Goal: Information Seeking & Learning: Learn about a topic

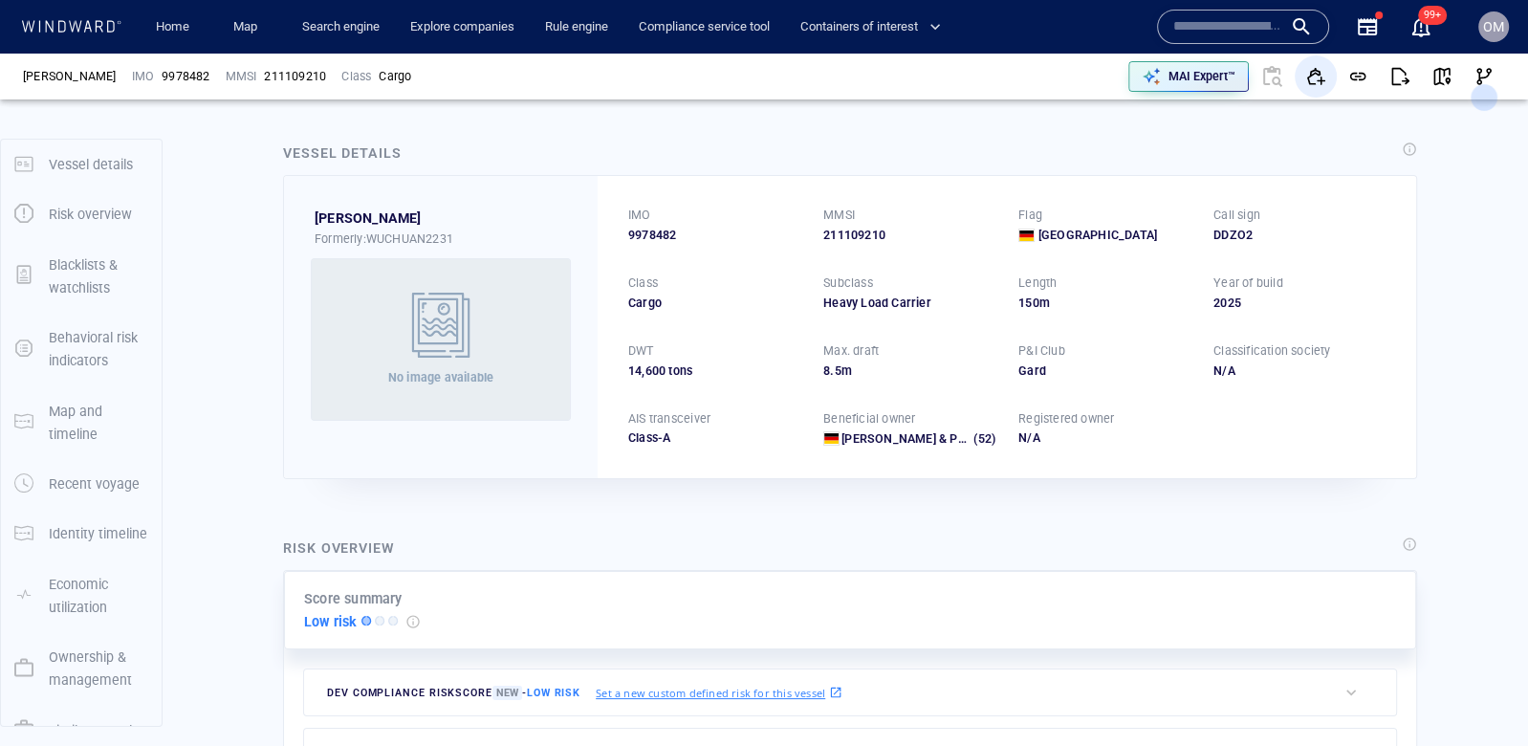
scroll to position [50, 0]
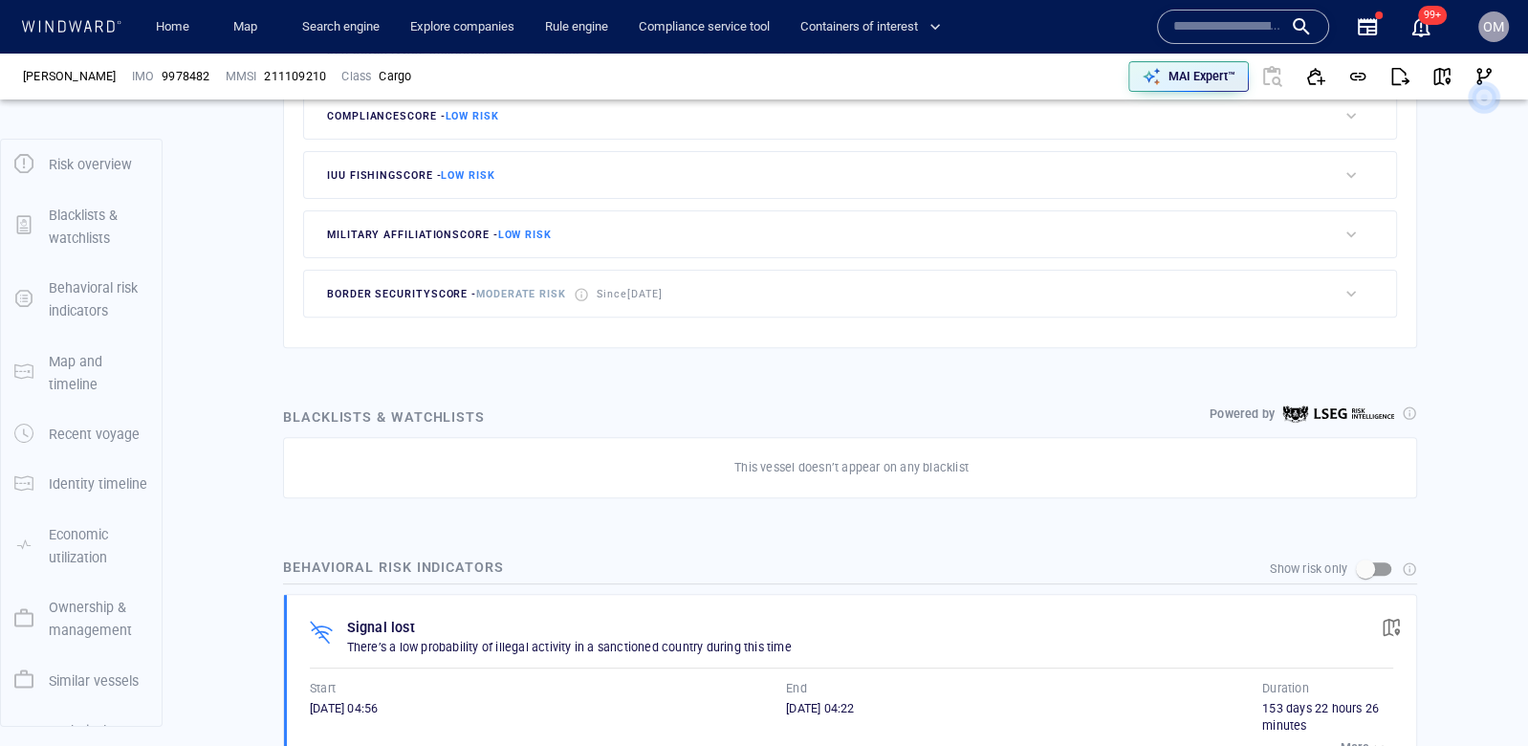
click at [1256, 26] on input "text" at bounding box center [1227, 26] width 109 height 29
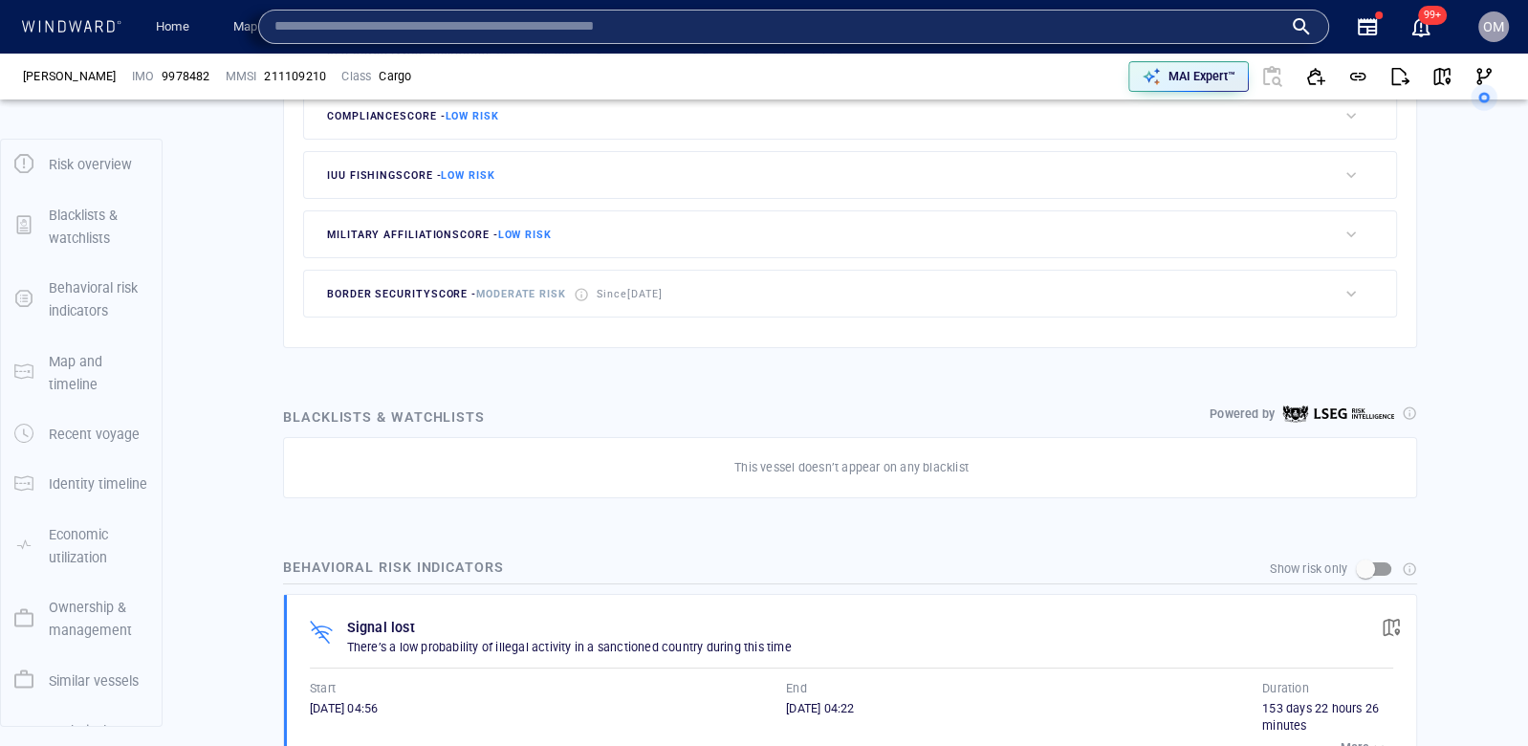
paste input "*******"
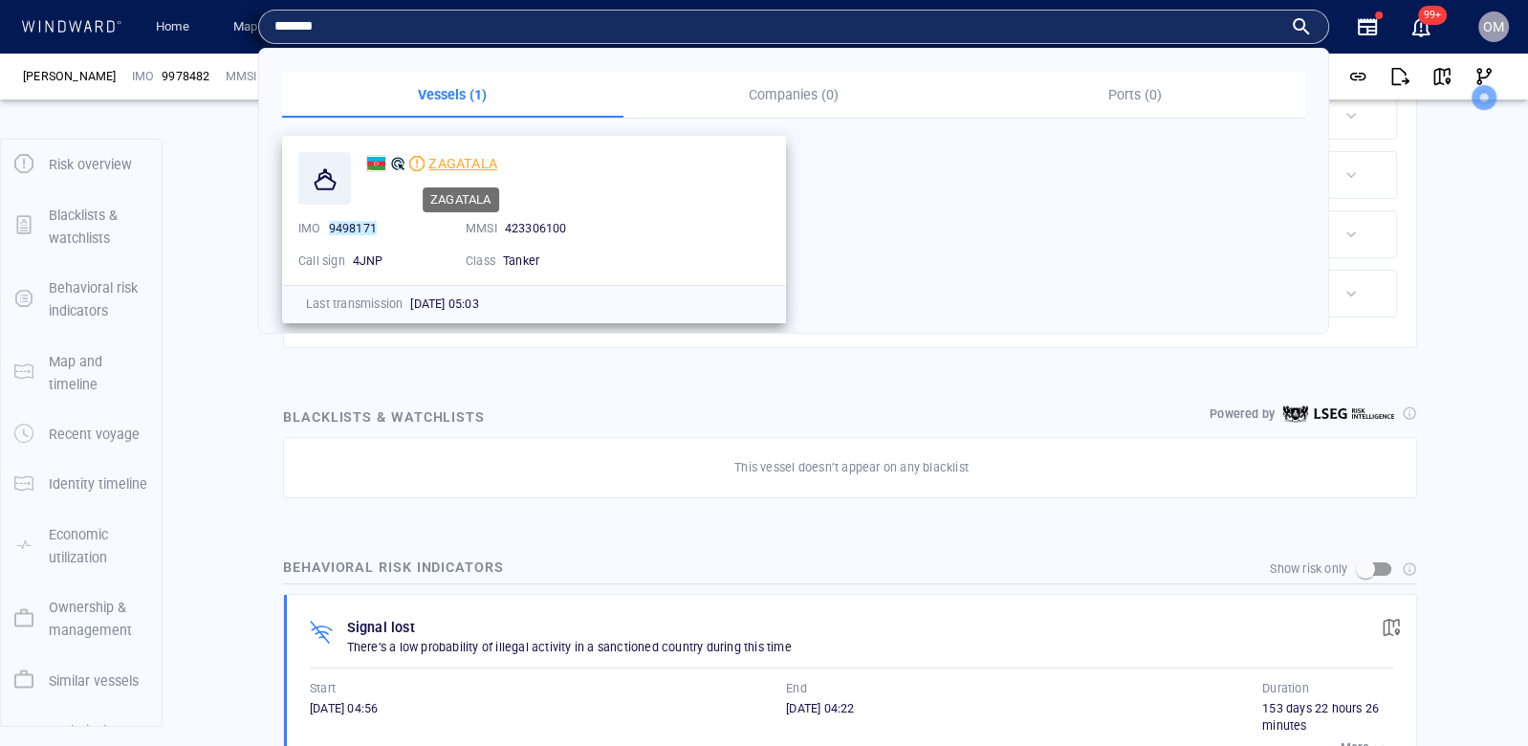
type input "*******"
click at [474, 160] on span "ZAGATALA" at bounding box center [462, 163] width 69 height 15
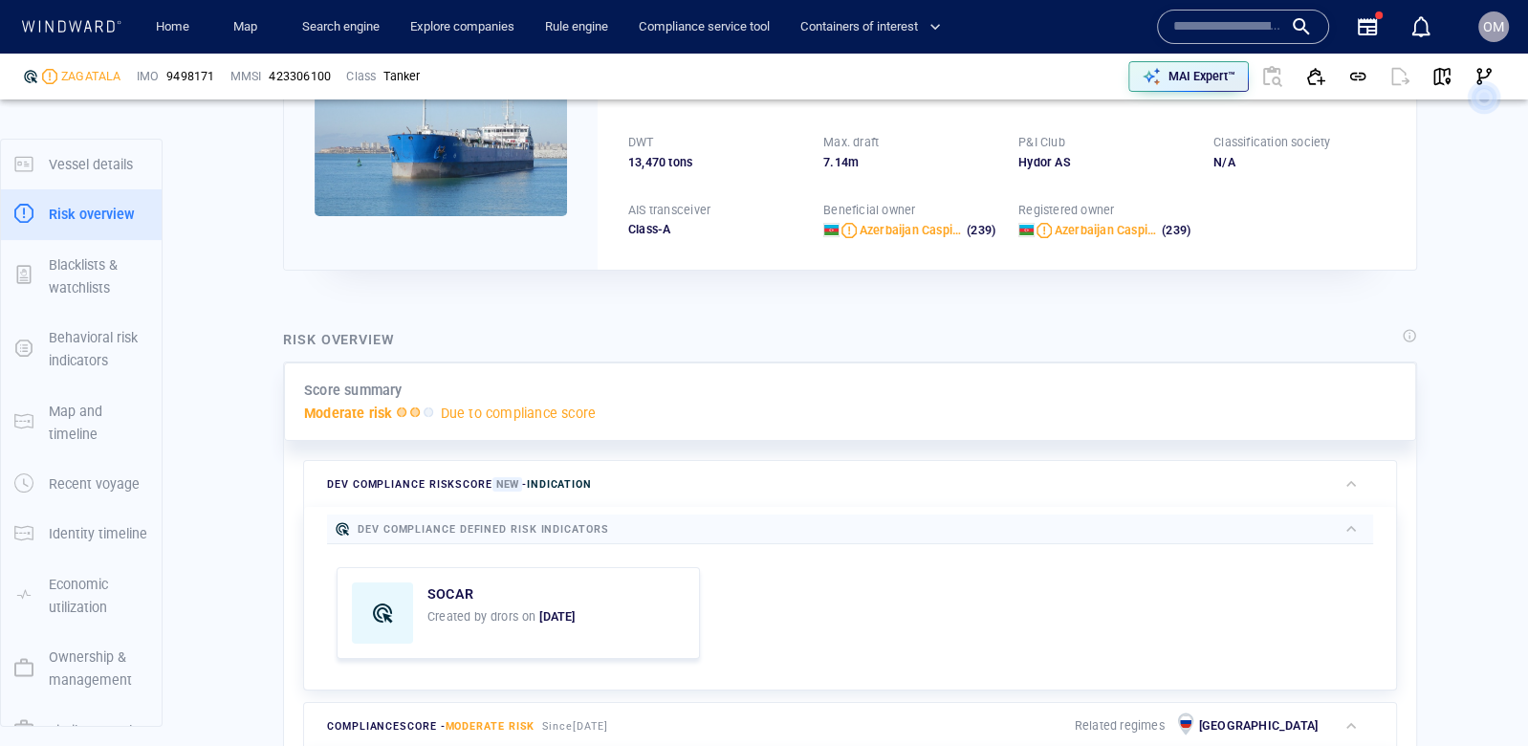
scroll to position [50, 0]
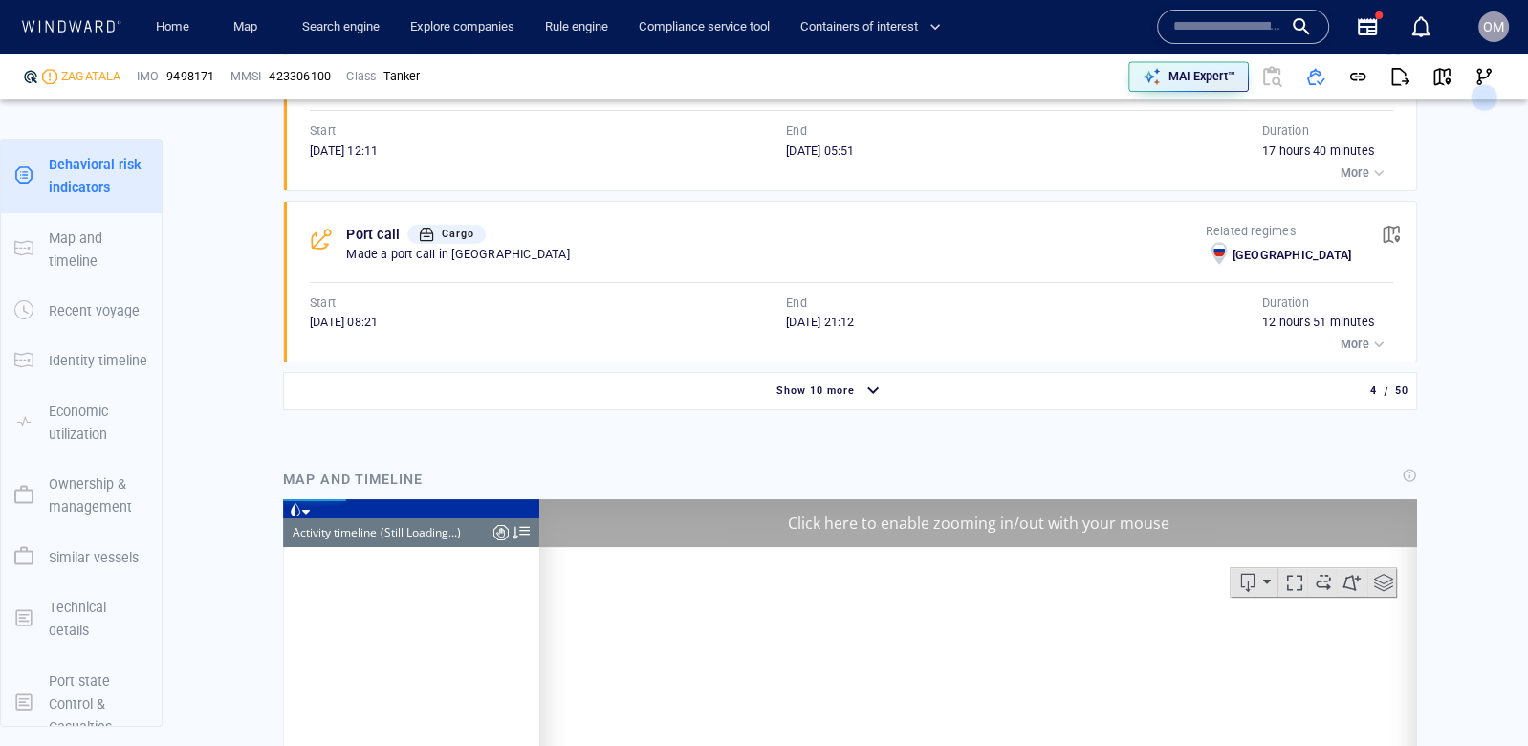
scroll to position [9589, 0]
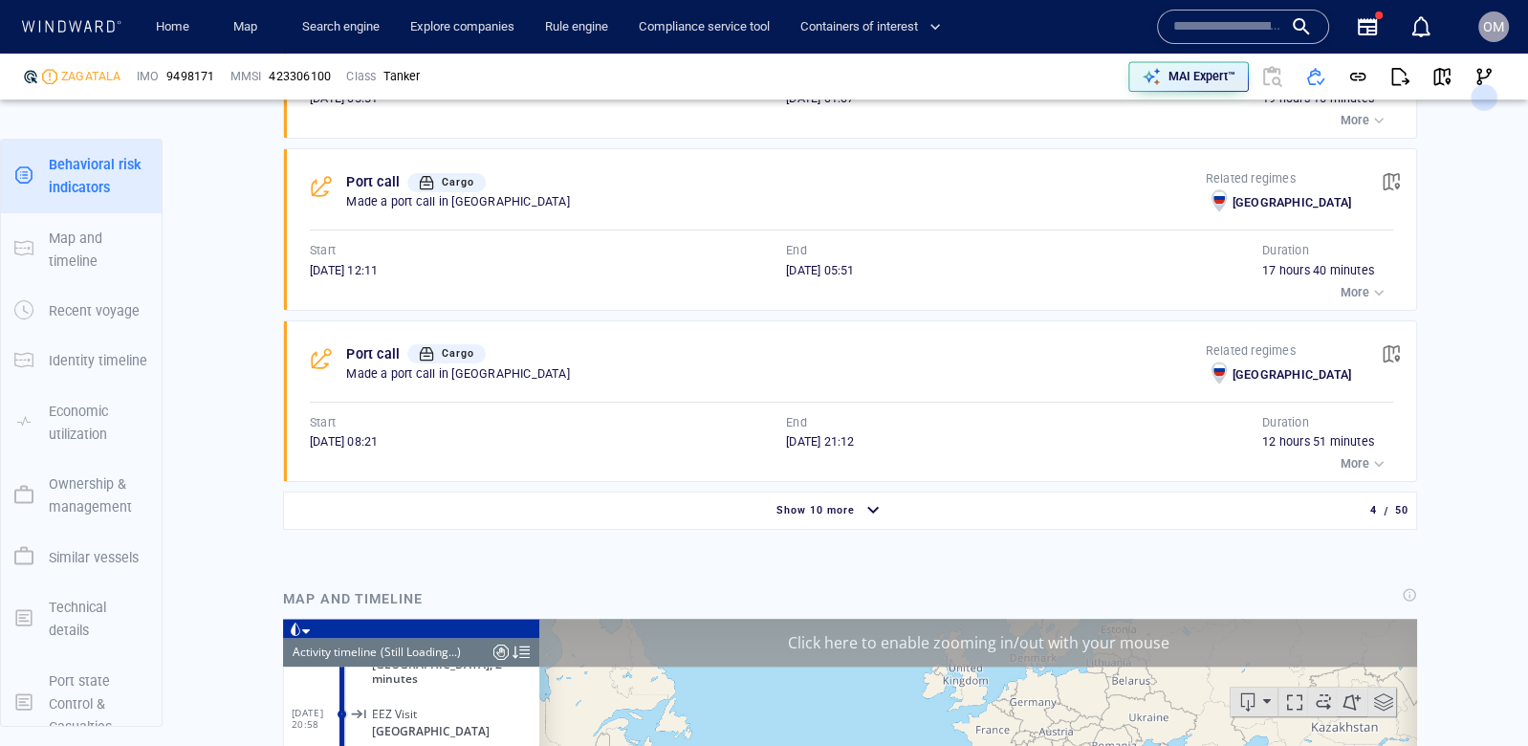
click at [847, 504] on span "Show 10 more" at bounding box center [816, 510] width 78 height 12
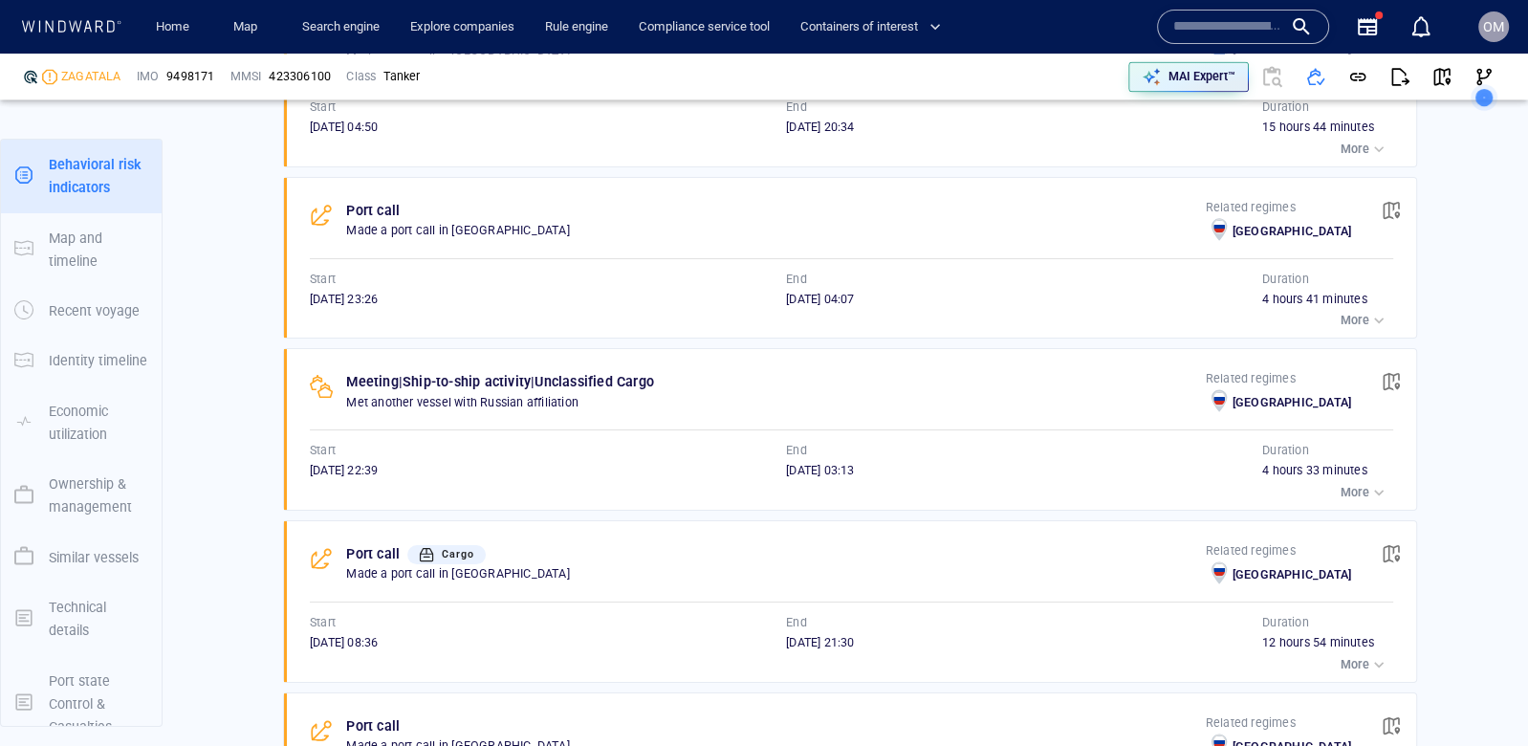
scroll to position [9694, 0]
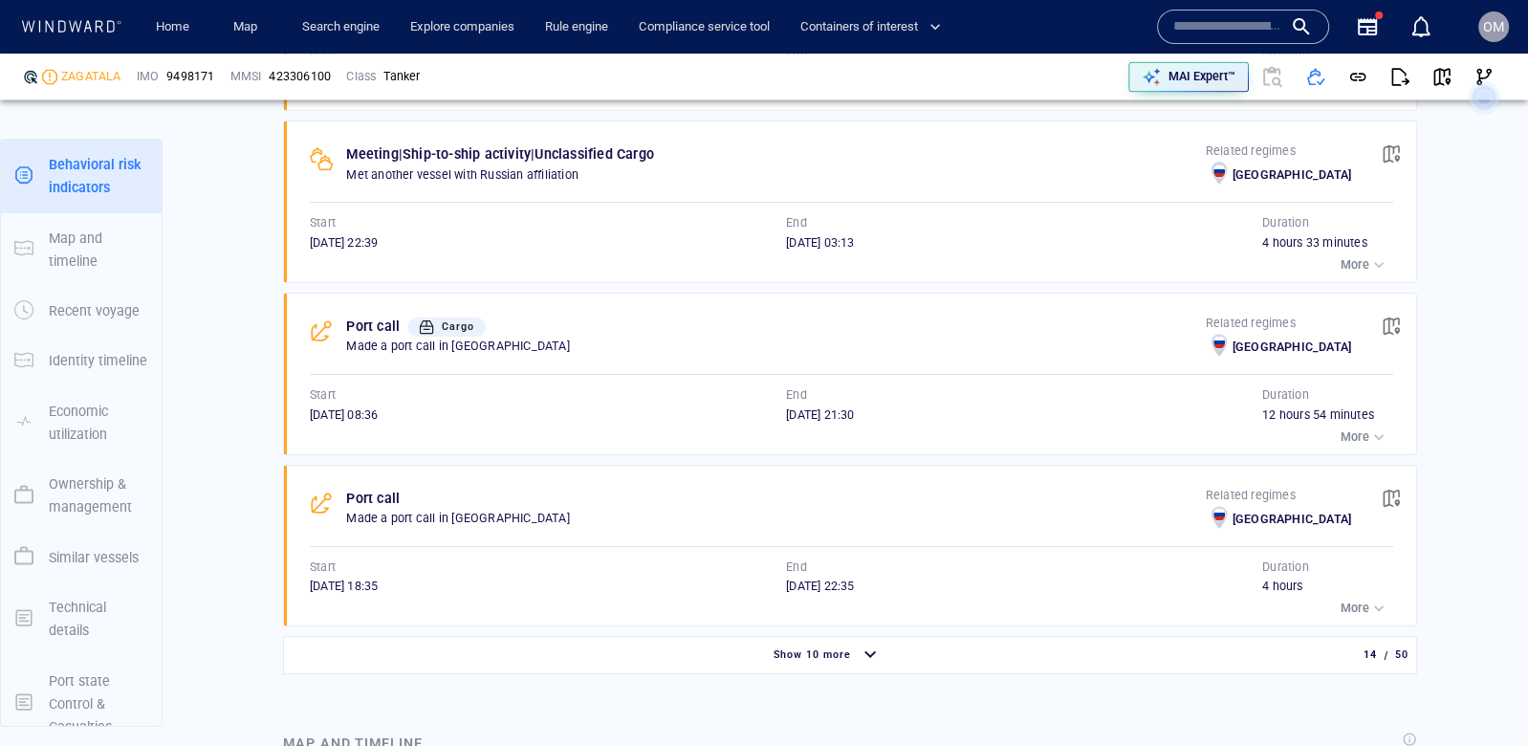
click at [1396, 477] on button "button" at bounding box center [1391, 498] width 42 height 42
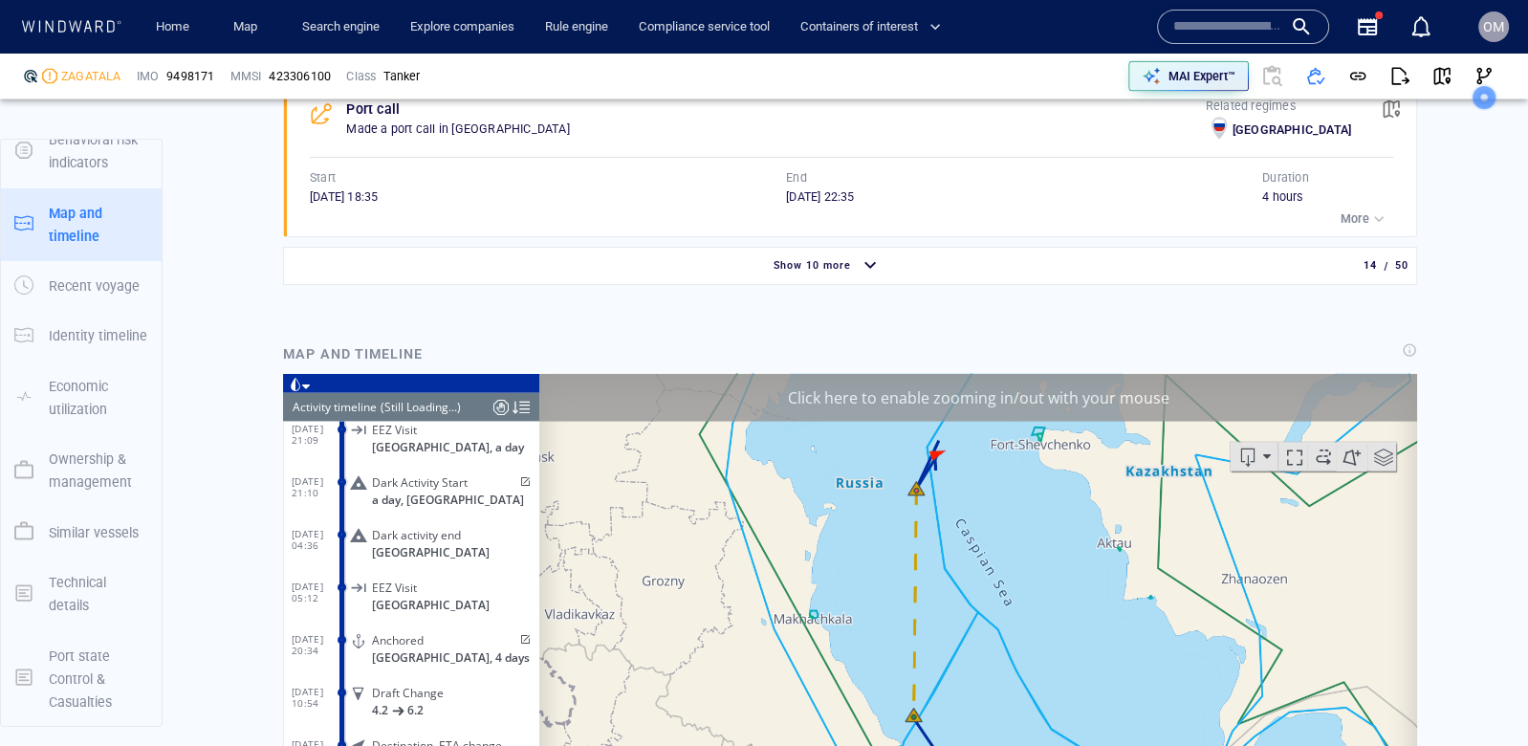
scroll to position [631, 0]
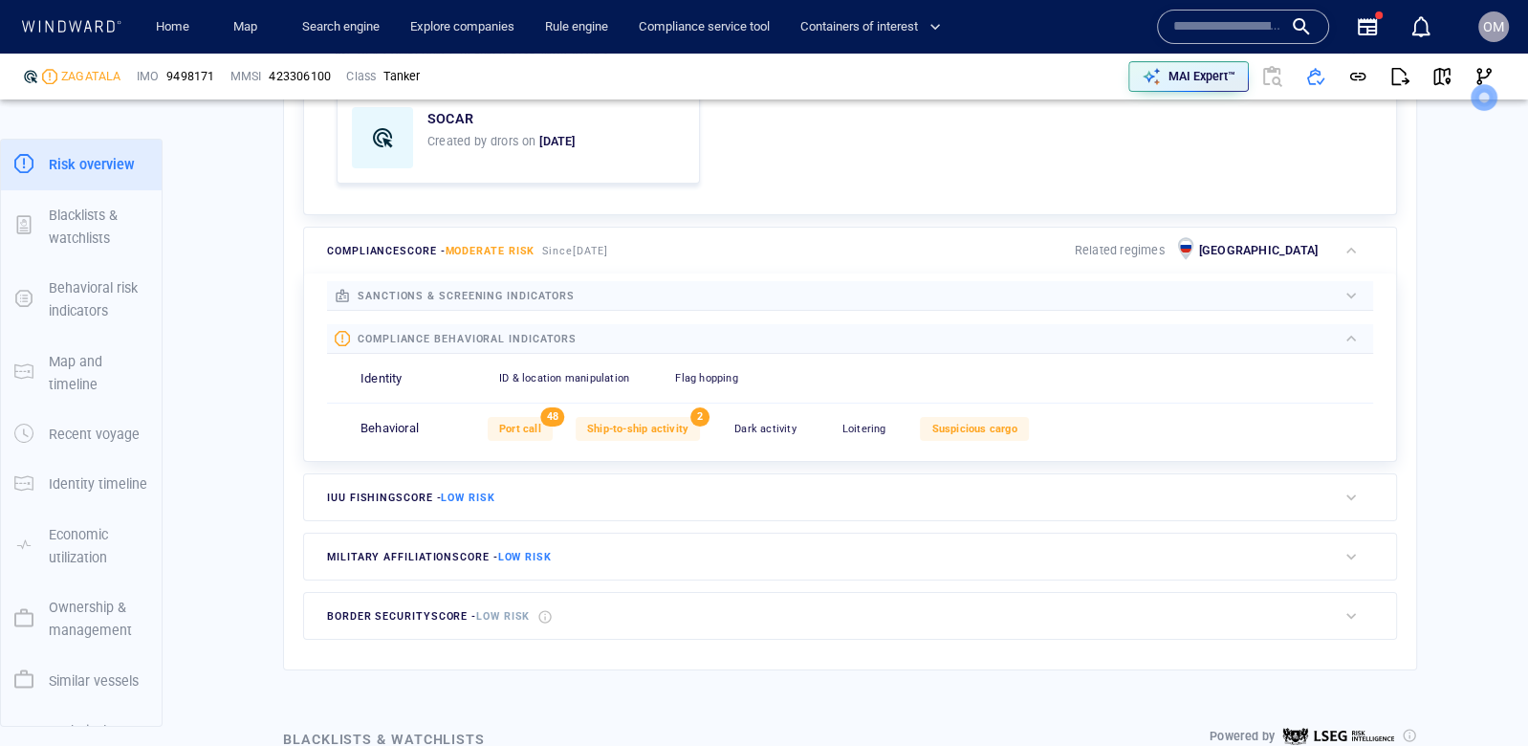
scroll to position [583, 0]
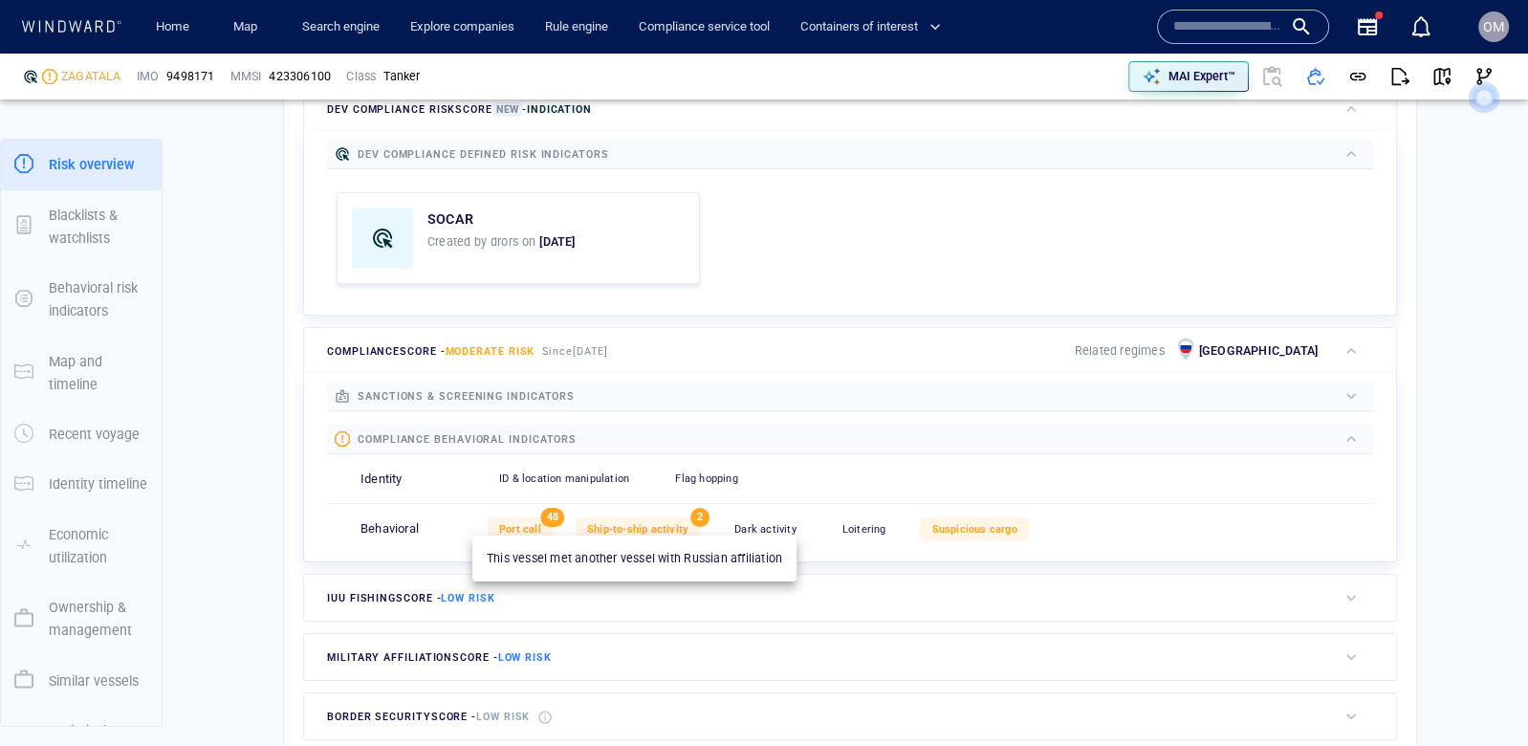
click at [685, 528] on span "Ship-to-ship activity" at bounding box center [637, 529] width 101 height 12
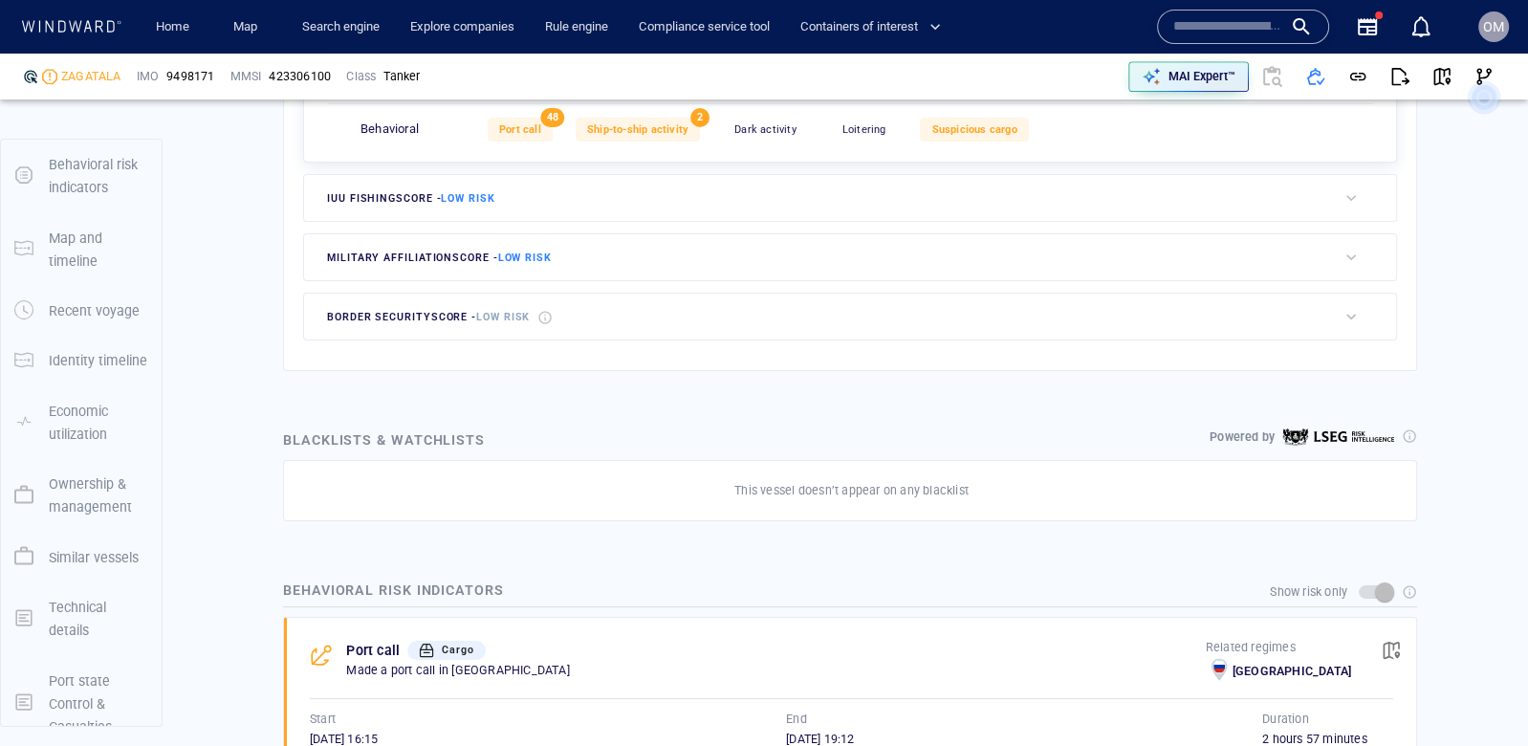
scroll to position [828, 0]
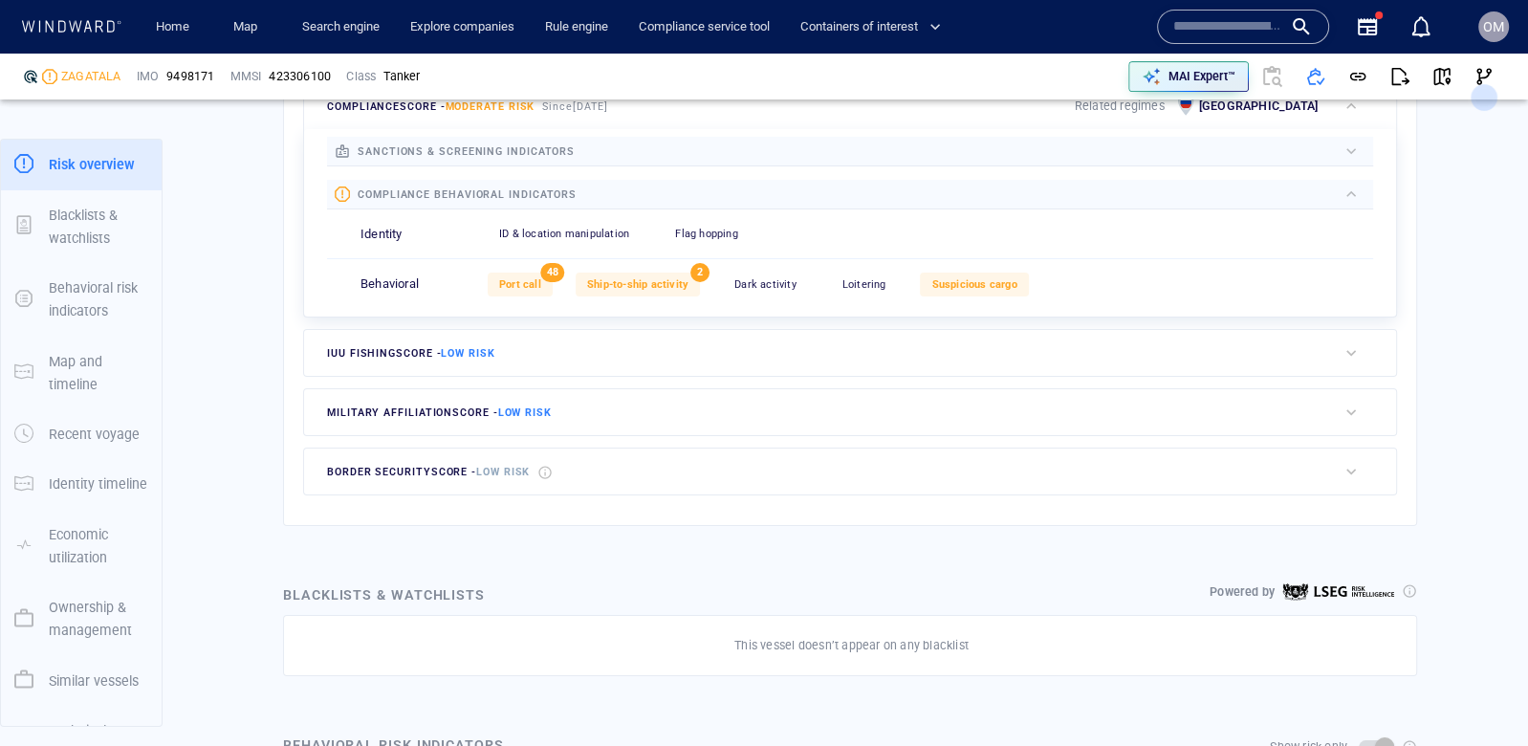
click at [641, 292] on div "Port call 48 Ship-to-ship activity 2 Dark activity 0 Loitering 0 Suspicious car…" at bounding box center [931, 284] width 886 height 47
click at [646, 273] on div "Ship-to-ship activity" at bounding box center [638, 285] width 124 height 24
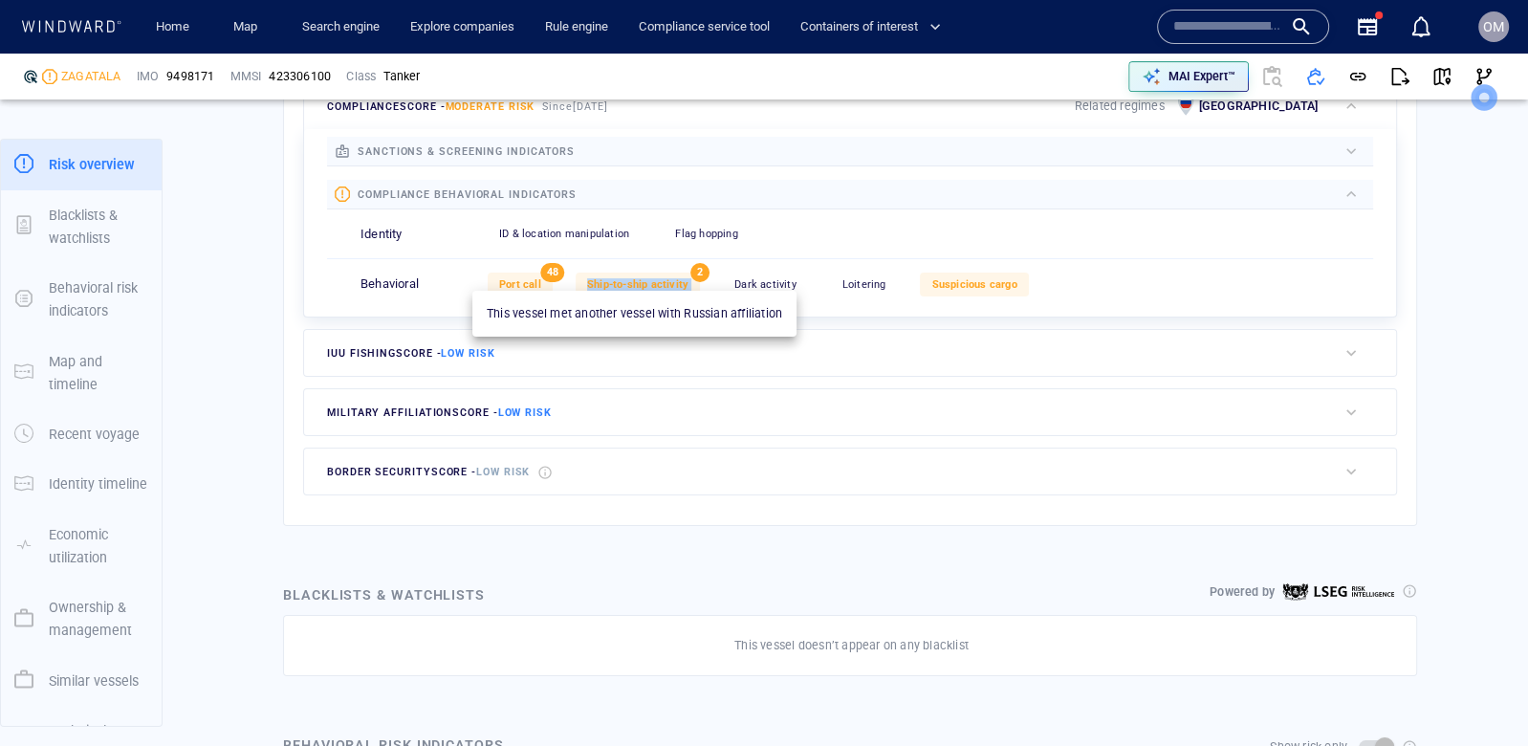
click at [646, 273] on div "Ship-to-ship activity" at bounding box center [638, 285] width 124 height 24
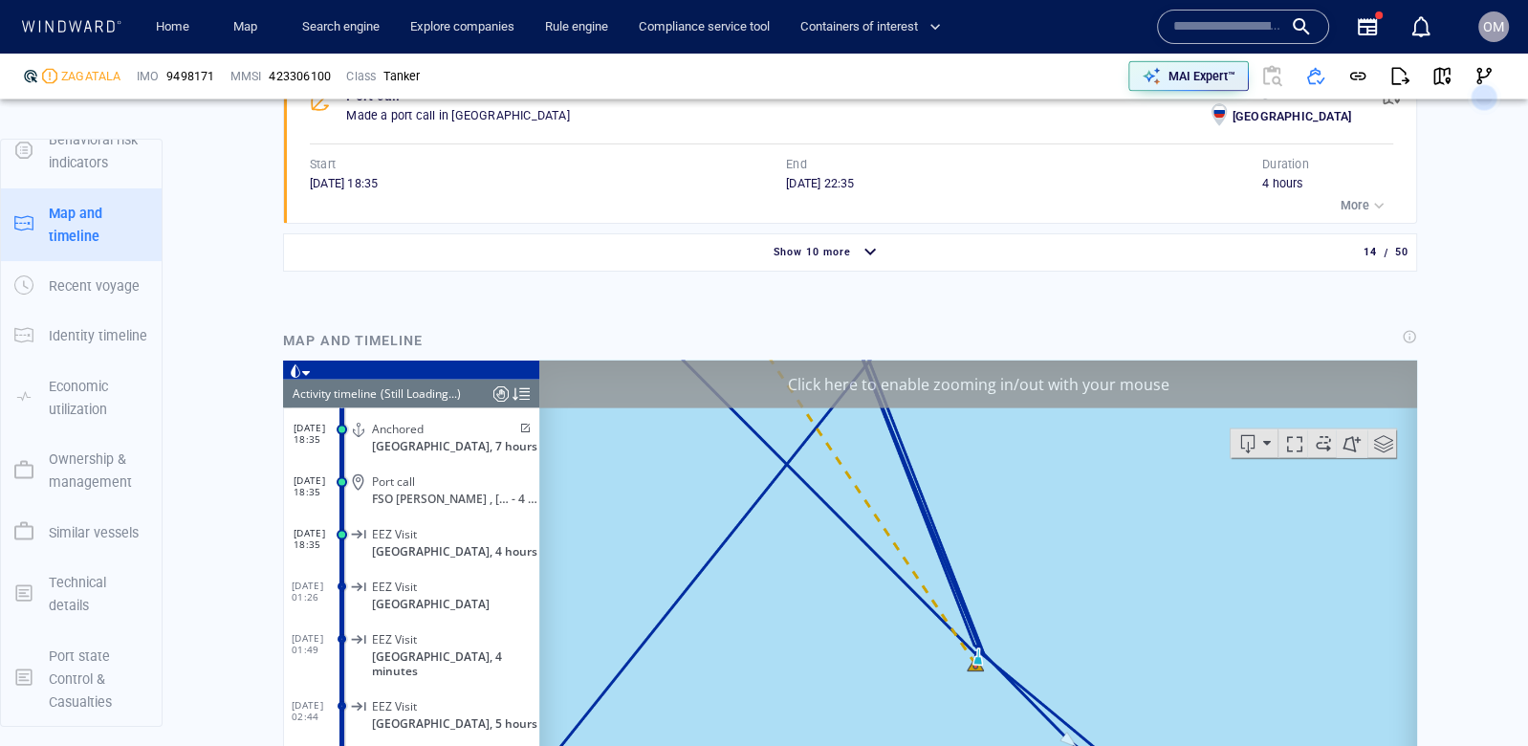
scroll to position [3807, 0]
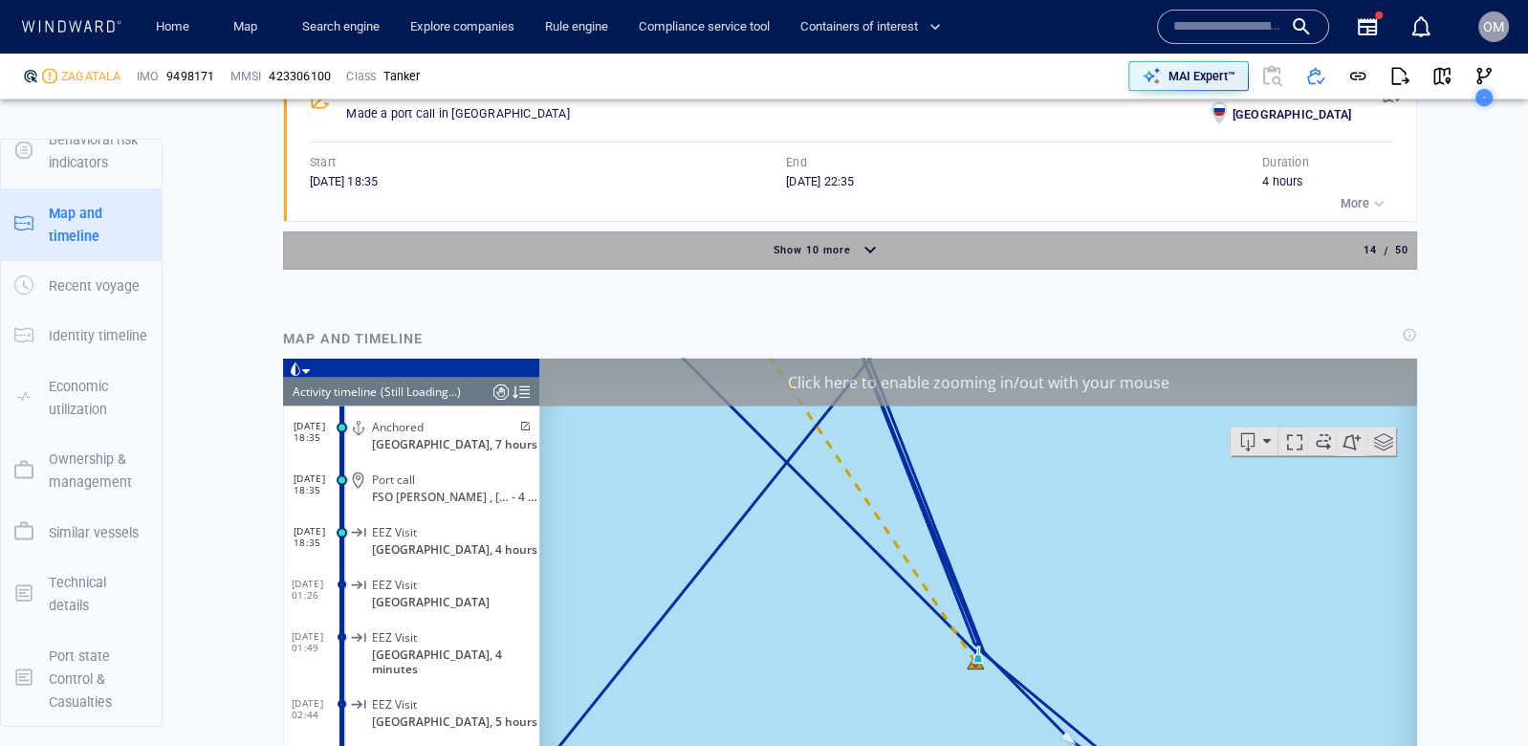
click at [862, 234] on div "button" at bounding box center [870, 250] width 31 height 33
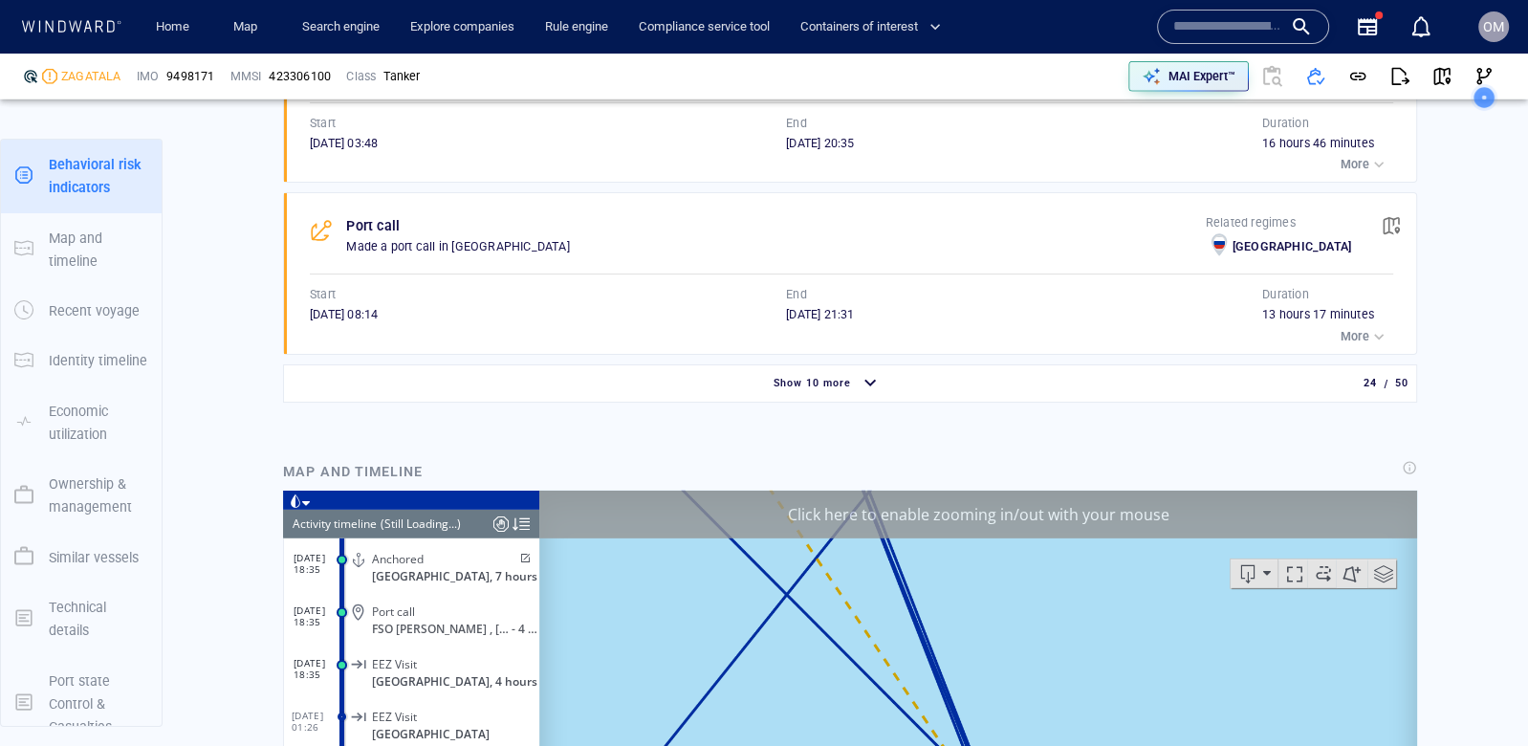
scroll to position [5146, 0]
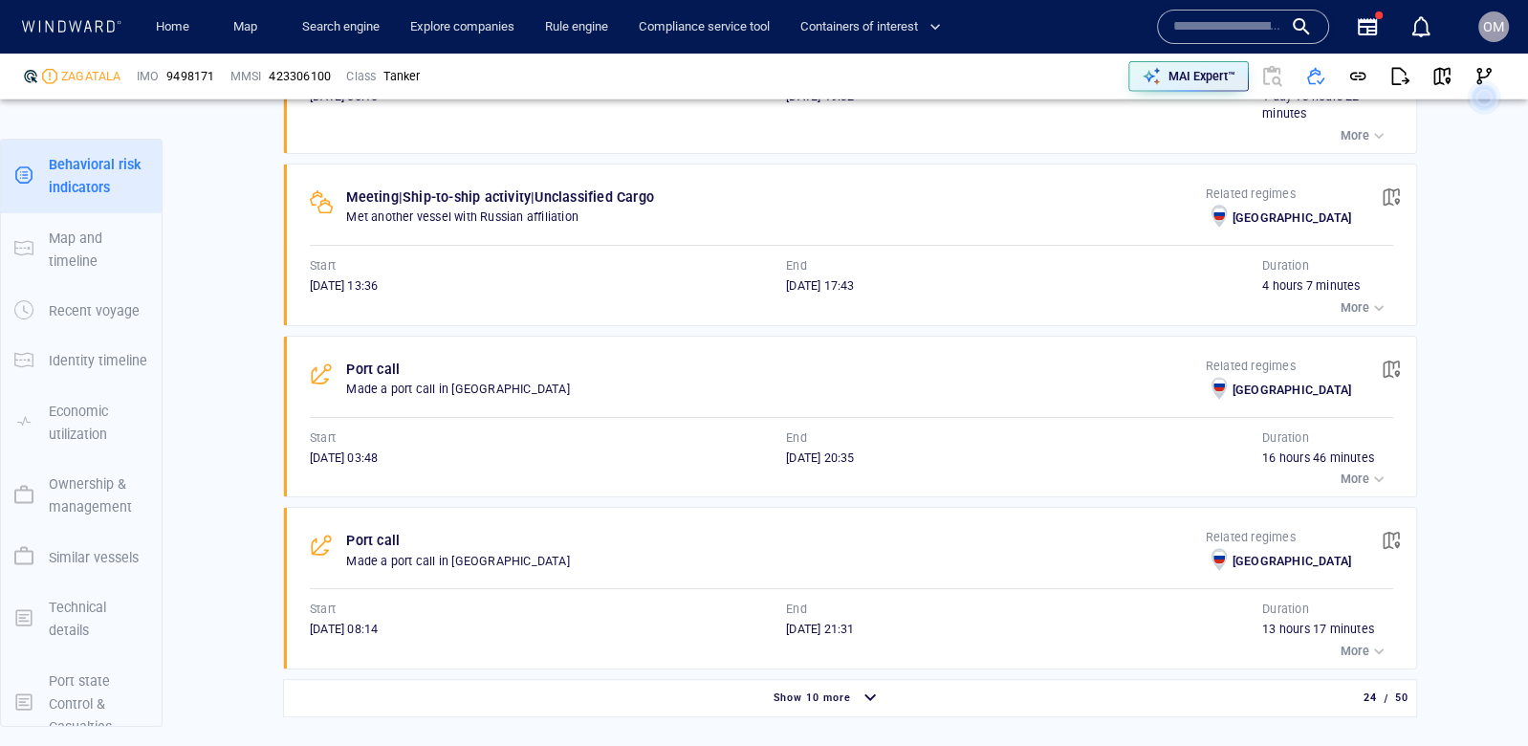
click at [1394, 176] on button "button" at bounding box center [1391, 197] width 42 height 42
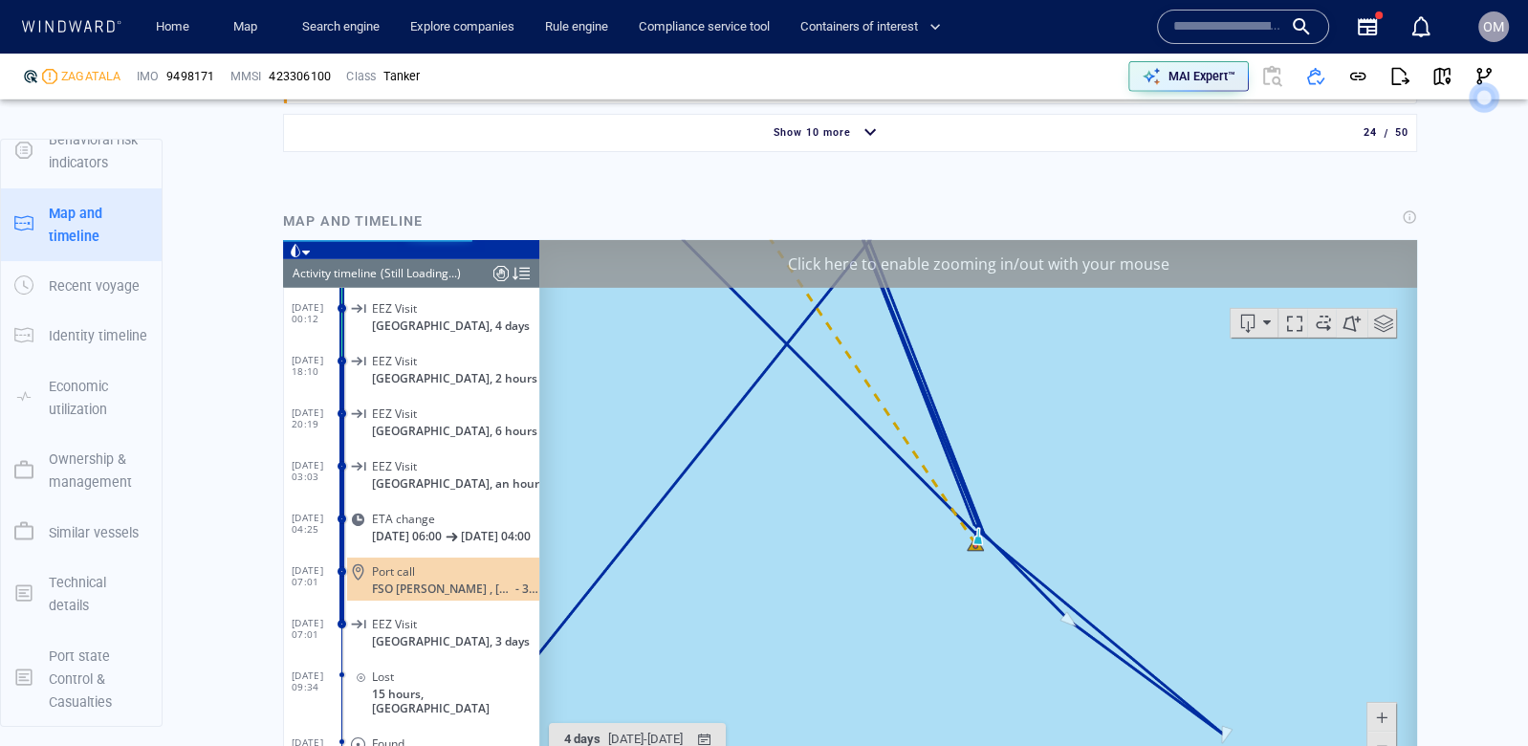
scroll to position [5716, 0]
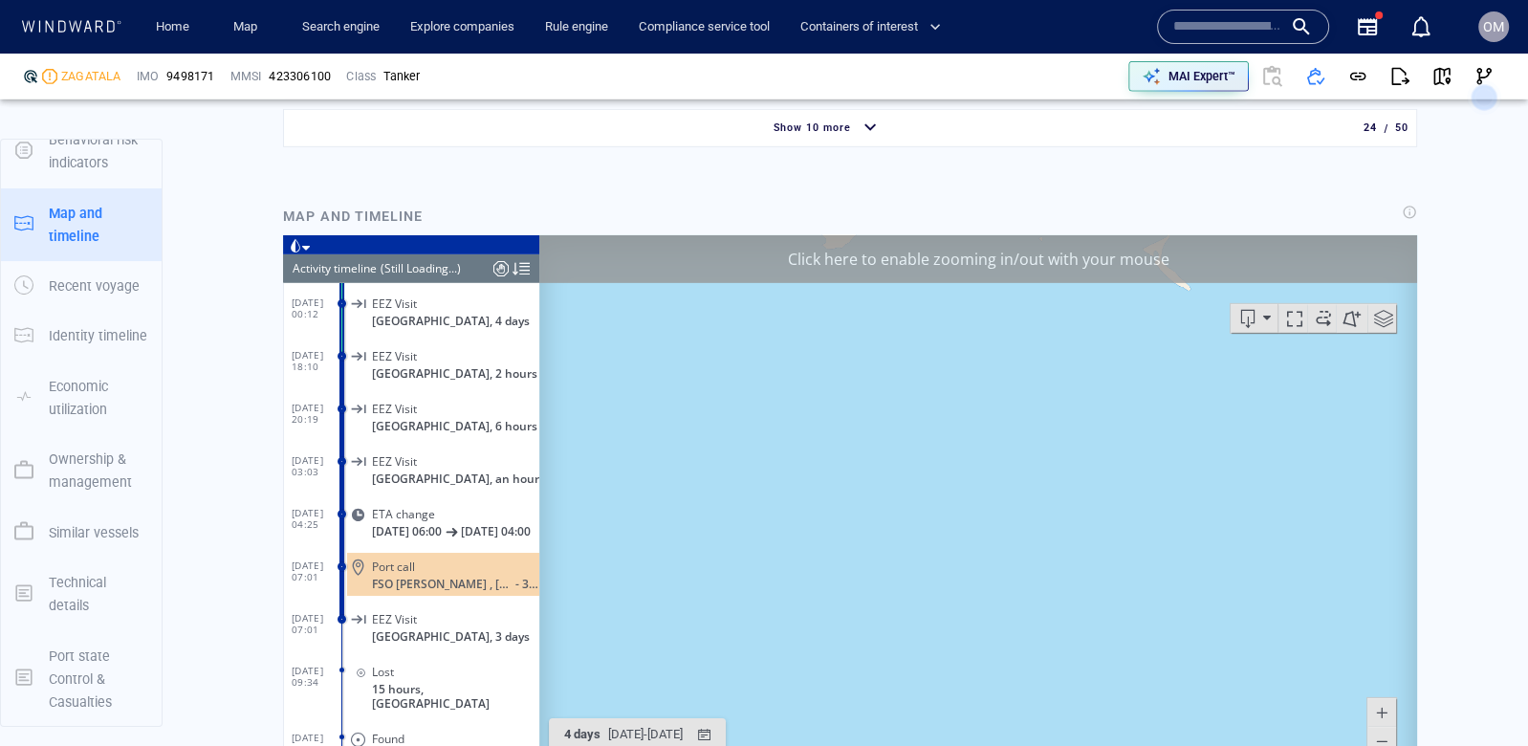
click at [1382, 741] on span at bounding box center [1381, 741] width 19 height 29
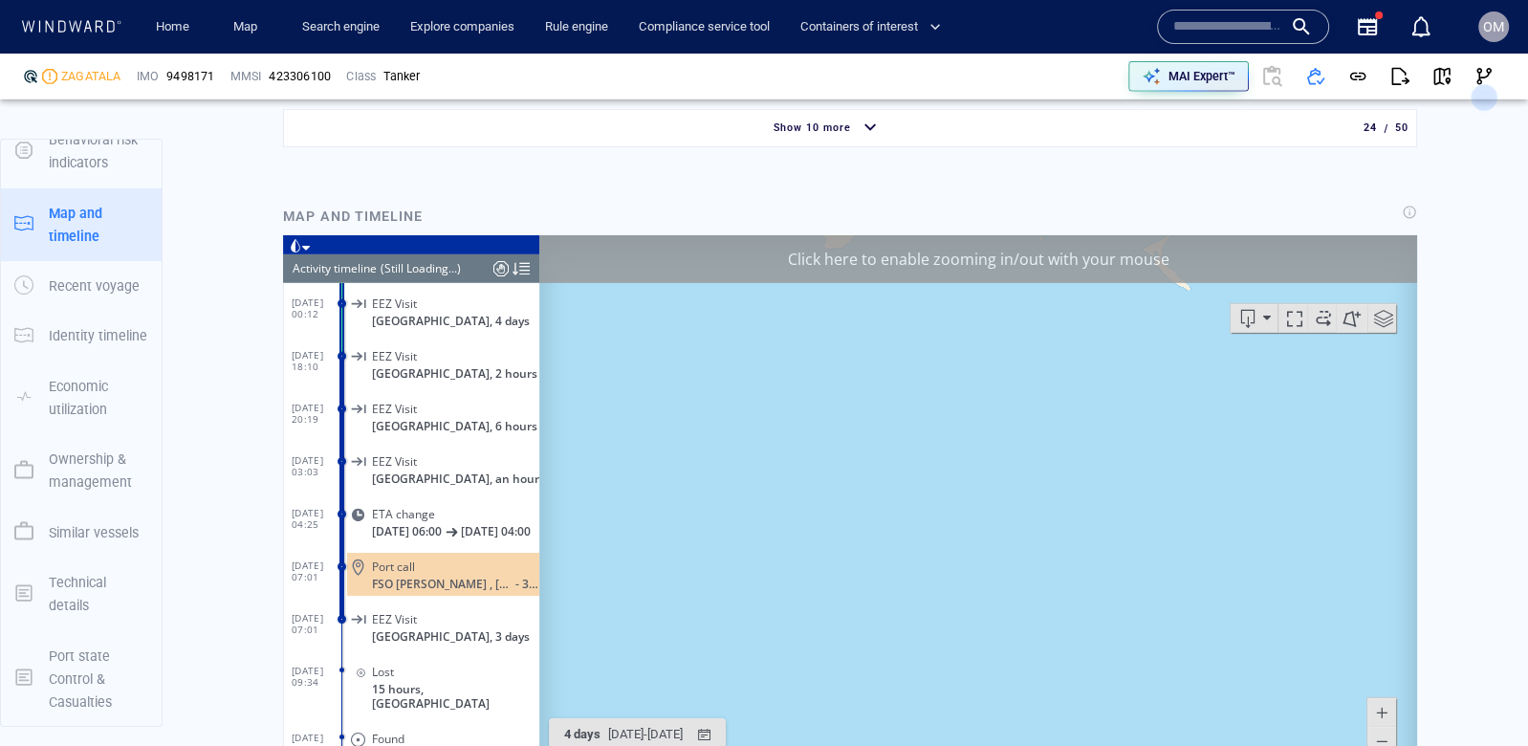
click at [1382, 741] on span at bounding box center [1381, 741] width 19 height 29
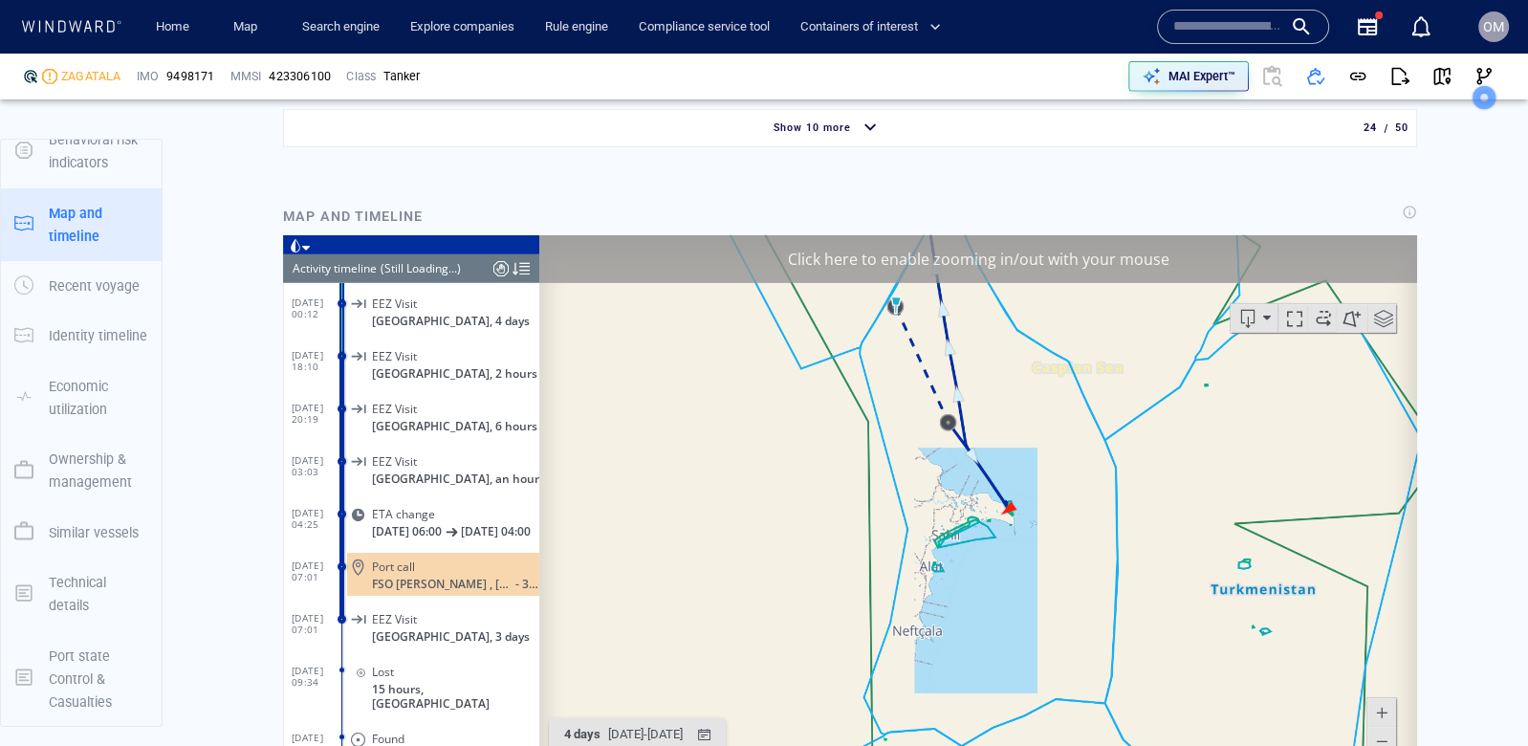
click at [1382, 741] on span at bounding box center [1381, 741] width 19 height 29
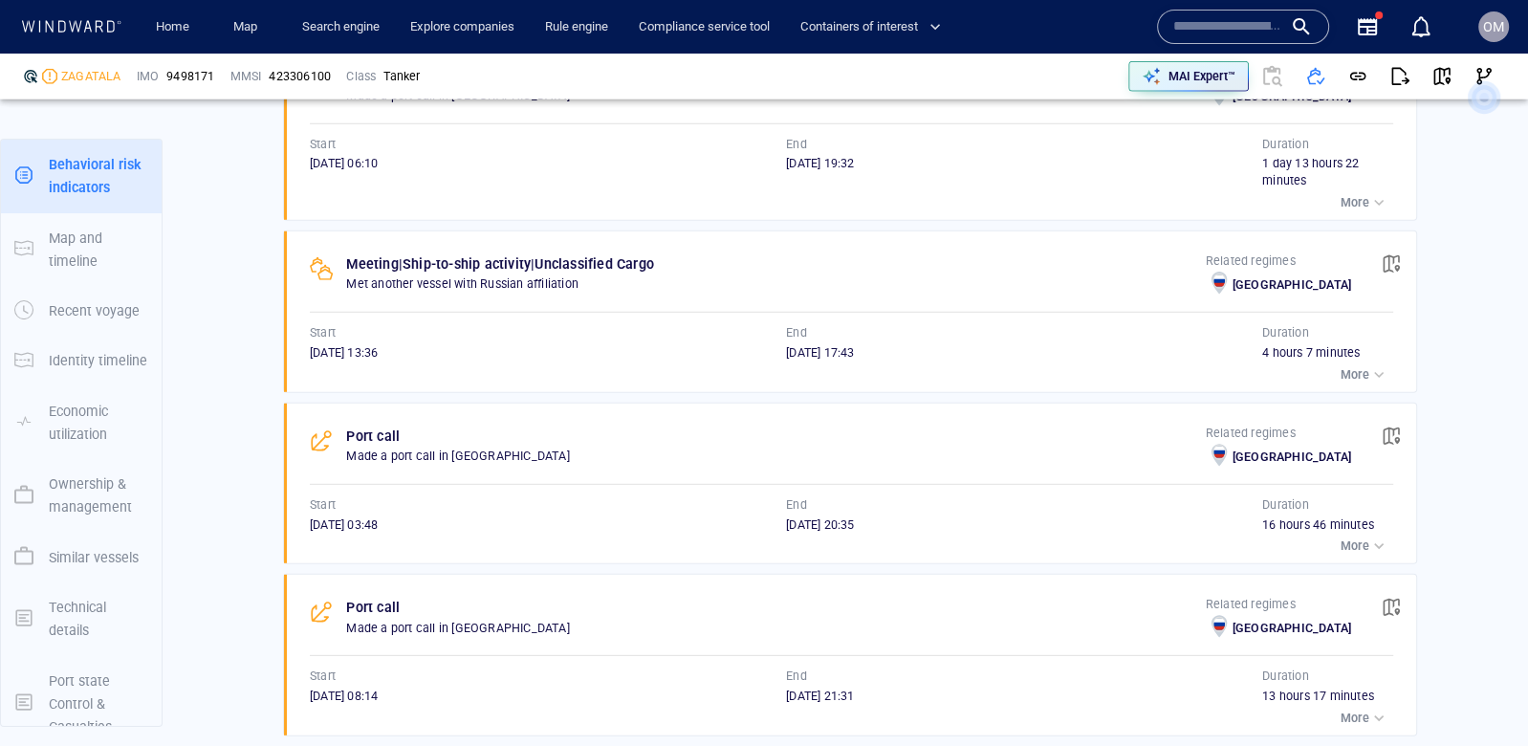
scroll to position [5257, 0]
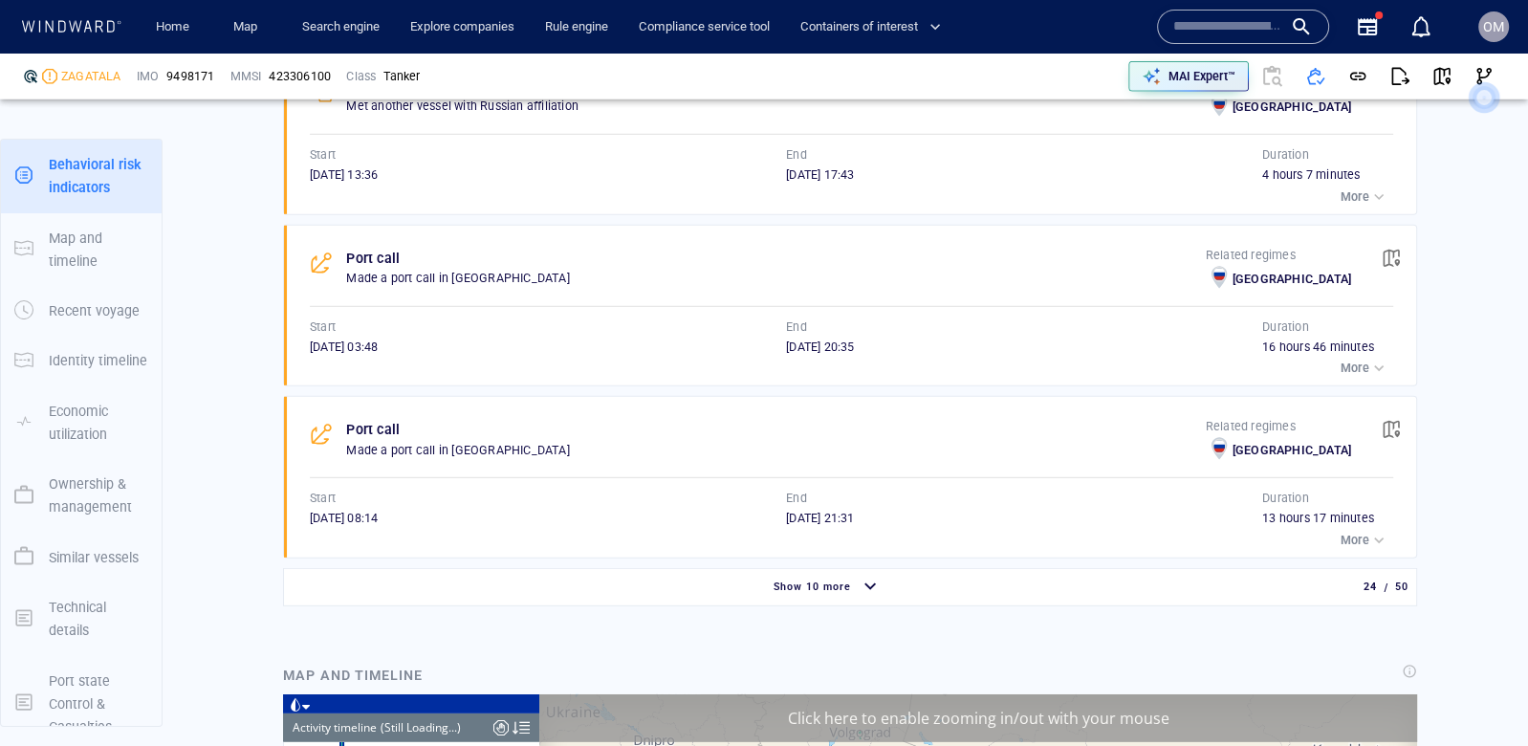
click at [843, 575] on div "Show 10 more" at bounding box center [812, 587] width 86 height 25
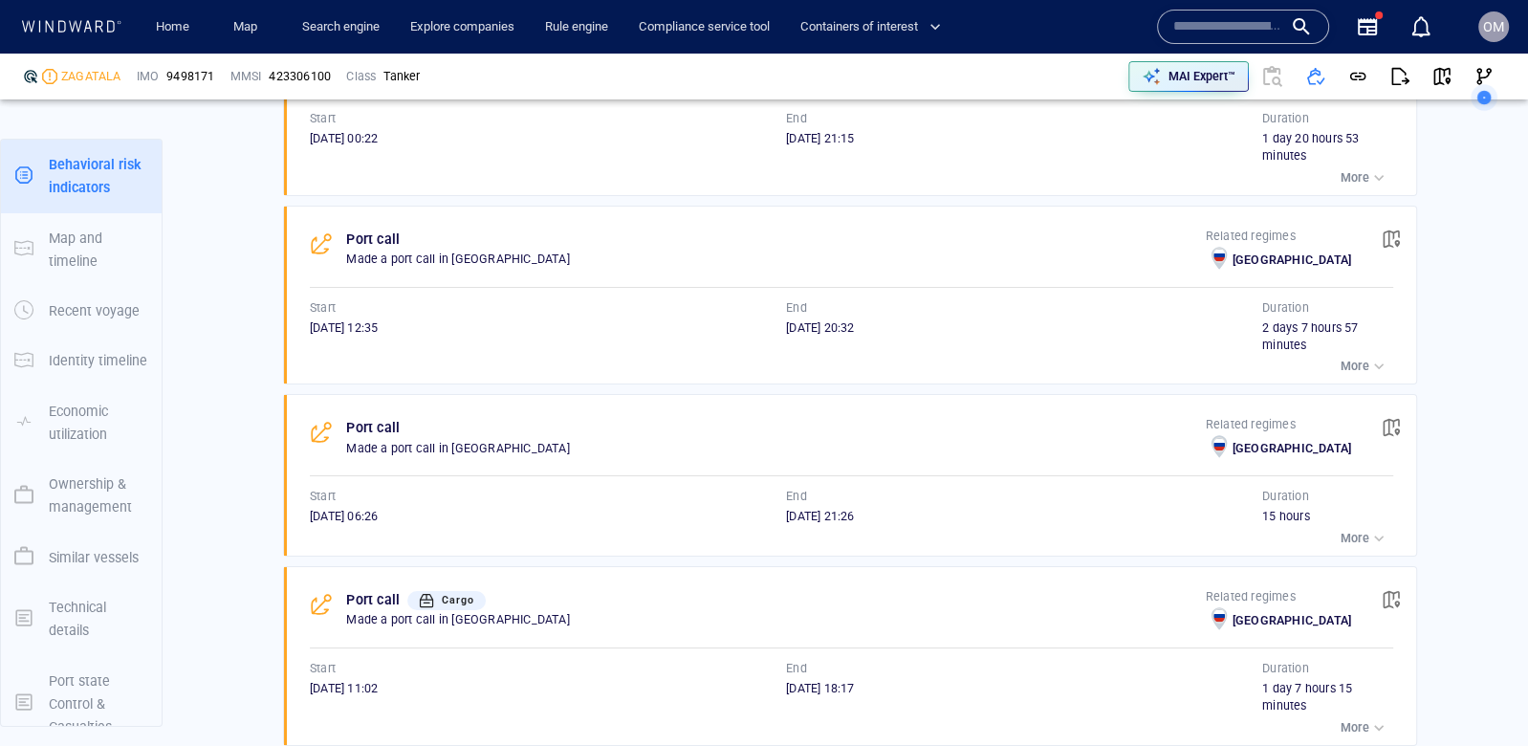
scroll to position [6616, 0]
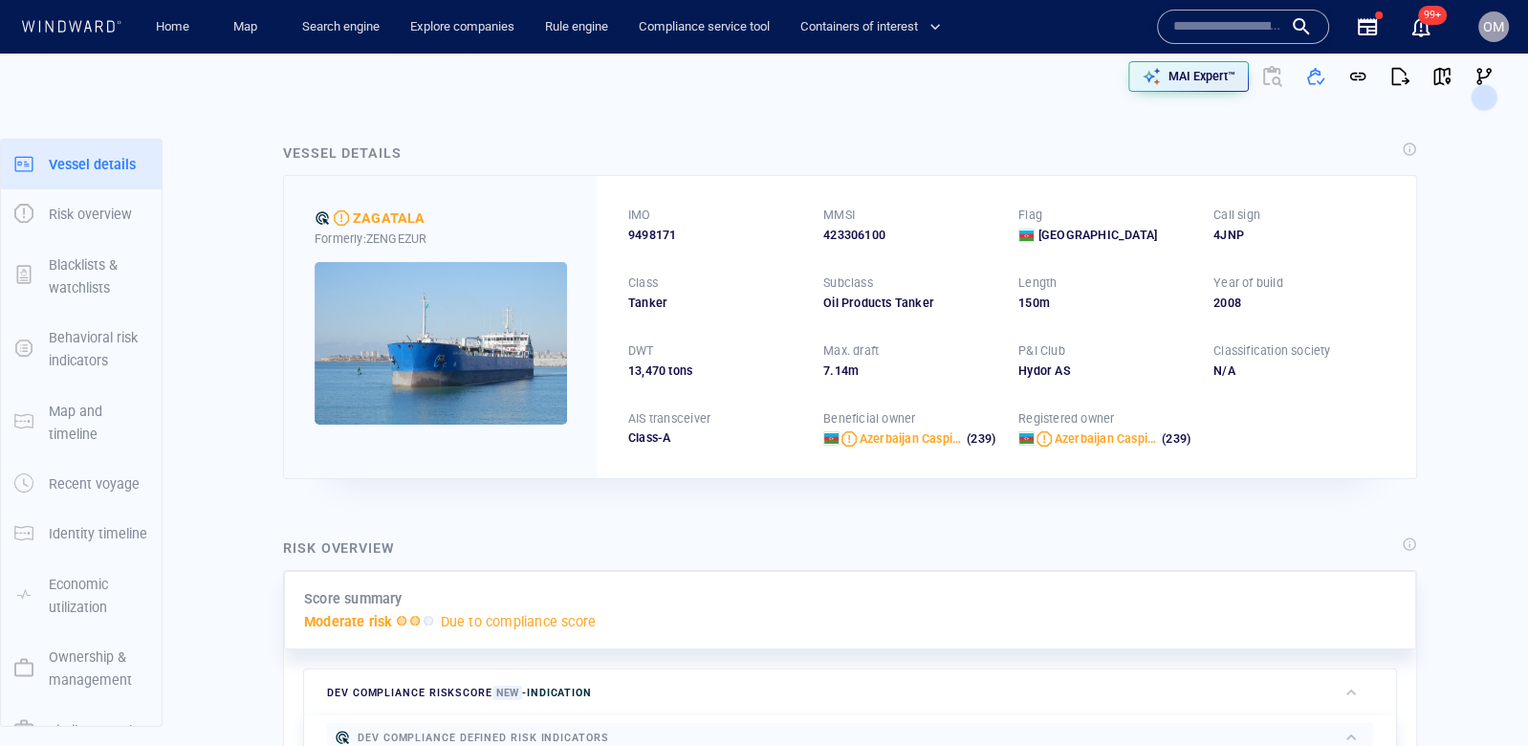
click at [1210, 40] on input "text" at bounding box center [1227, 26] width 109 height 29
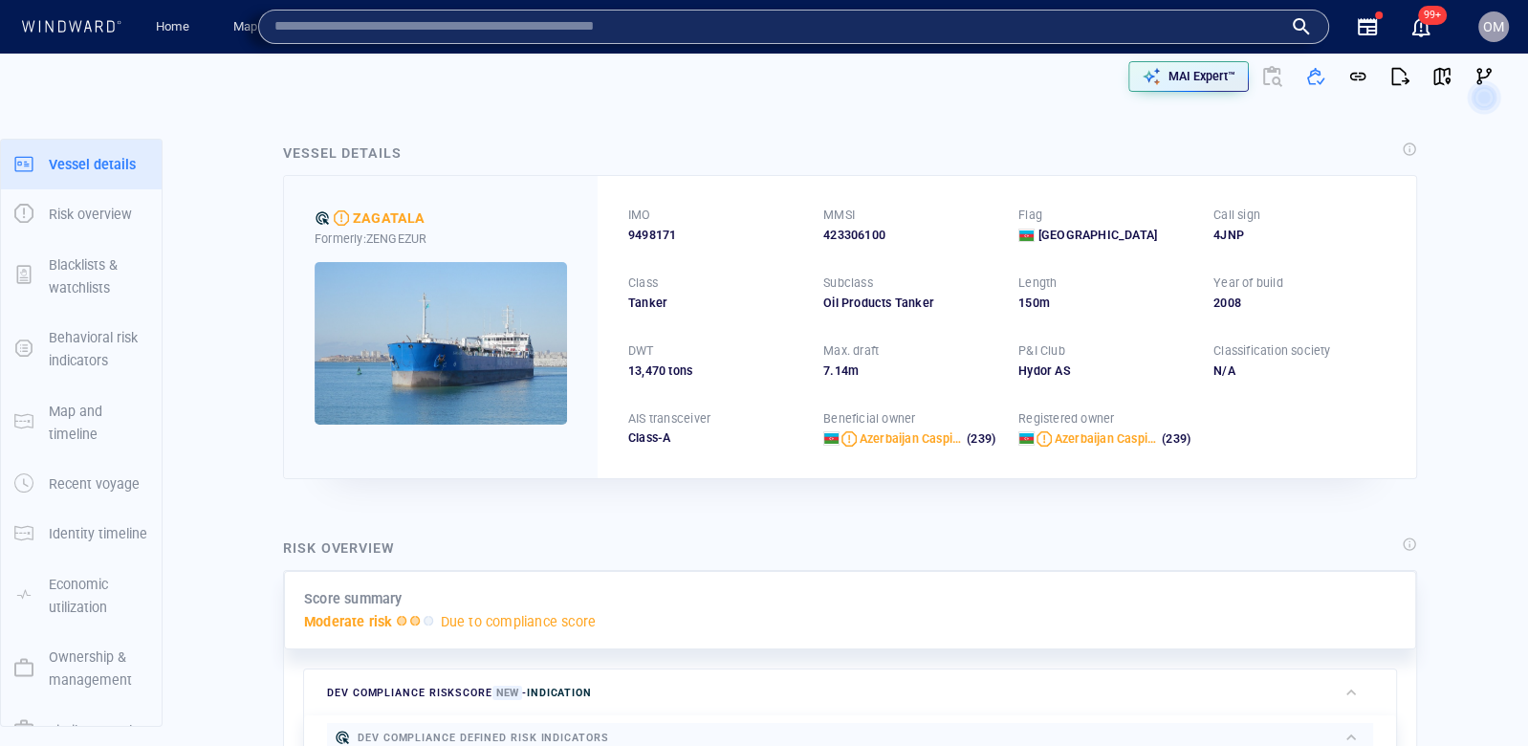
paste input "*******"
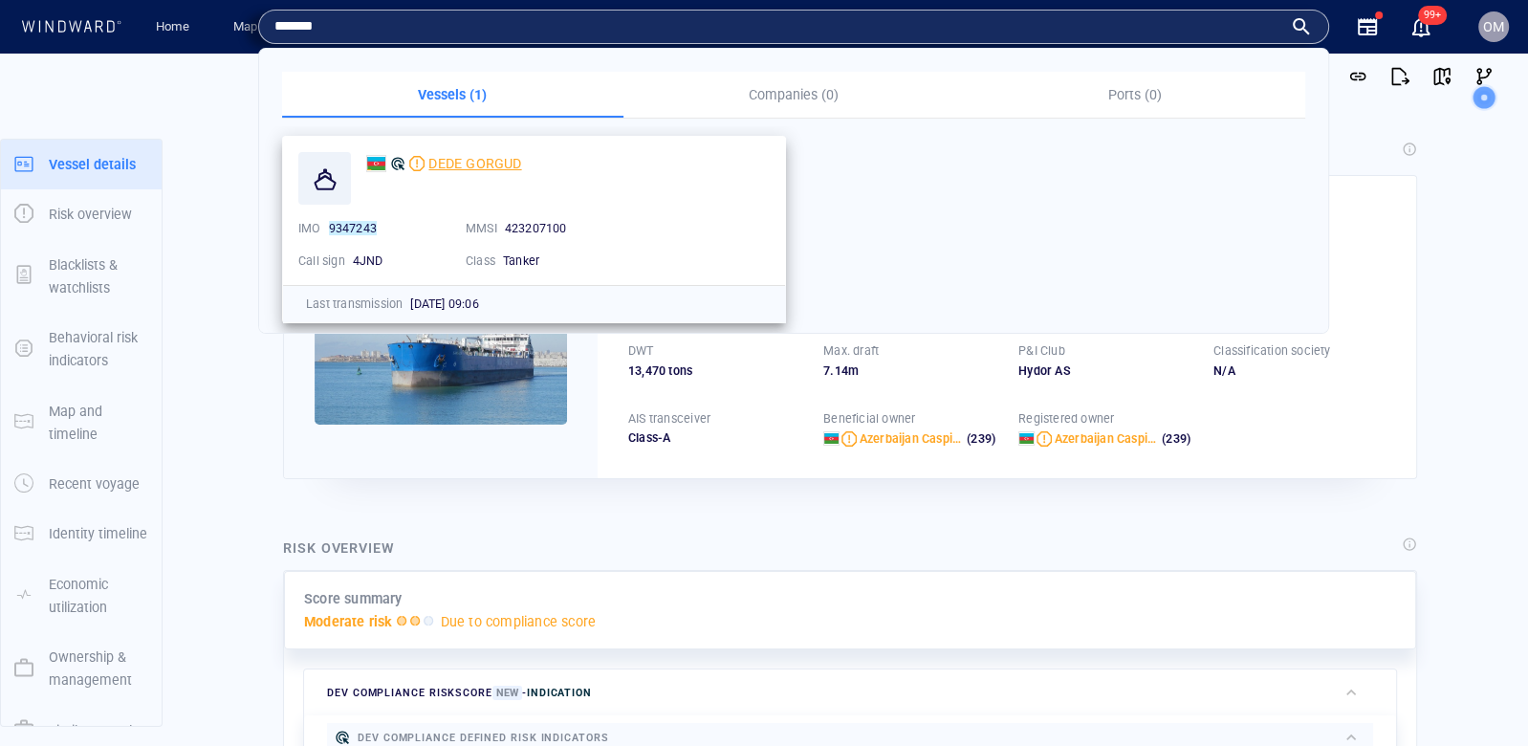
type input "*******"
click at [494, 168] on span "DEDE GORGUD" at bounding box center [474, 163] width 93 height 15
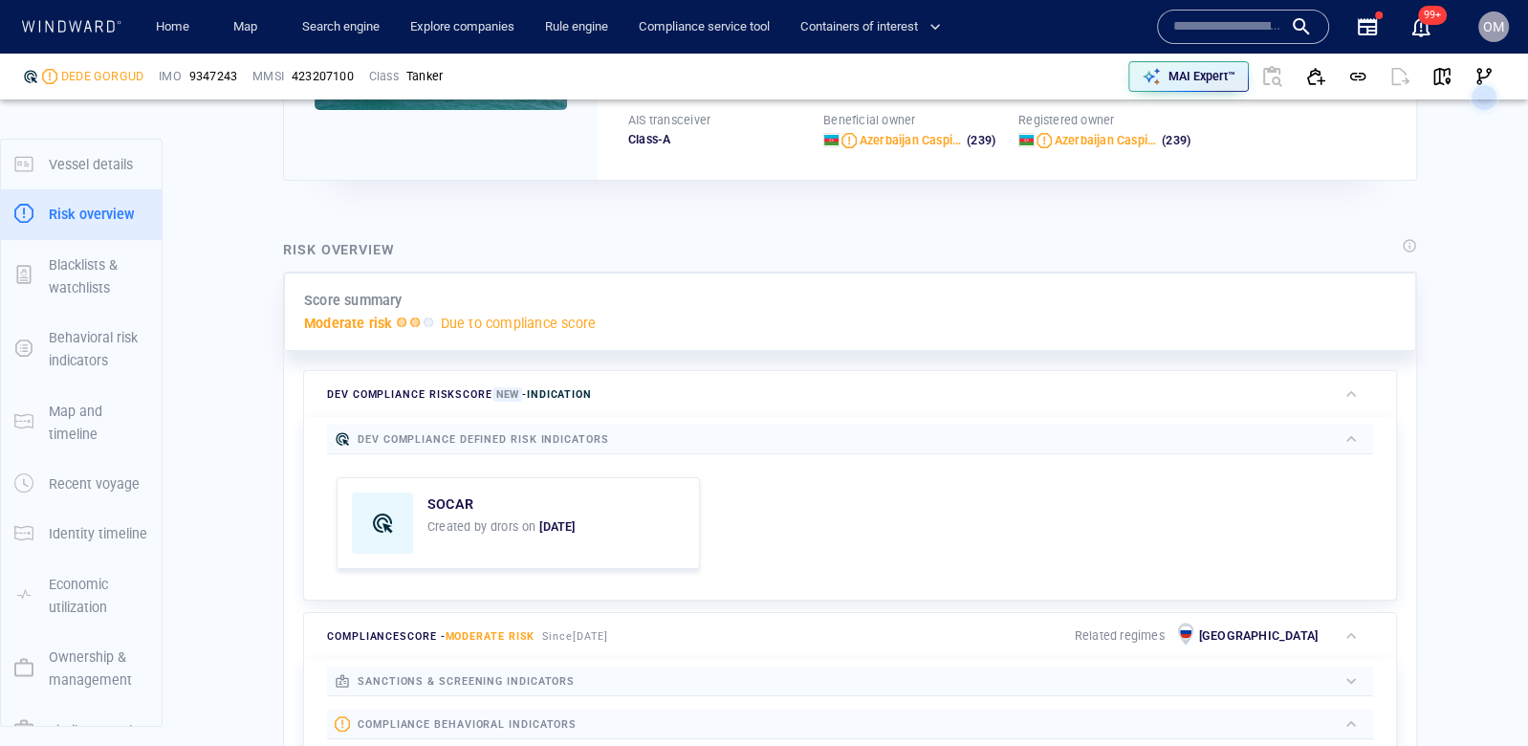
scroll to position [50, 0]
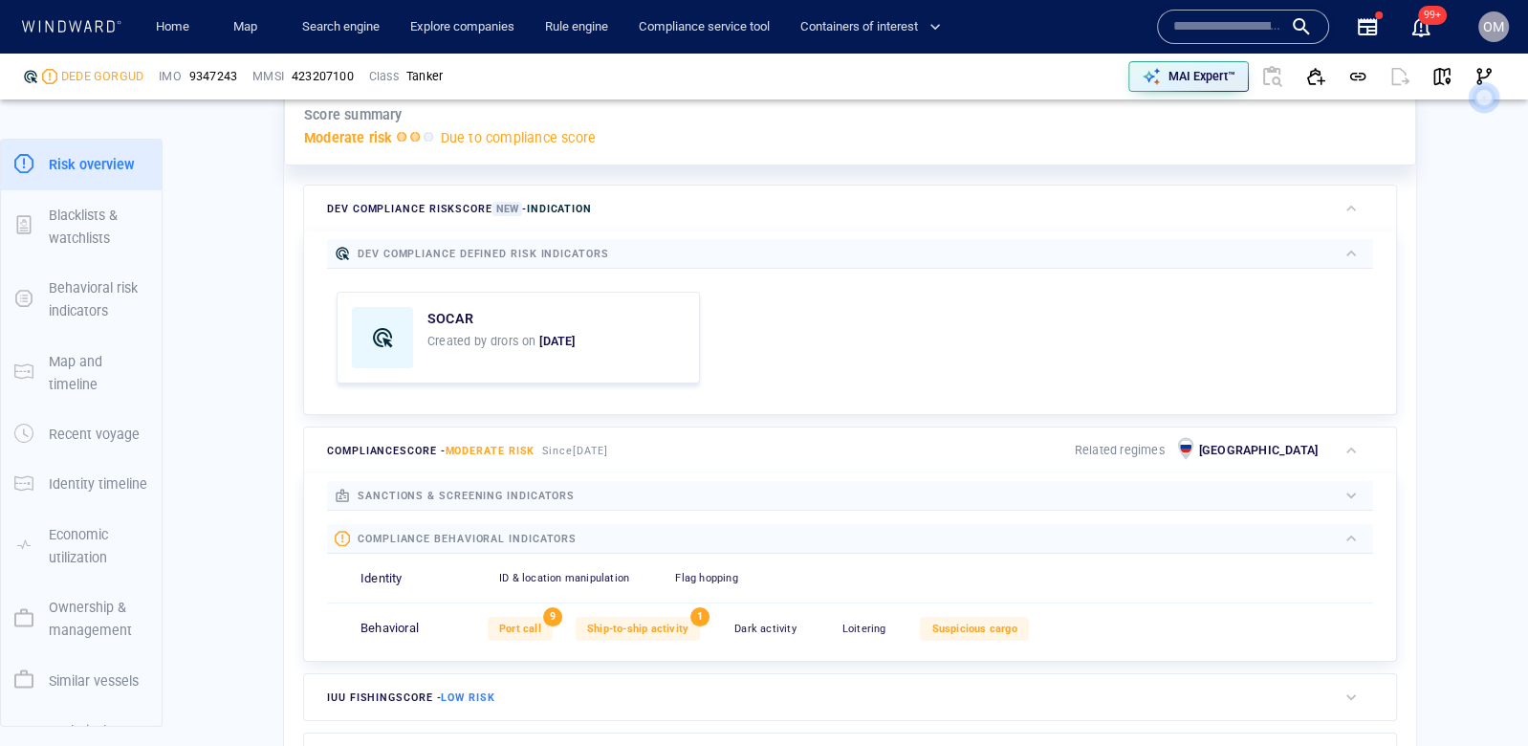
scroll to position [551, 0]
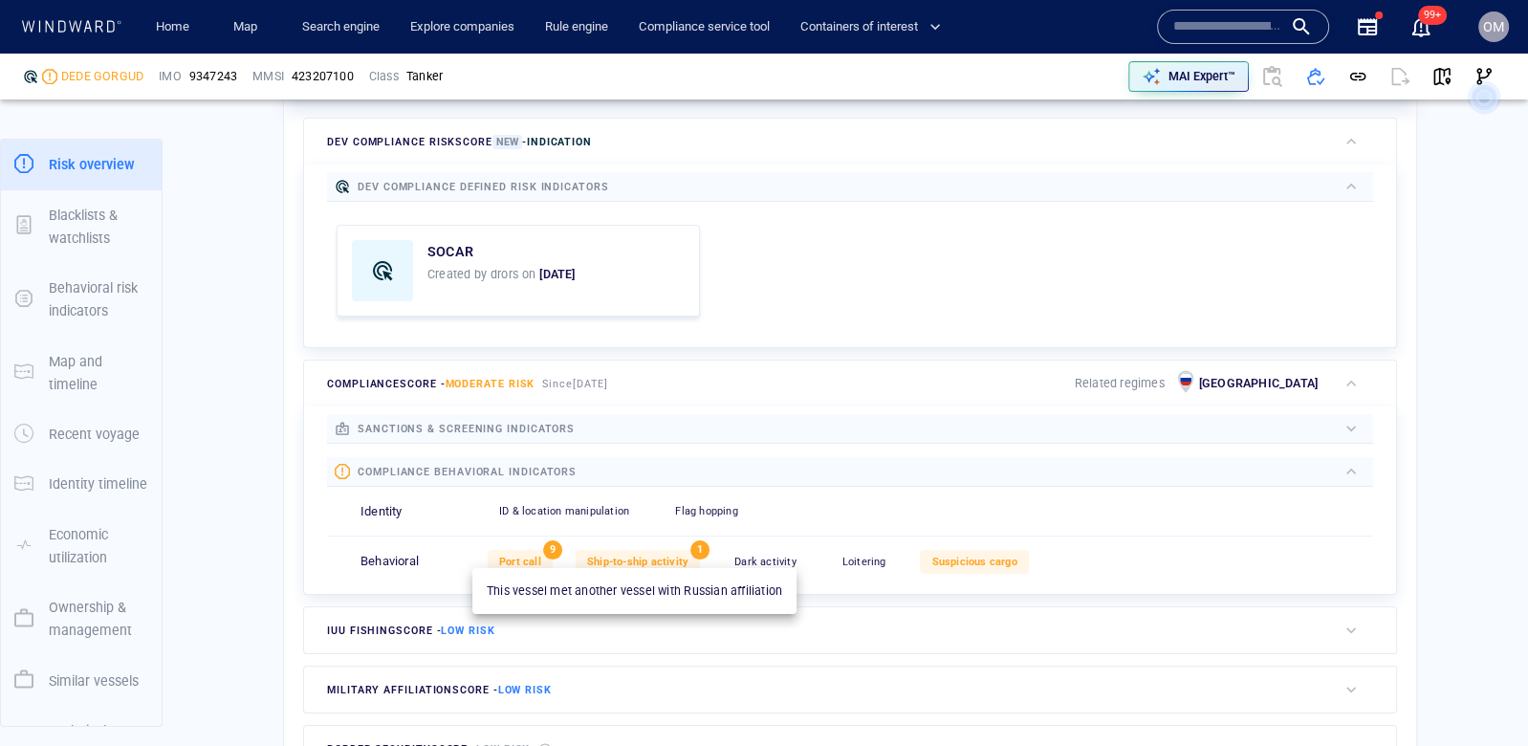
click at [639, 558] on span "Ship-to-ship activity" at bounding box center [637, 562] width 101 height 12
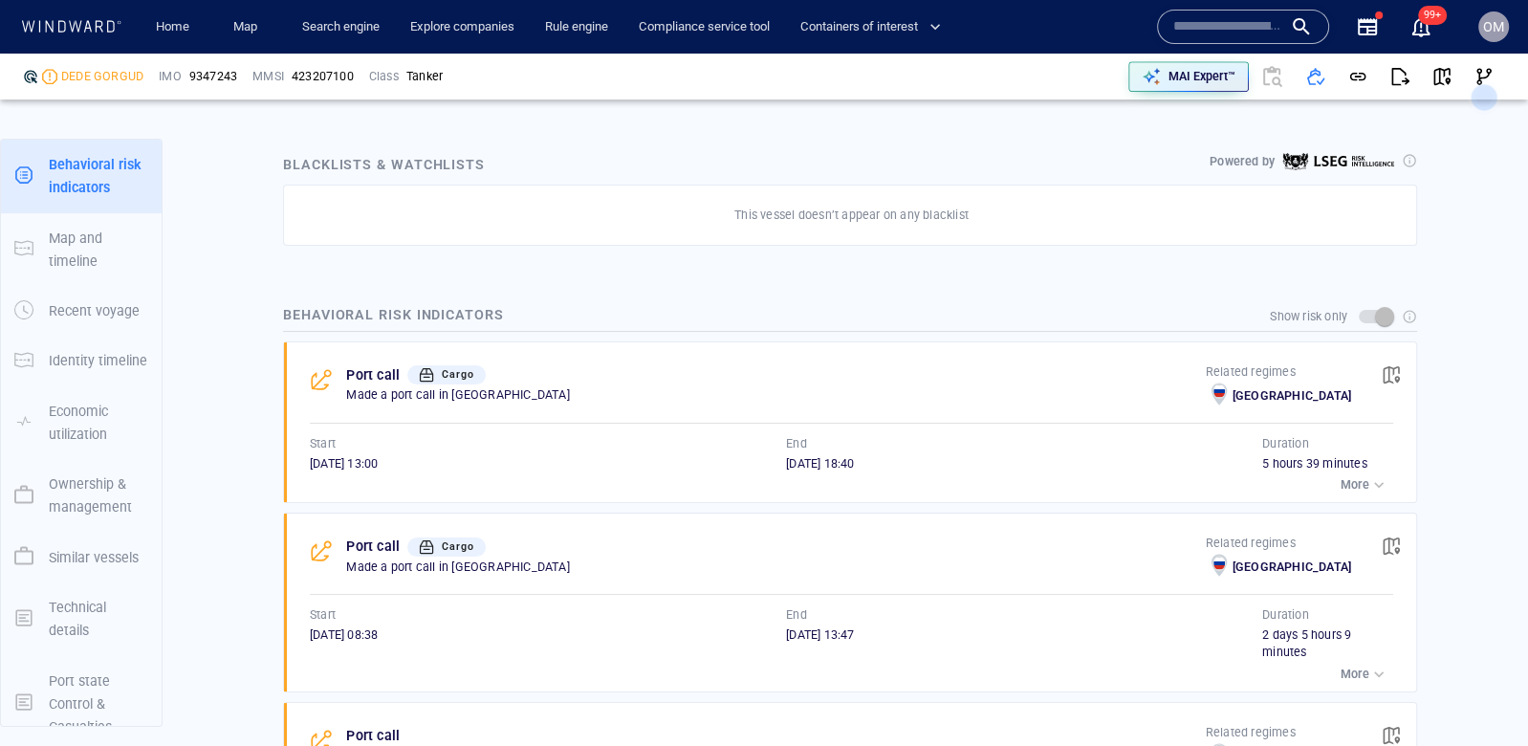
scroll to position [1321, 0]
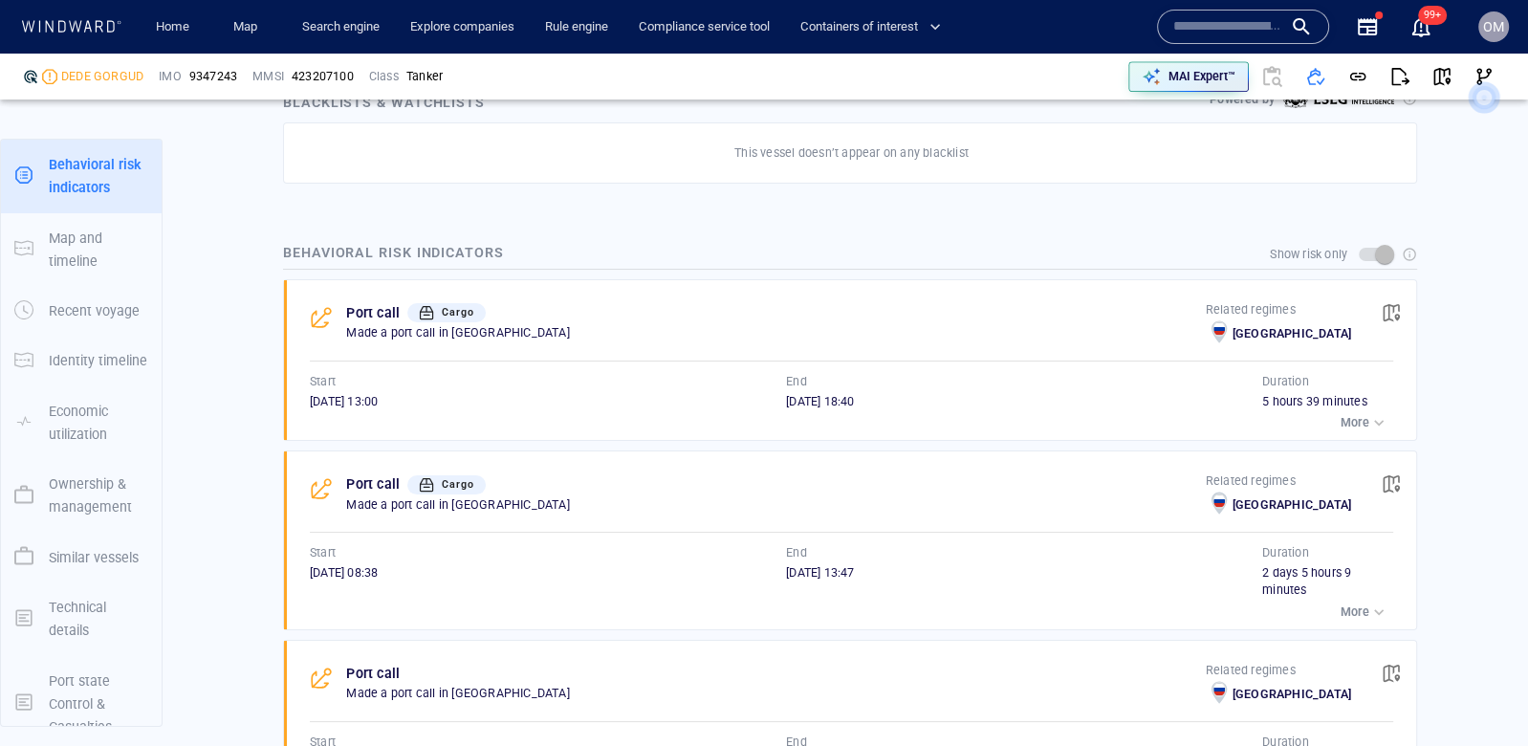
click at [1219, 31] on input "text" at bounding box center [1227, 26] width 109 height 29
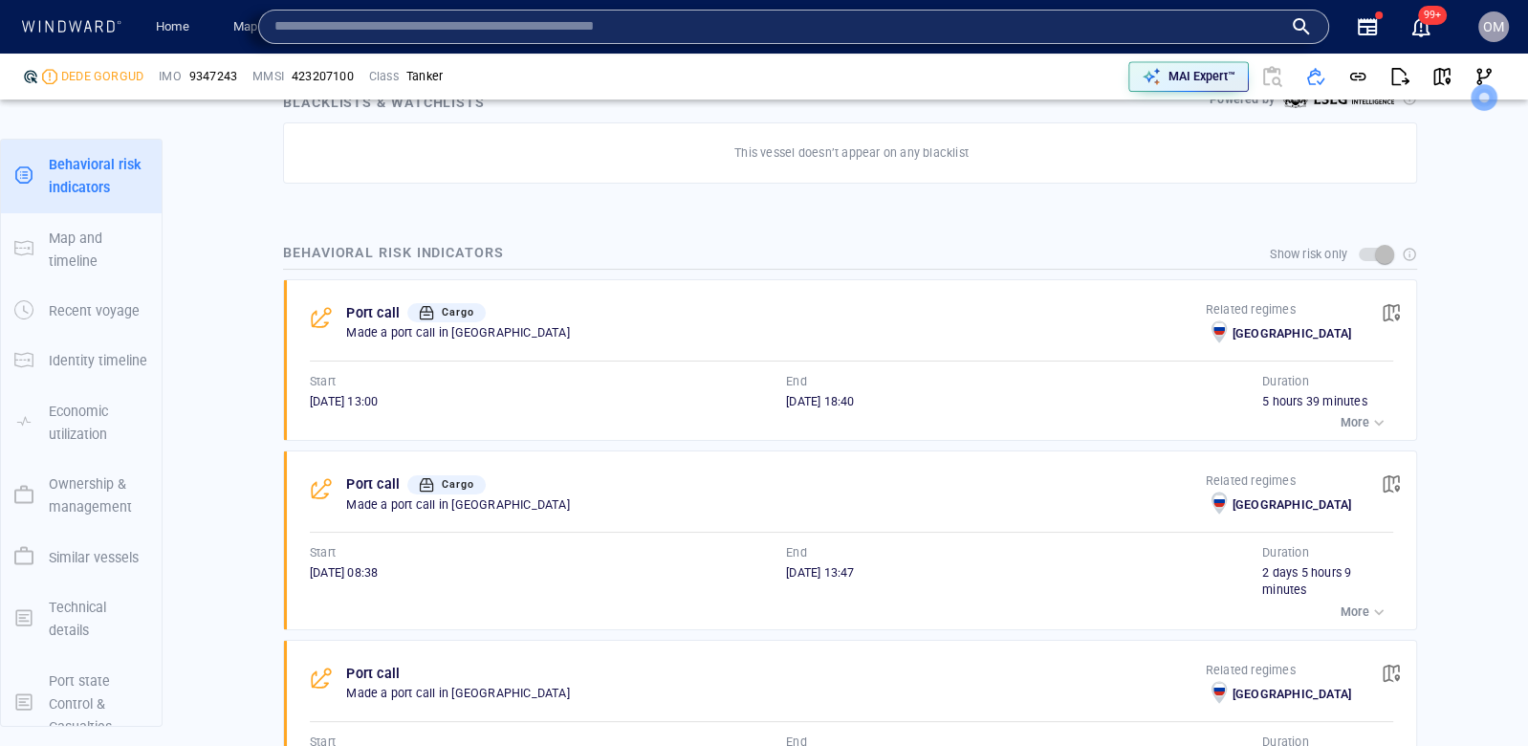
paste input "*******"
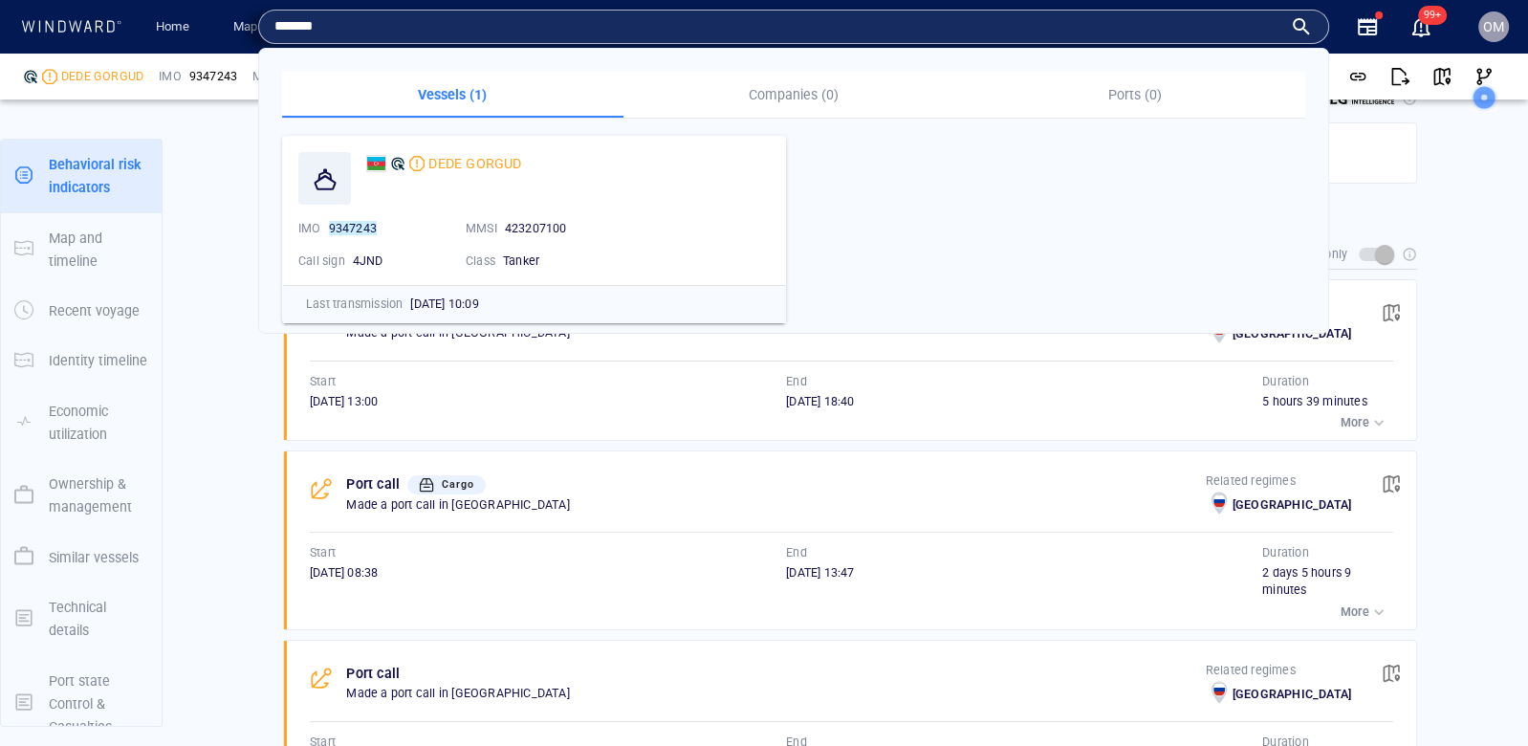
type input "*******"
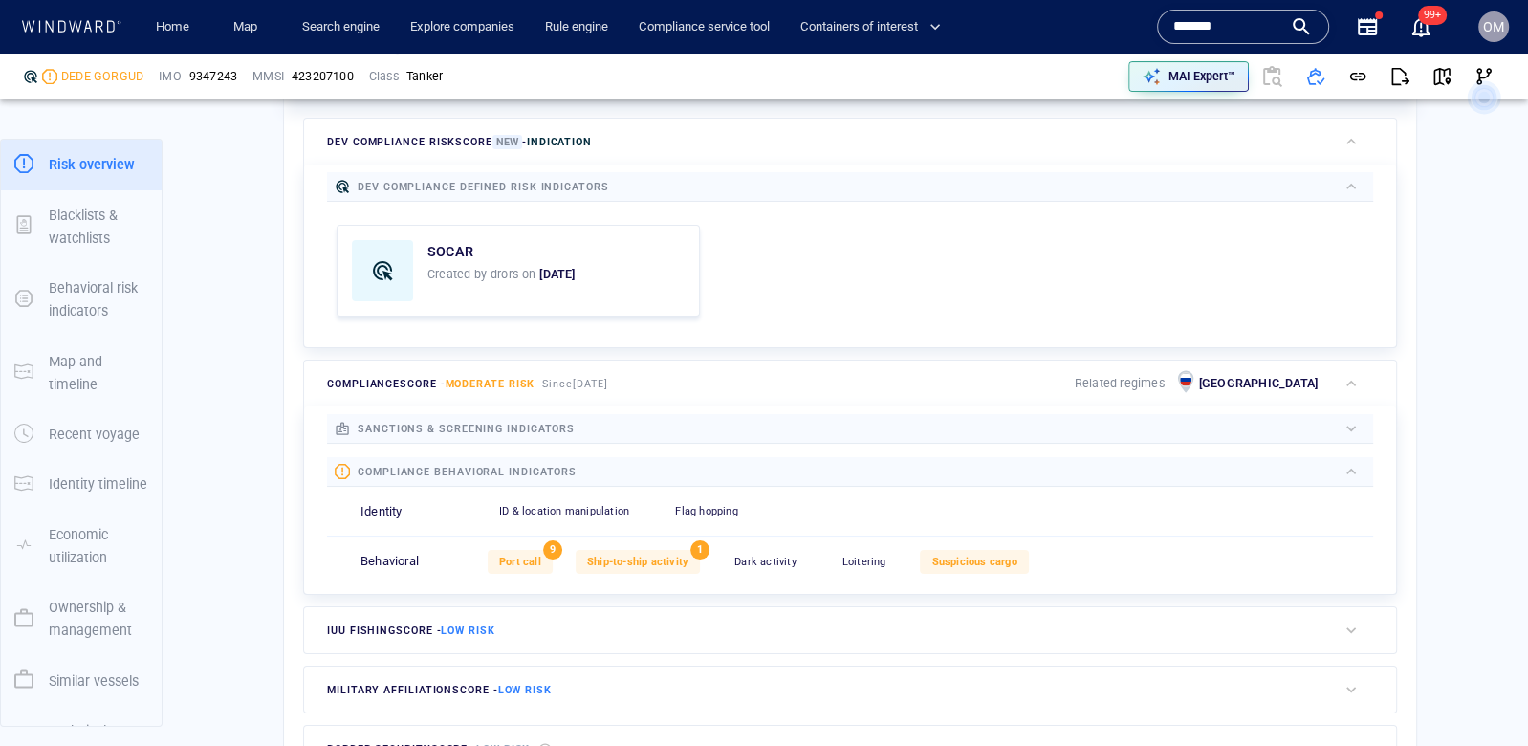
scroll to position [405, 0]
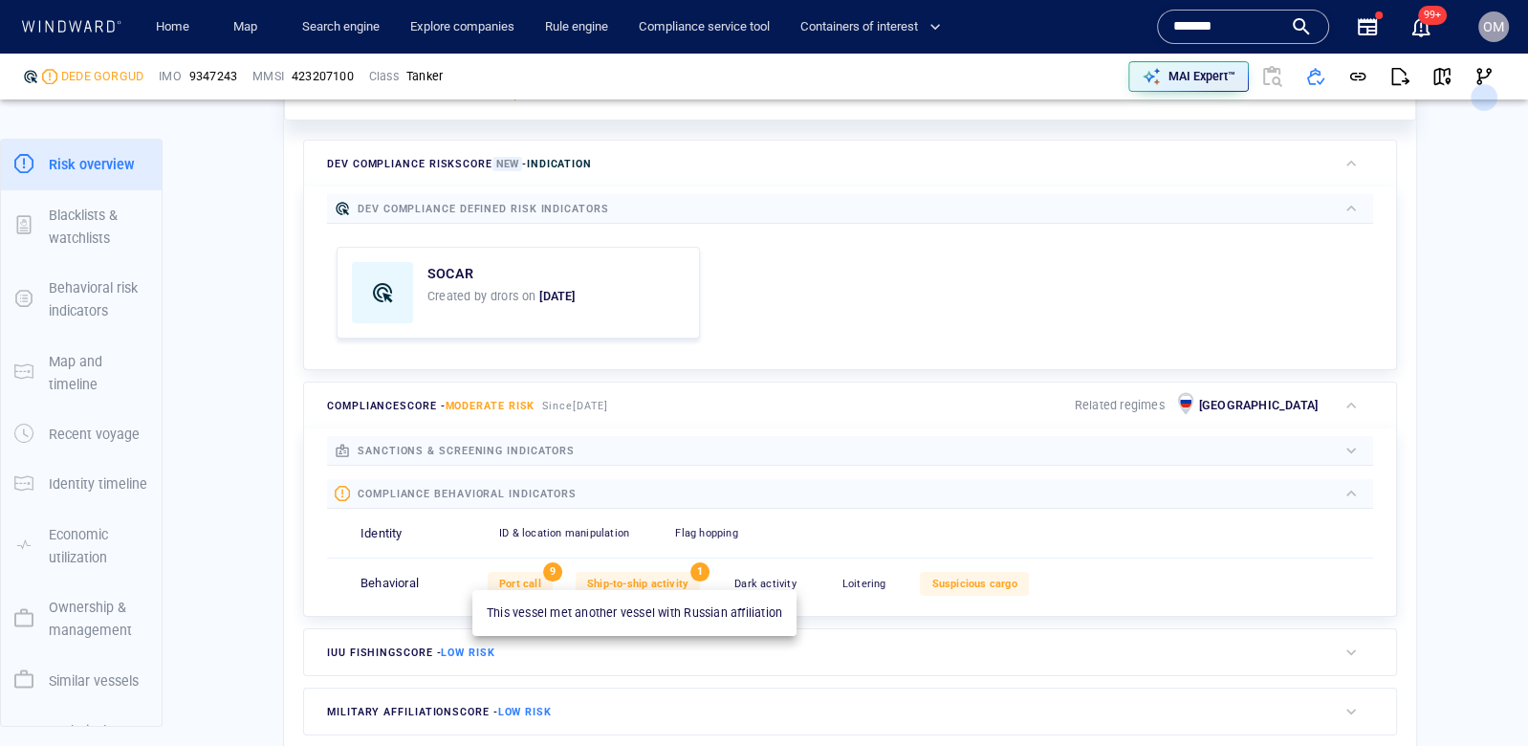
click at [668, 578] on span "Ship-to-ship activity" at bounding box center [637, 584] width 101 height 12
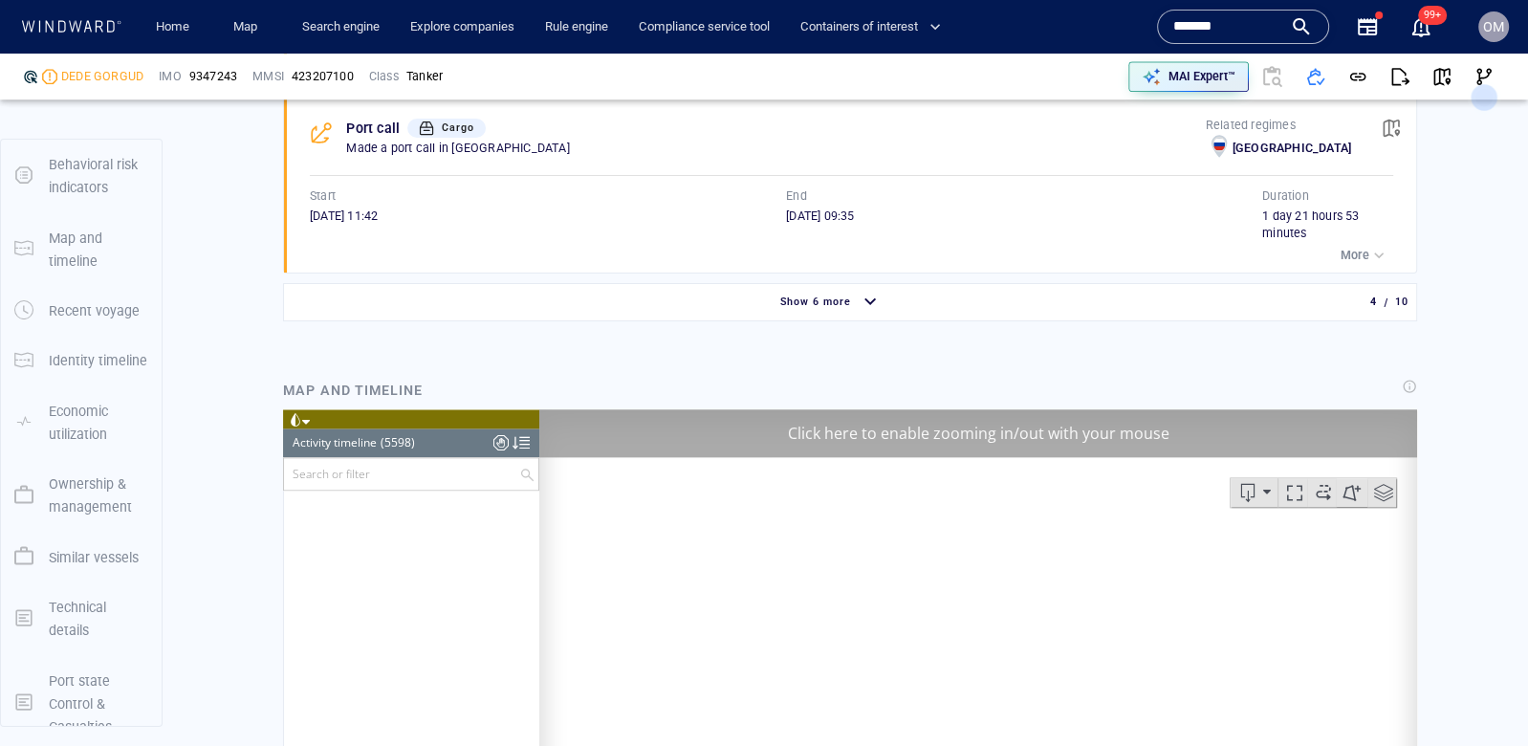
scroll to position [198, 0]
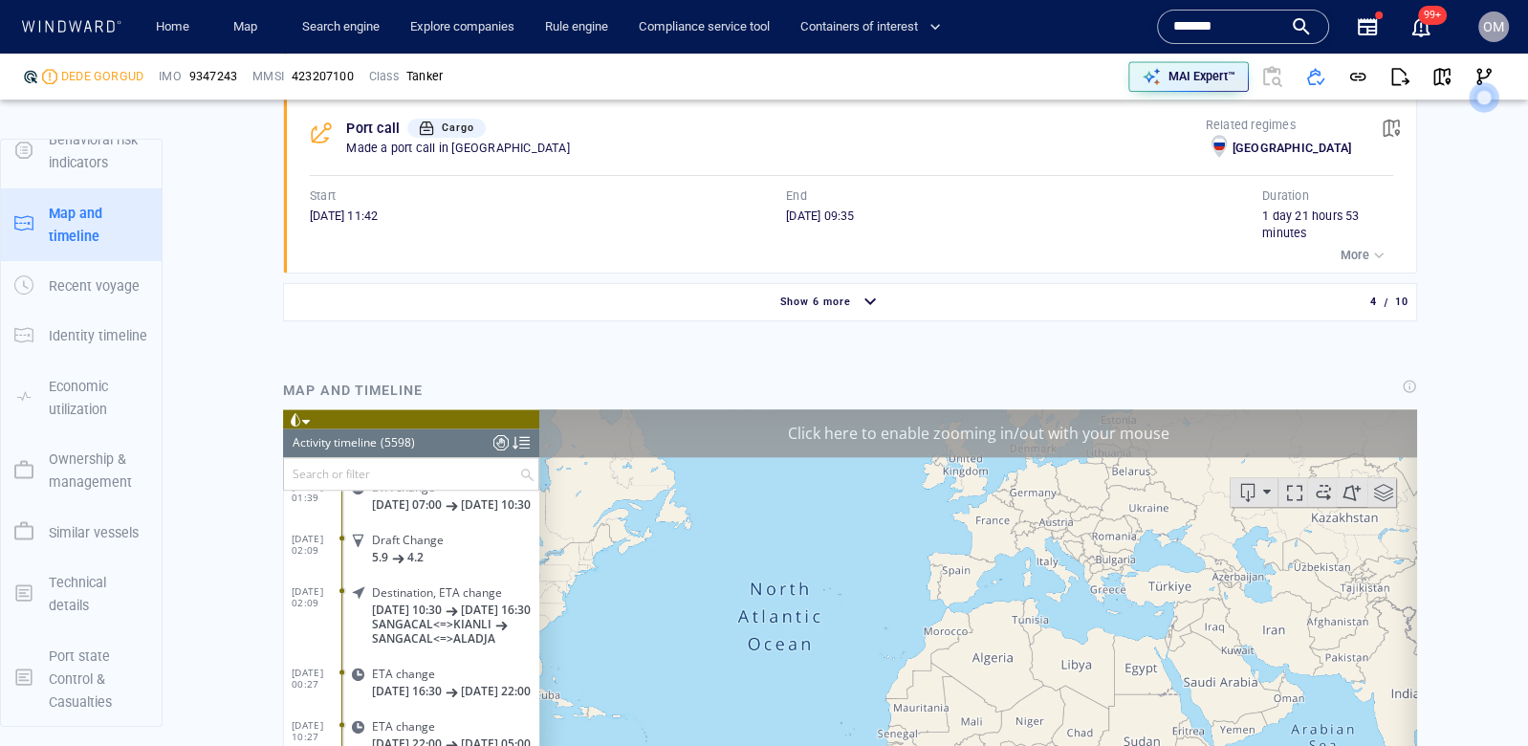
click at [898, 284] on div "Show 6 more 4 / 10" at bounding box center [850, 302] width 1117 height 36
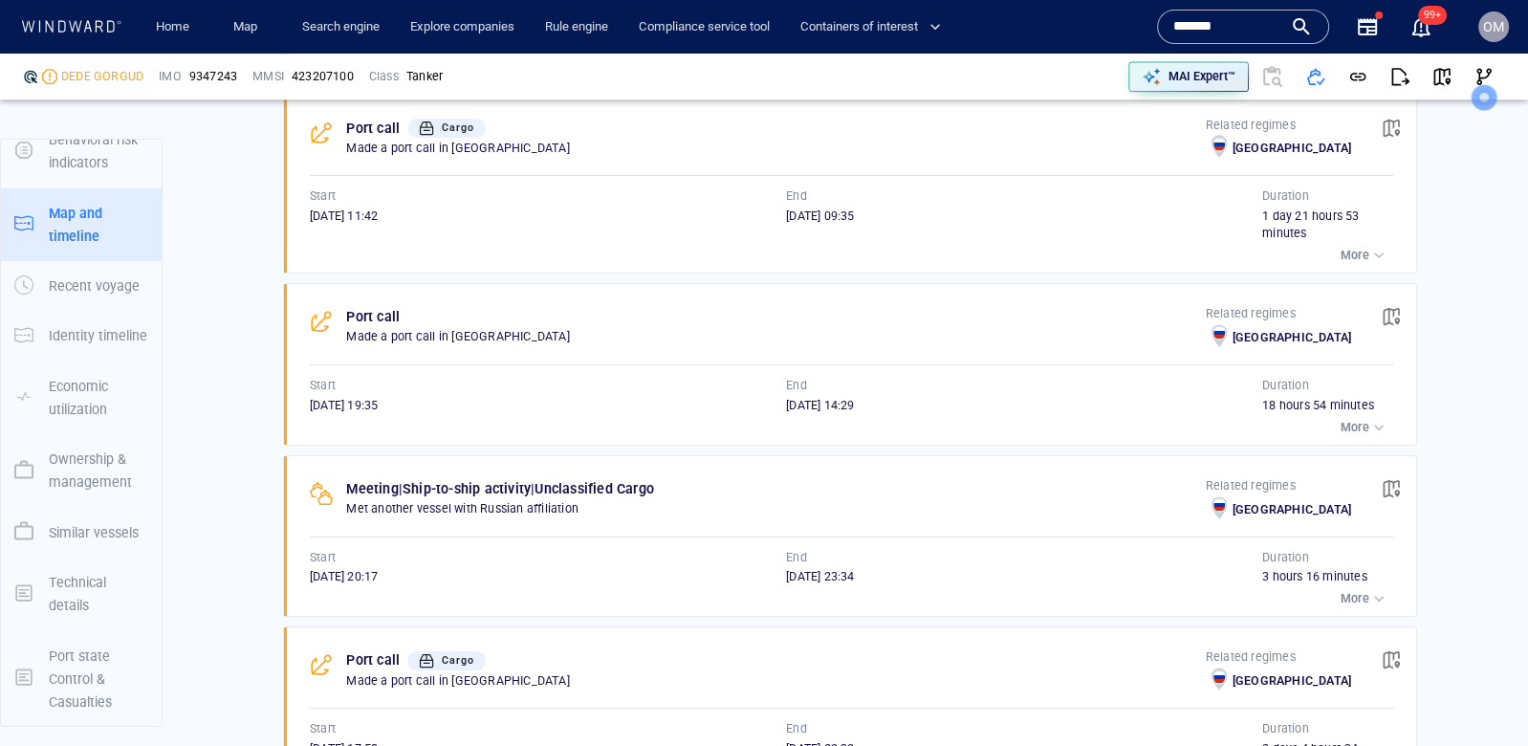
scroll to position [173, 0]
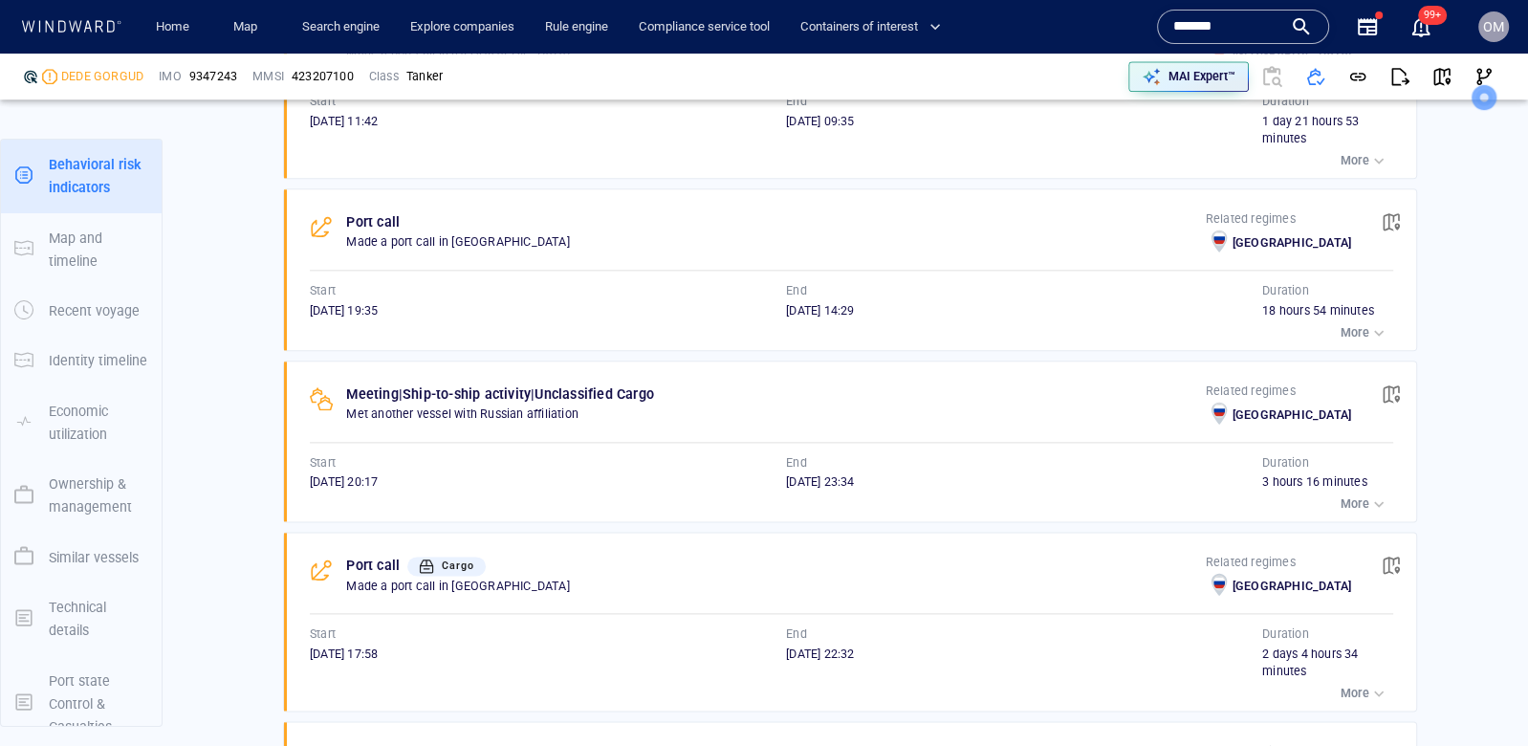
scroll to position [2137, 0]
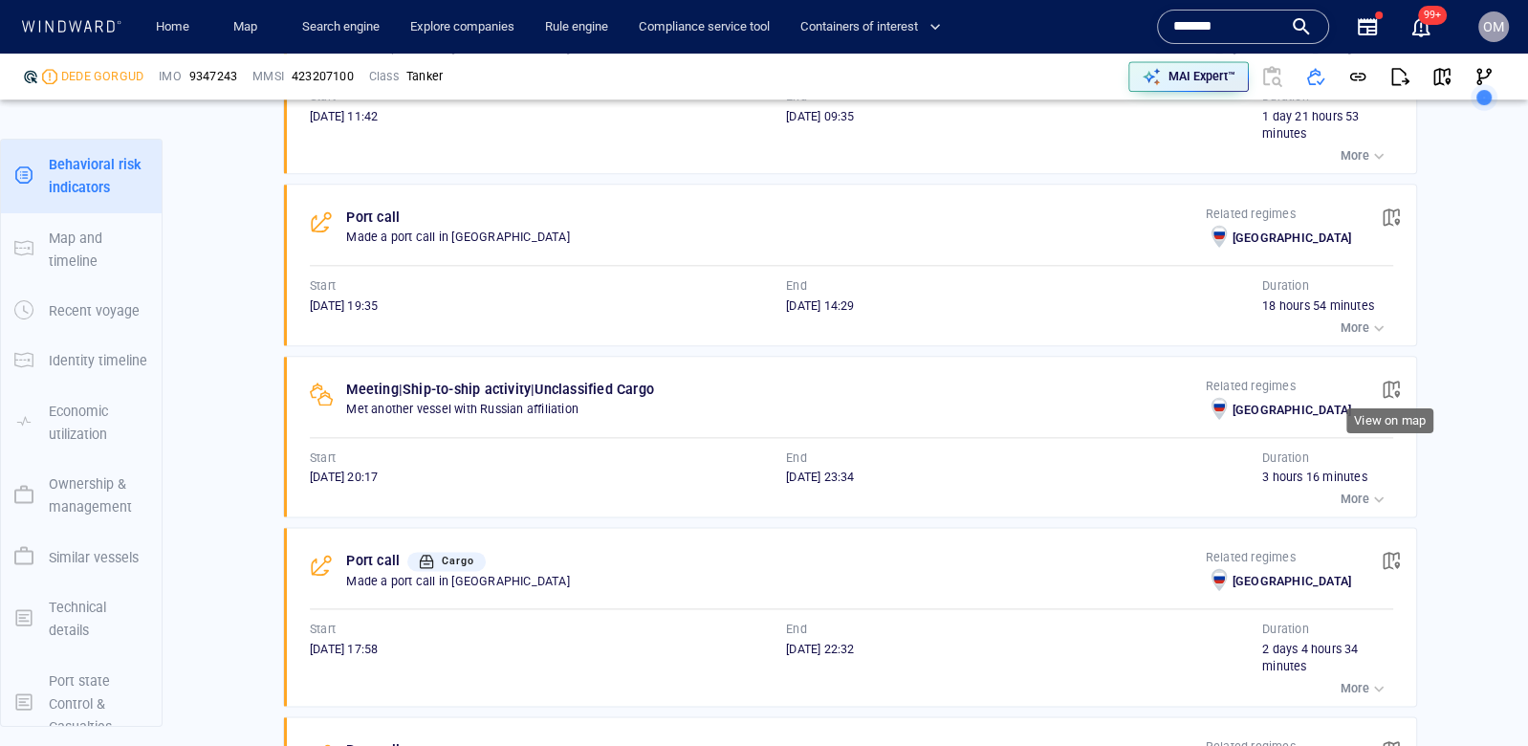
click at [1397, 382] on span "button" at bounding box center [1391, 389] width 19 height 19
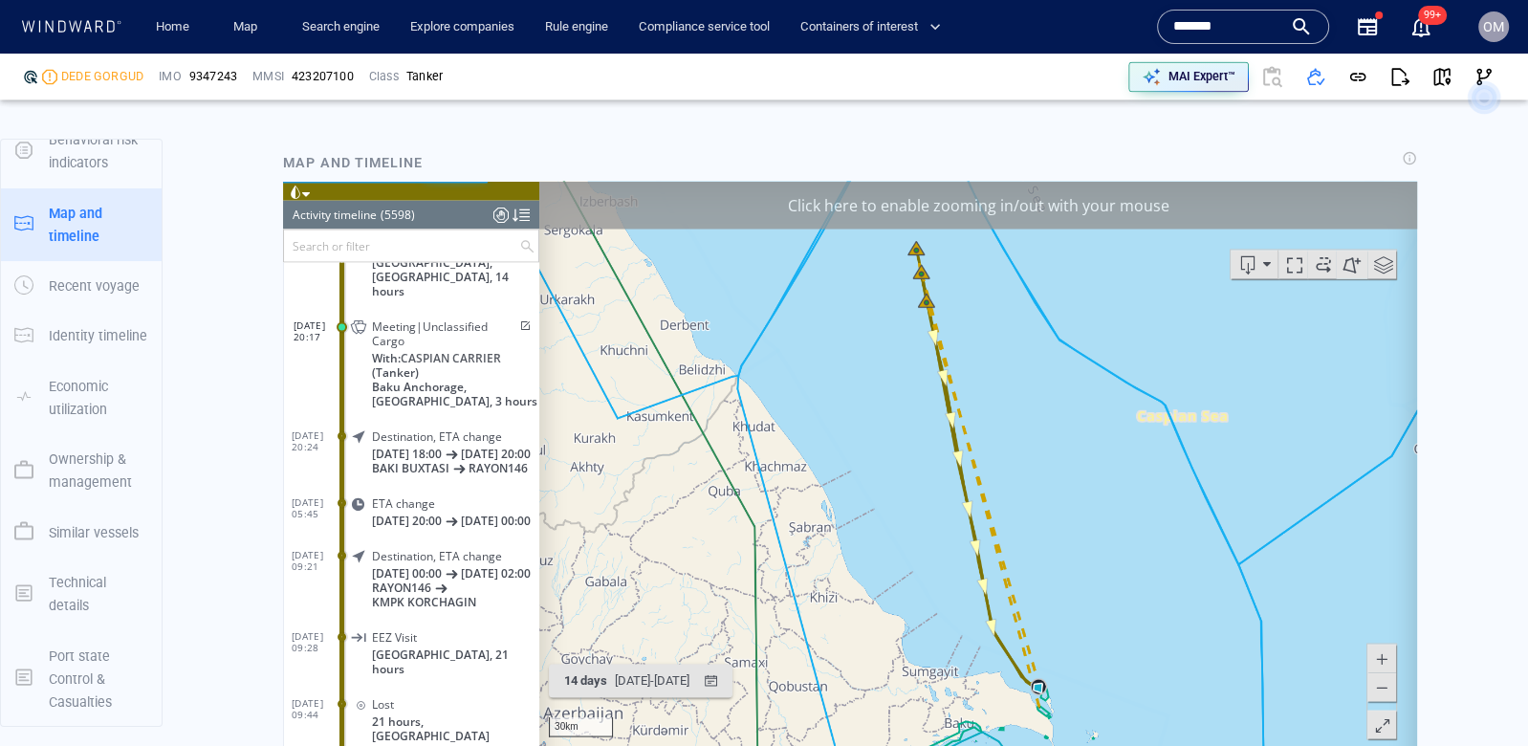
scroll to position [3446, 0]
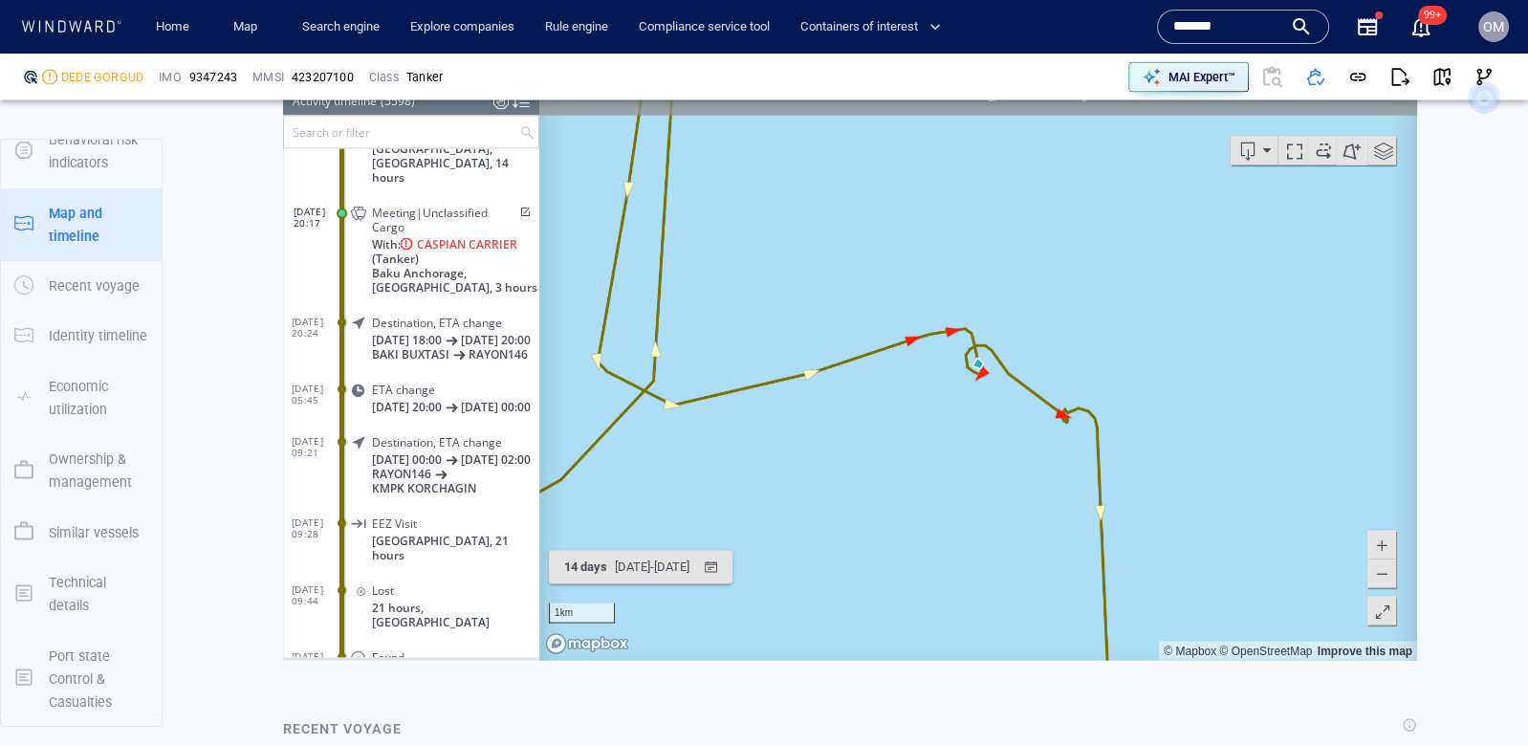
click at [1381, 580] on span at bounding box center [1381, 572] width 19 height 29
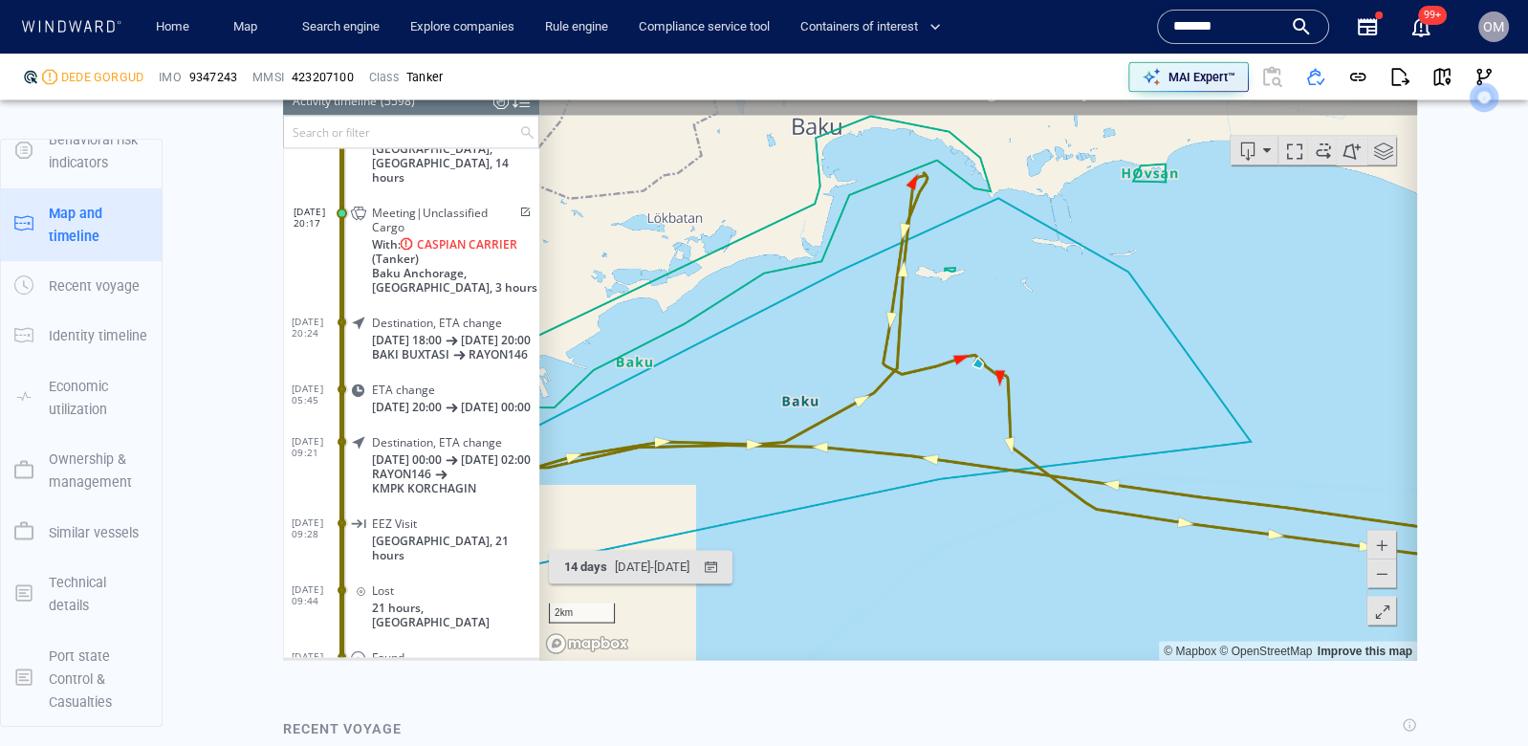
click at [1381, 580] on span at bounding box center [1381, 572] width 19 height 29
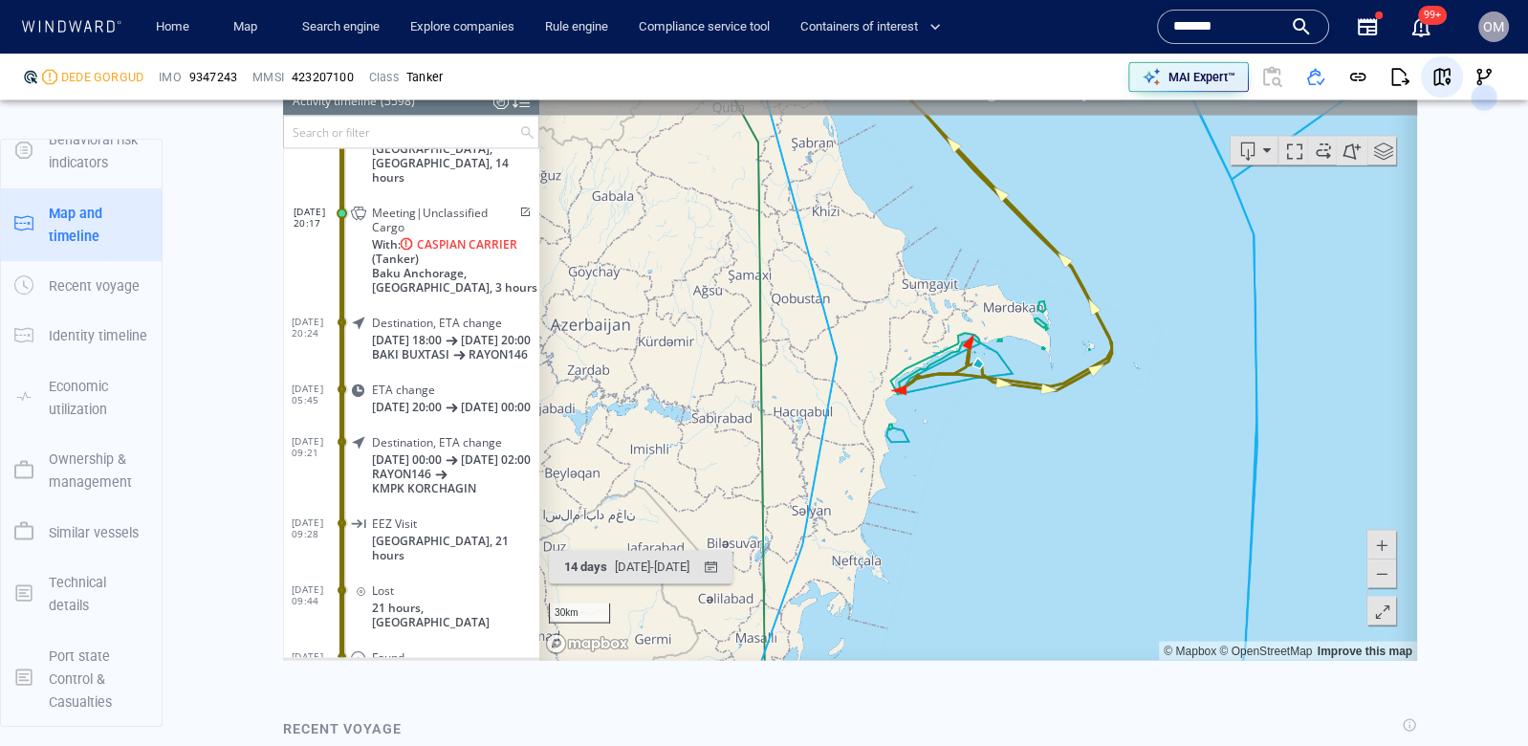
click at [1442, 69] on span "button" at bounding box center [1442, 76] width 19 height 19
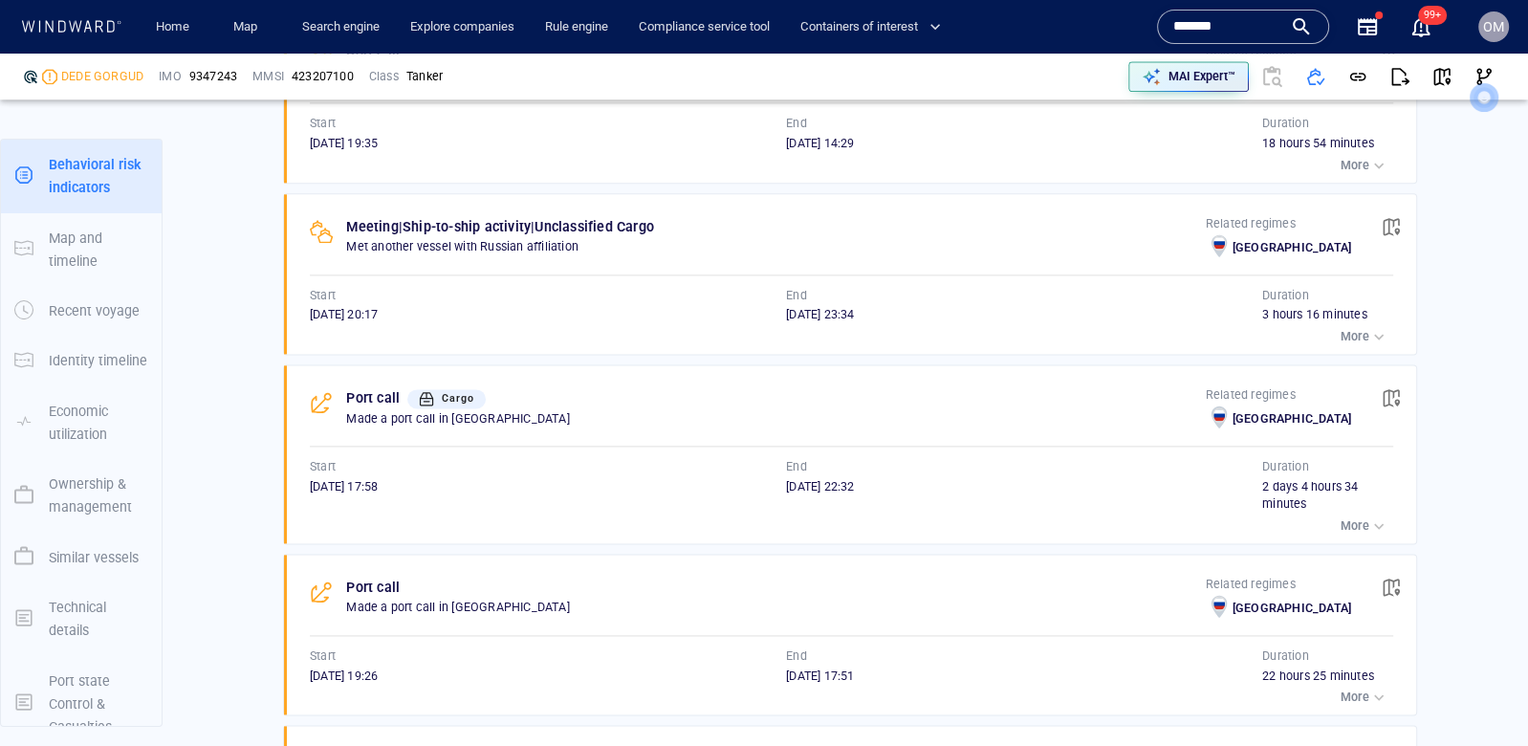
scroll to position [2269, 0]
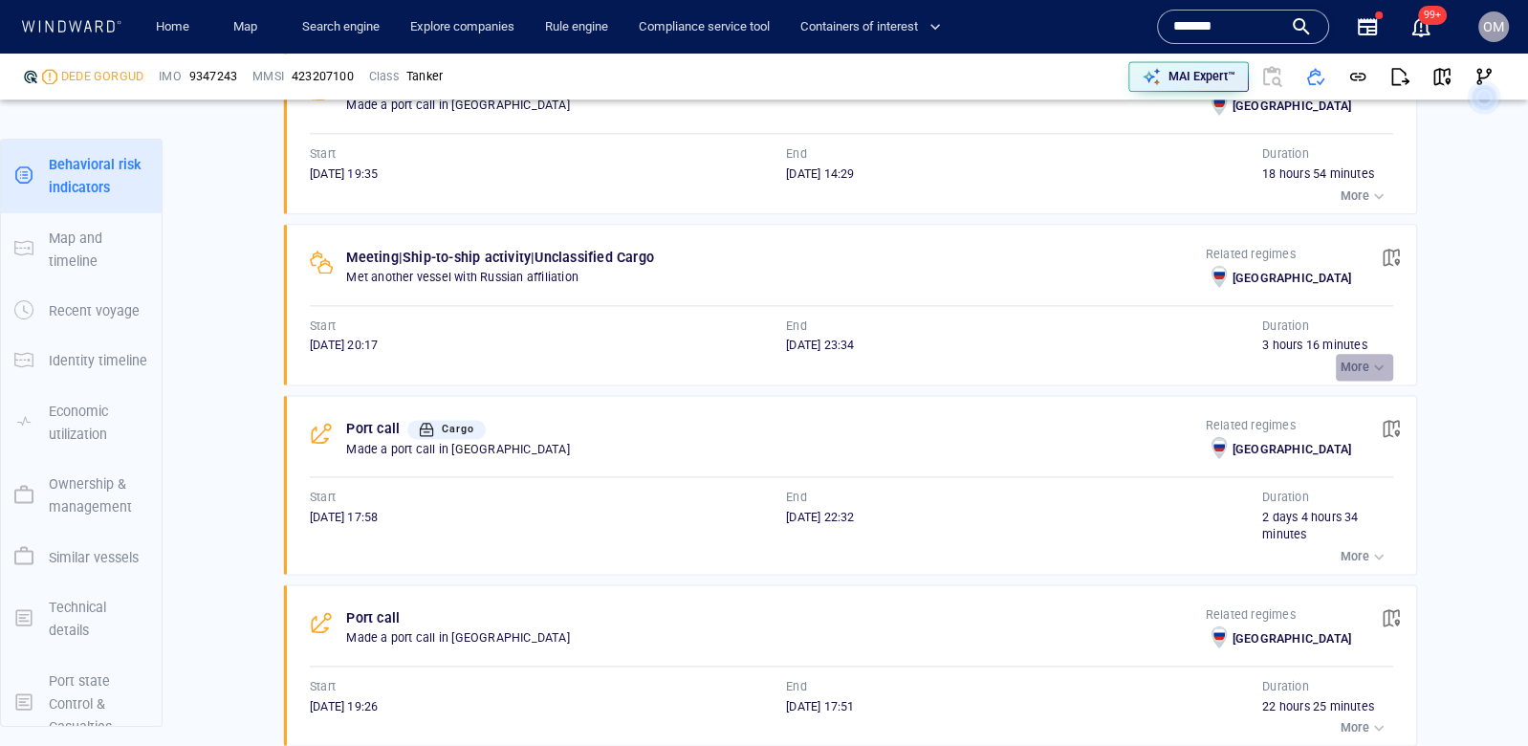
click at [1359, 359] on p "More" at bounding box center [1355, 367] width 29 height 17
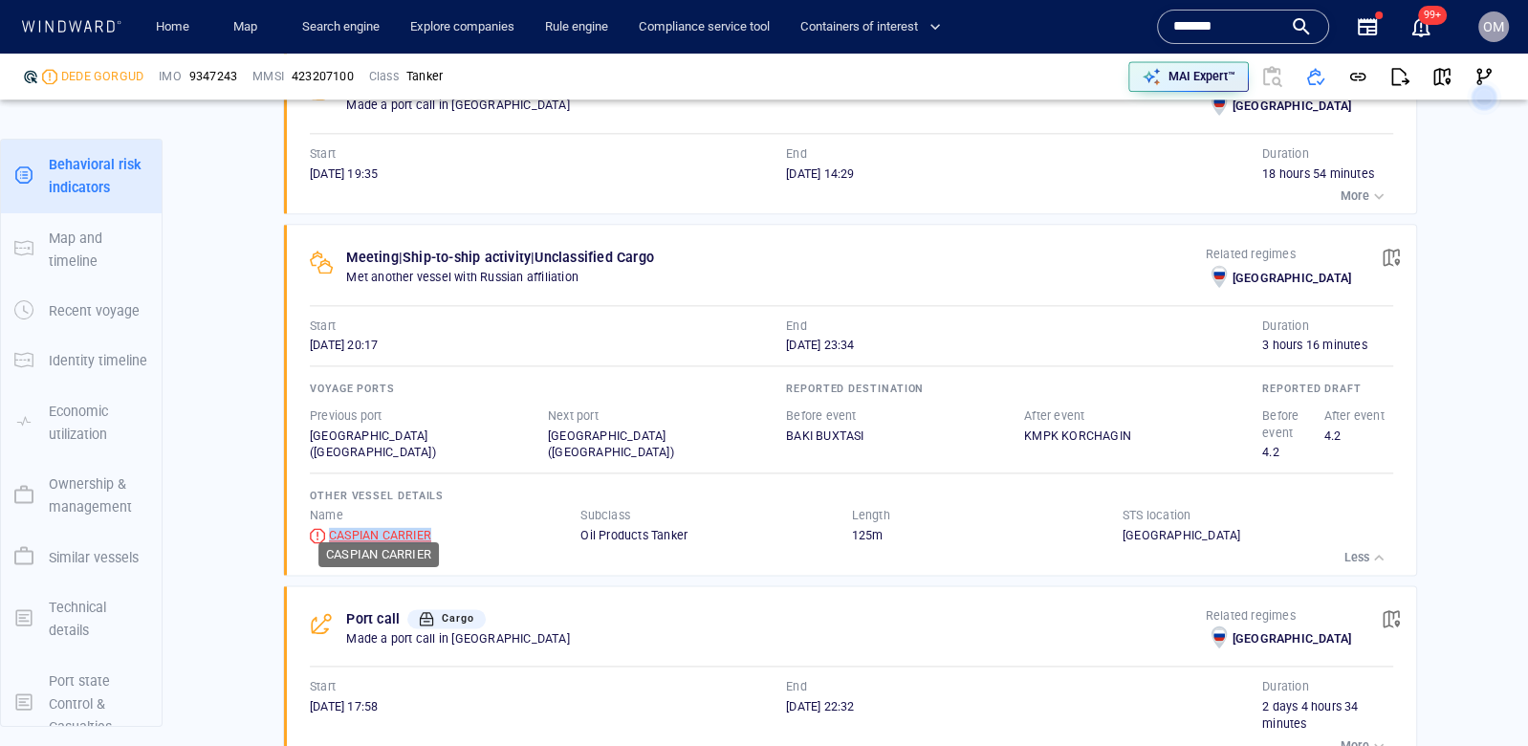
drag, startPoint x: 442, startPoint y: 521, endPoint x: 328, endPoint y: 524, distance: 113.8
click at [328, 527] on div "CASPIAN CARRIER" at bounding box center [445, 535] width 271 height 17
copy div "CASPIAN CARRIER"
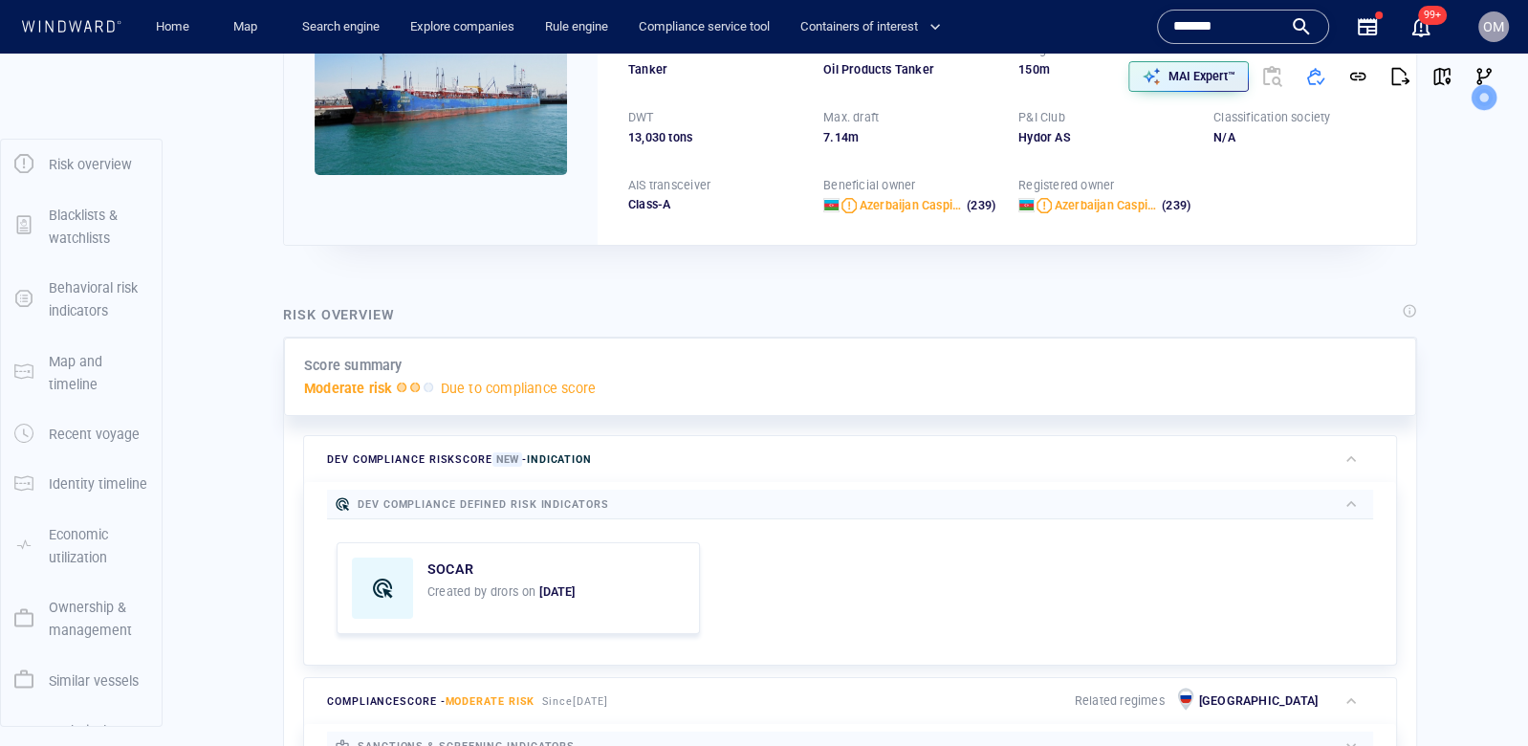
scroll to position [0, 0]
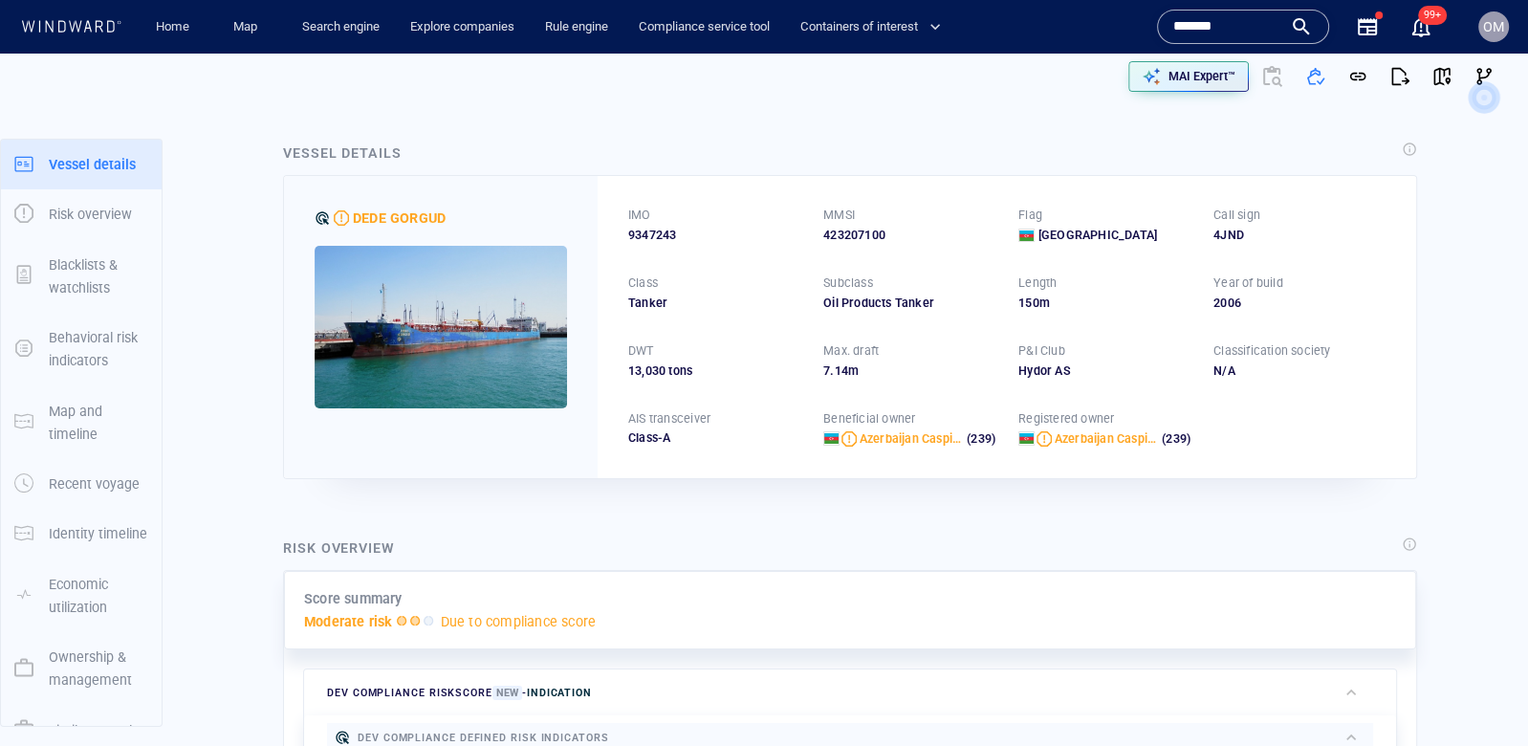
drag, startPoint x: 455, startPoint y: 203, endPoint x: 360, endPoint y: 207, distance: 95.7
click at [360, 207] on div "DEDE GORGUD" at bounding box center [441, 326] width 314 height 301
drag, startPoint x: 354, startPoint y: 211, endPoint x: 511, endPoint y: 213, distance: 156.8
click at [511, 213] on div "DEDE GORGUD" at bounding box center [441, 218] width 252 height 23
copy div "DEDE GORGUD"
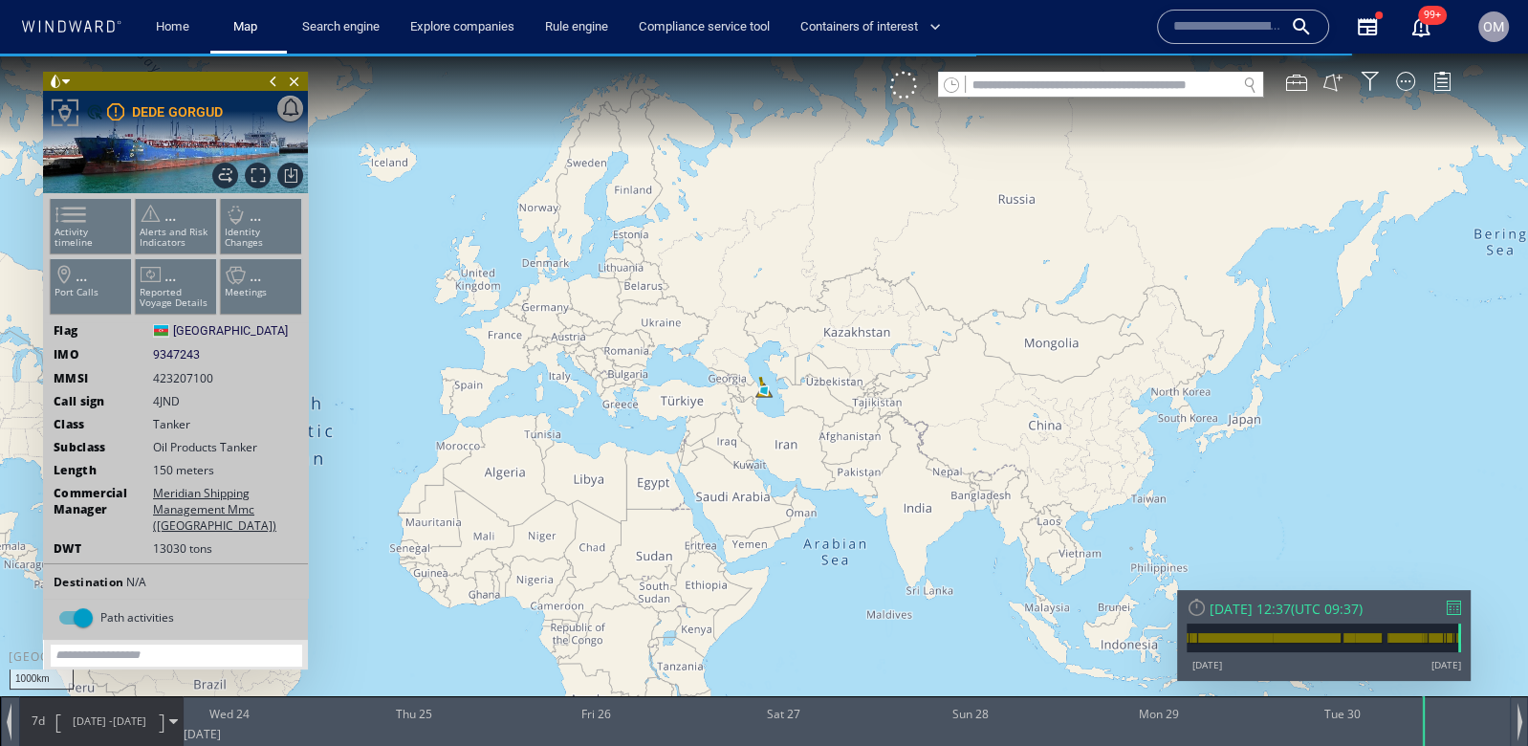
click at [1455, 609] on div at bounding box center [1454, 608] width 14 height 14
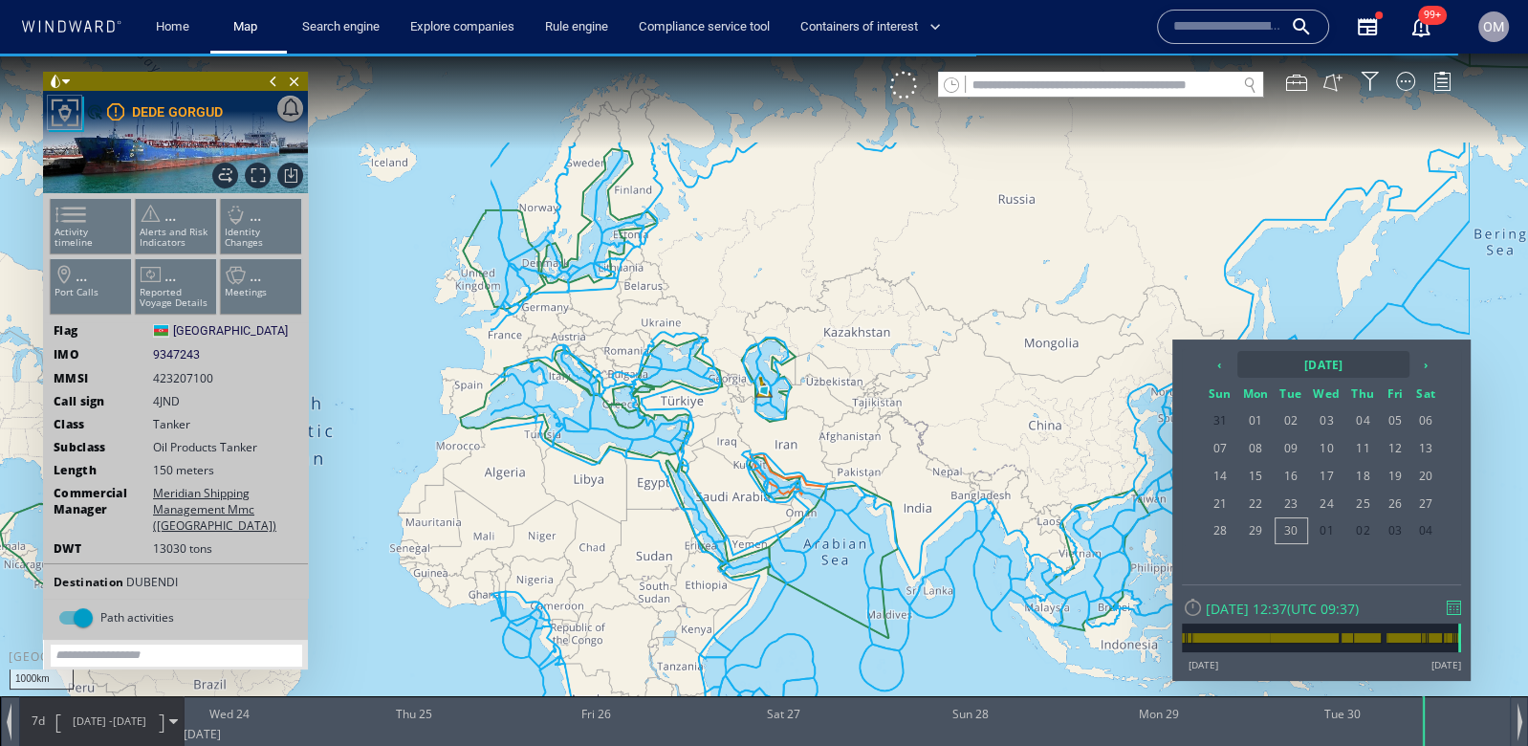
click at [1274, 373] on th "2025 September" at bounding box center [1323, 364] width 172 height 27
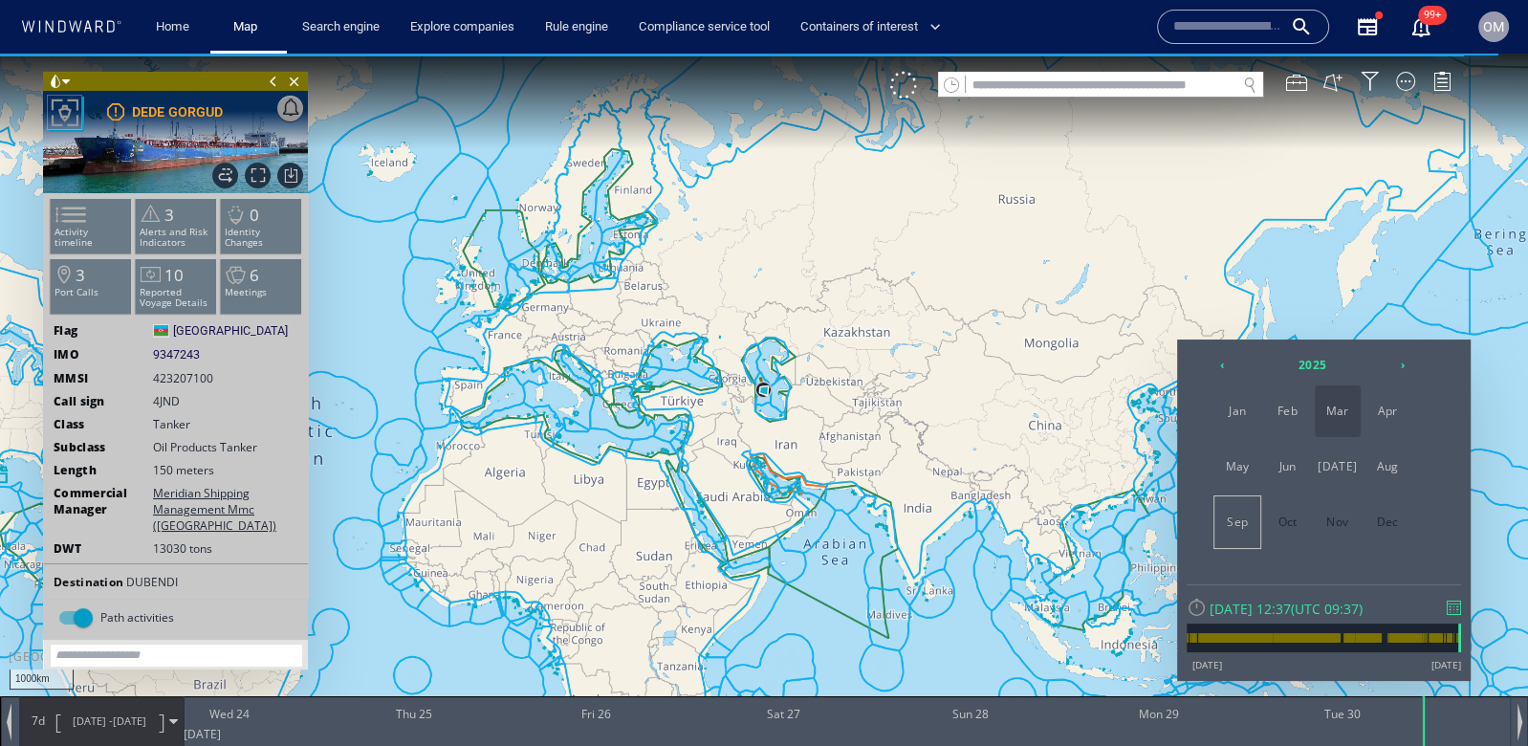
click at [1339, 422] on span "Mar" at bounding box center [1338, 411] width 46 height 52
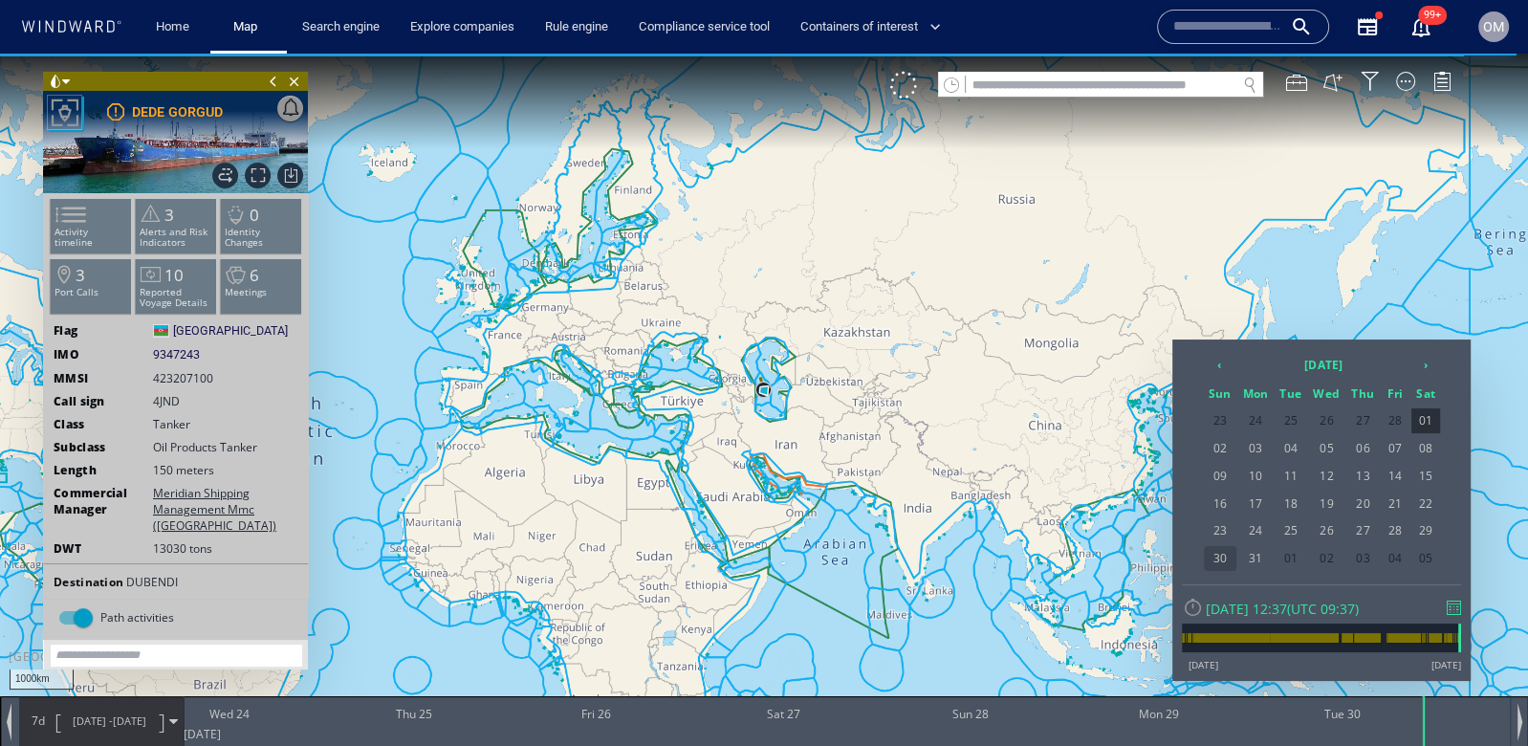
click at [1223, 554] on span "30" at bounding box center [1220, 558] width 33 height 25
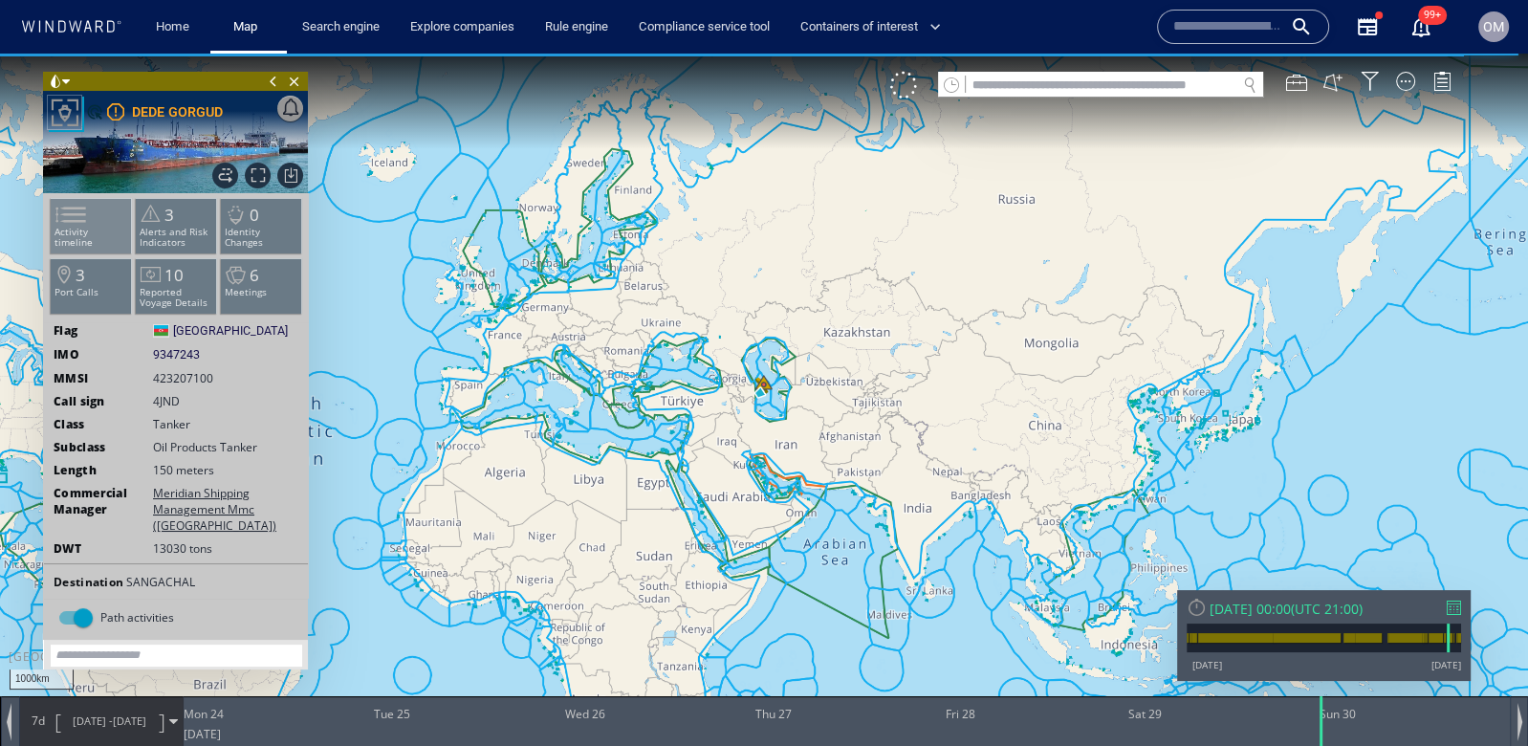
click at [98, 224] on li "Activity timeline" at bounding box center [91, 225] width 81 height 55
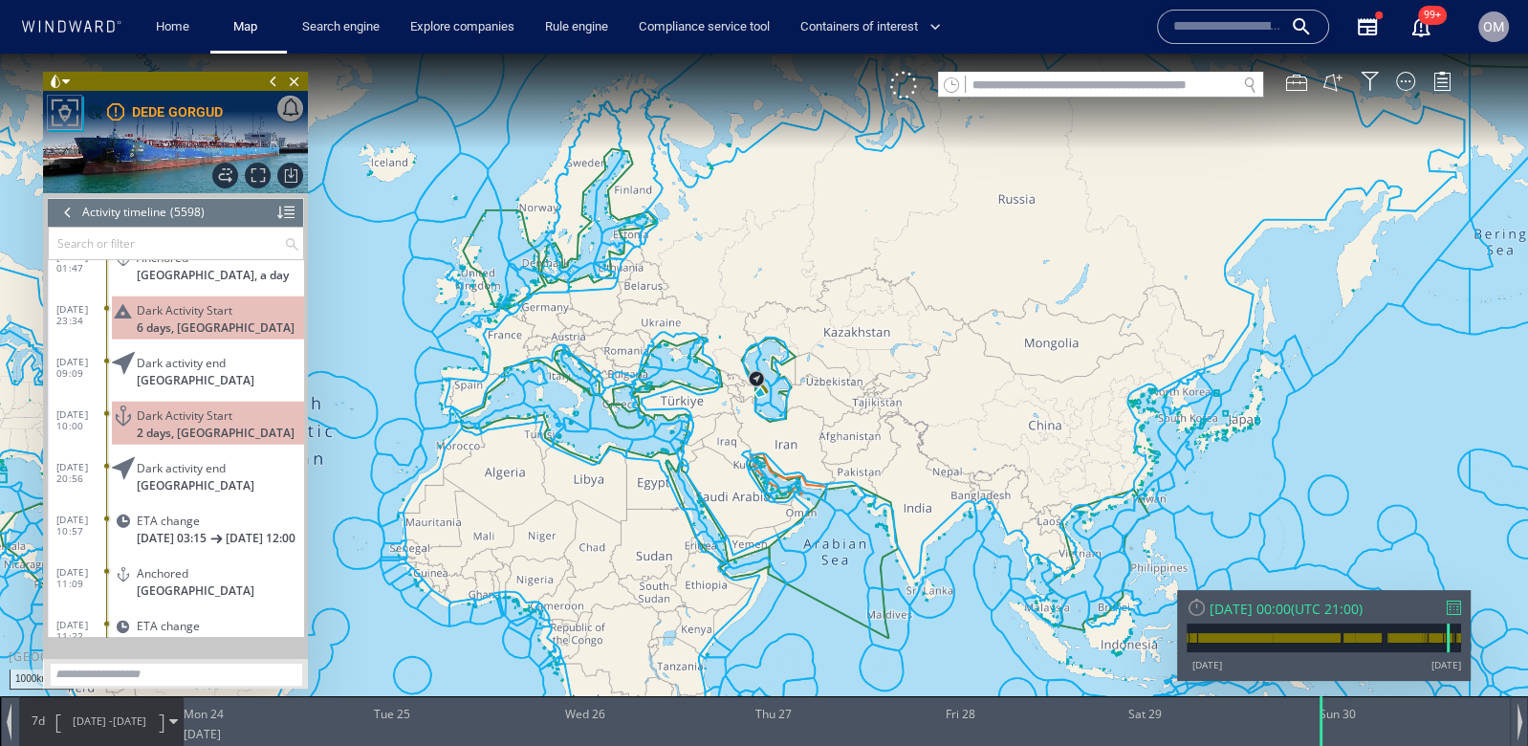
scroll to position [293888, 0]
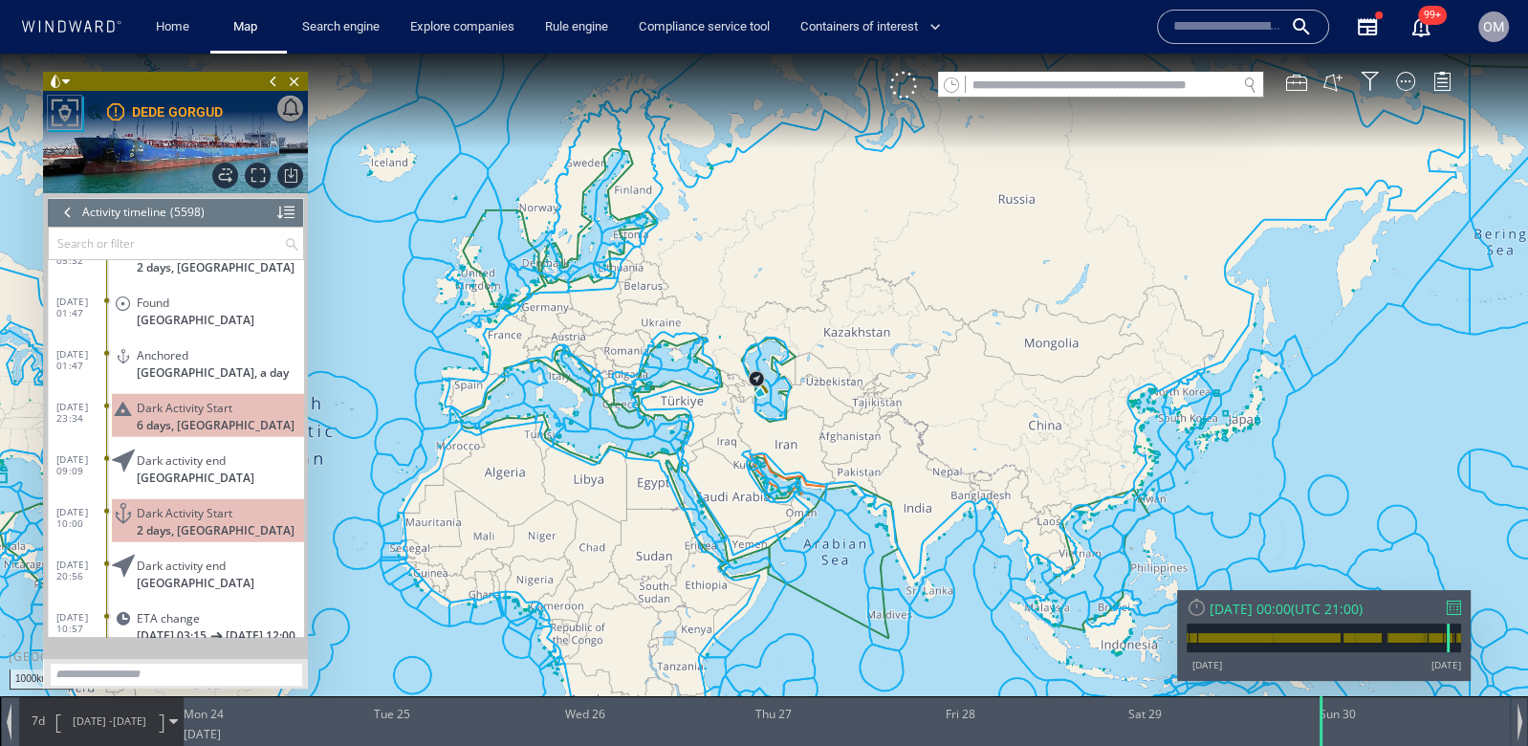
click at [1454, 607] on div at bounding box center [1454, 608] width 14 height 14
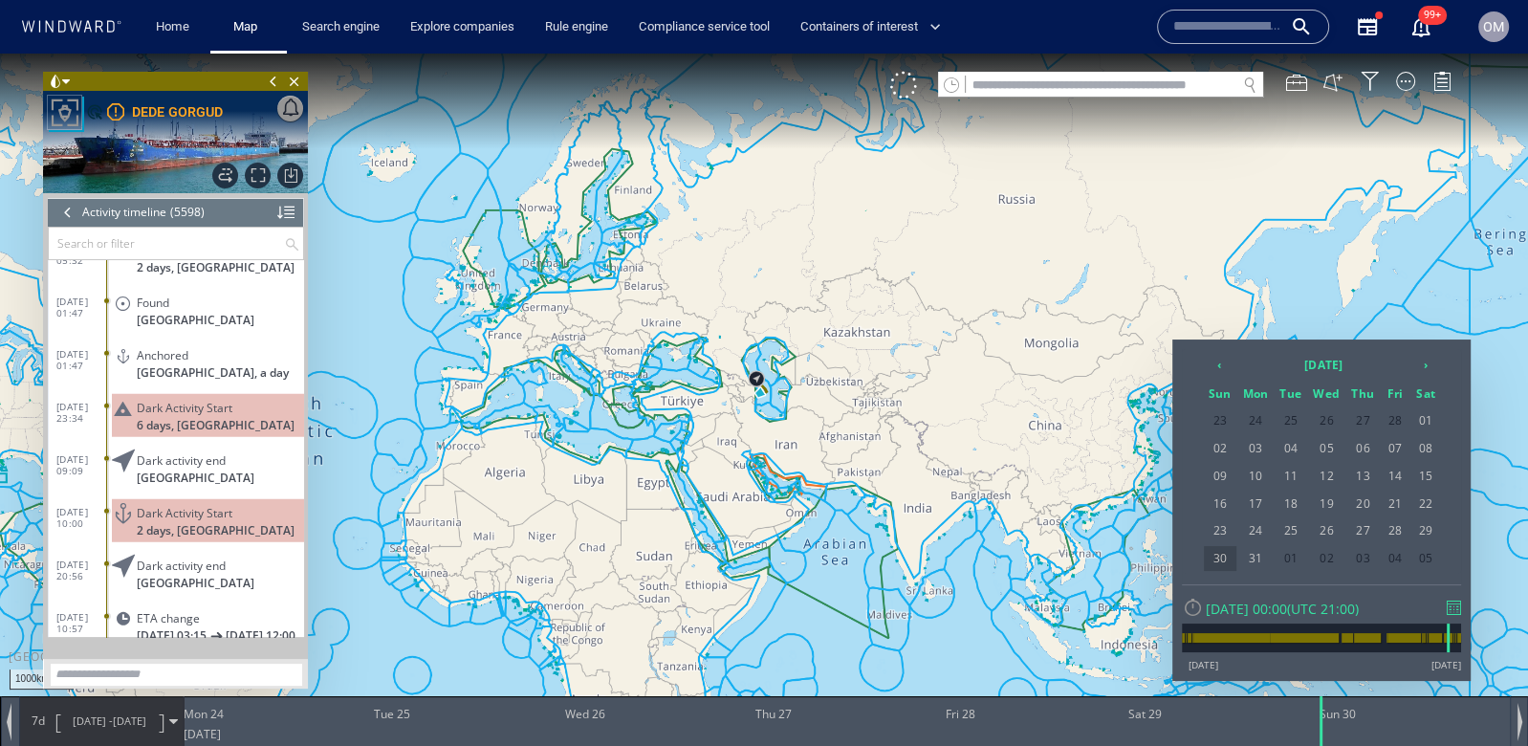
click at [1215, 559] on span "30" at bounding box center [1220, 558] width 33 height 25
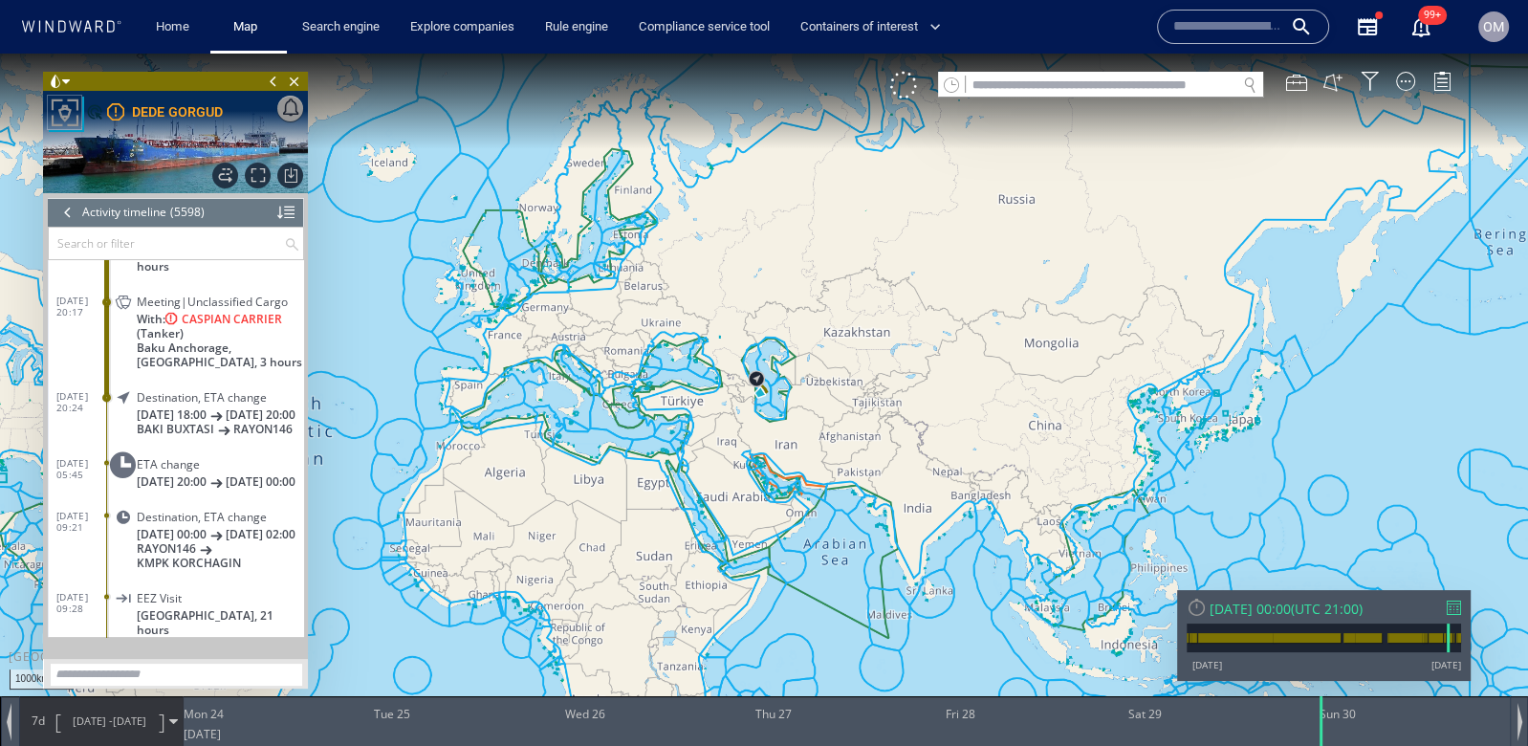
scroll to position [284650, 0]
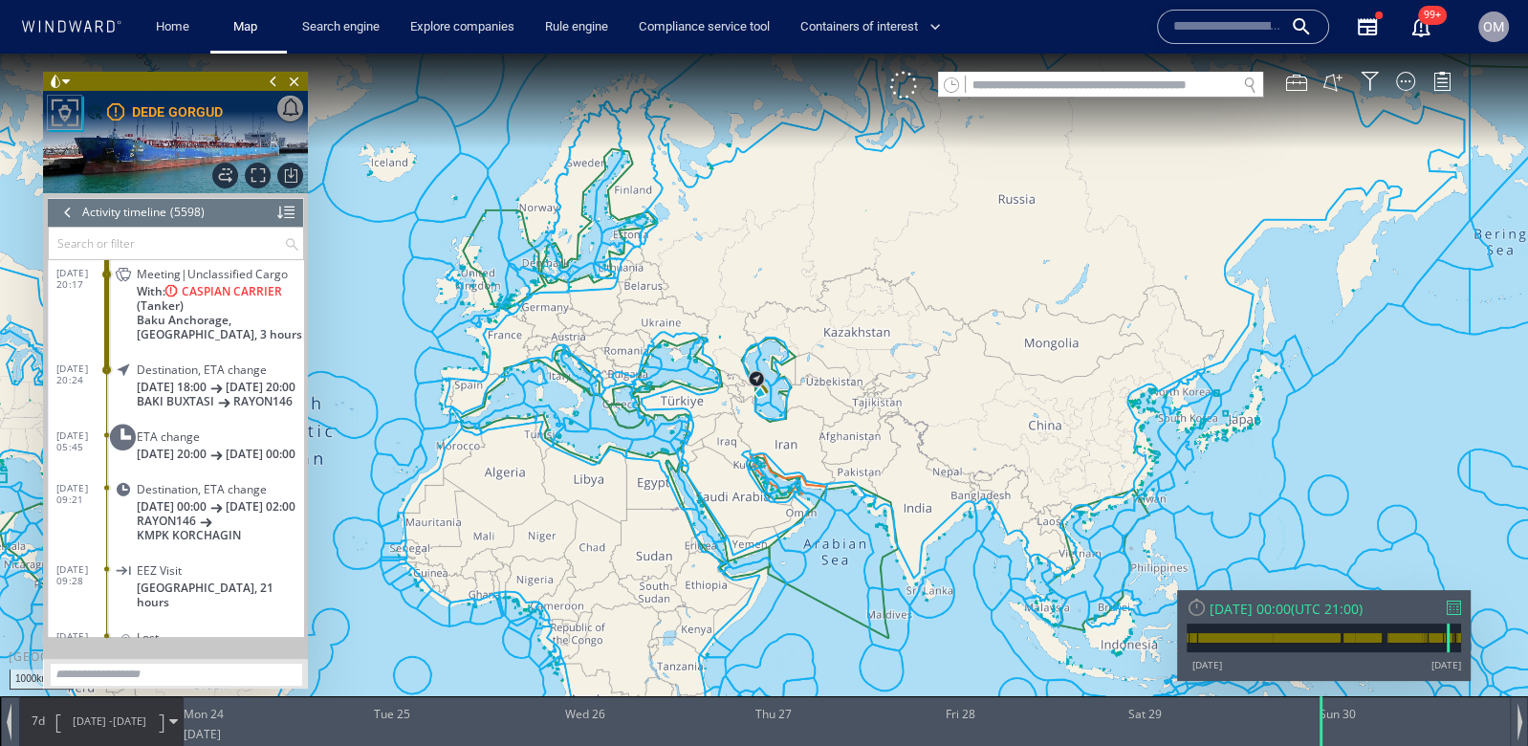
click at [220, 292] on span "With: CASPIAN CARRIER (Tanker)" at bounding box center [220, 298] width 167 height 29
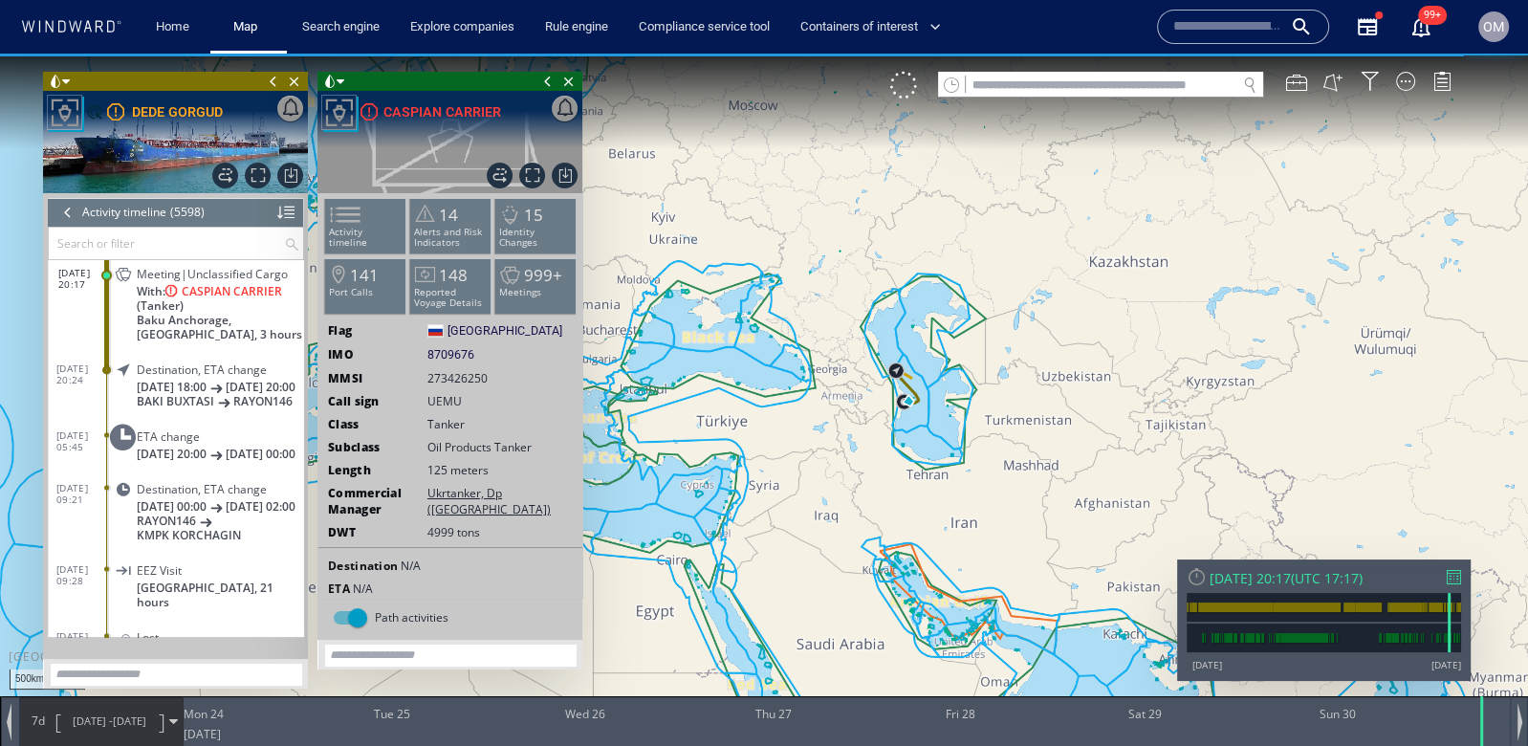
drag, startPoint x: 778, startPoint y: 414, endPoint x: 980, endPoint y: 439, distance: 203.3
click at [980, 439] on canvas "Map" at bounding box center [764, 390] width 1528 height 673
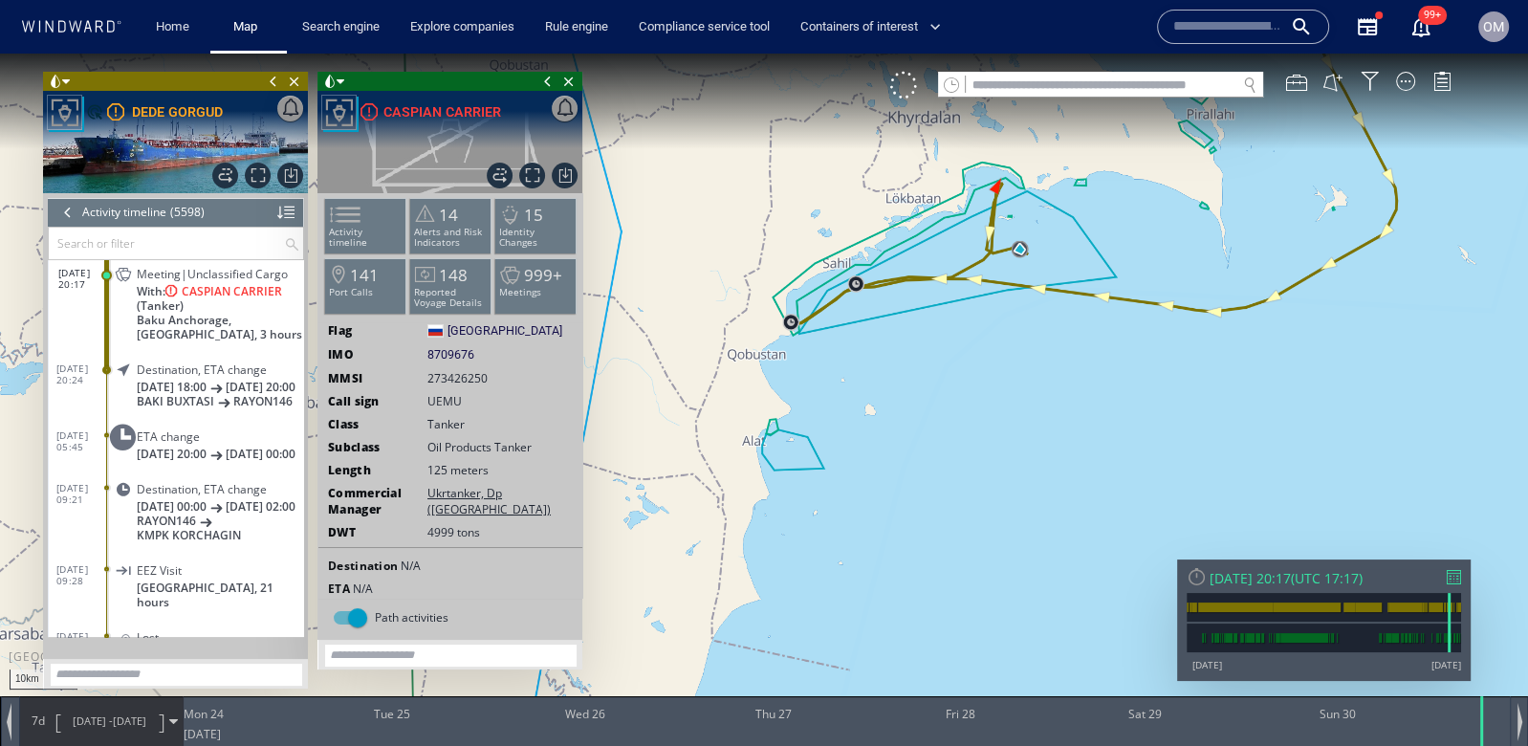
click at [73, 719] on span "23/03/25 -" at bounding box center [93, 720] width 40 height 14
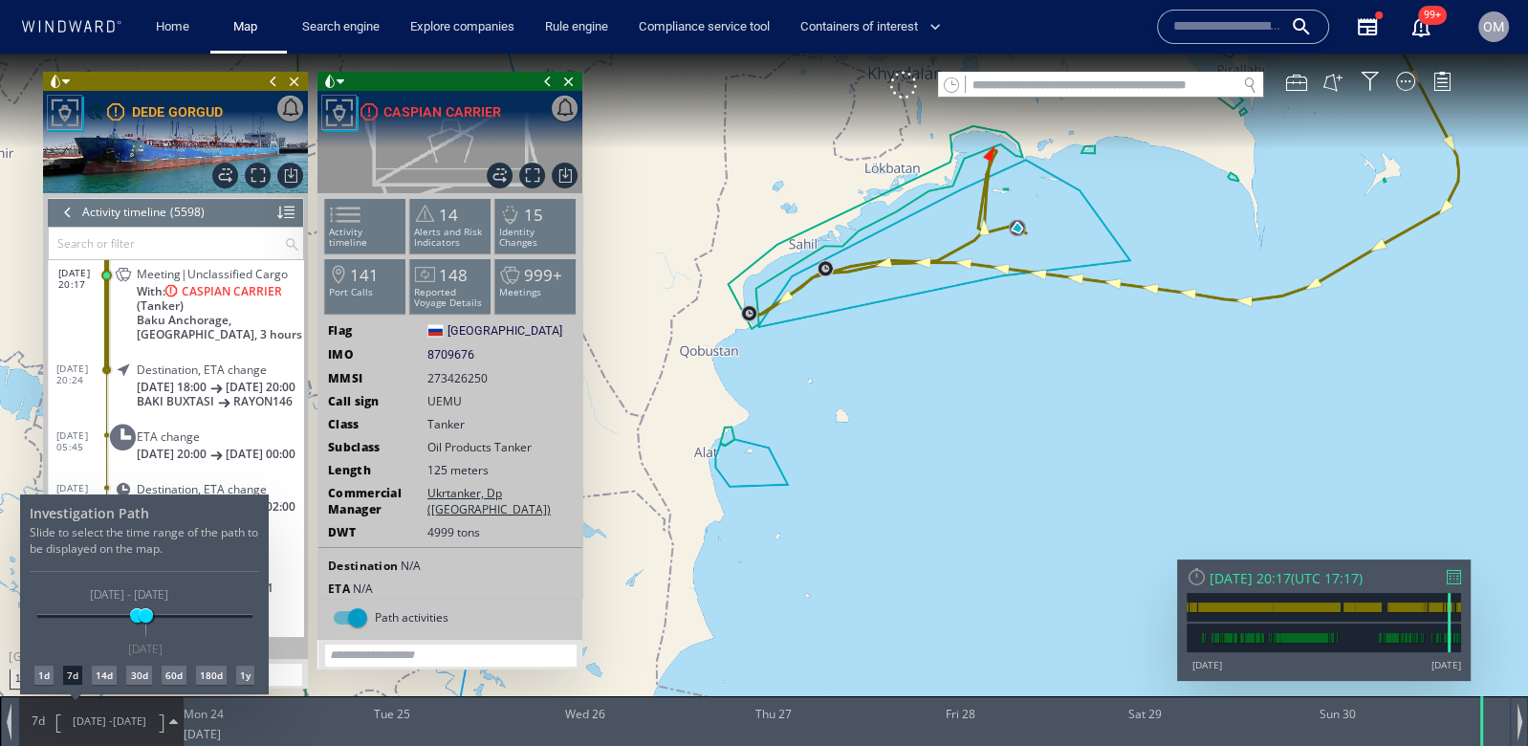
click at [50, 672] on div "1d" at bounding box center [43, 675] width 19 height 19
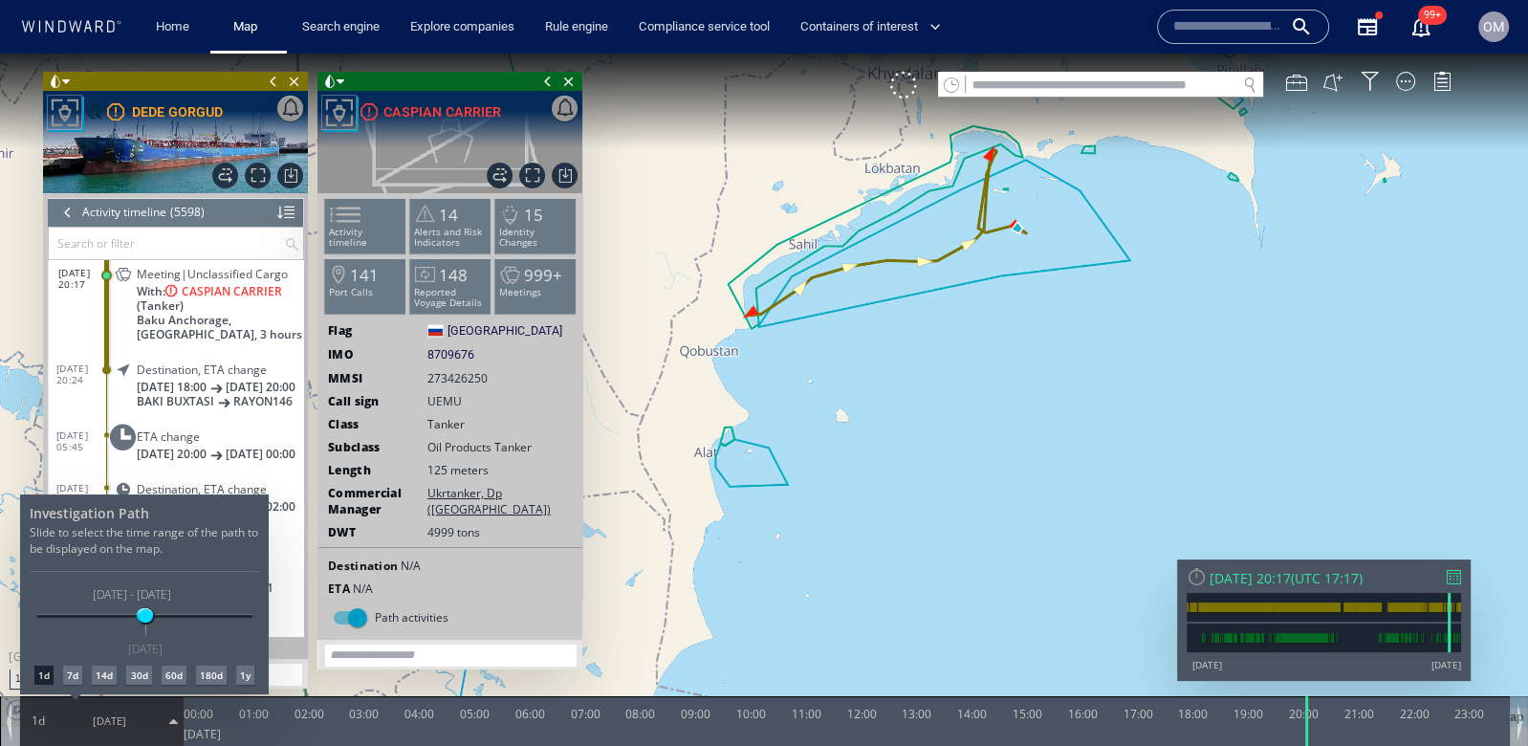
click at [1004, 230] on div at bounding box center [764, 400] width 1528 height 692
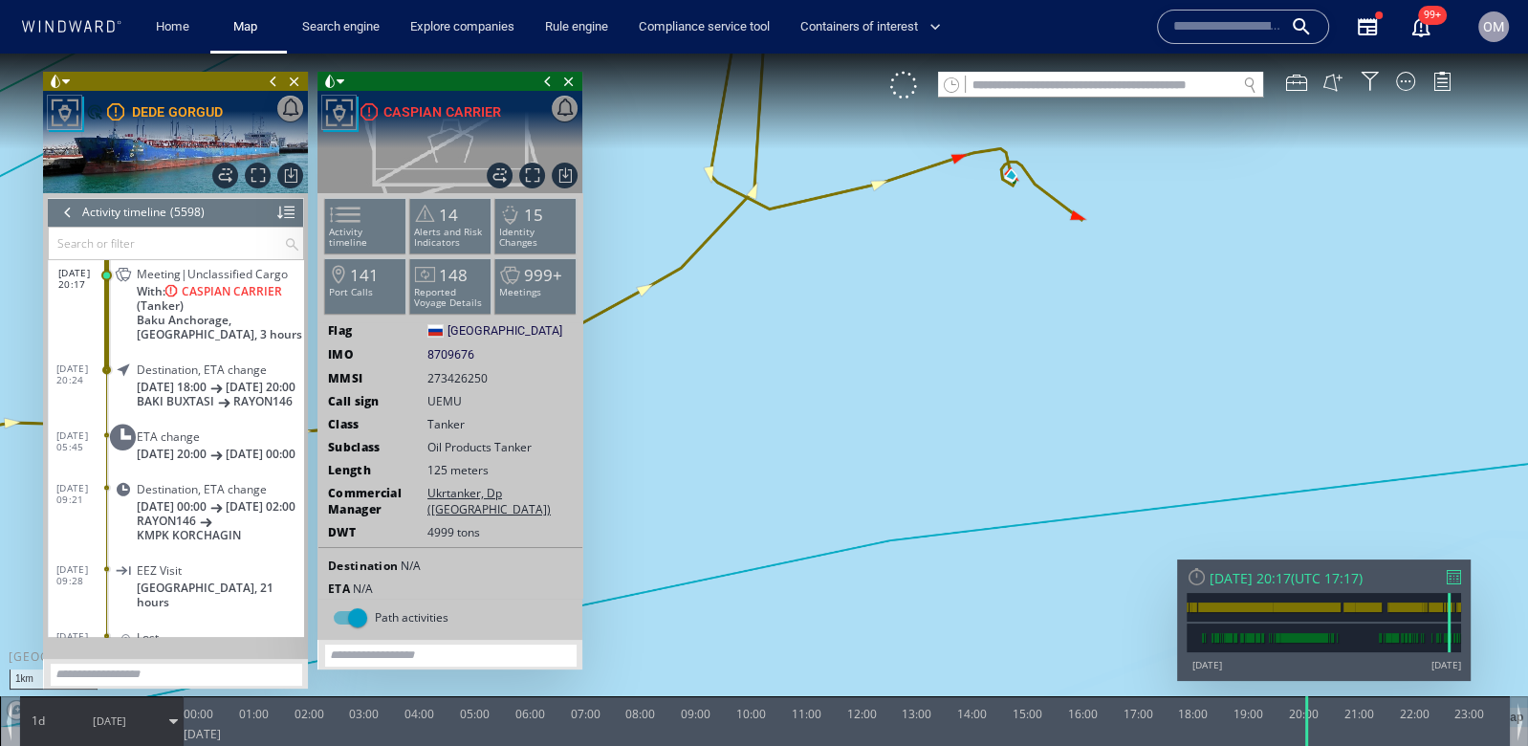
drag, startPoint x: 1044, startPoint y: 305, endPoint x: 1044, endPoint y: 381, distance: 75.5
click at [1044, 381] on canvas "Map" at bounding box center [764, 390] width 1528 height 673
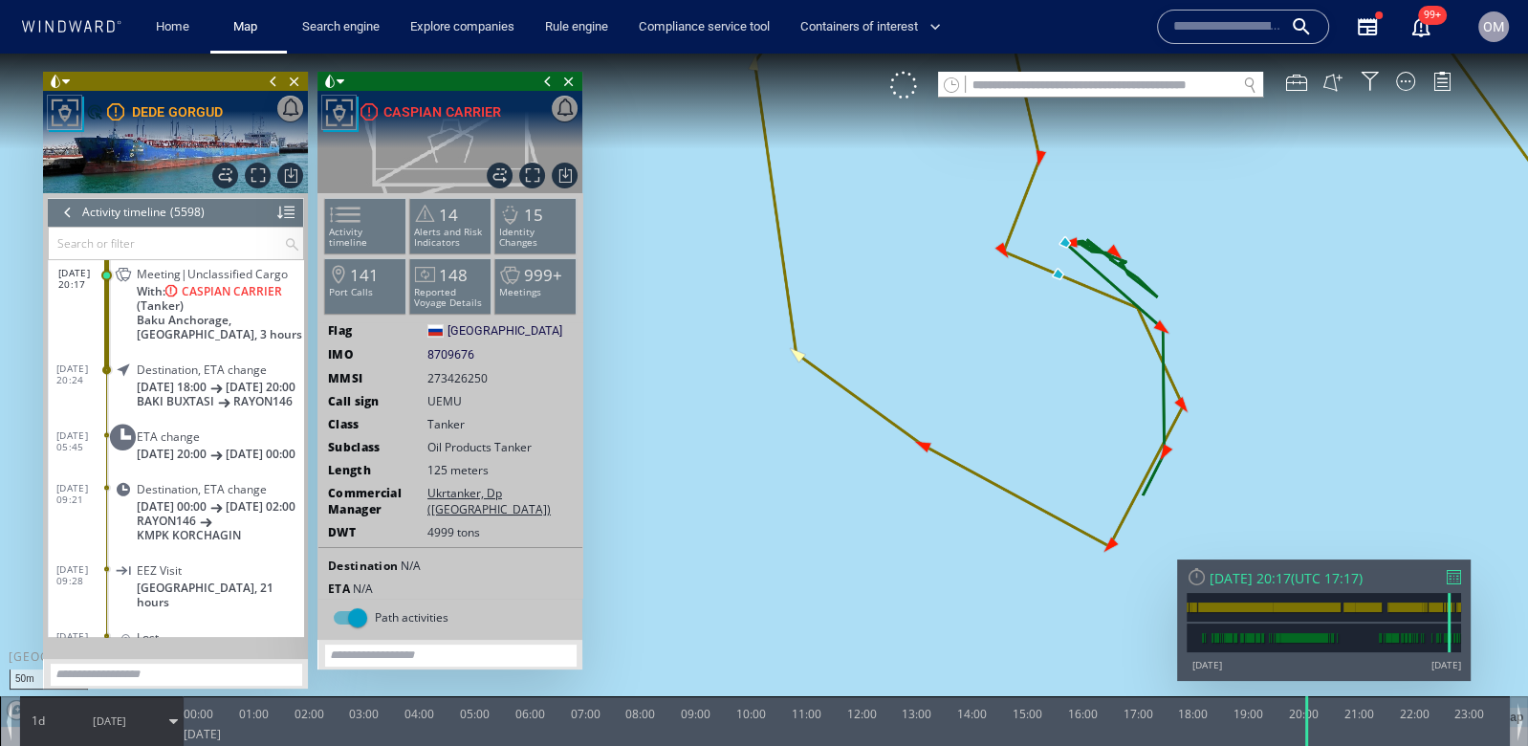
drag, startPoint x: 1099, startPoint y: 361, endPoint x: 1078, endPoint y: 378, distance: 27.2
click at [1078, 378] on canvas "Map" at bounding box center [764, 390] width 1528 height 673
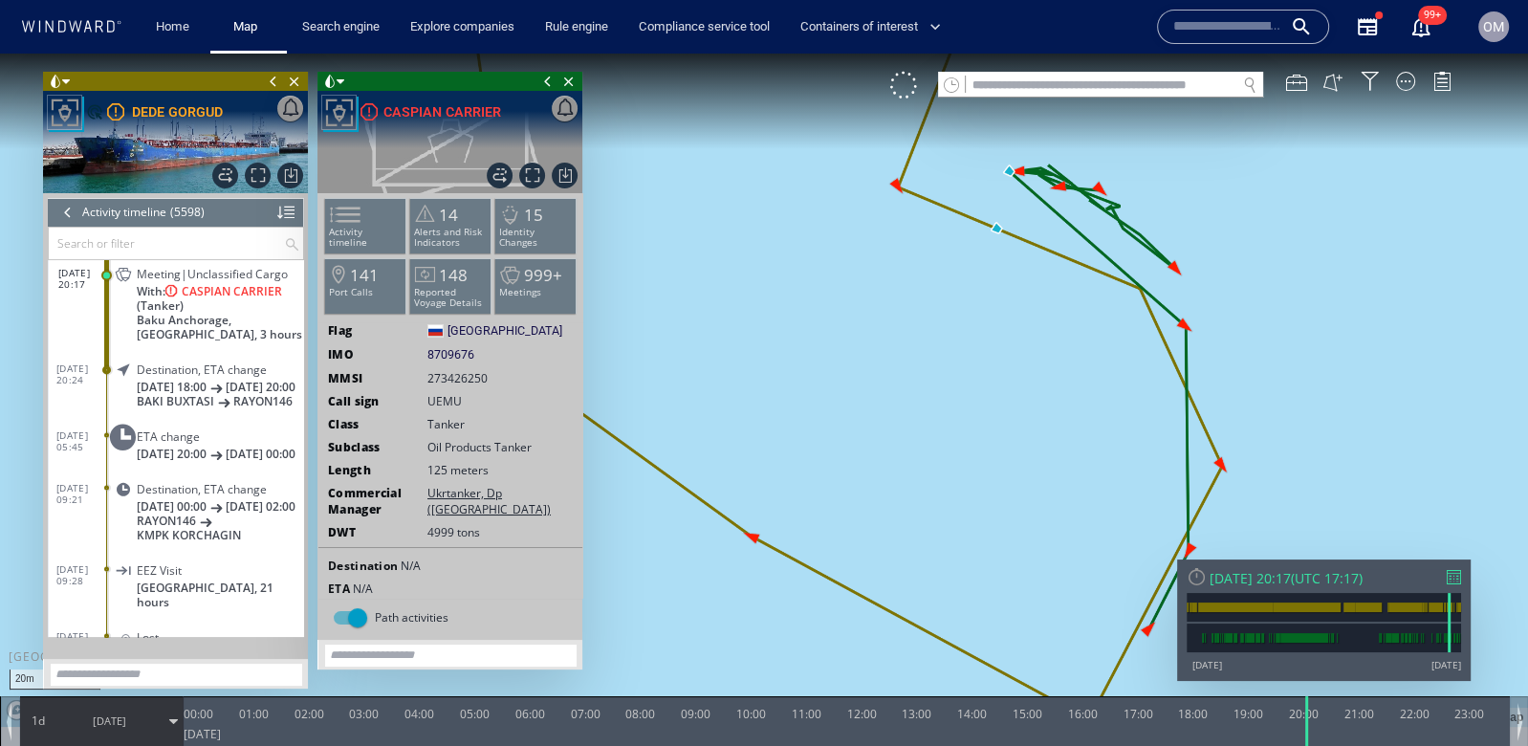
drag, startPoint x: 1078, startPoint y: 378, endPoint x: 1078, endPoint y: 591, distance: 213.3
click at [1078, 591] on canvas "Map" at bounding box center [764, 390] width 1528 height 673
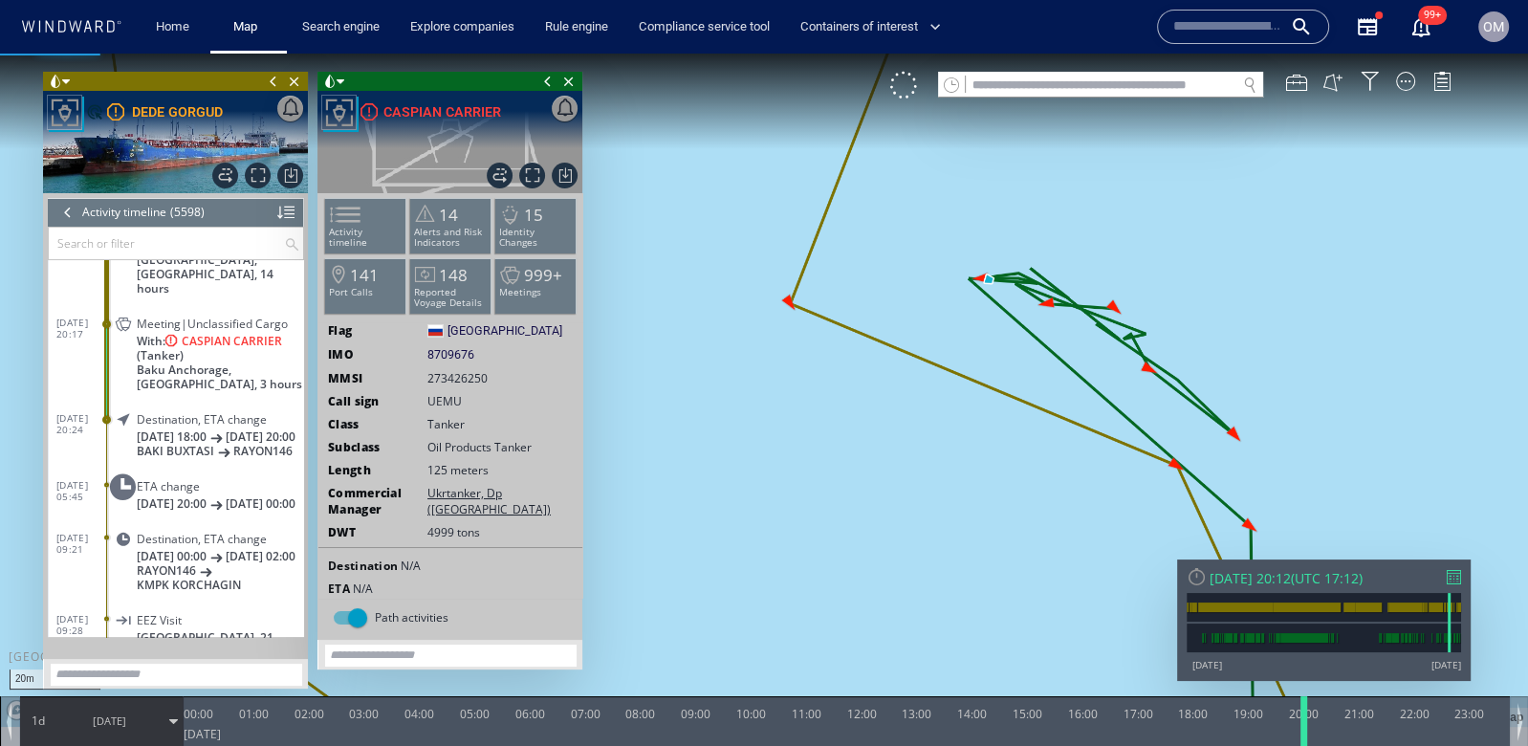
scroll to position [284706, 0]
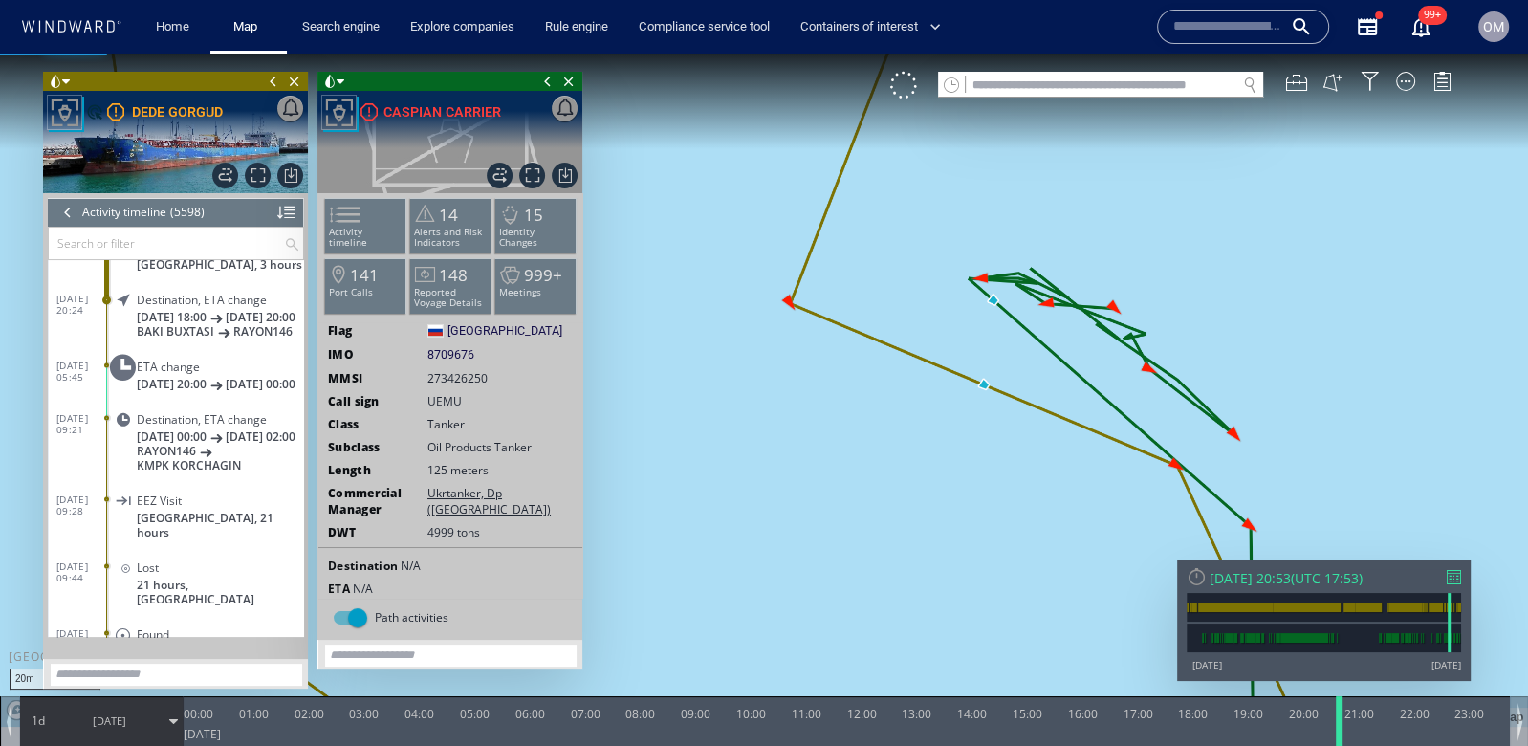
drag, startPoint x: 1305, startPoint y: 720, endPoint x: 1339, endPoint y: 729, distance: 34.6
click at [1339, 729] on div at bounding box center [1342, 721] width 19 height 50
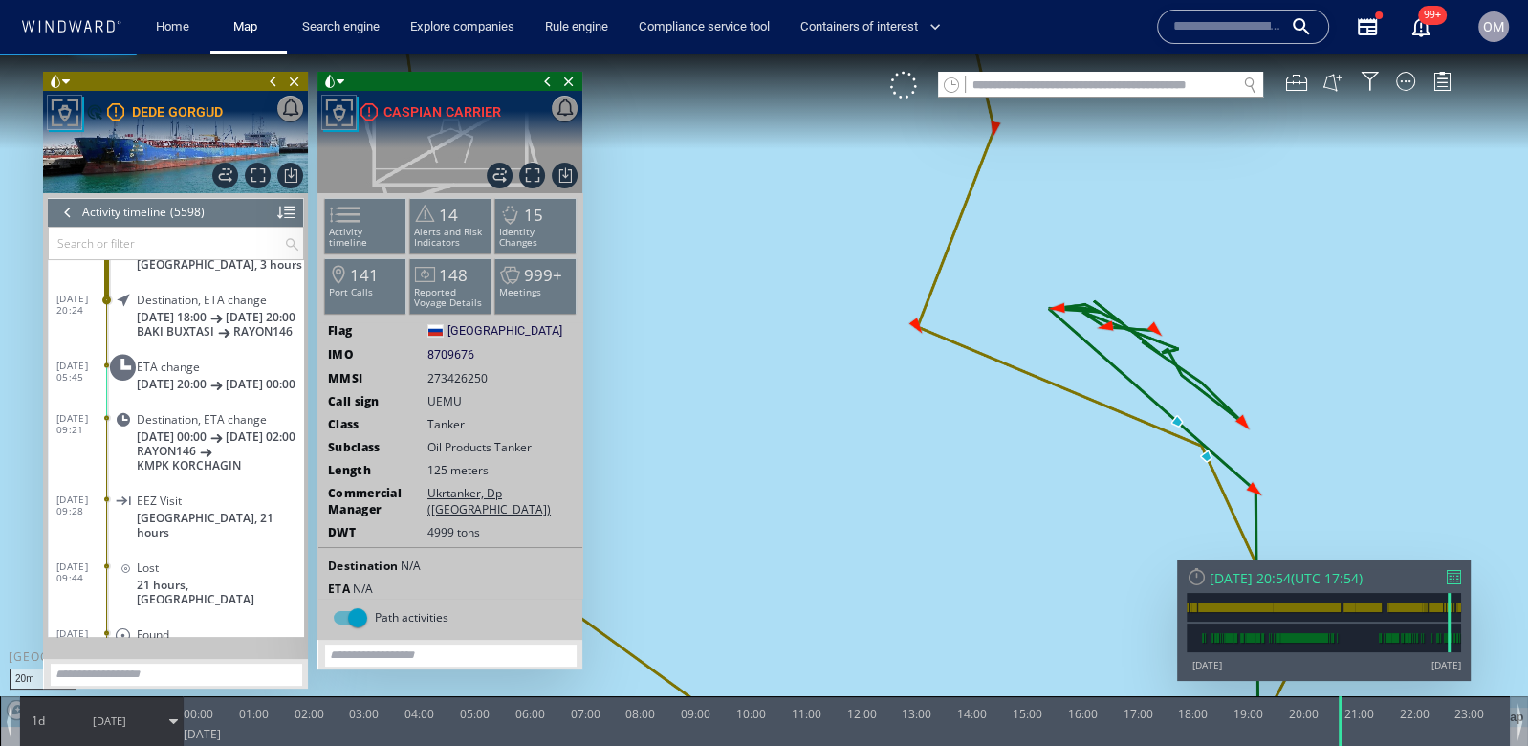
drag, startPoint x: 1276, startPoint y: 454, endPoint x: 1240, endPoint y: 265, distance: 192.6
click at [1240, 265] on canvas "Map" at bounding box center [764, 390] width 1528 height 673
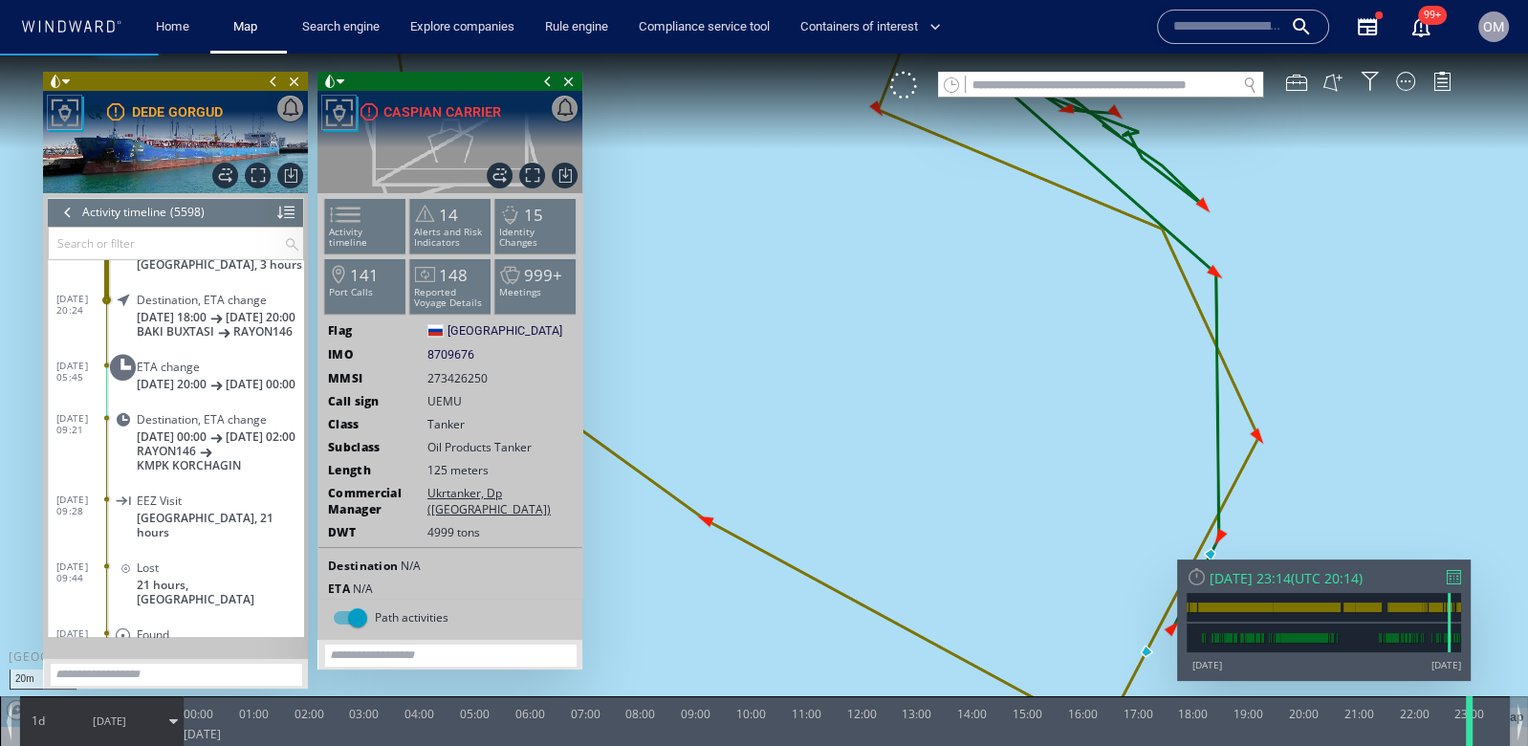
drag, startPoint x: 1338, startPoint y: 707, endPoint x: 1467, endPoint y: 743, distance: 134.1
click at [1467, 743] on div at bounding box center [1472, 721] width 19 height 50
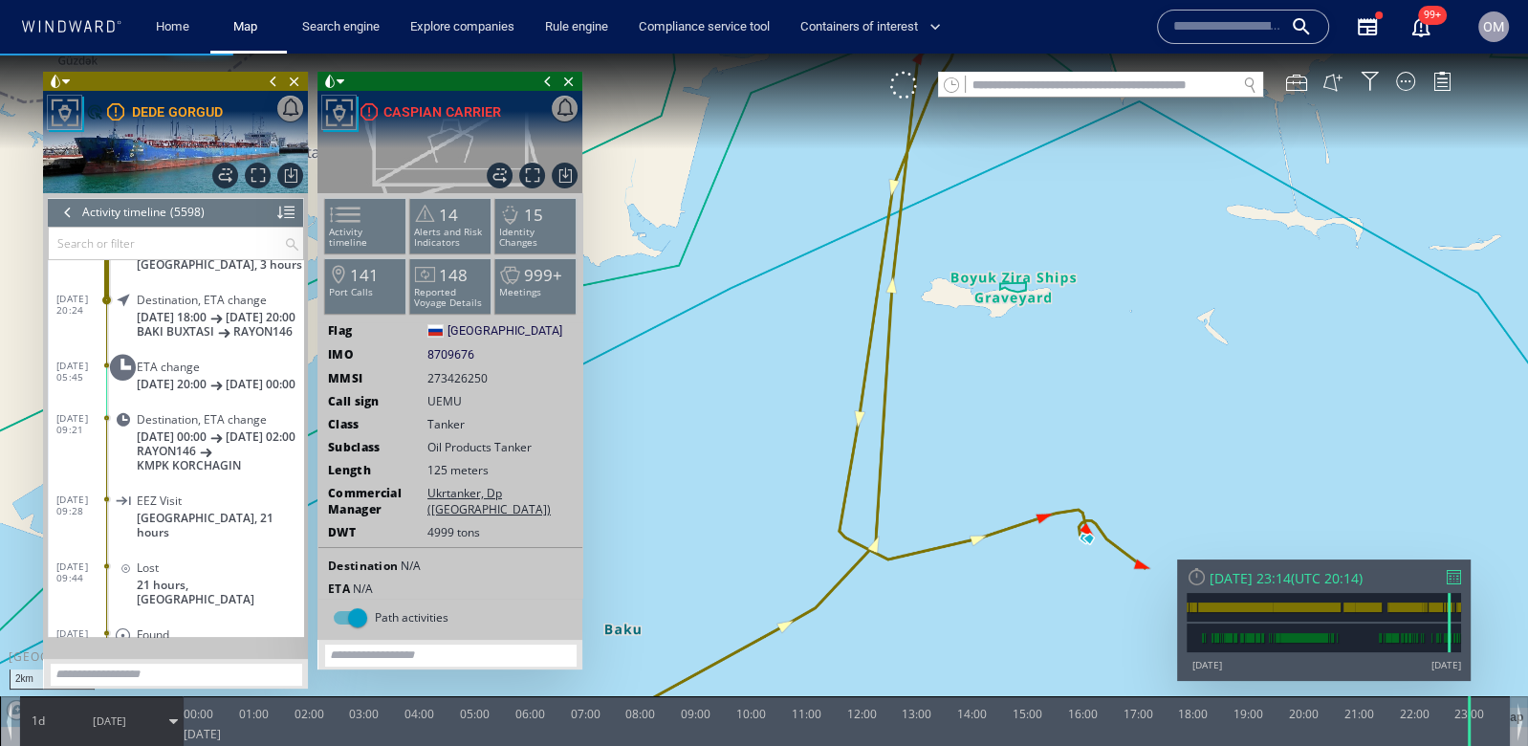
drag, startPoint x: 1089, startPoint y: 606, endPoint x: 1089, endPoint y: 353, distance: 253.4
click at [1089, 353] on canvas "Map" at bounding box center [764, 390] width 1528 height 673
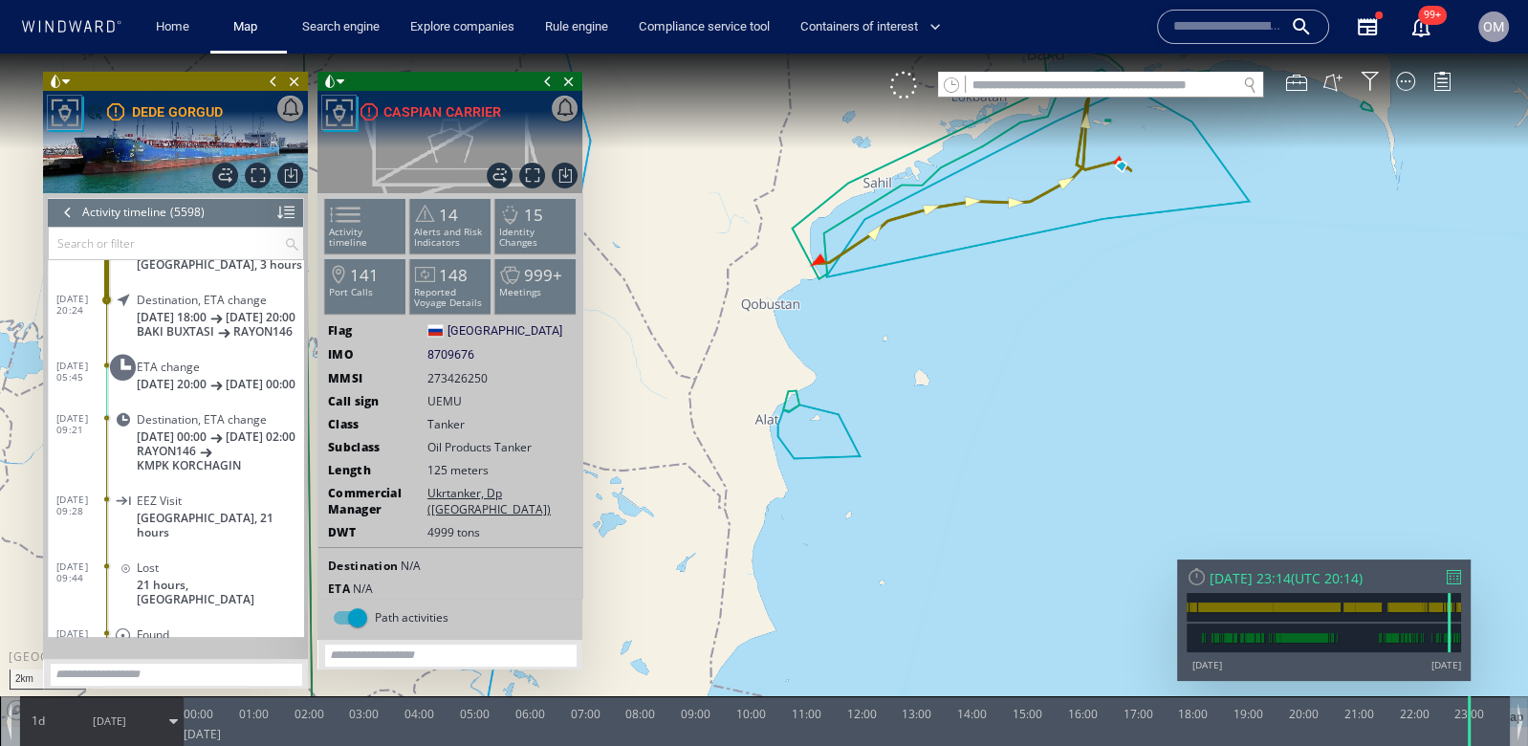
drag, startPoint x: 1097, startPoint y: 169, endPoint x: 1097, endPoint y: 354, distance: 184.6
click at [1097, 354] on canvas "Map" at bounding box center [764, 390] width 1528 height 673
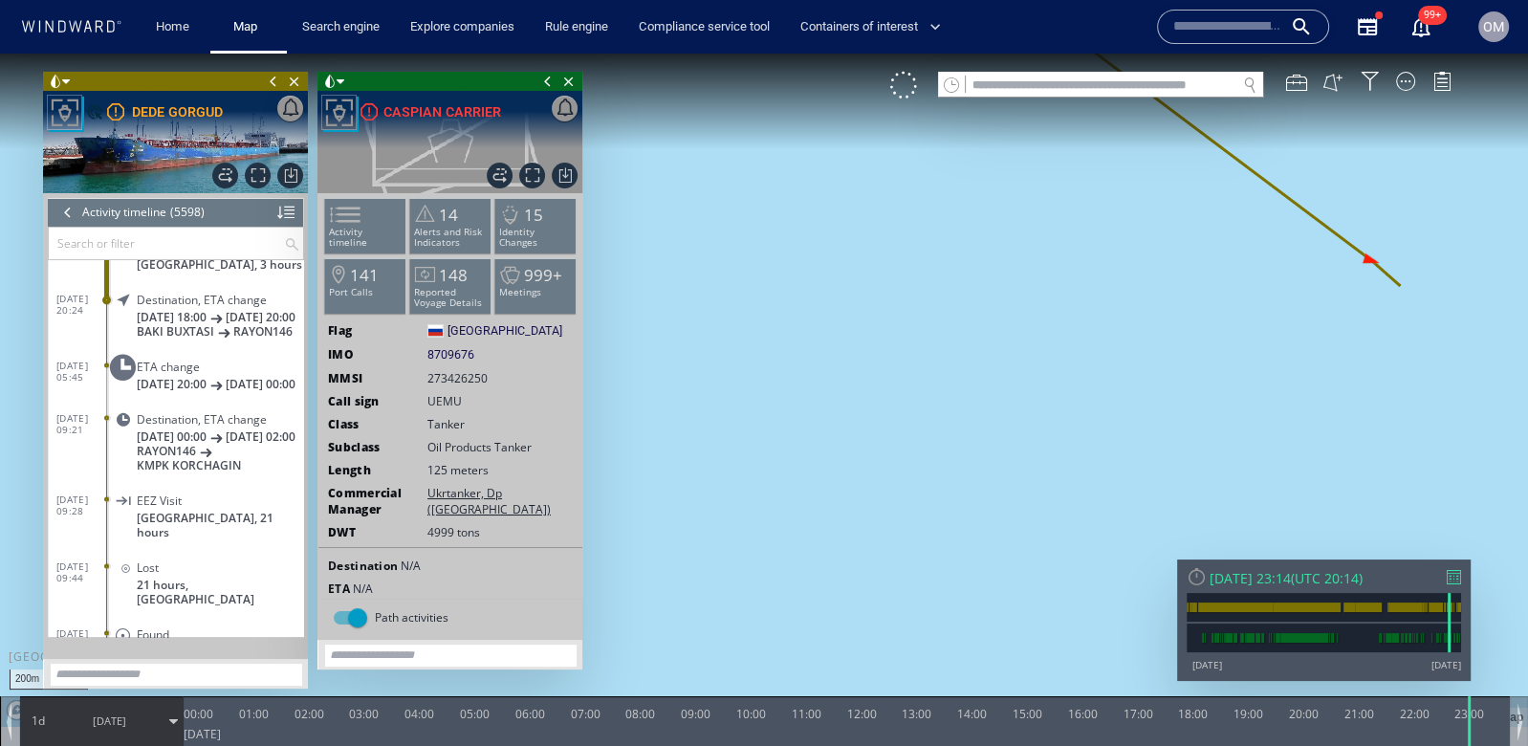
drag, startPoint x: 988, startPoint y: 225, endPoint x: 1016, endPoint y: 408, distance: 185.7
click at [1016, 407] on canvas "Map" at bounding box center [764, 390] width 1528 height 673
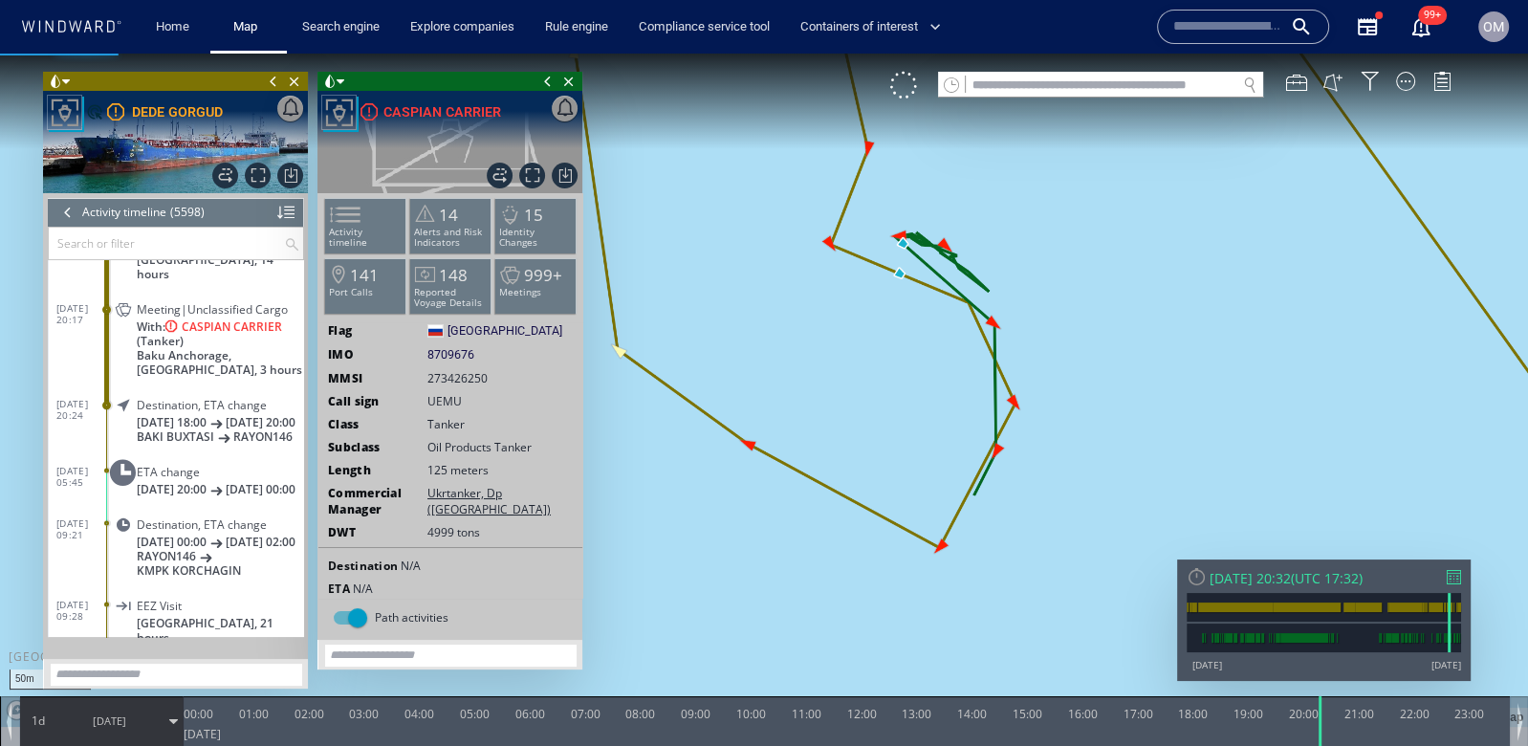
scroll to position [284706, 0]
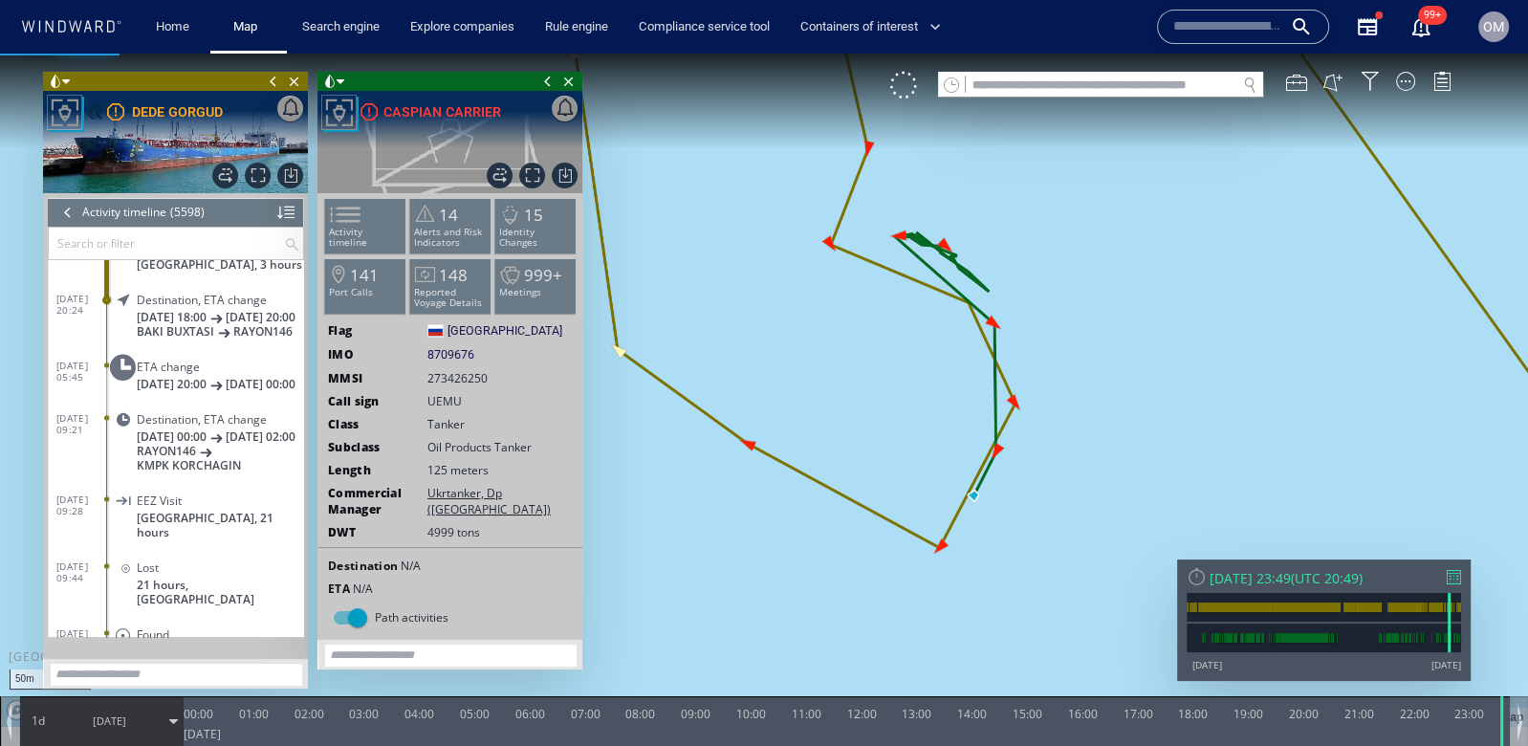
drag, startPoint x: 1471, startPoint y: 734, endPoint x: 1521, endPoint y: 739, distance: 50.9
click at [1521, 739] on div "0 0 23:00 Sunday 30 March 2025 00:00 01:00 02:00 03:00 04:00 05:00 06:00 07:00 …" at bounding box center [764, 721] width 1529 height 50
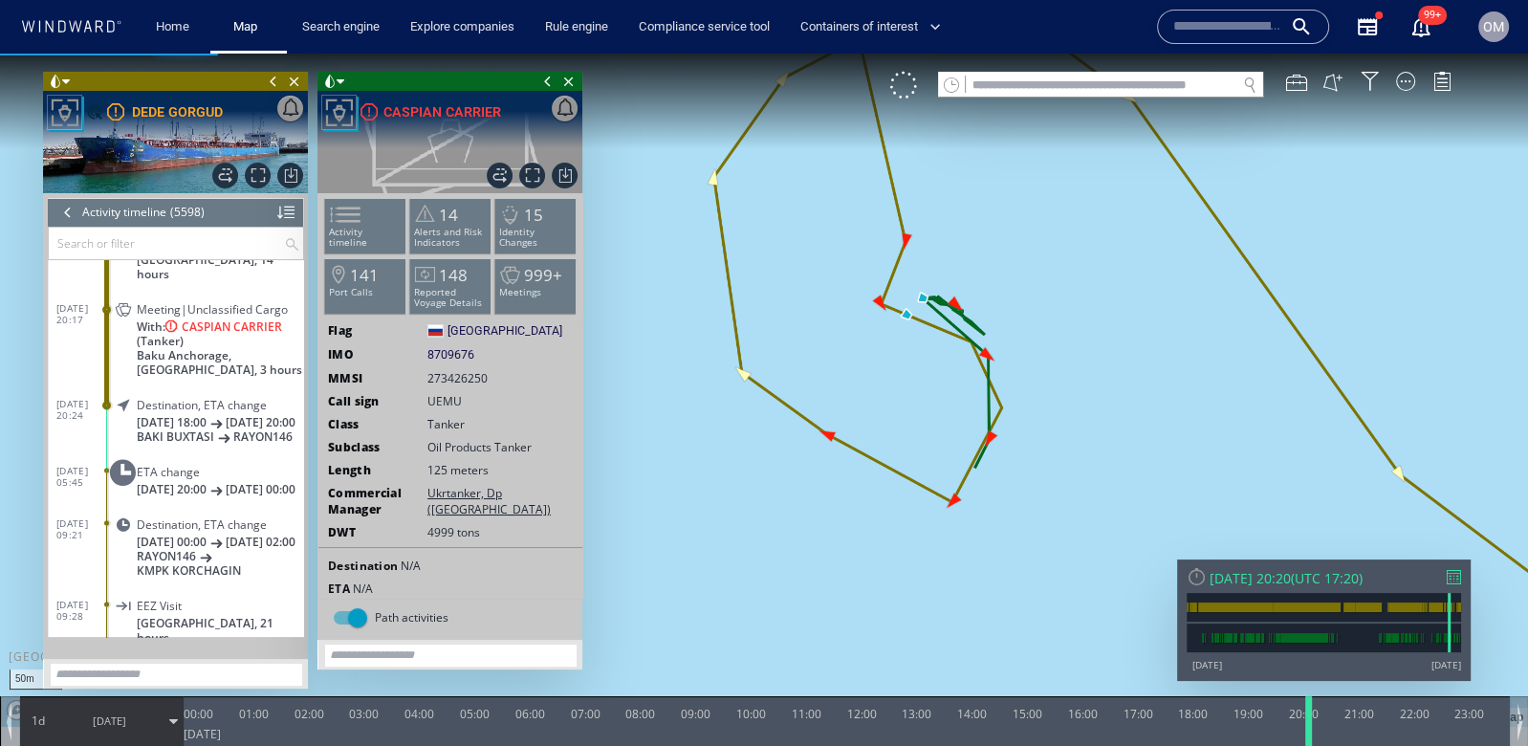
scroll to position [284653, 0]
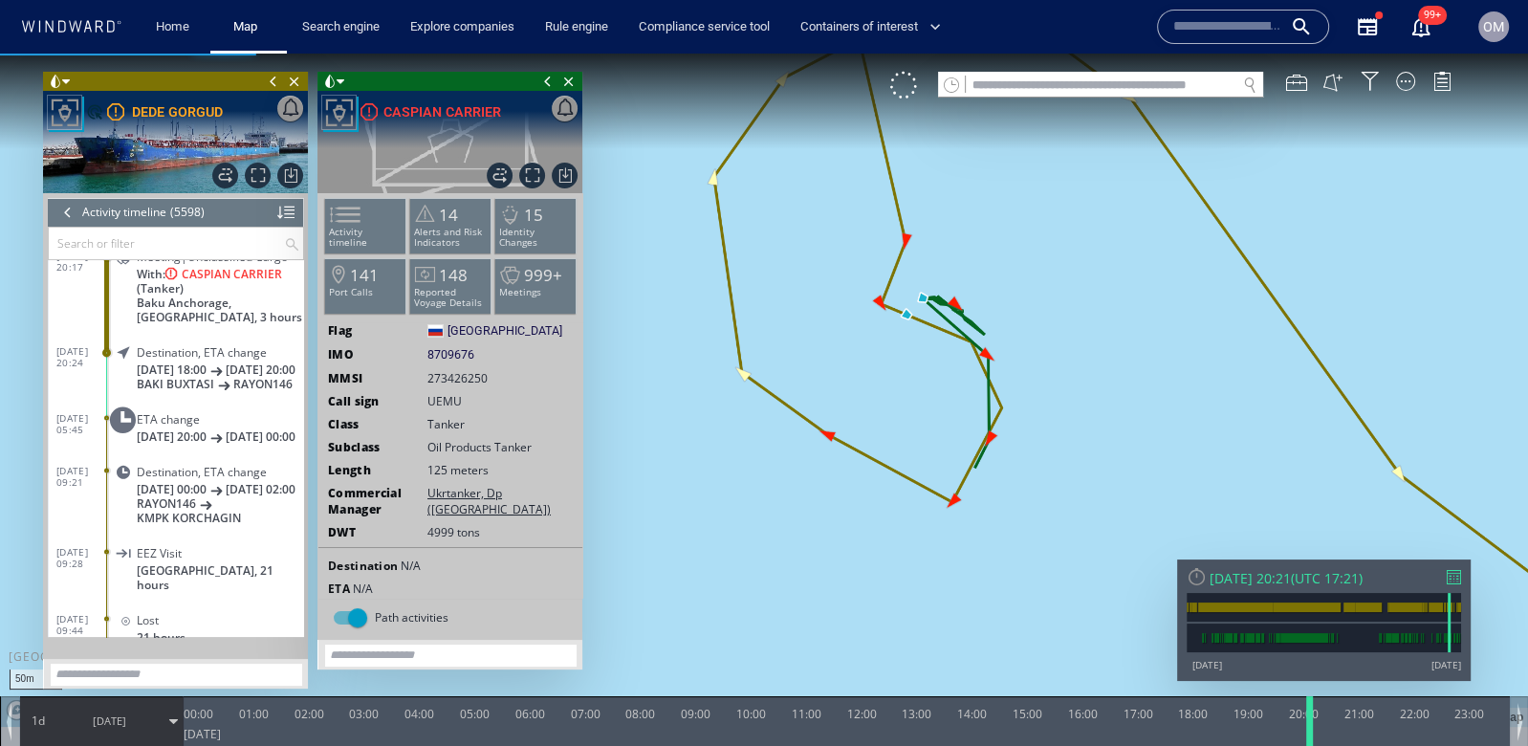
drag, startPoint x: 1454, startPoint y: 782, endPoint x: 1303, endPoint y: 742, distance: 155.4
click at [1303, 742] on div at bounding box center [1312, 721] width 19 height 50
click at [85, 212] on div "Activity timeline" at bounding box center [124, 212] width 84 height 29
click at [68, 211] on div at bounding box center [67, 212] width 21 height 29
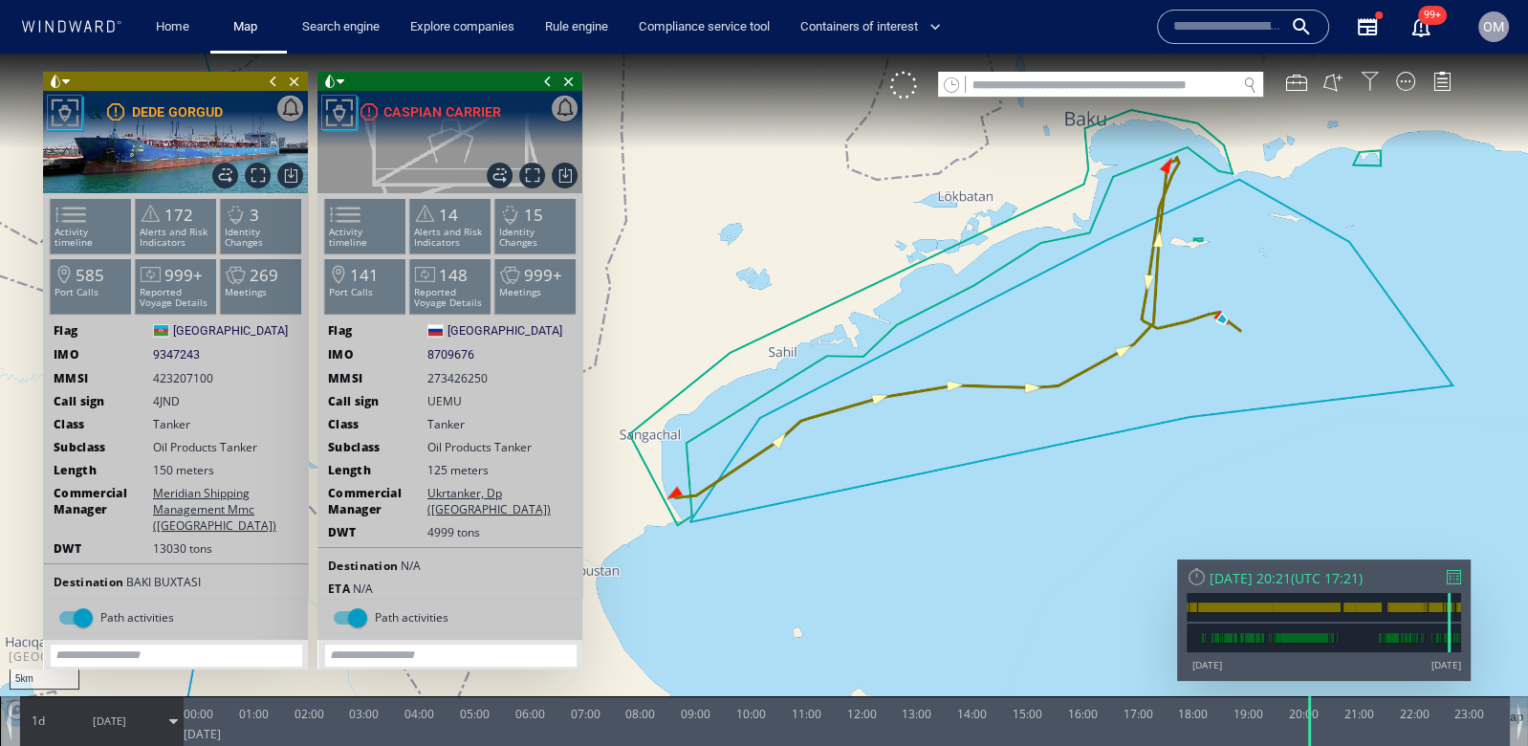
click at [1368, 77] on div at bounding box center [1370, 81] width 19 height 19
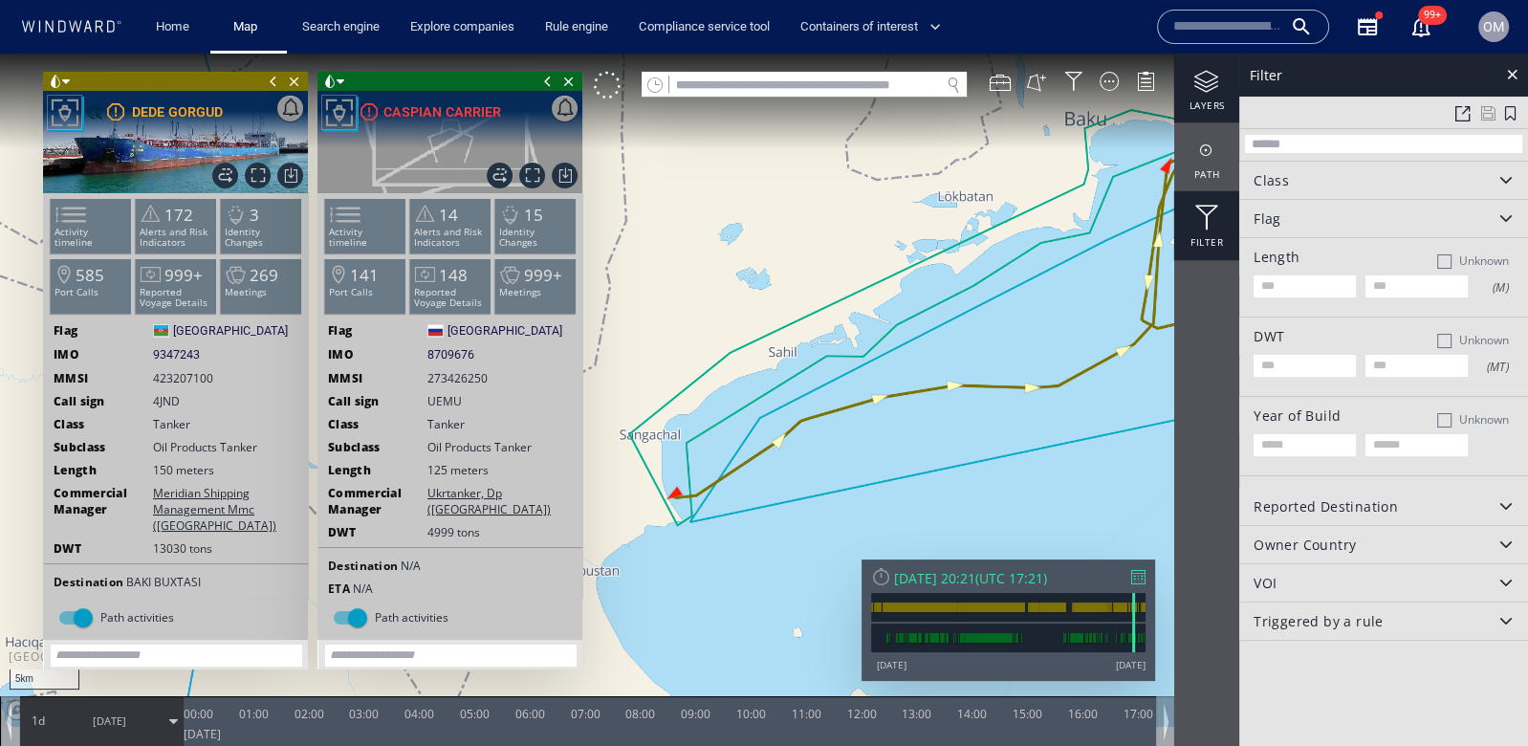
click at [1202, 98] on div "layers" at bounding box center [1206, 88] width 65 height 69
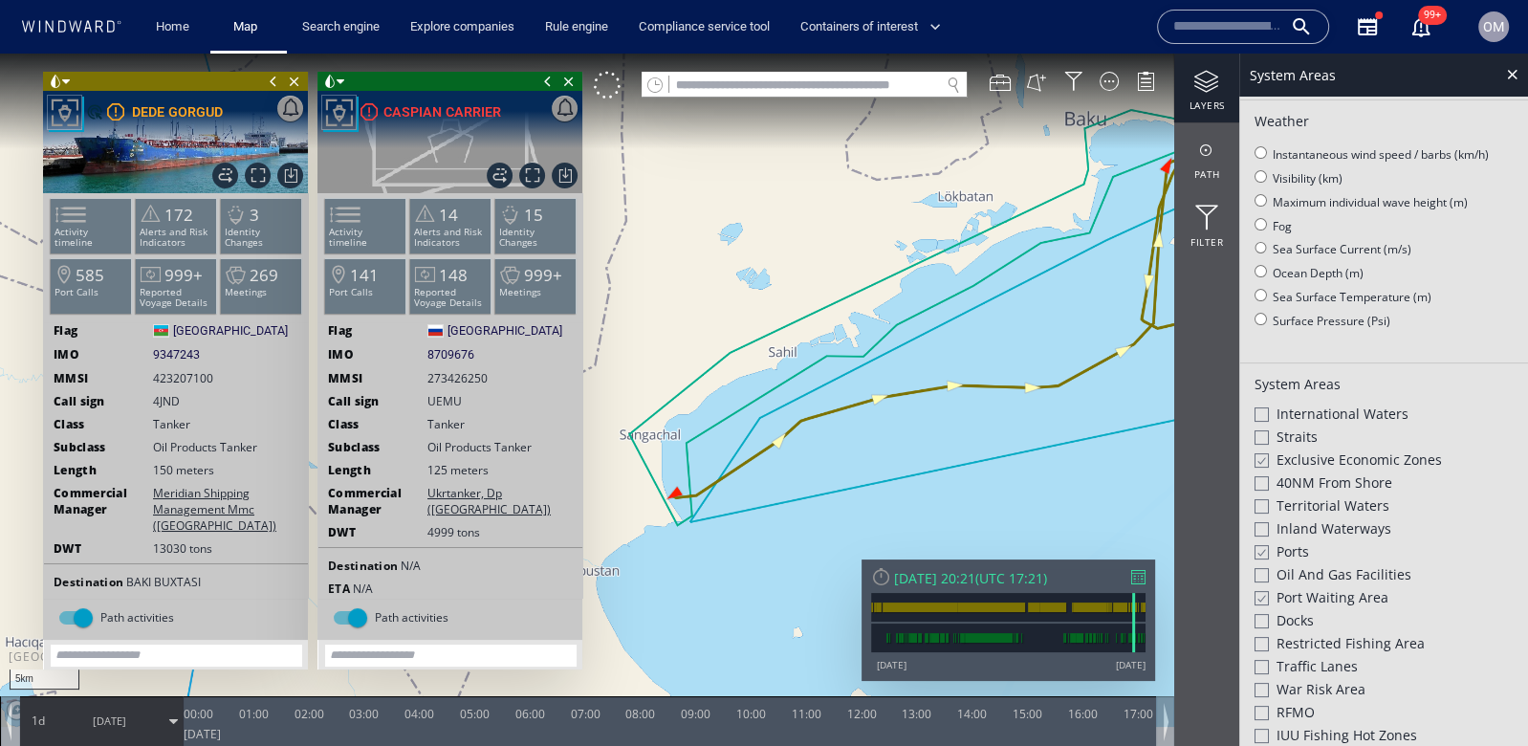
scroll to position [387, 0]
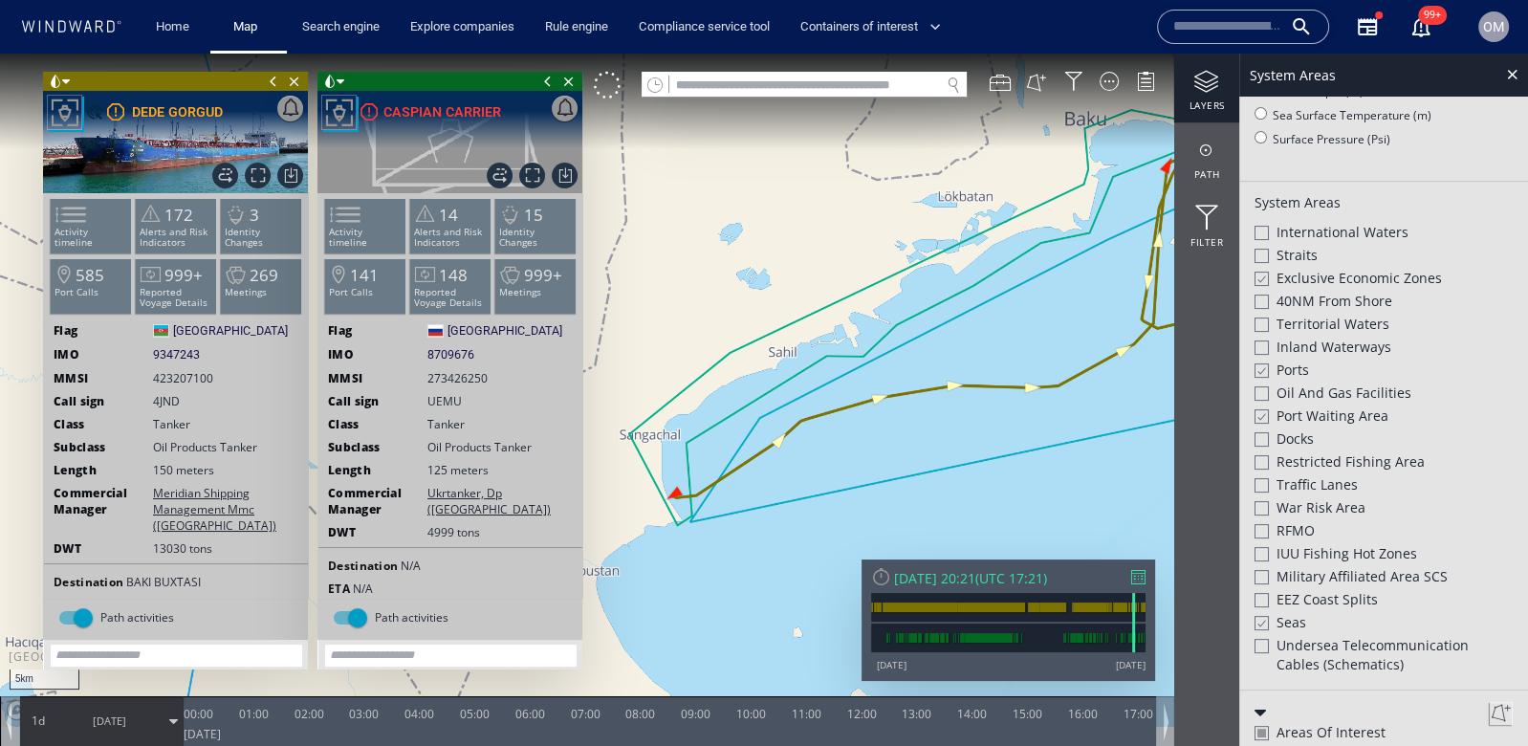
click at [1259, 409] on div at bounding box center [1261, 416] width 14 height 16
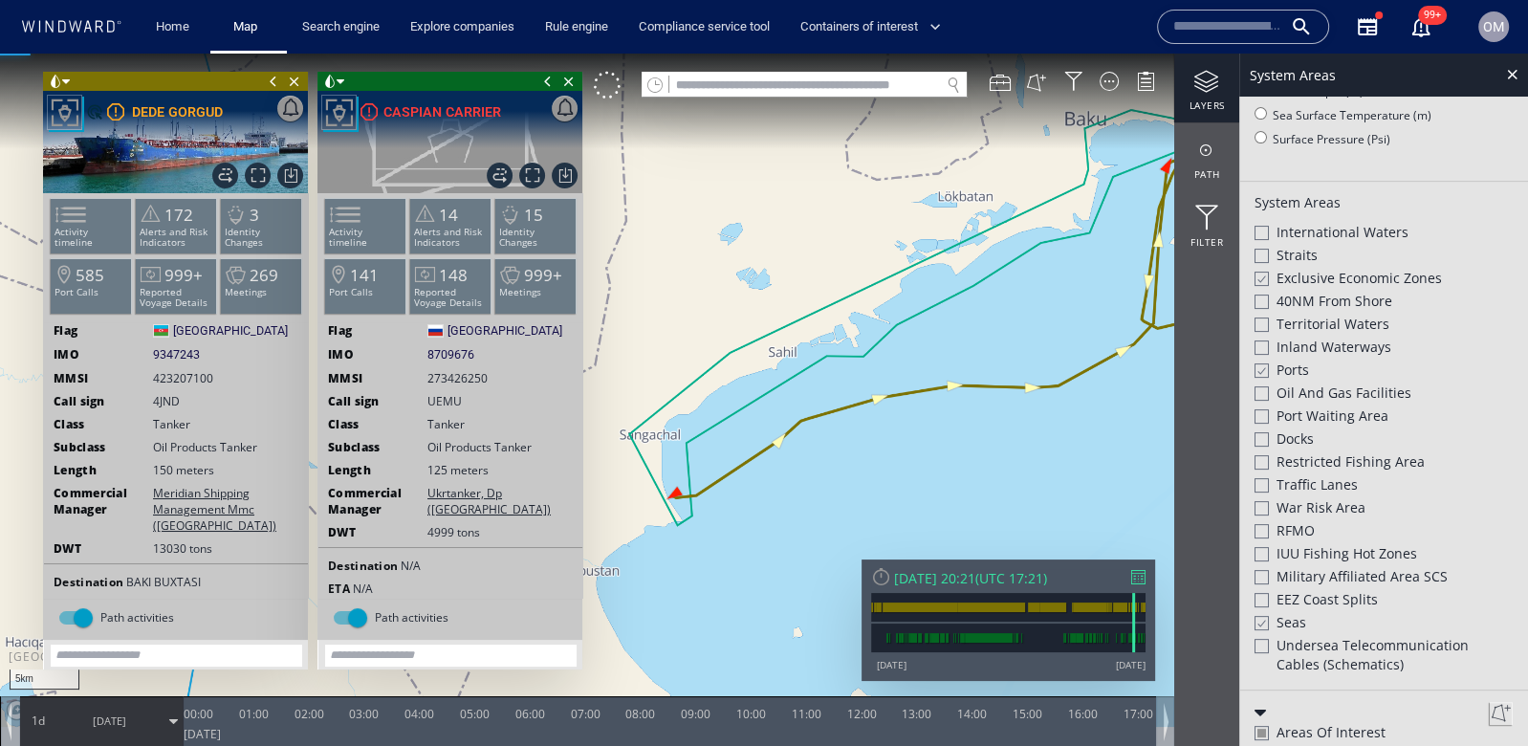
click at [1259, 409] on div at bounding box center [1262, 416] width 14 height 14
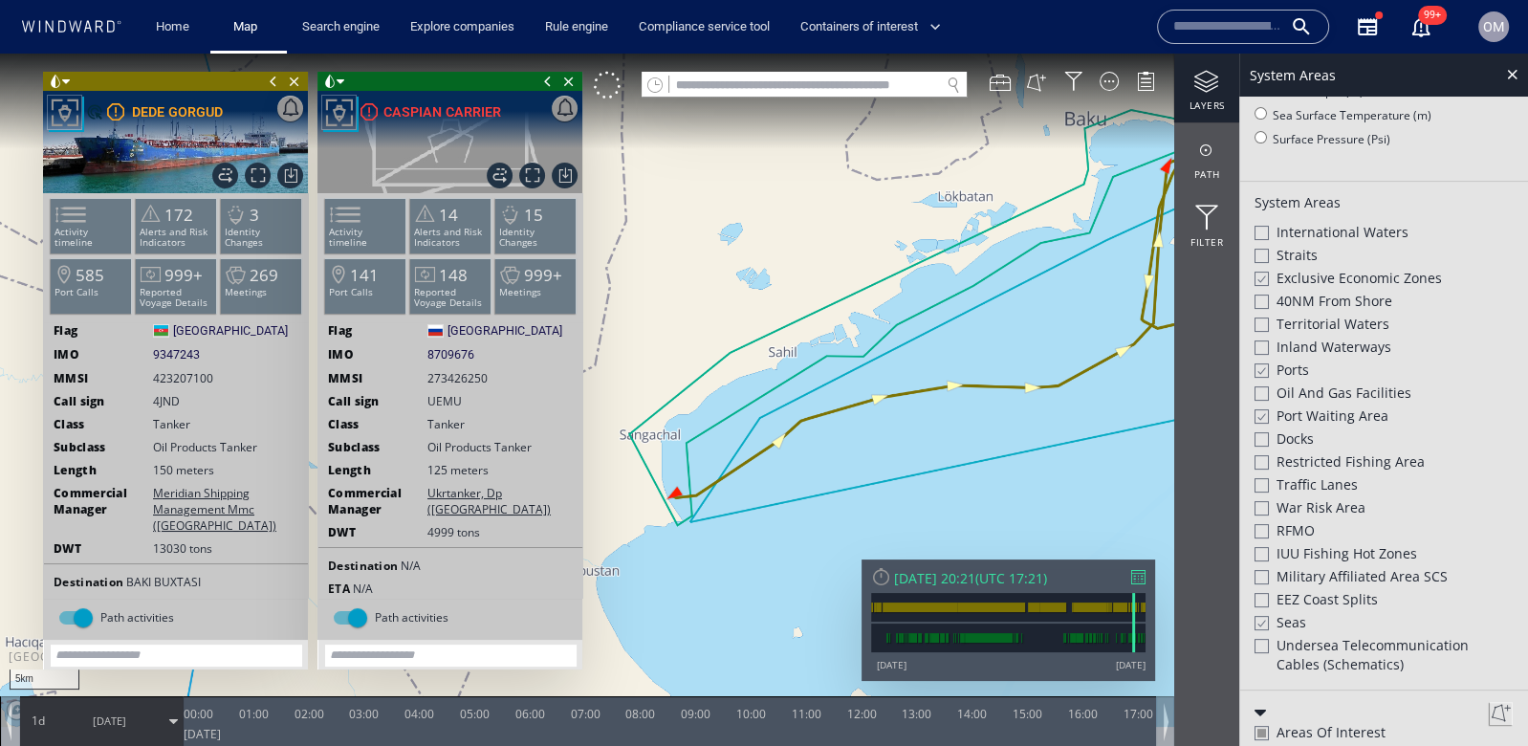
drag, startPoint x: 1046, startPoint y: 358, endPoint x: 886, endPoint y: 356, distance: 159.7
click at [886, 356] on canvas "Map" at bounding box center [764, 390] width 1528 height 673
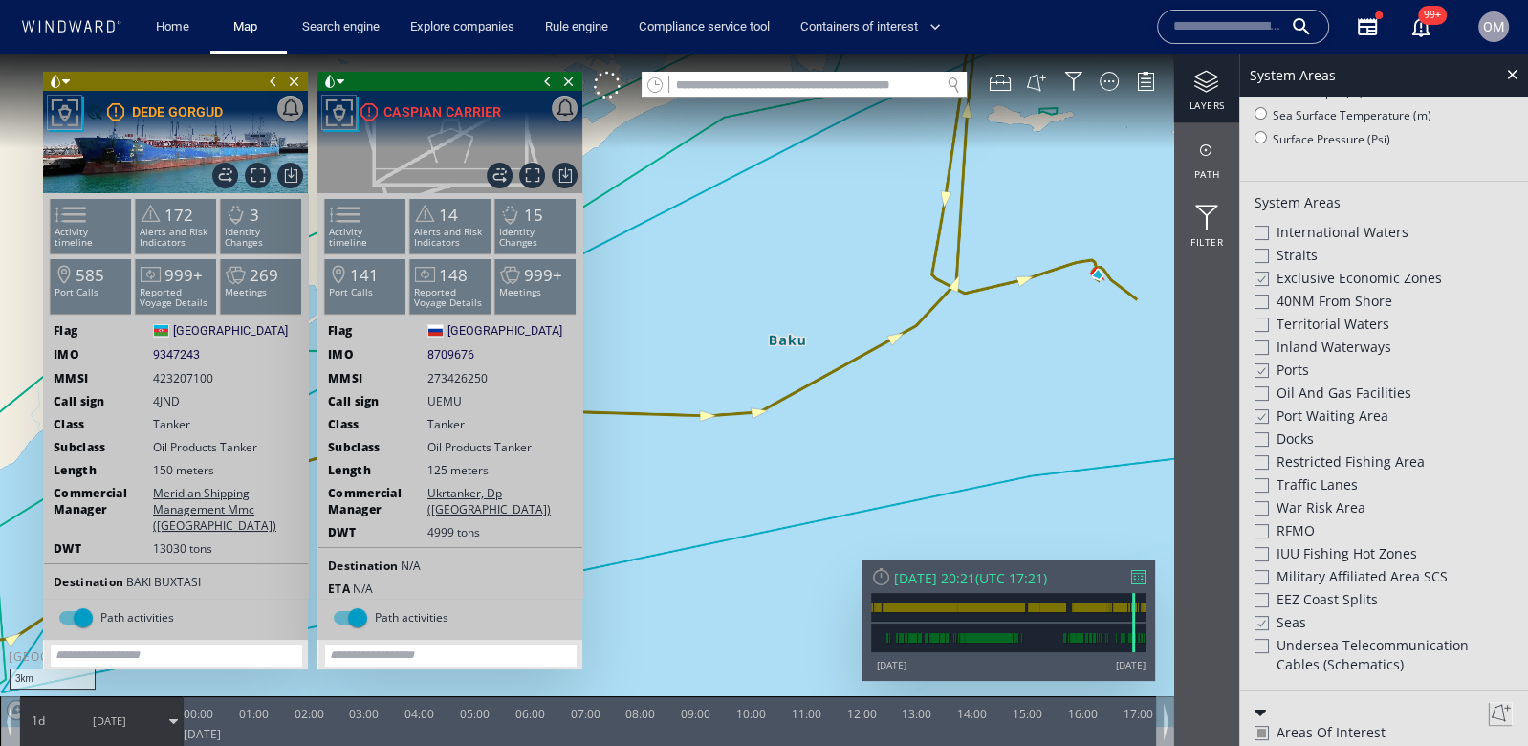
click at [448, 356] on span "8709676" at bounding box center [450, 354] width 47 height 17
copy span "8709676"
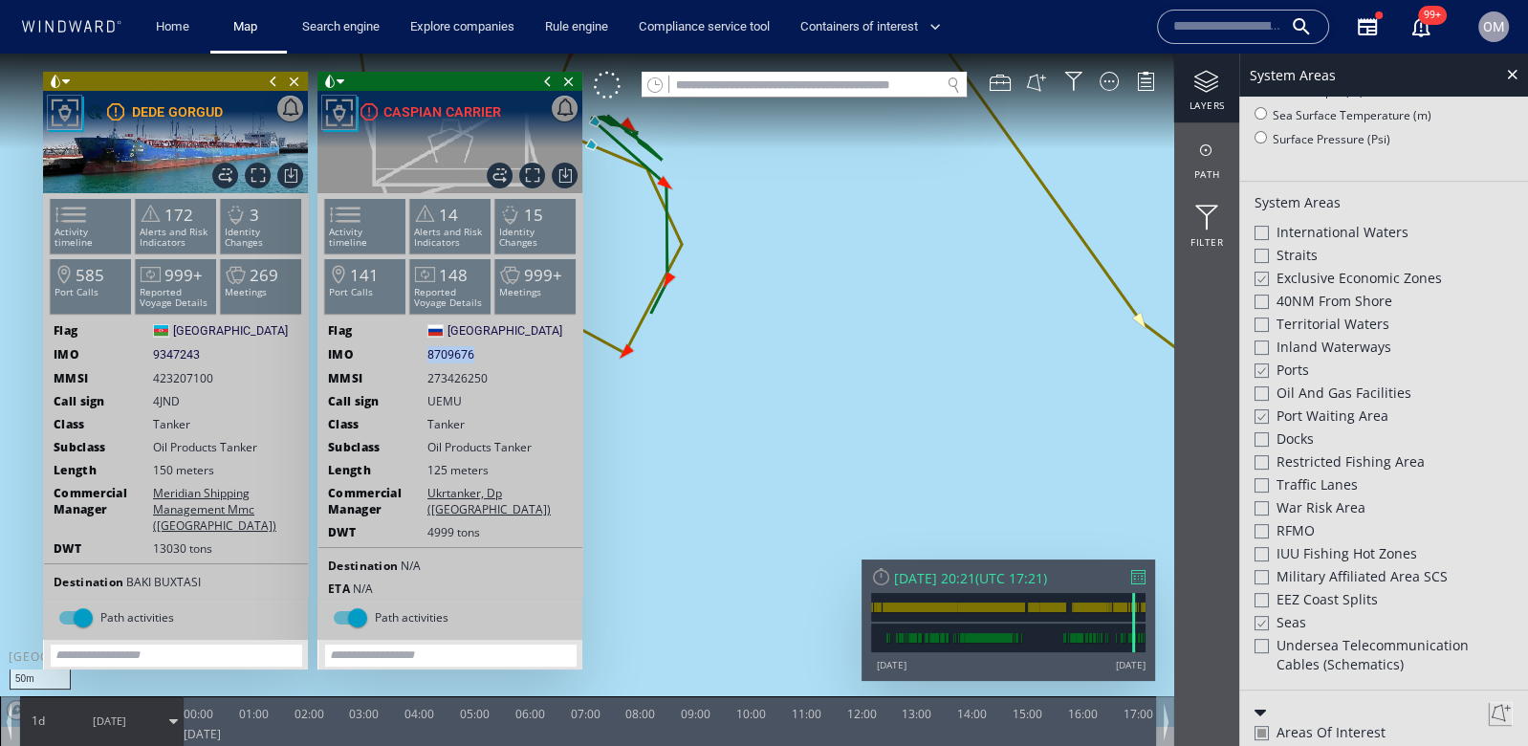
drag, startPoint x: 686, startPoint y: 217, endPoint x: 796, endPoint y: 240, distance: 112.3
click at [796, 240] on canvas "Map" at bounding box center [764, 390] width 1528 height 673
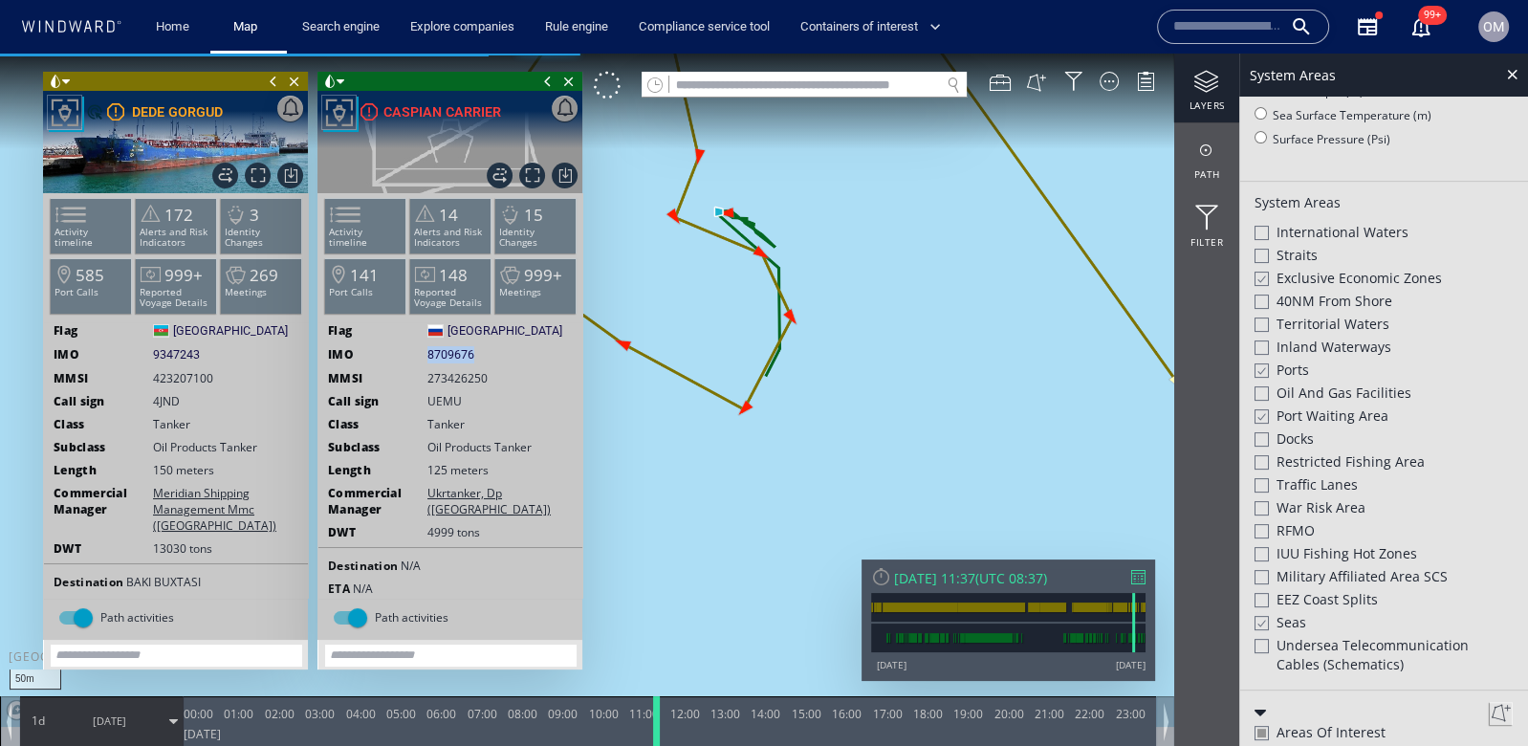
drag, startPoint x: 673, startPoint y: 726, endPoint x: 659, endPoint y: 729, distance: 14.6
click at [659, 729] on div at bounding box center [659, 721] width 19 height 50
click at [1508, 71] on div at bounding box center [1512, 74] width 22 height 22
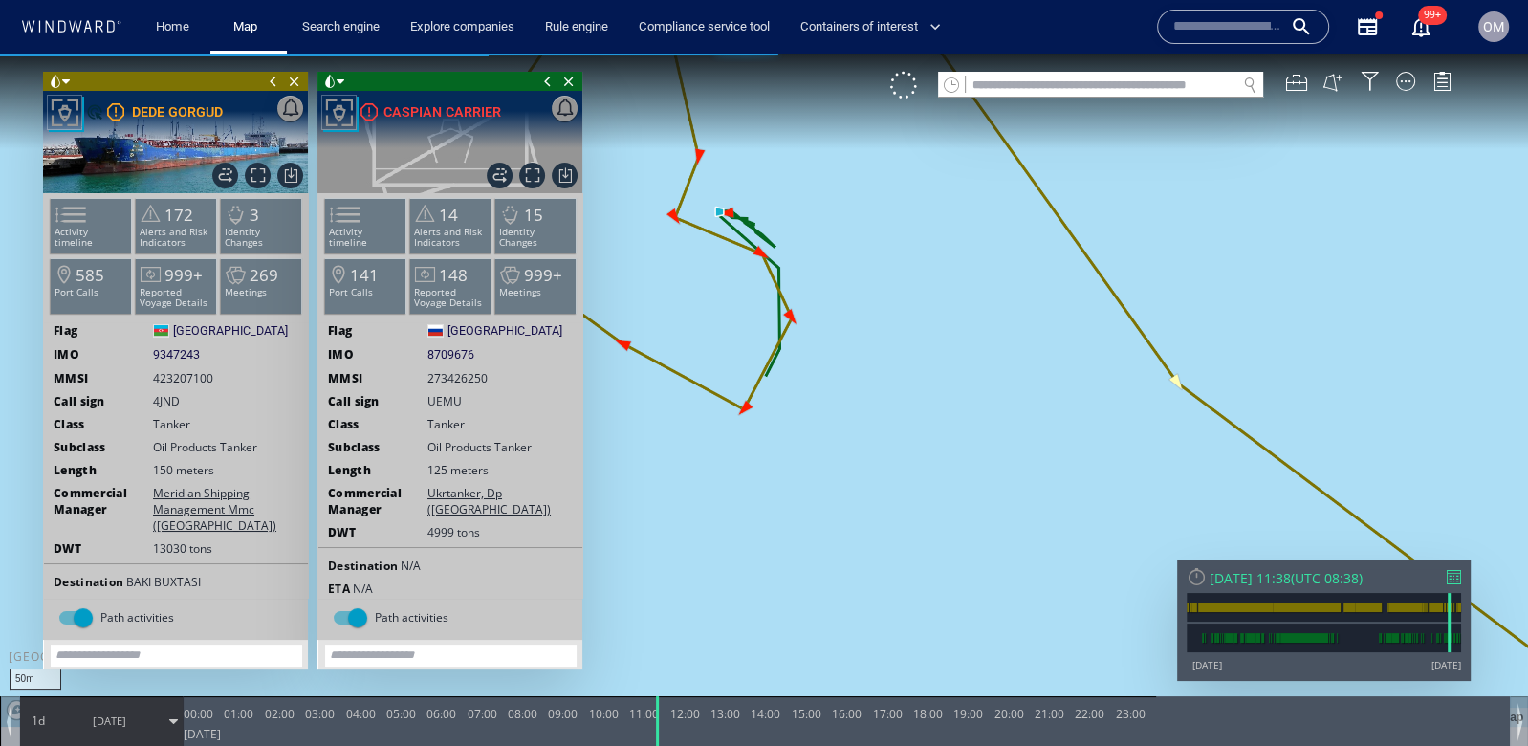
drag, startPoint x: 948, startPoint y: 329, endPoint x: 1123, endPoint y: 410, distance: 193.0
click at [1124, 410] on canvas "Map" at bounding box center [764, 390] width 1528 height 673
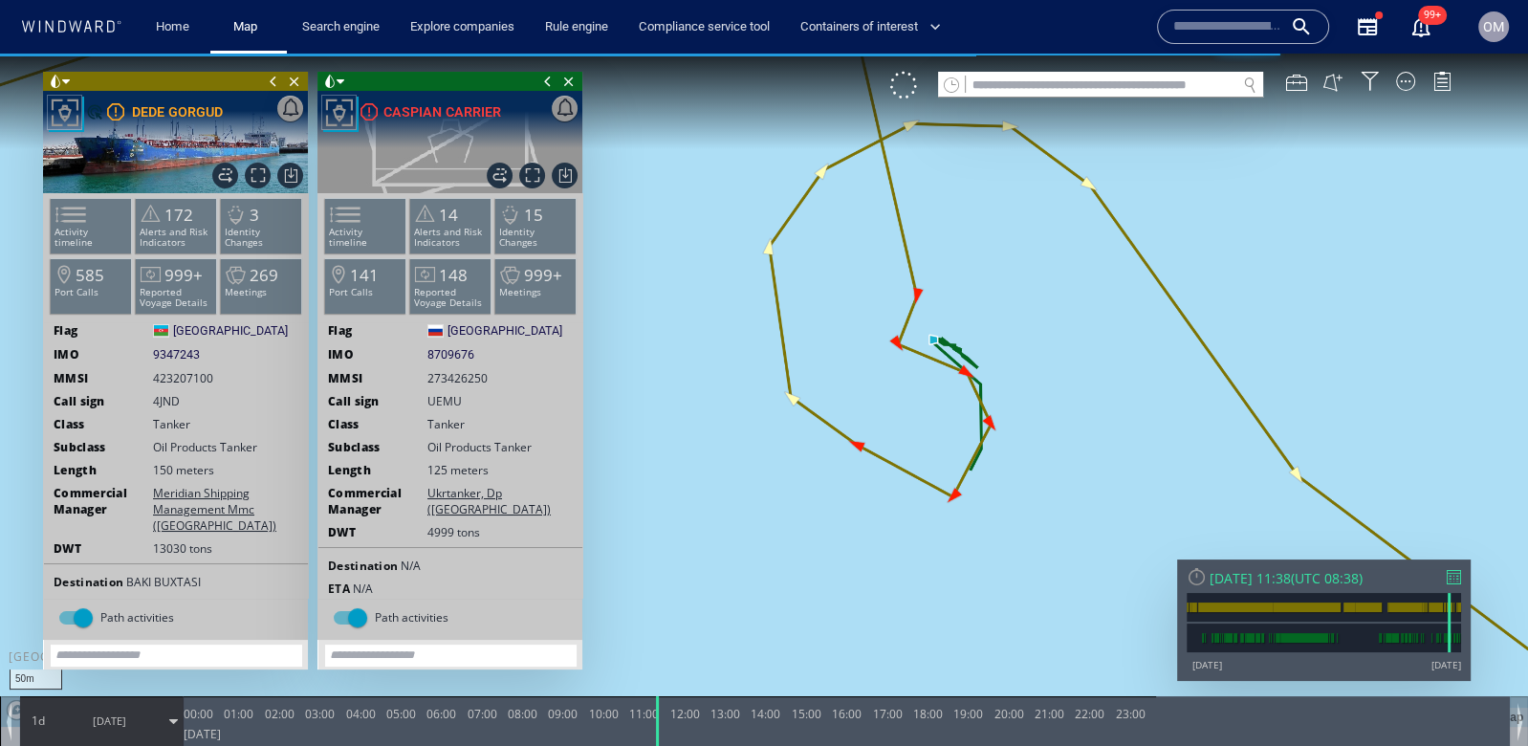
drag, startPoint x: 967, startPoint y: 459, endPoint x: 938, endPoint y: 459, distance: 28.7
click at [938, 459] on canvas "Map" at bounding box center [764, 390] width 1528 height 673
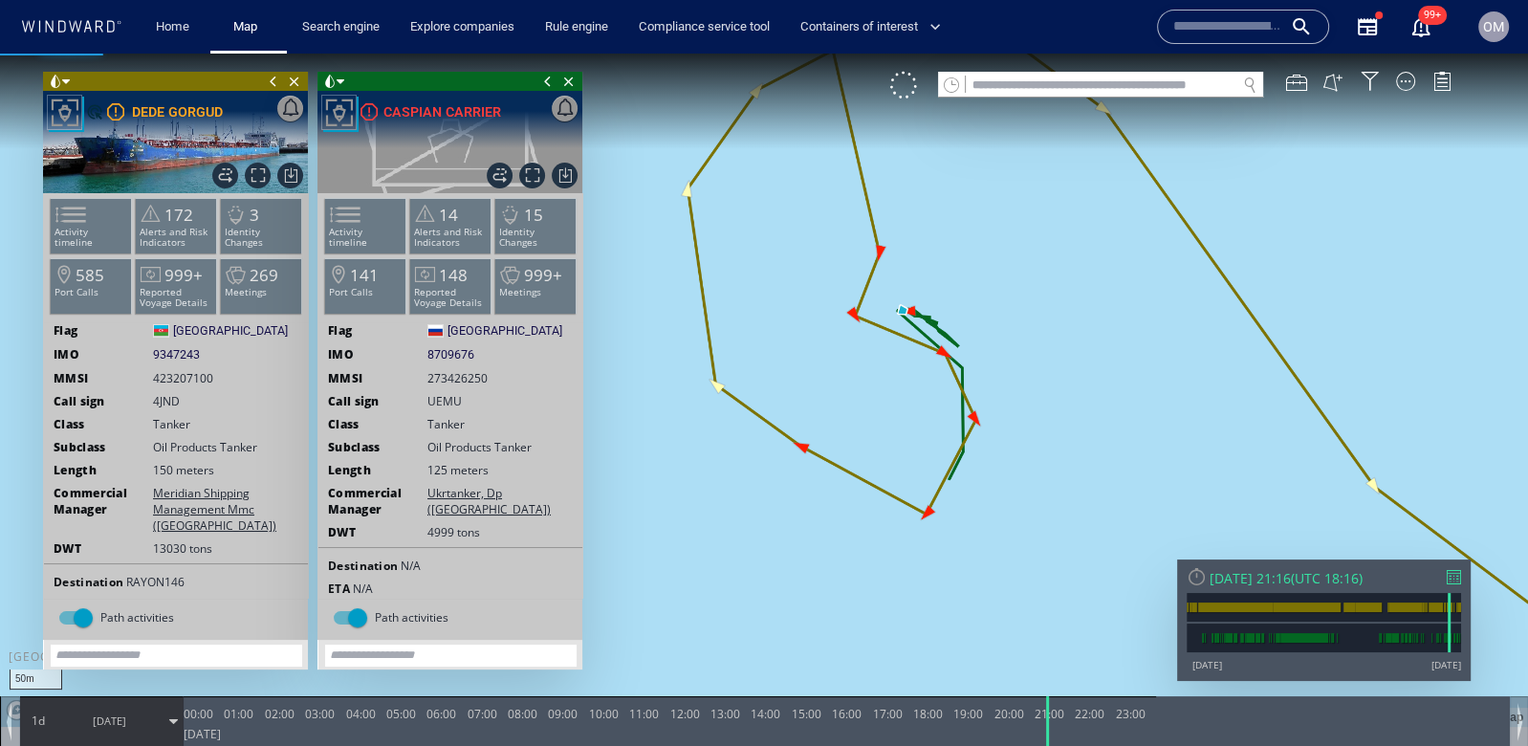
drag, startPoint x: 665, startPoint y: 723, endPoint x: 1104, endPoint y: 756, distance: 440.2
click at [1104, 745] on html "50m © Mapbox © OpenStreetMap Improve this map 0 0 23:00 Sunday 30 March 2025 00…" at bounding box center [764, 400] width 1528 height 692
drag, startPoint x: 1097, startPoint y: 738, endPoint x: 557, endPoint y: 711, distance: 541.0
click at [557, 711] on div at bounding box center [561, 721] width 19 height 50
drag, startPoint x: 557, startPoint y: 712, endPoint x: 161, endPoint y: 722, distance: 396.0
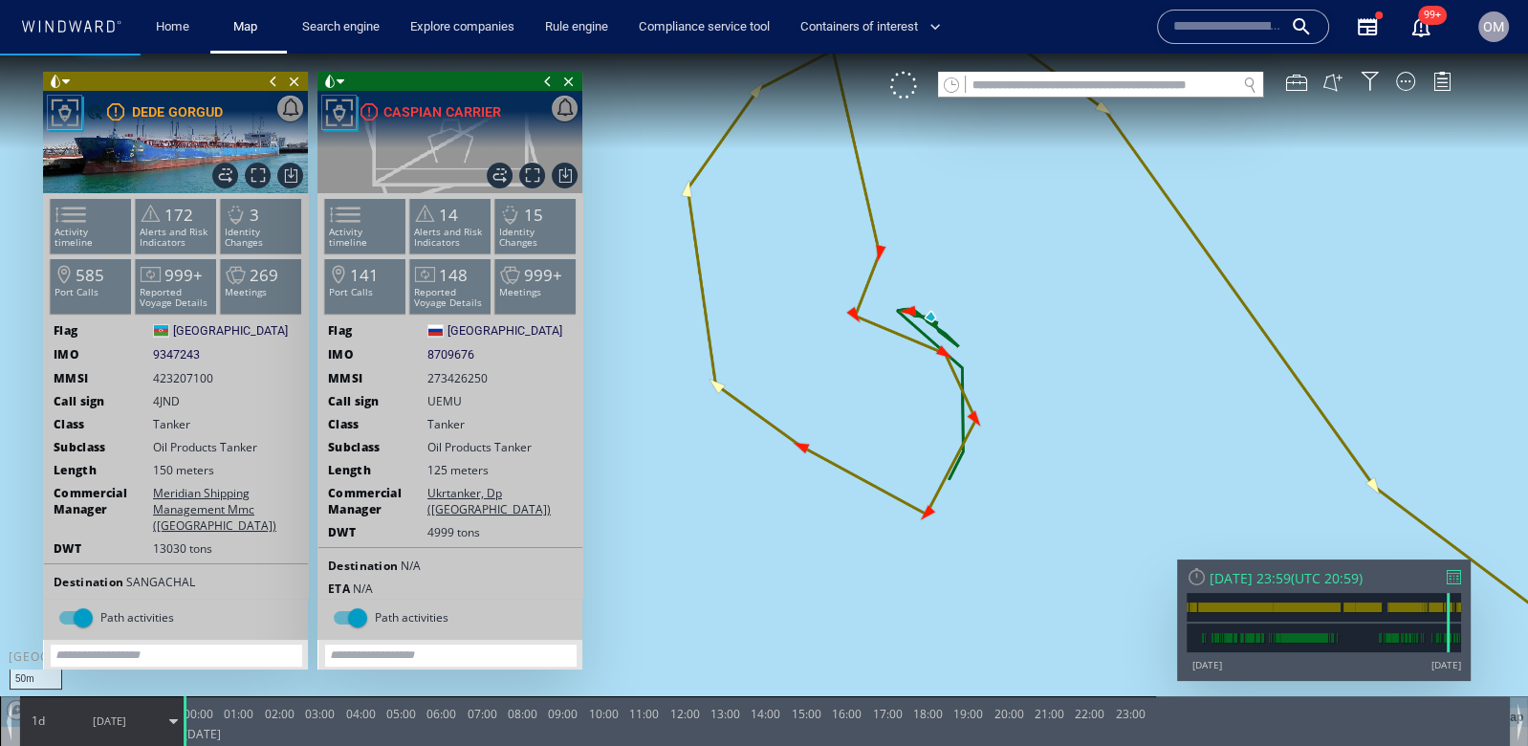
click at [161, 722] on div "0 0 23:00 Sunday 30 March 2025 00:00 01:00 02:00 03:00 04:00 05:00 06:00 07:00 …" at bounding box center [764, 721] width 1529 height 50
click at [74, 209] on span at bounding box center [59, 215] width 29 height 28
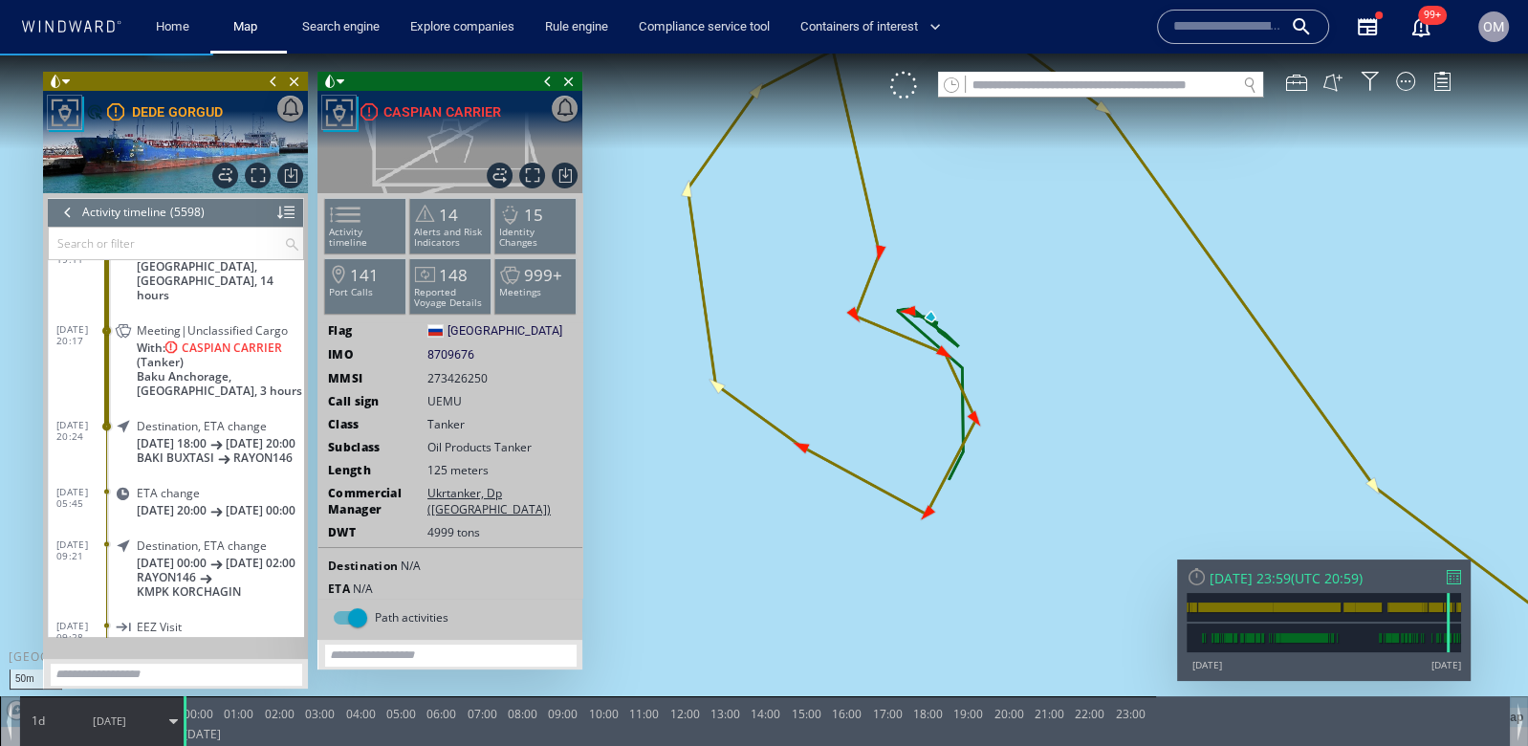
scroll to position [284553, 0]
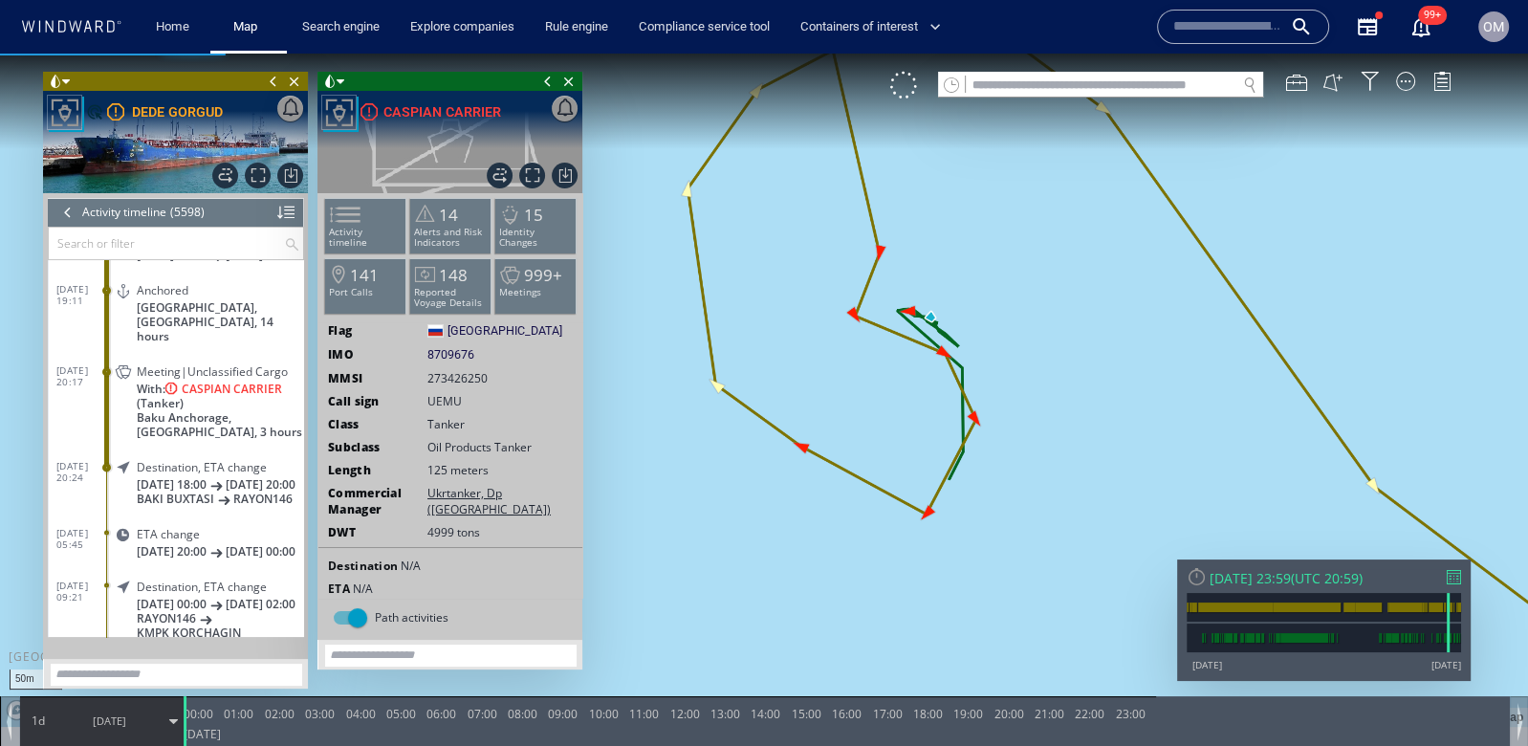
click at [237, 385] on span "With: CASPIAN CARRIER (Tanker)" at bounding box center [220, 396] width 167 height 29
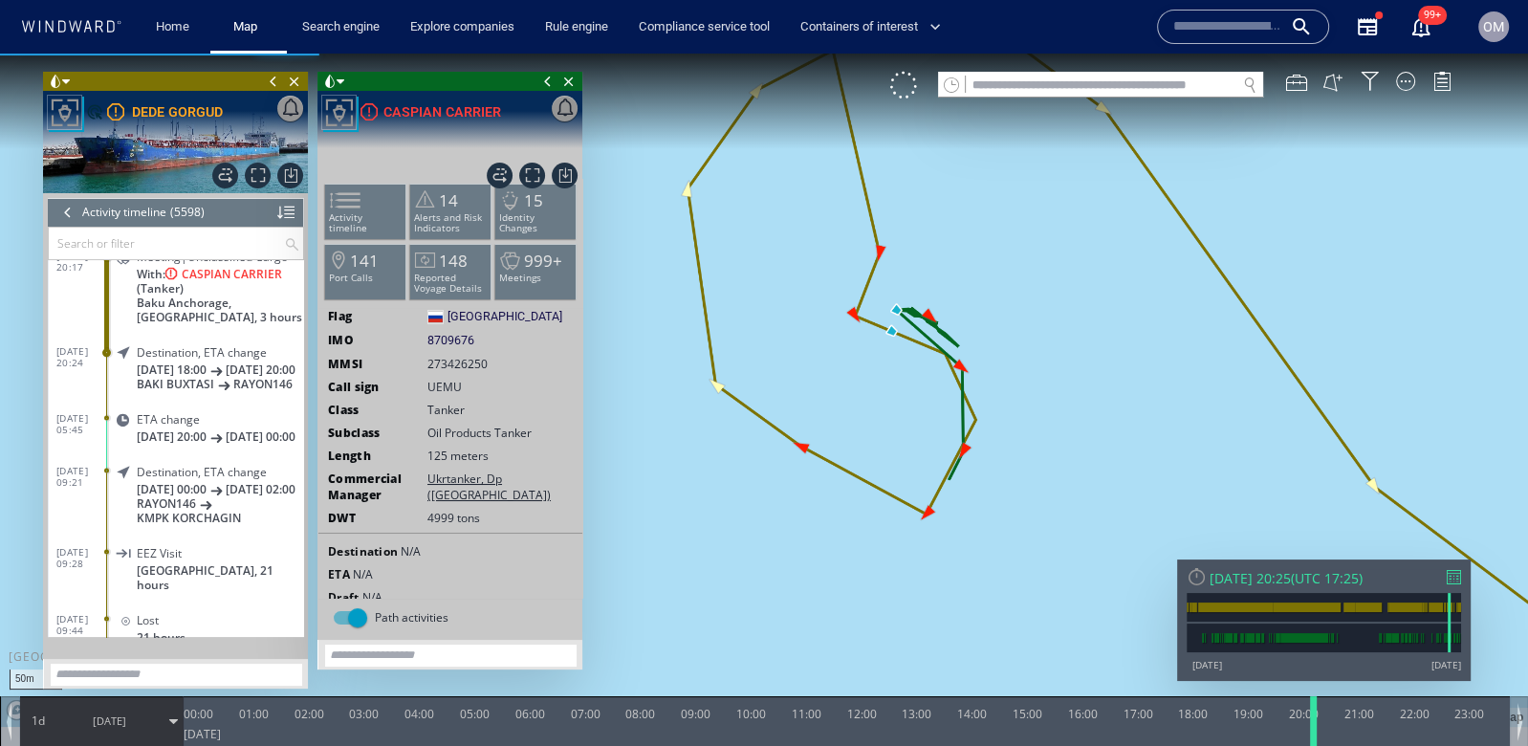
scroll to position [284706, 0]
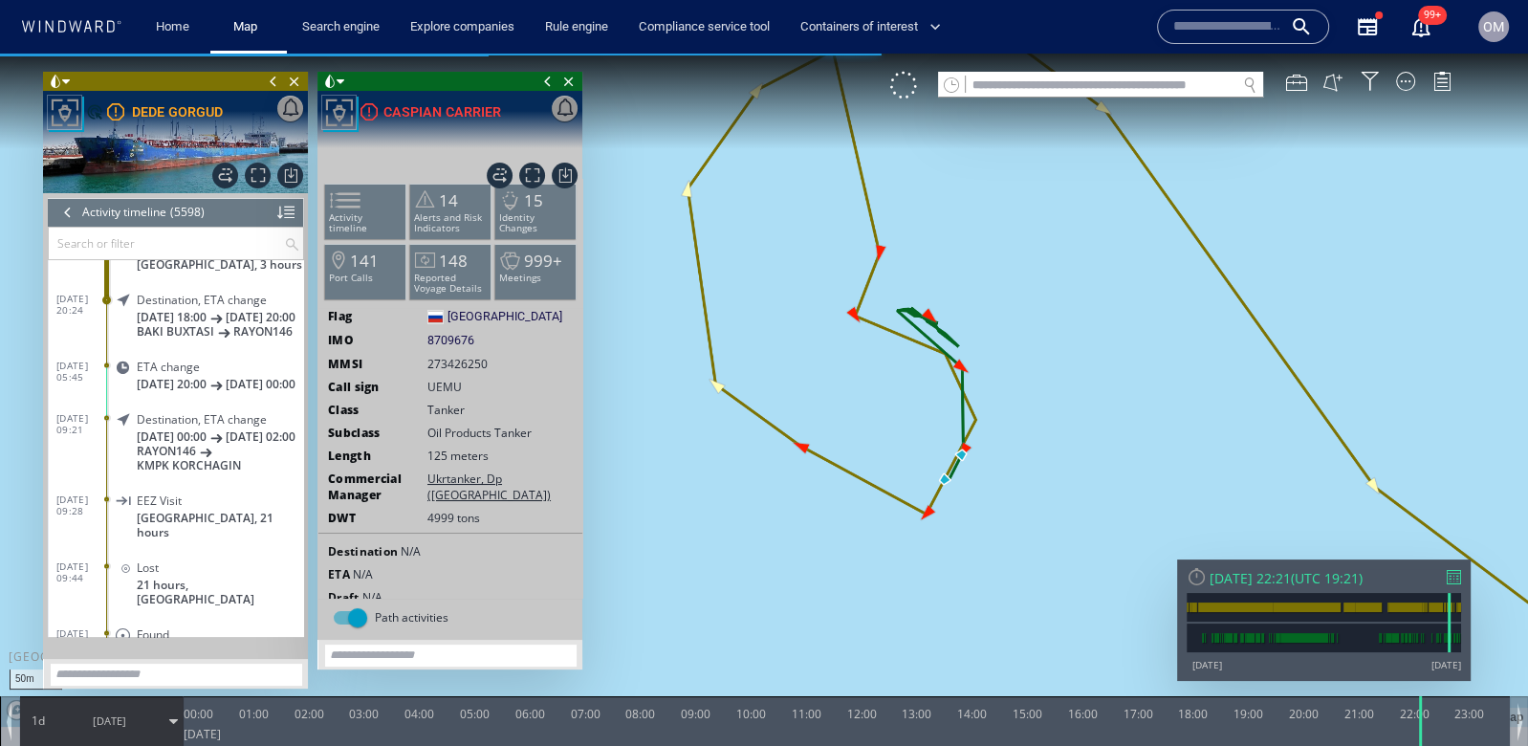
drag, startPoint x: 1302, startPoint y: 727, endPoint x: 1415, endPoint y: 746, distance: 115.4
click at [1415, 745] on html "50m © Mapbox © OpenStreetMap Improve this map 0 0 23:00 Sunday 30 March 2025 00…" at bounding box center [764, 400] width 1528 height 692
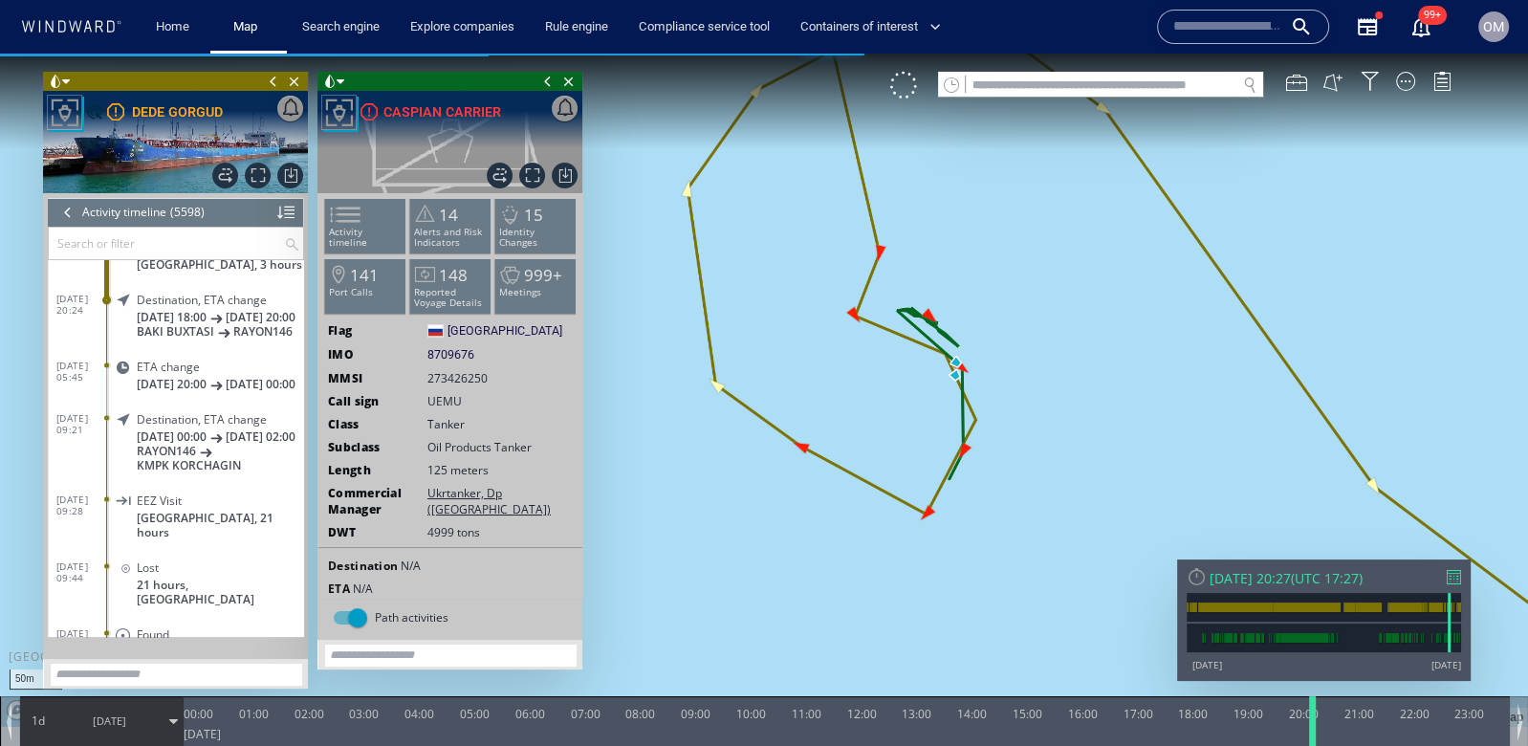
scroll to position [284601, 0]
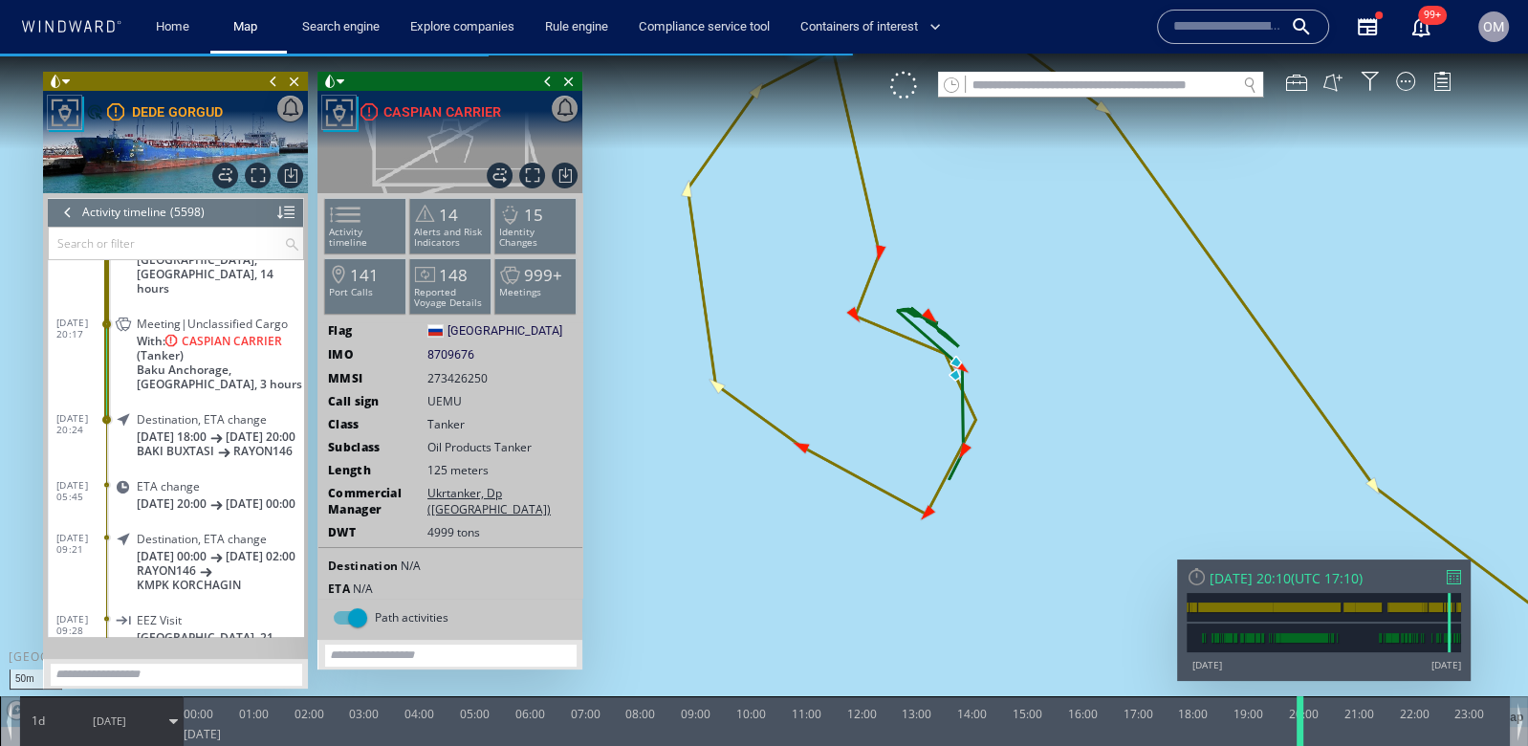
drag, startPoint x: 1421, startPoint y: 737, endPoint x: 1301, endPoint y: 741, distance: 120.6
click at [1301, 741] on div at bounding box center [1303, 721] width 19 height 50
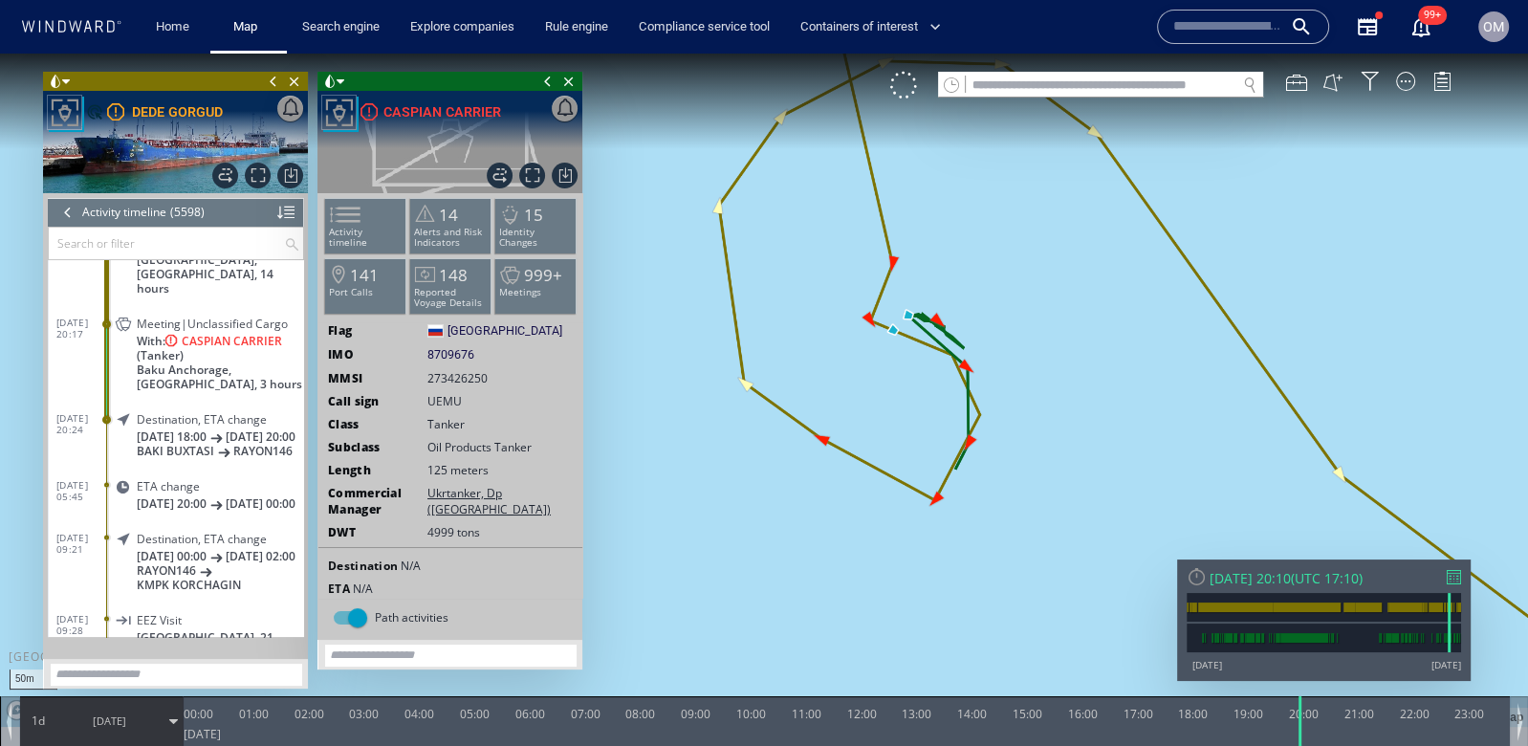
click at [66, 217] on div at bounding box center [67, 212] width 21 height 29
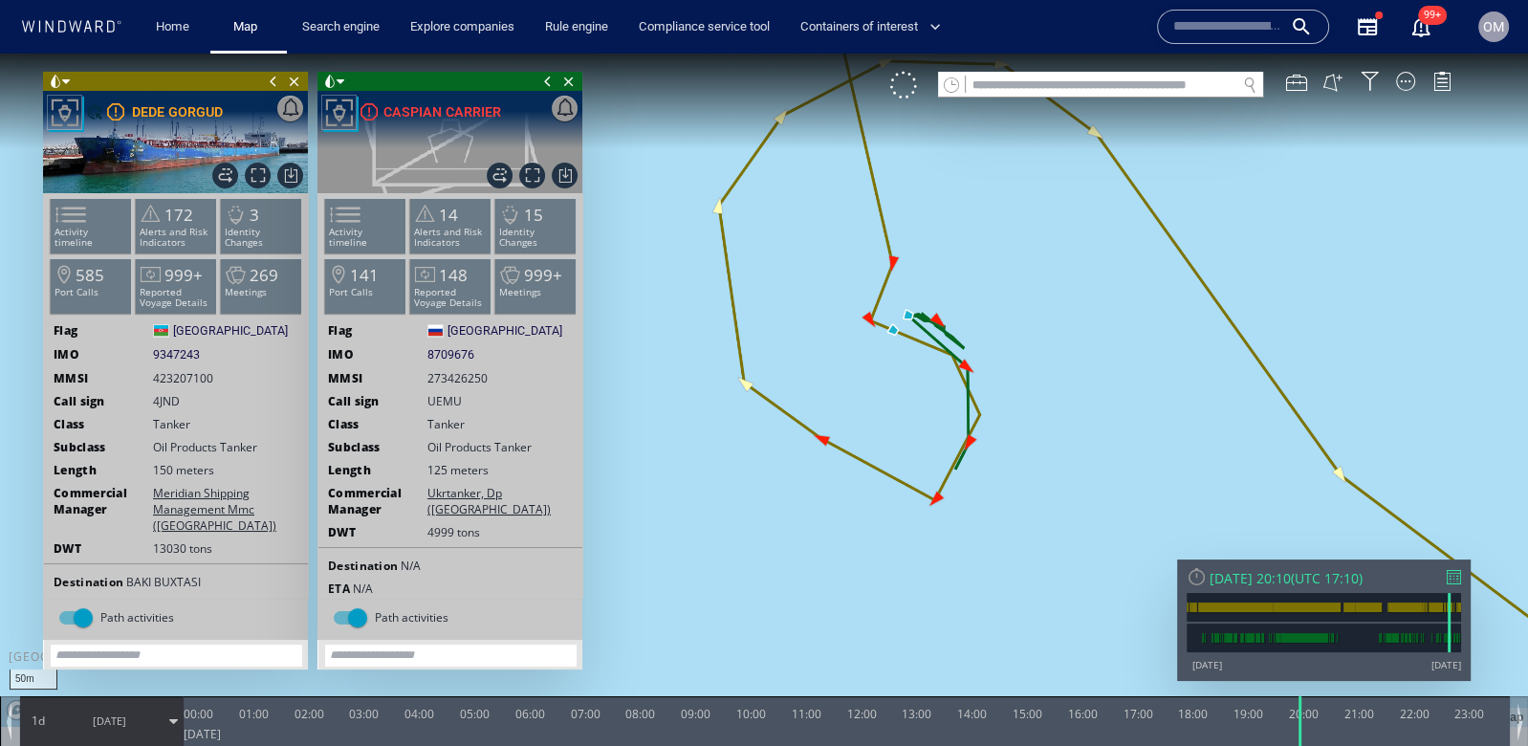
click at [1204, 32] on input "text" at bounding box center [1227, 26] width 109 height 29
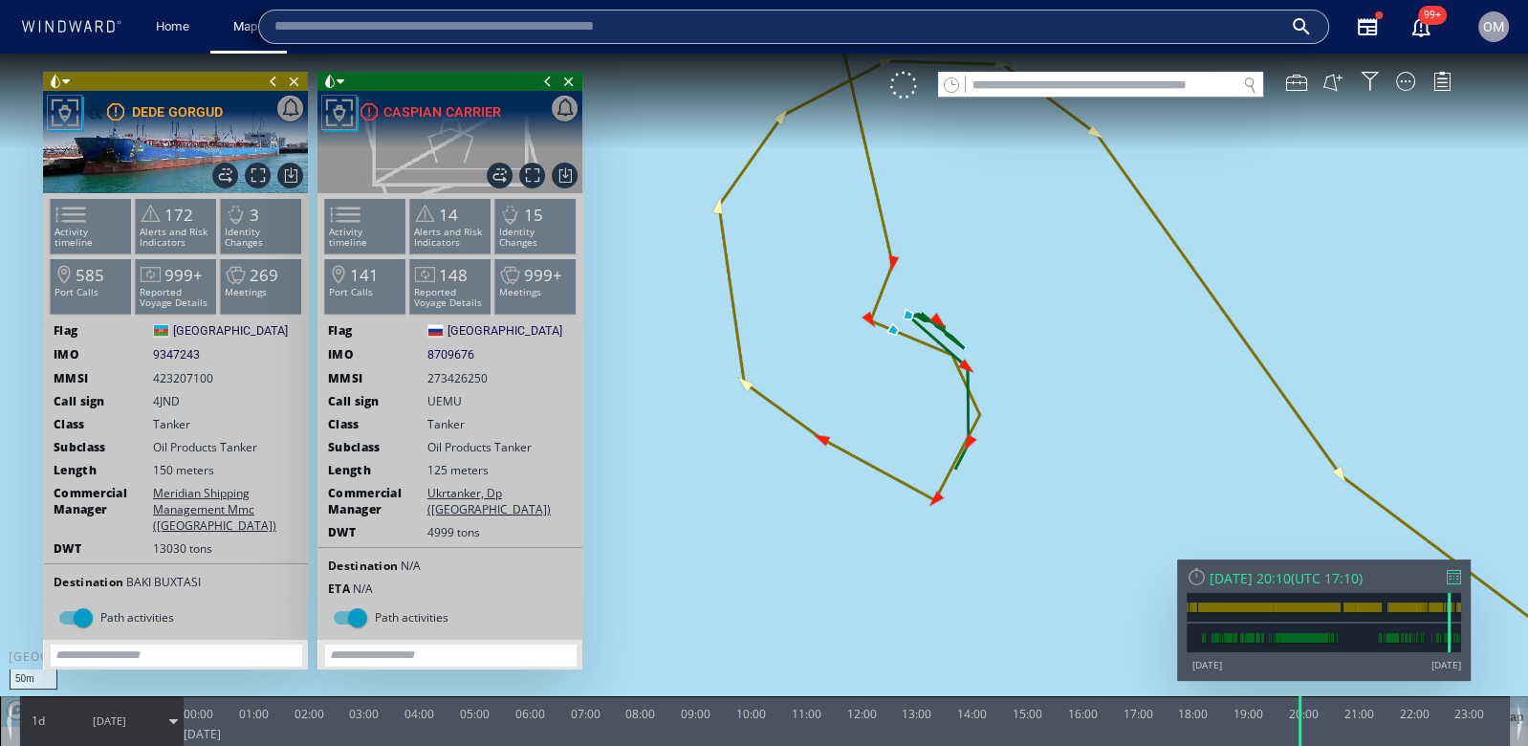
paste input "*******"
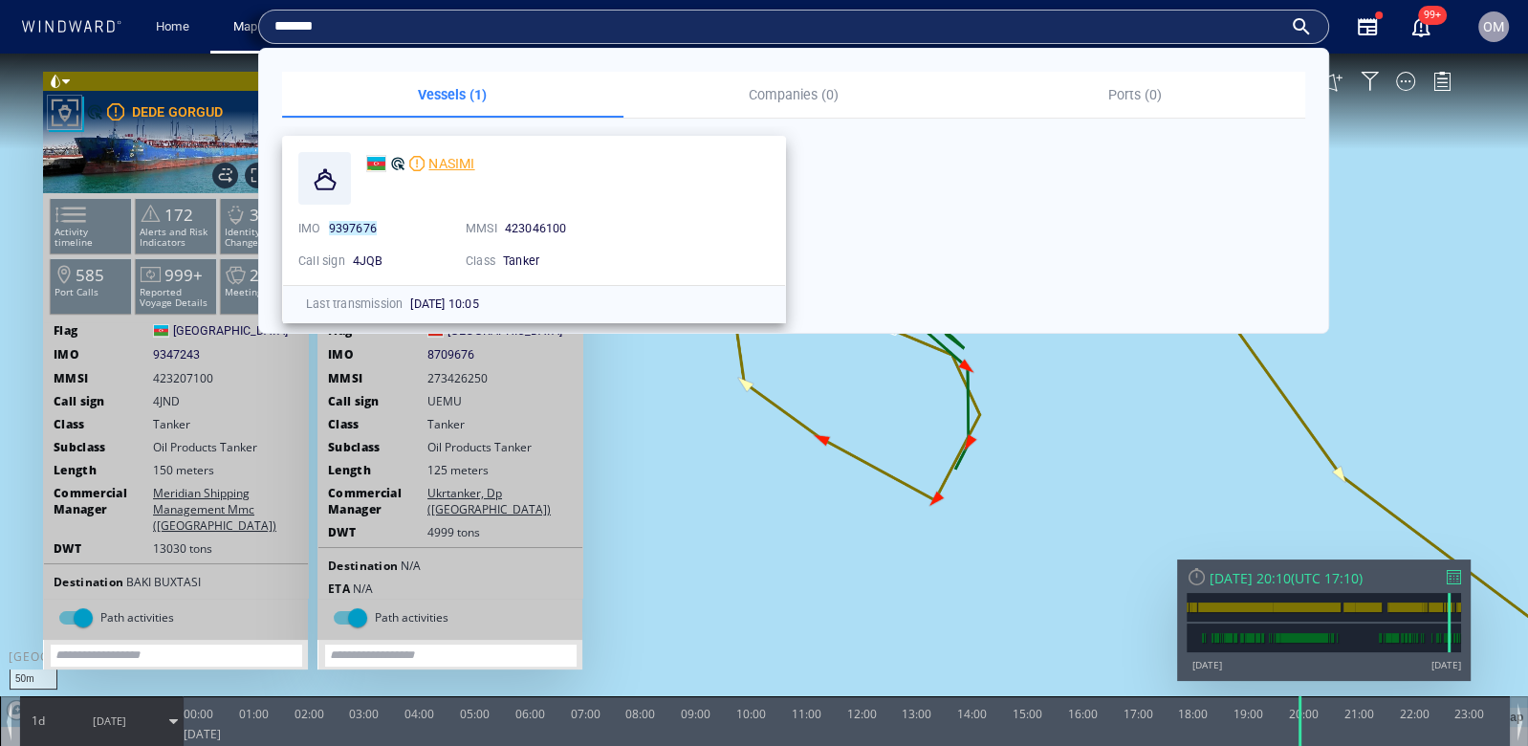
type input "*******"
click at [426, 153] on div "NASIMI" at bounding box center [420, 163] width 109 height 23
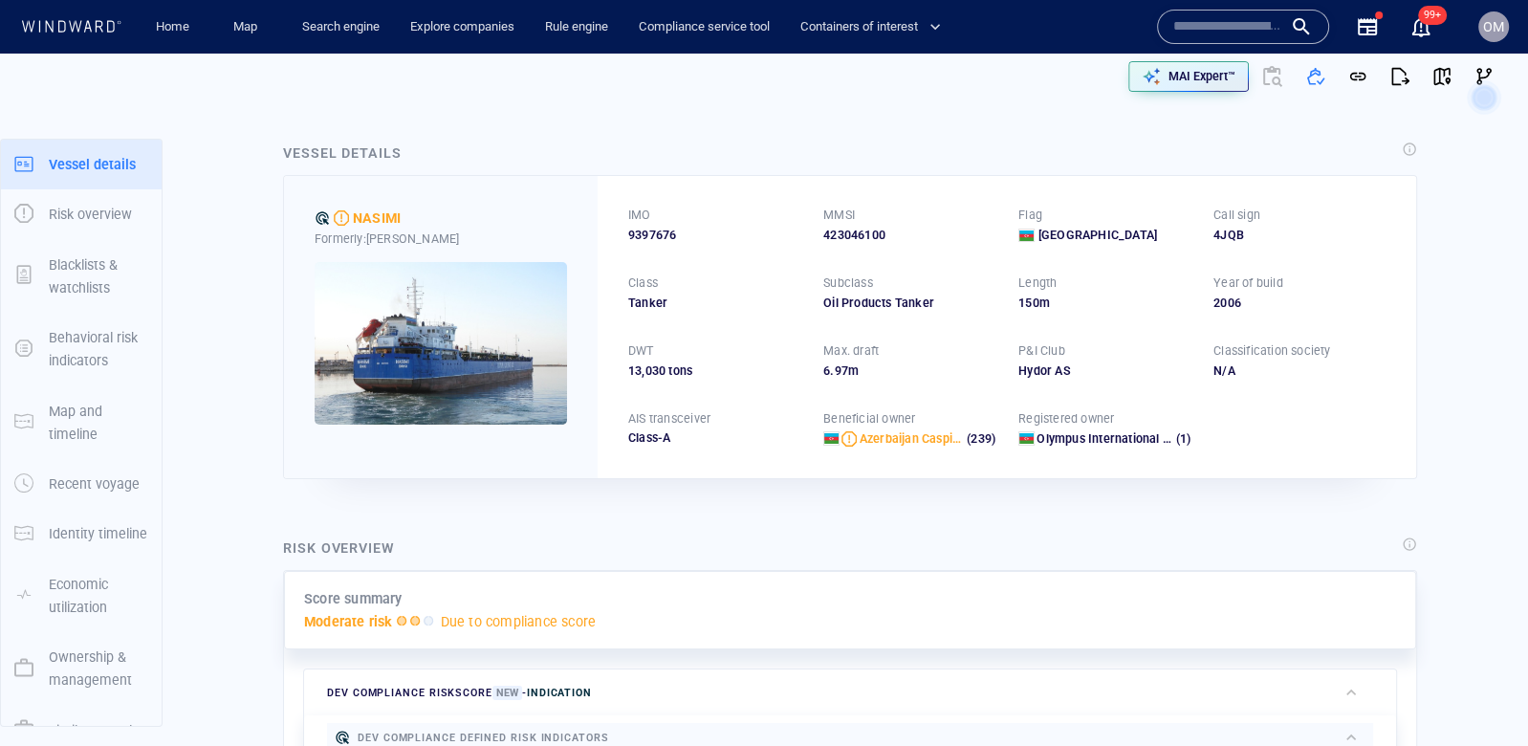
click at [1224, 23] on input "text" at bounding box center [1227, 26] width 109 height 29
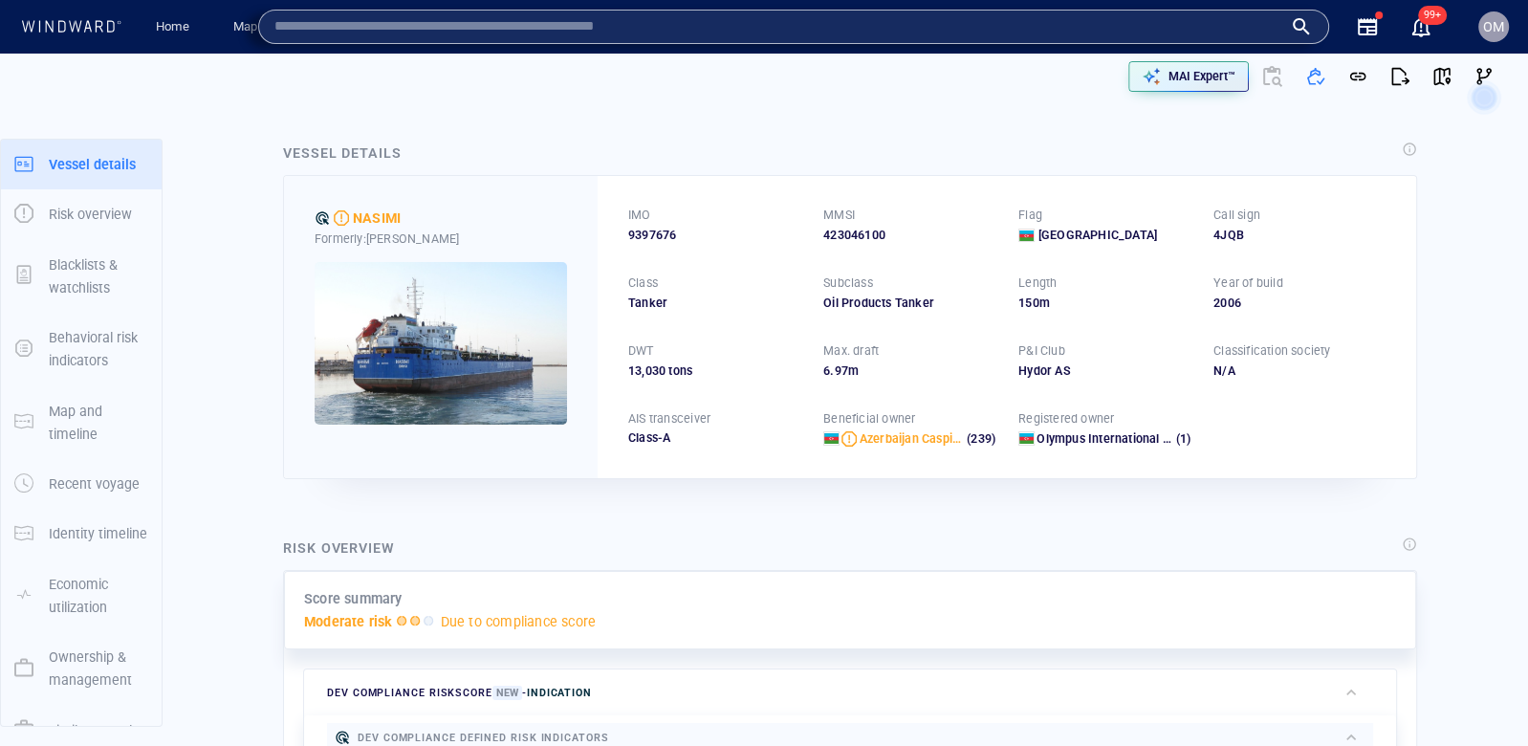
paste input "*******"
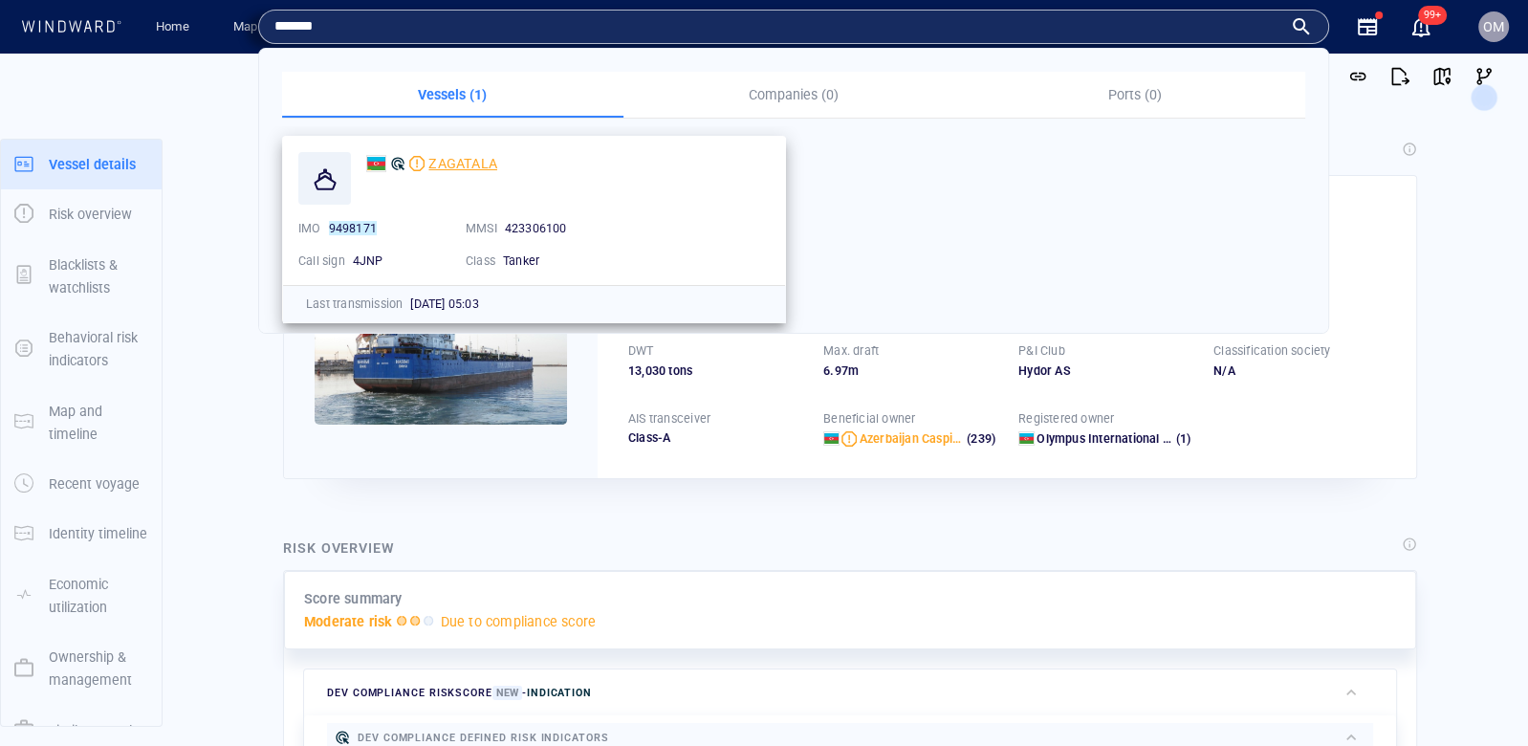
type input "*******"
click at [461, 152] on div "ZAGATALA" at bounding box center [462, 163] width 69 height 23
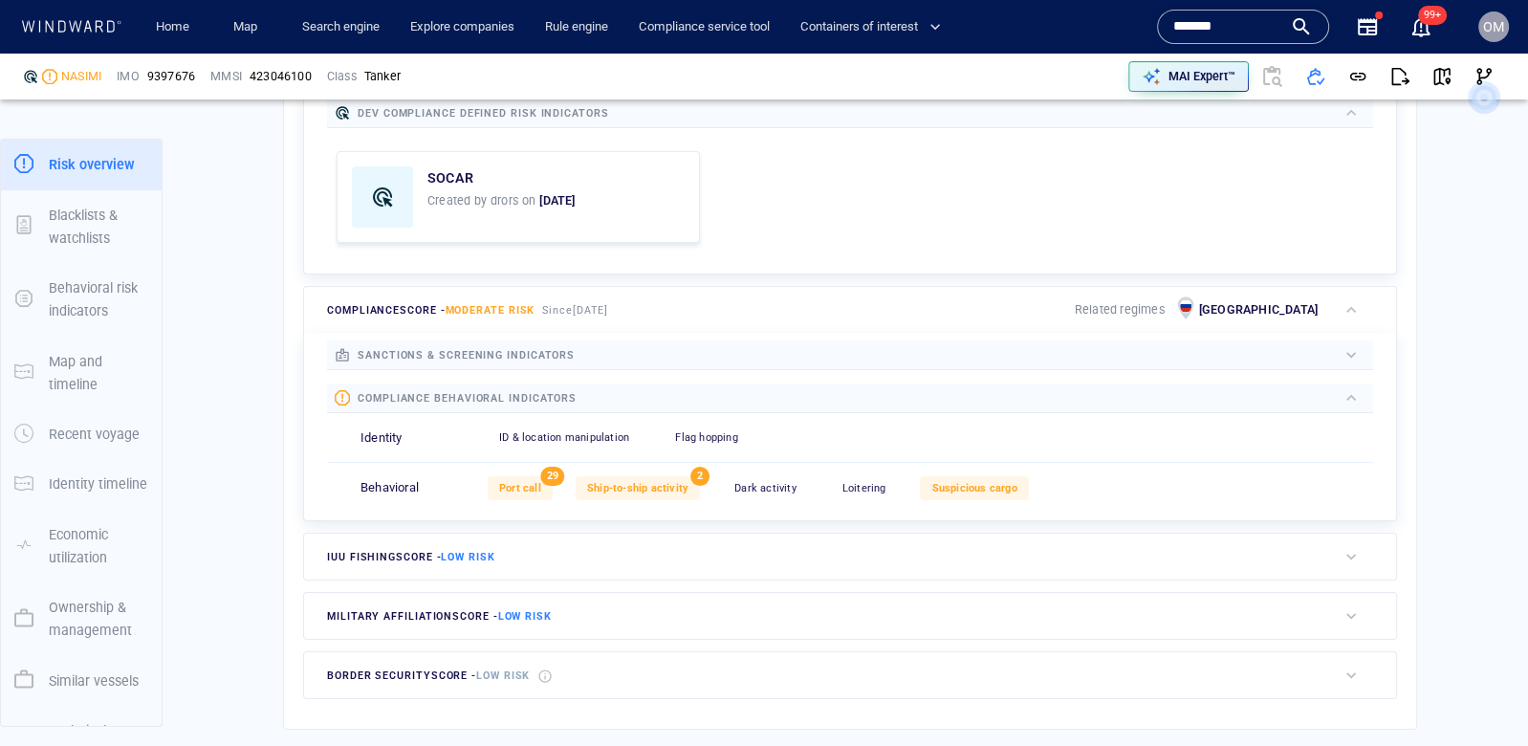
scroll to position [636, 0]
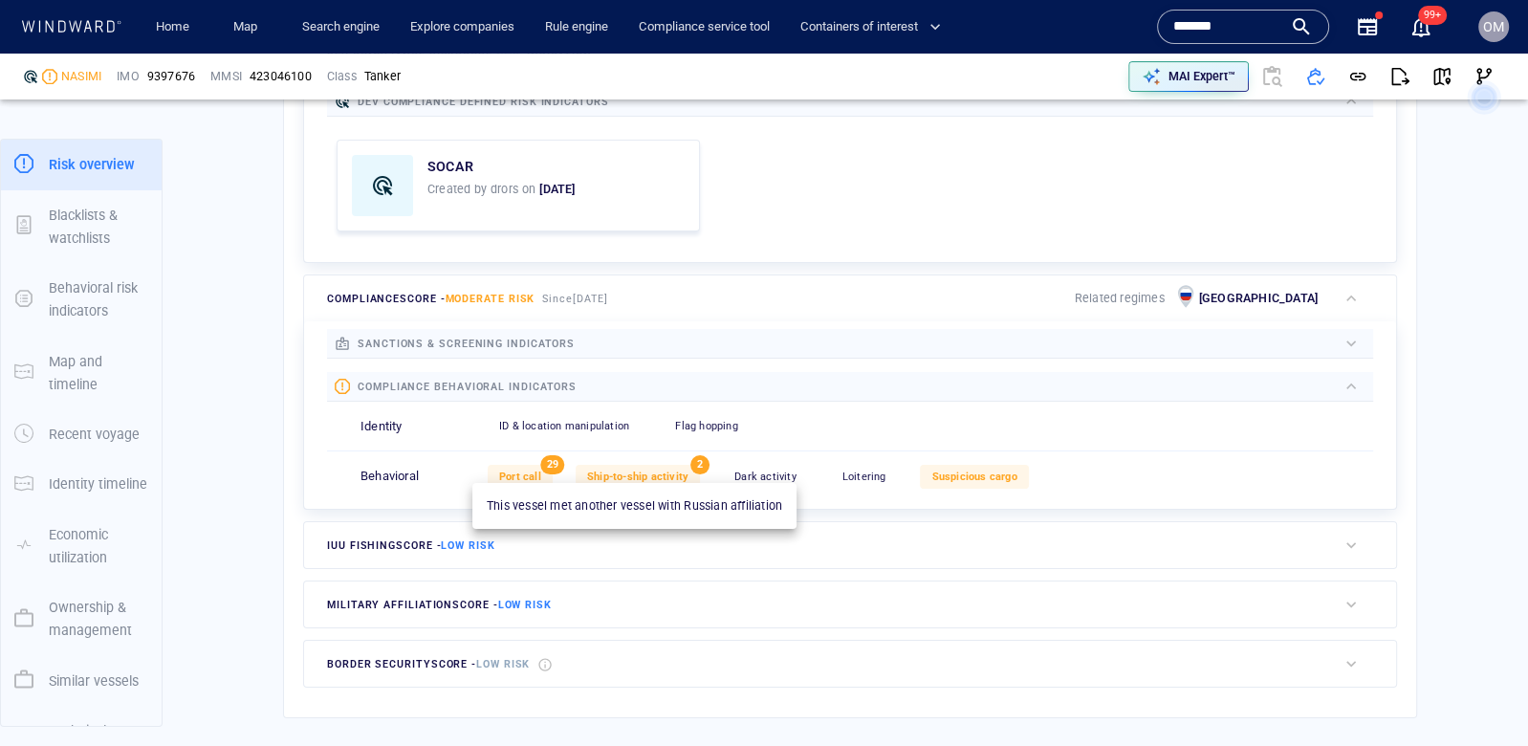
click at [640, 471] on span "Ship-to-ship activity" at bounding box center [637, 477] width 101 height 12
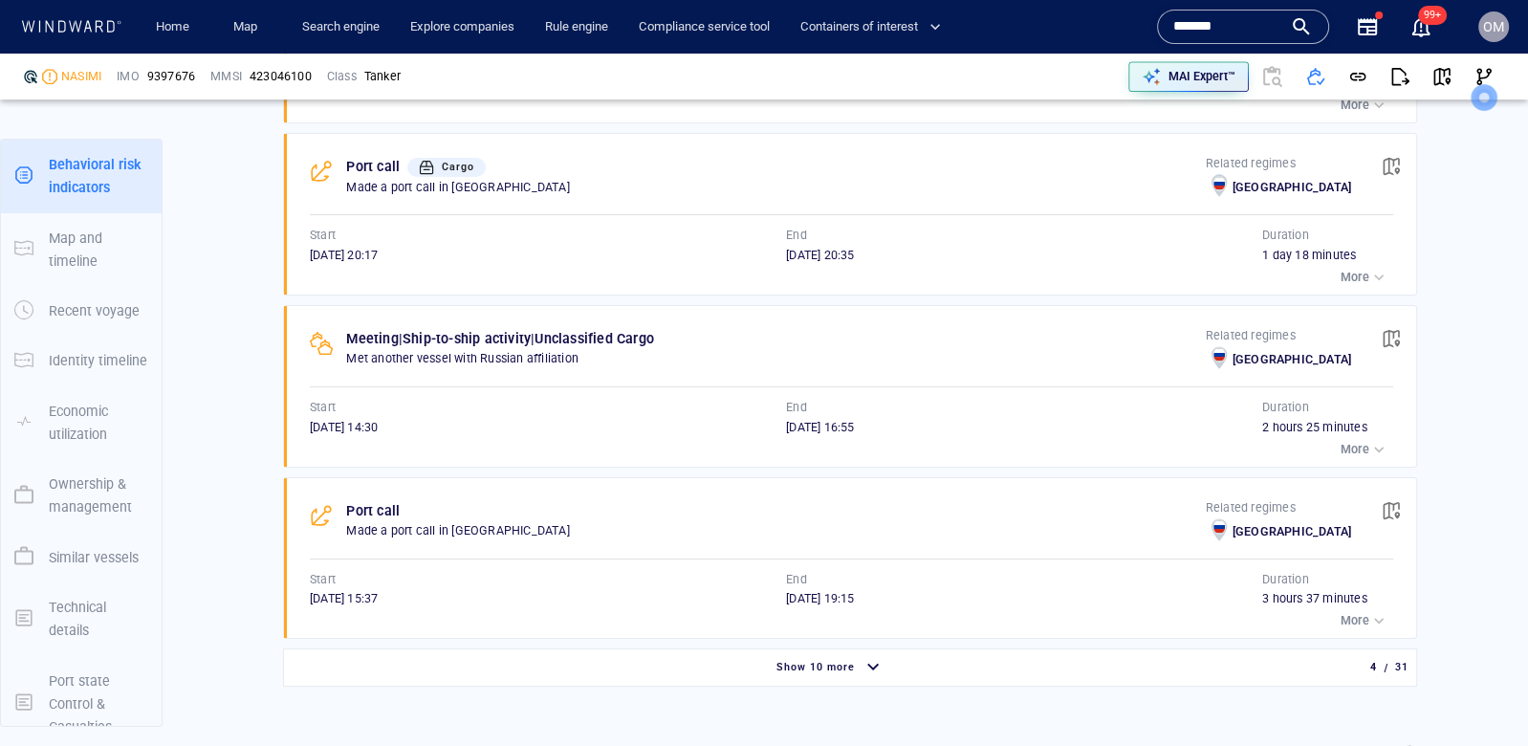
scroll to position [1640, 0]
click at [1362, 439] on p "More" at bounding box center [1355, 447] width 29 height 17
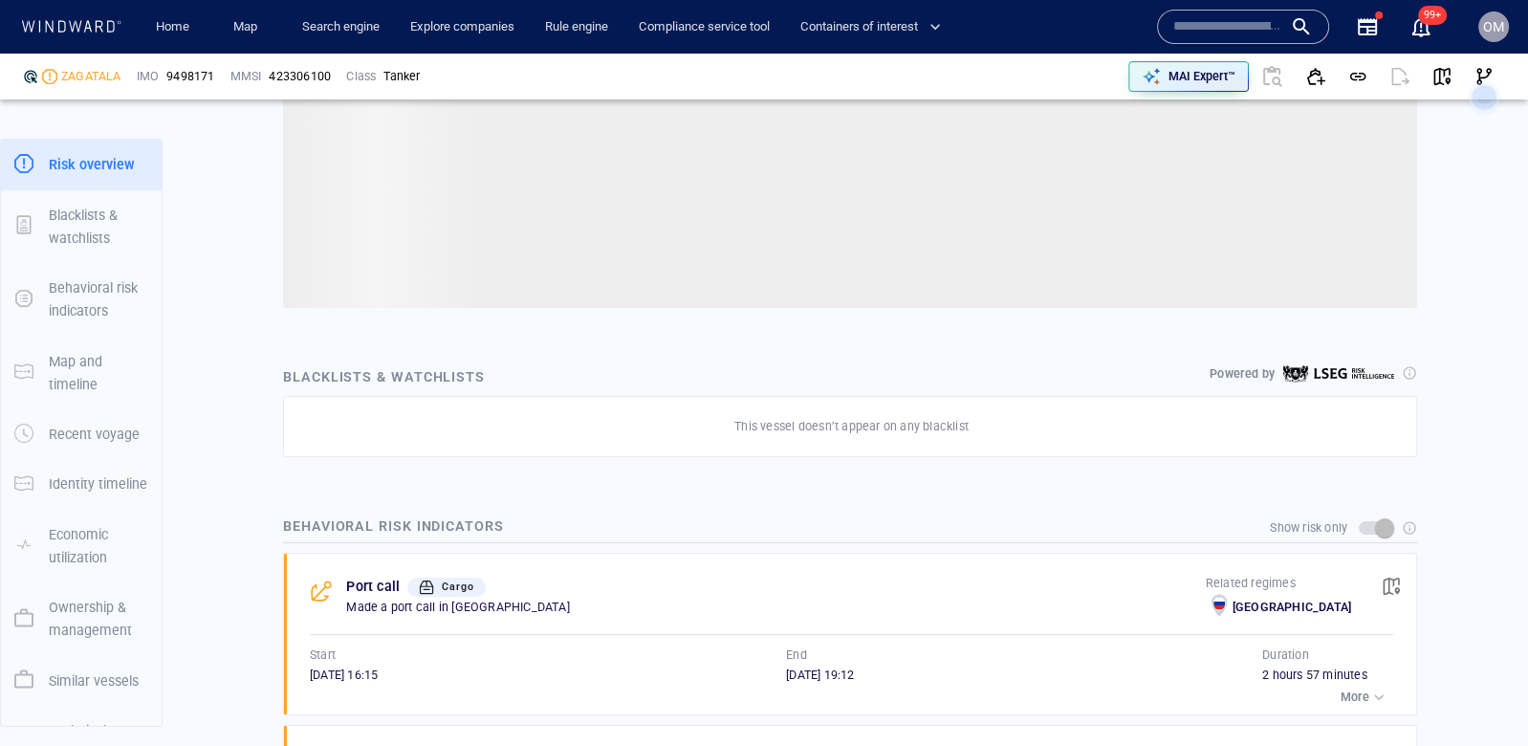
scroll to position [99, 0]
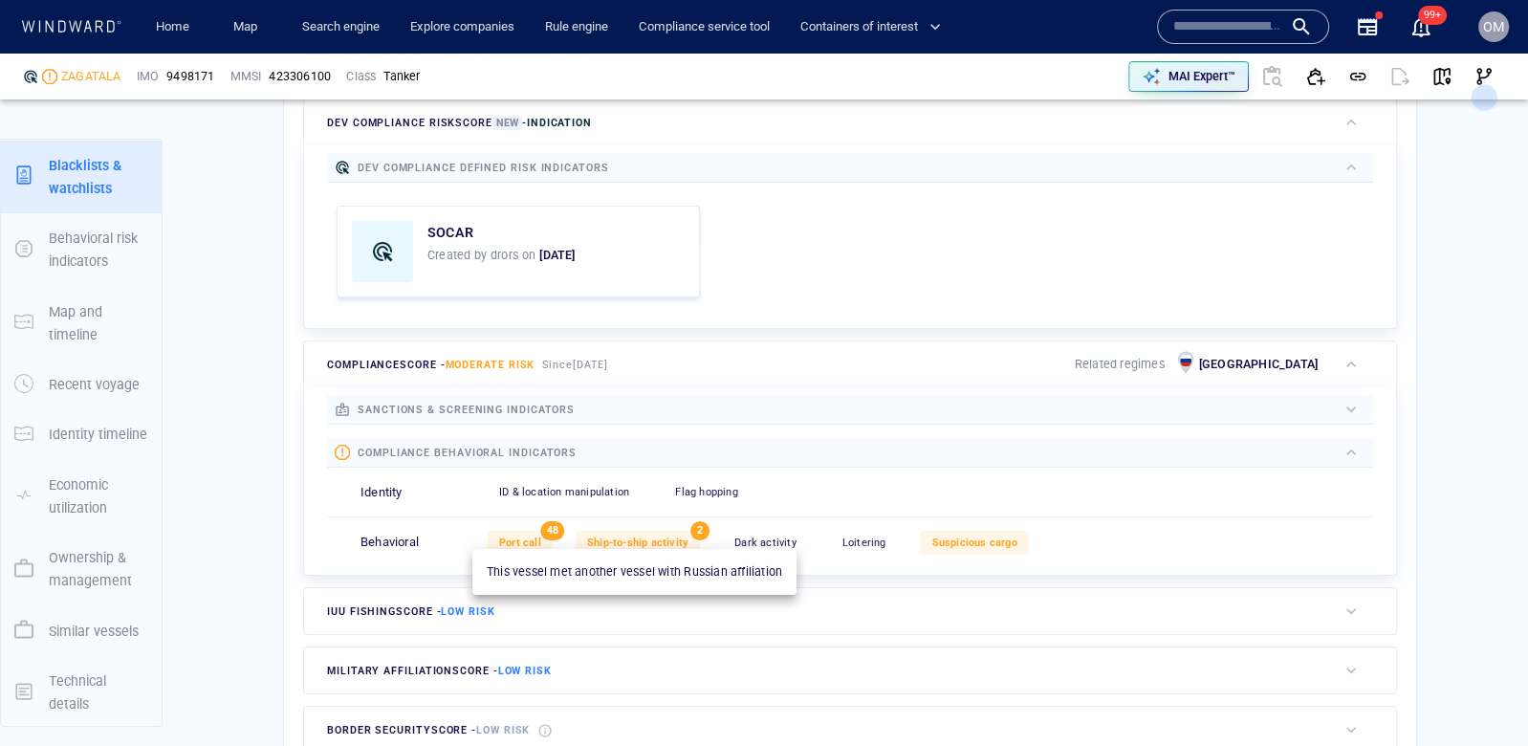
click at [632, 536] on span "Ship-to-ship activity" at bounding box center [637, 542] width 101 height 12
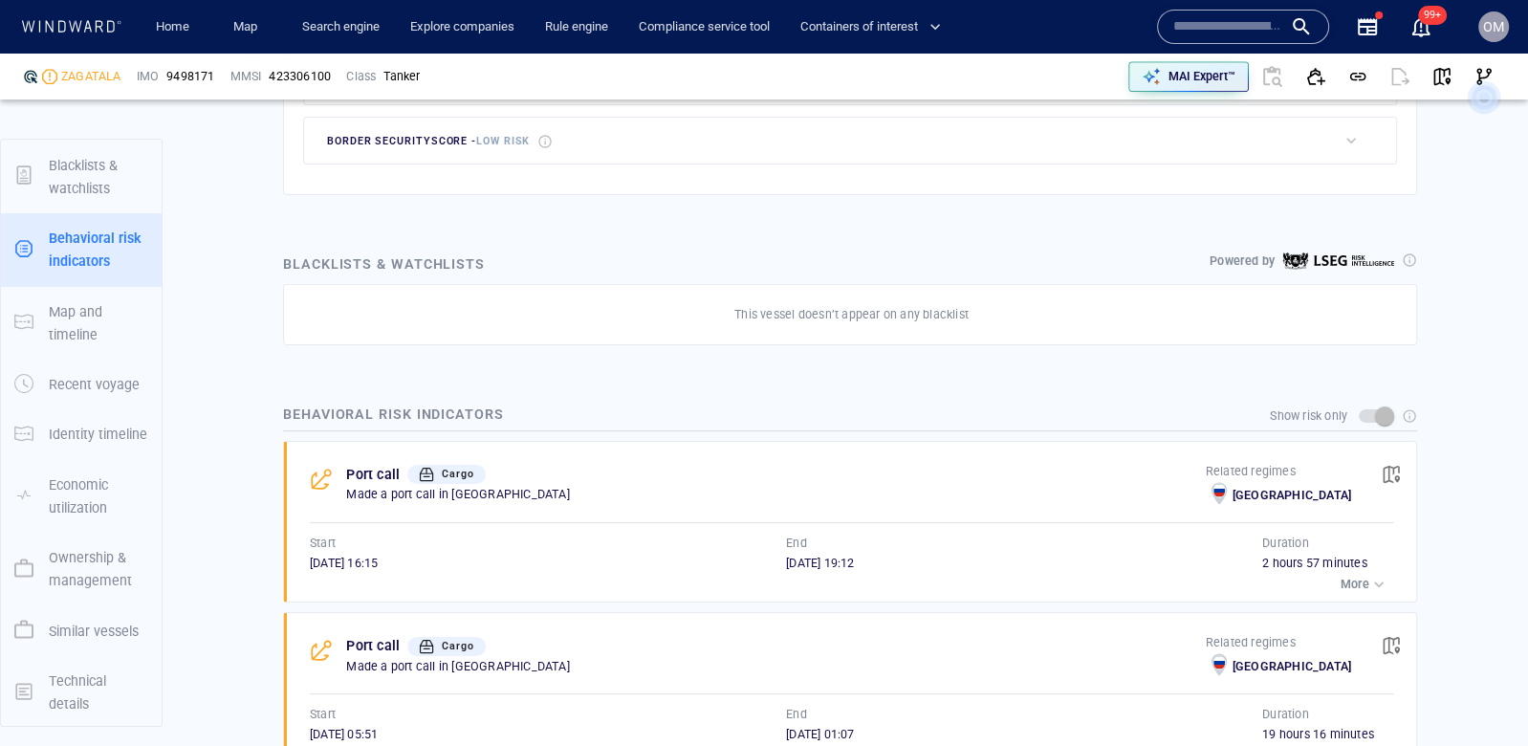
scroll to position [173, 0]
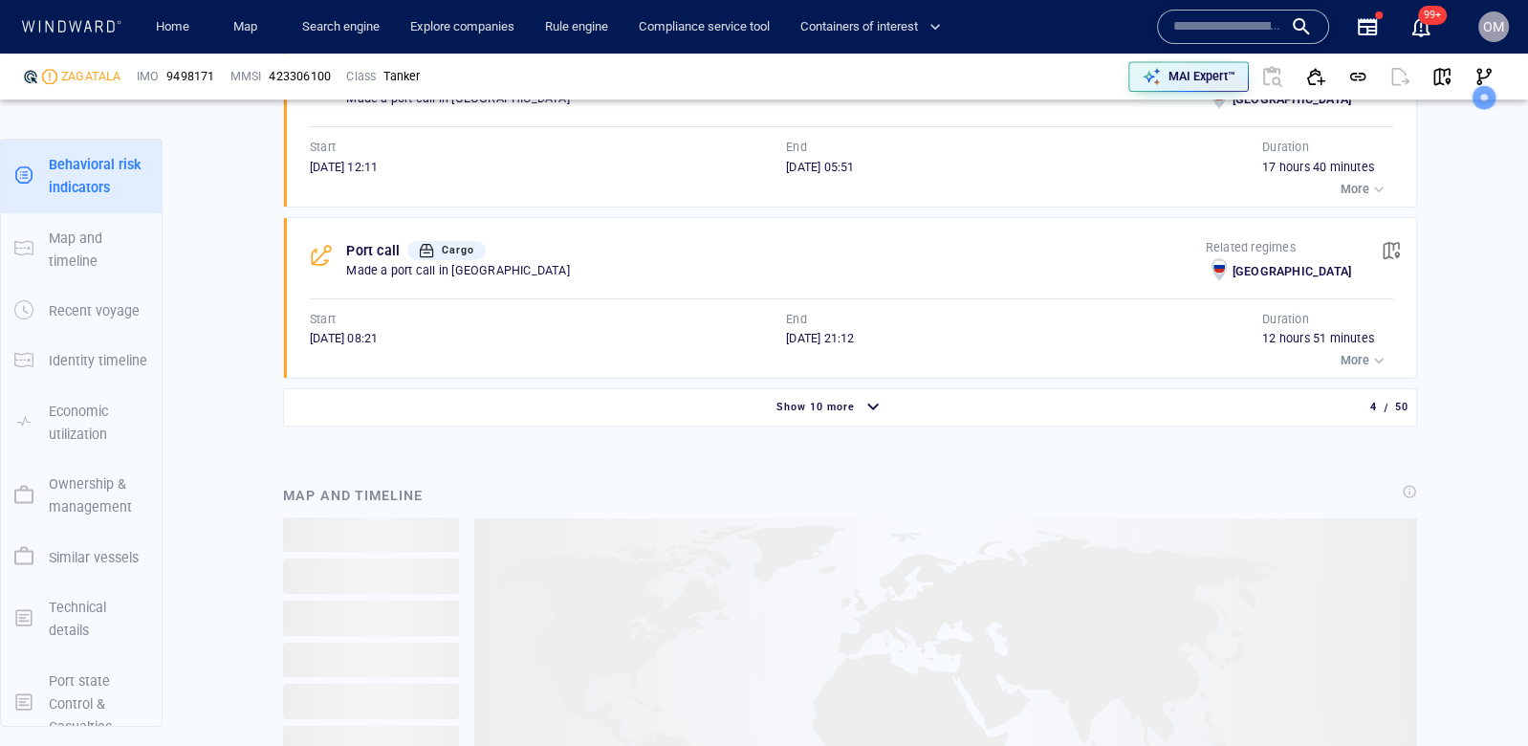
click at [850, 400] on div "Show 10 more" at bounding box center [816, 407] width 86 height 25
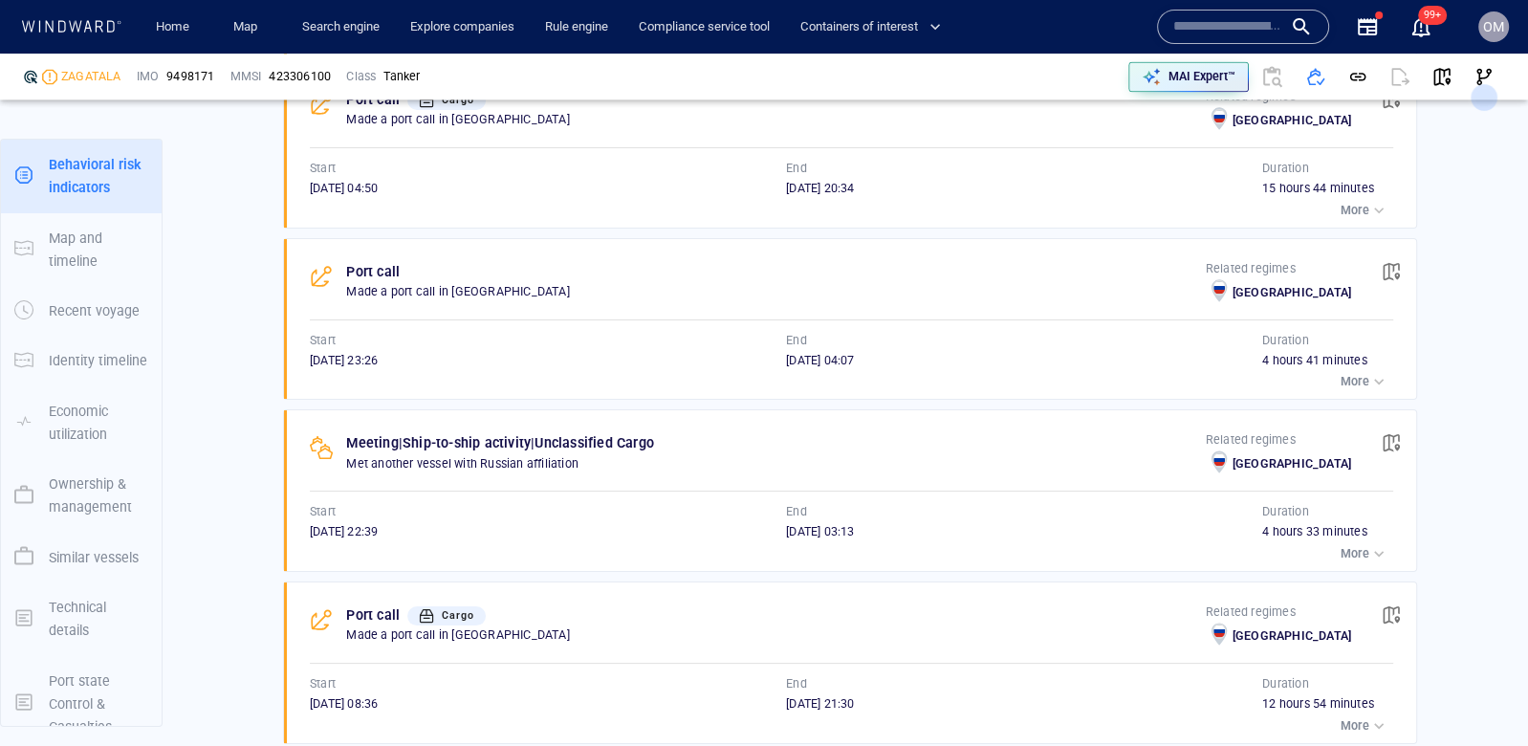
scroll to position [3159, 0]
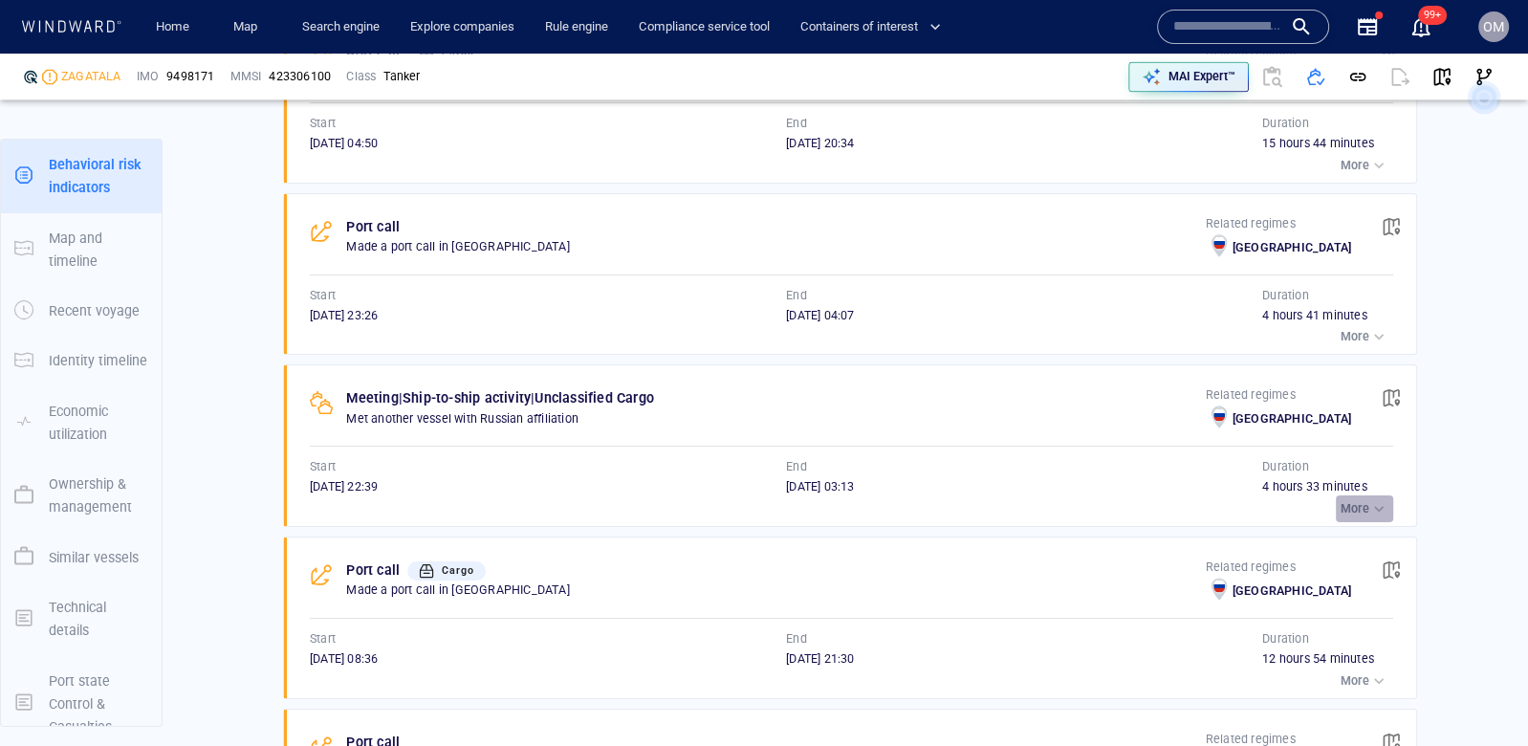
click at [1377, 499] on div "button" at bounding box center [1378, 508] width 19 height 19
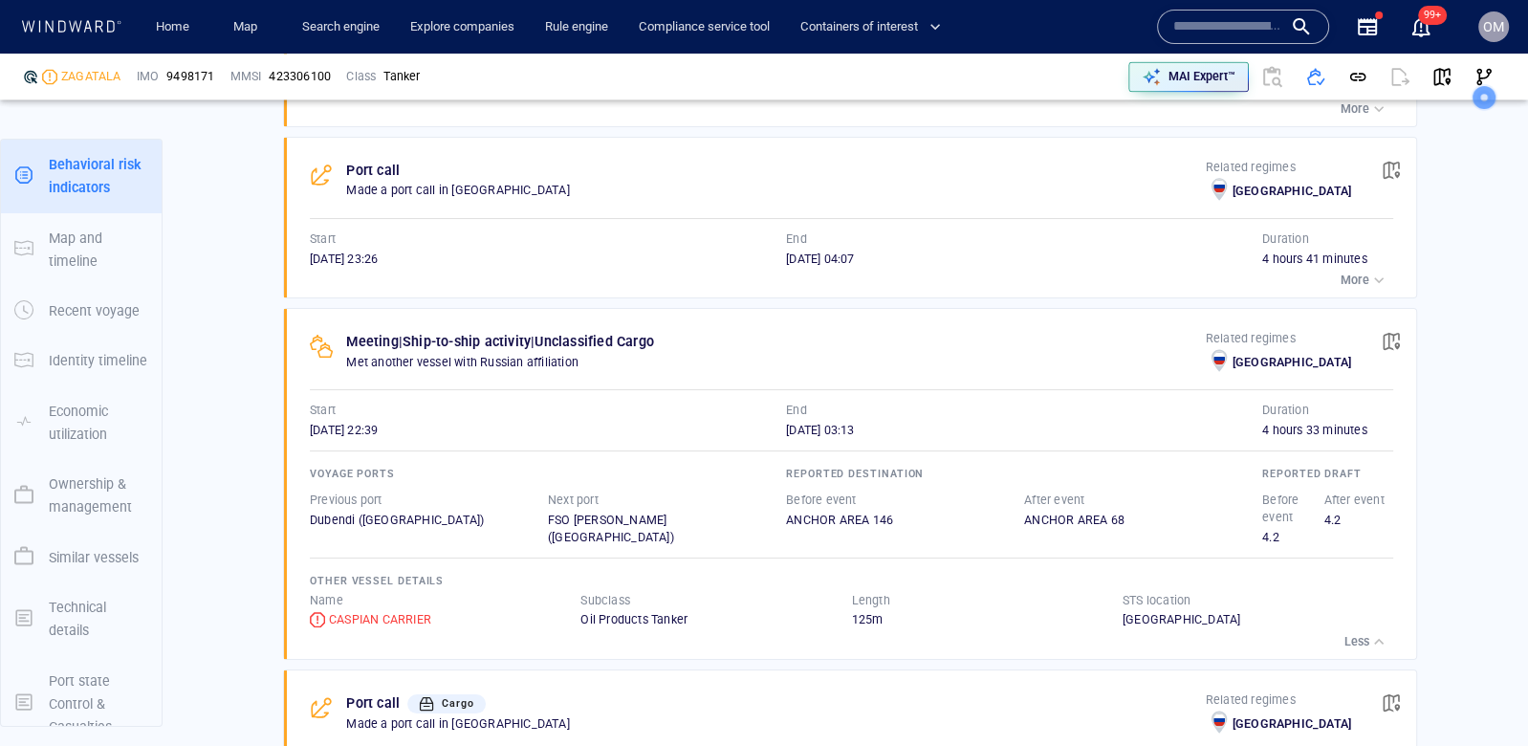
scroll to position [3219, 0]
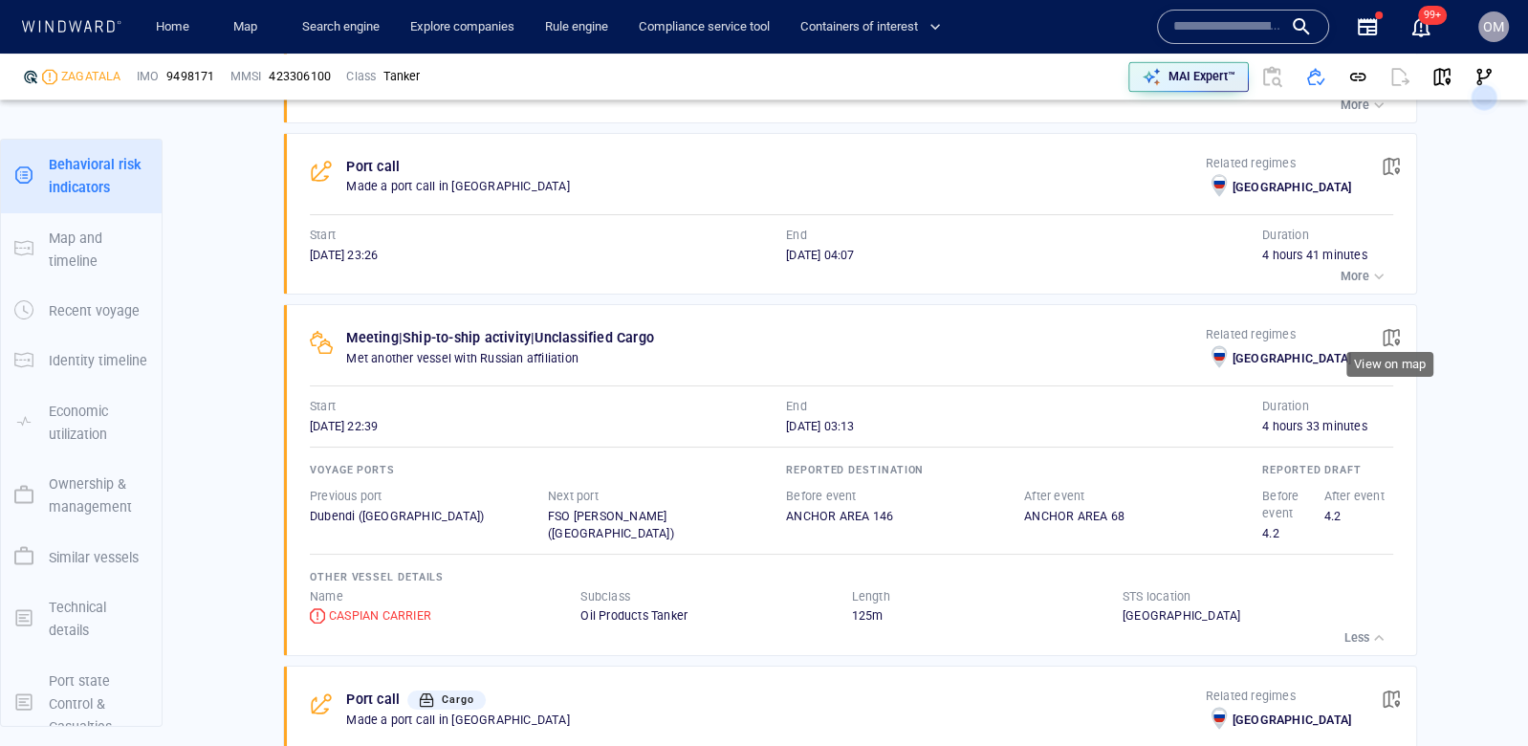
click at [1396, 328] on span "button" at bounding box center [1391, 337] width 19 height 19
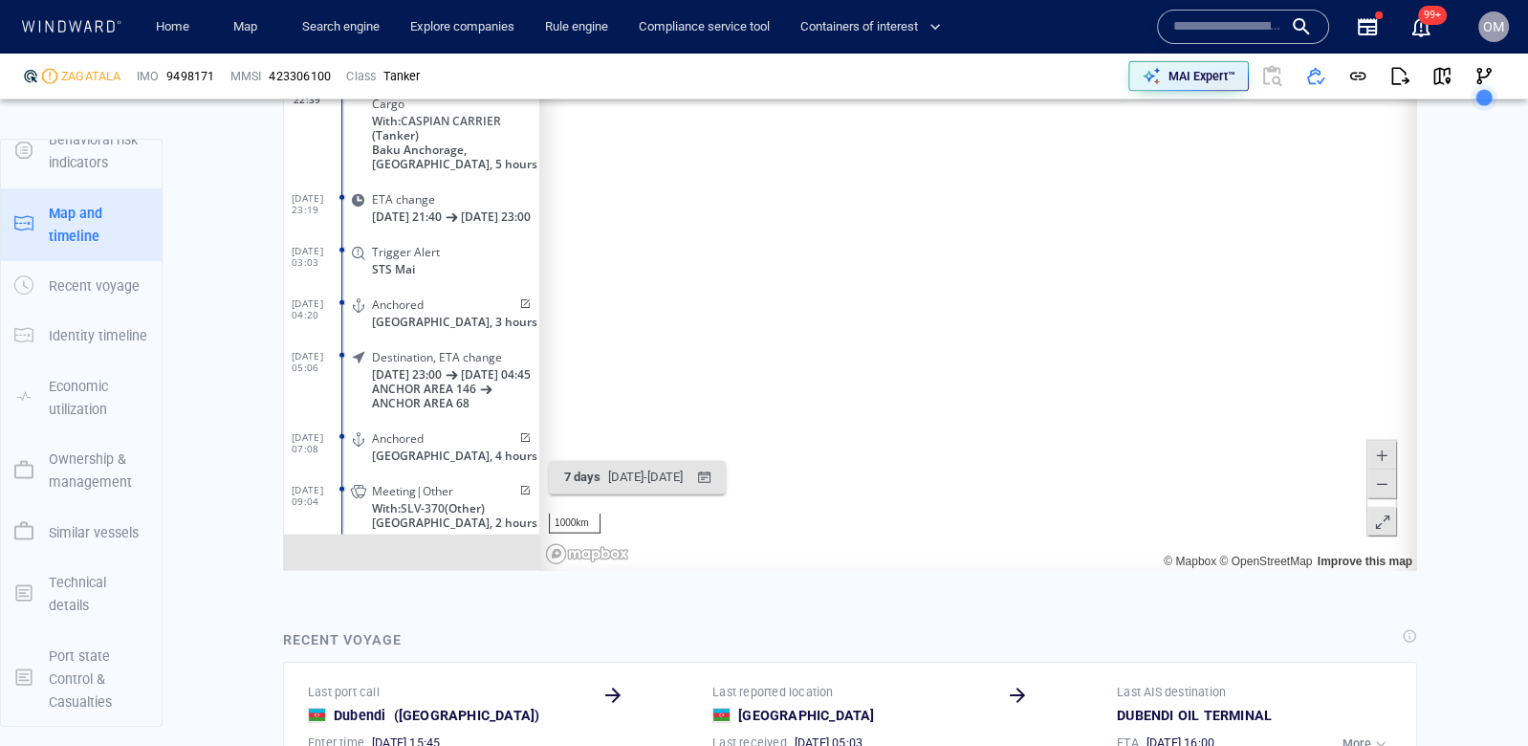
scroll to position [4203, 0]
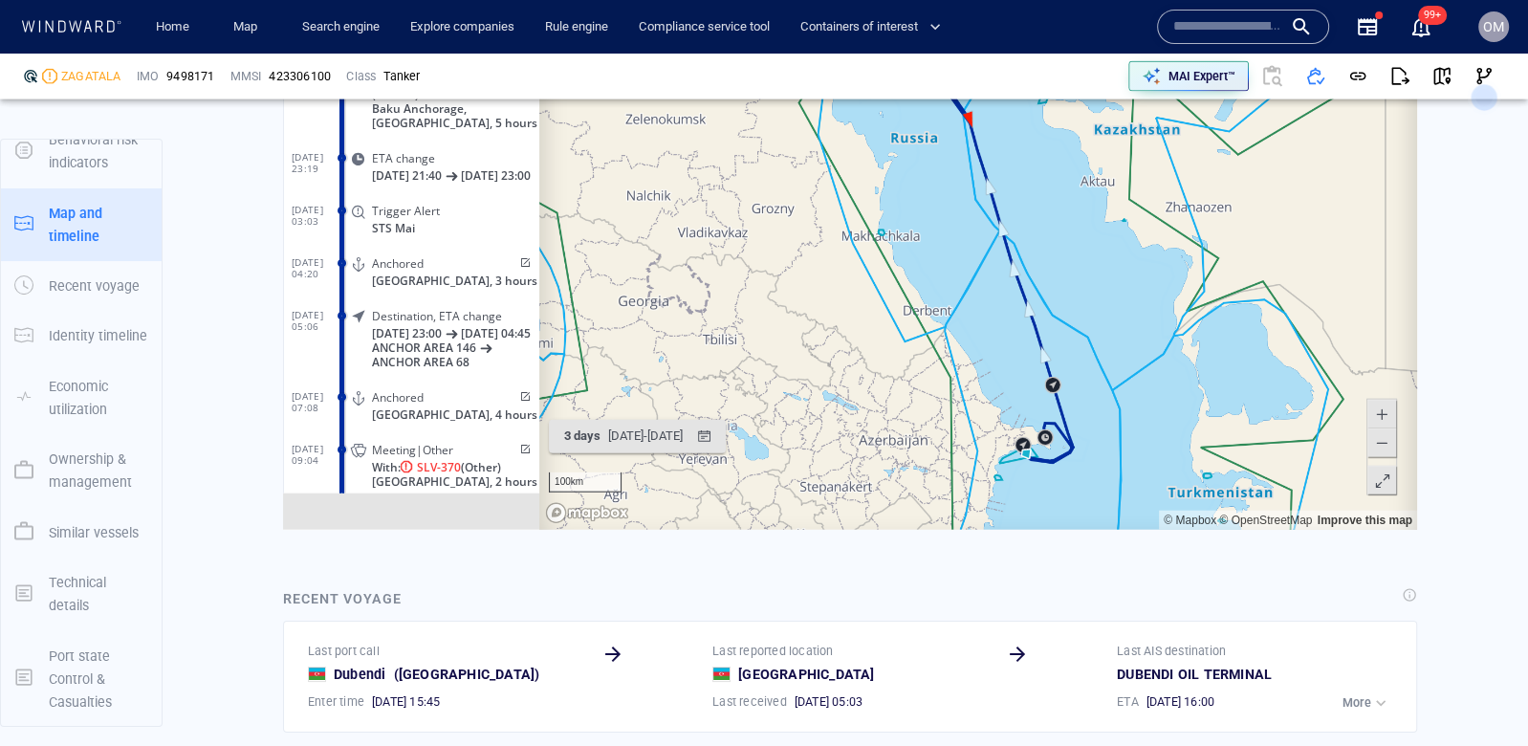
scroll to position [4206, 0]
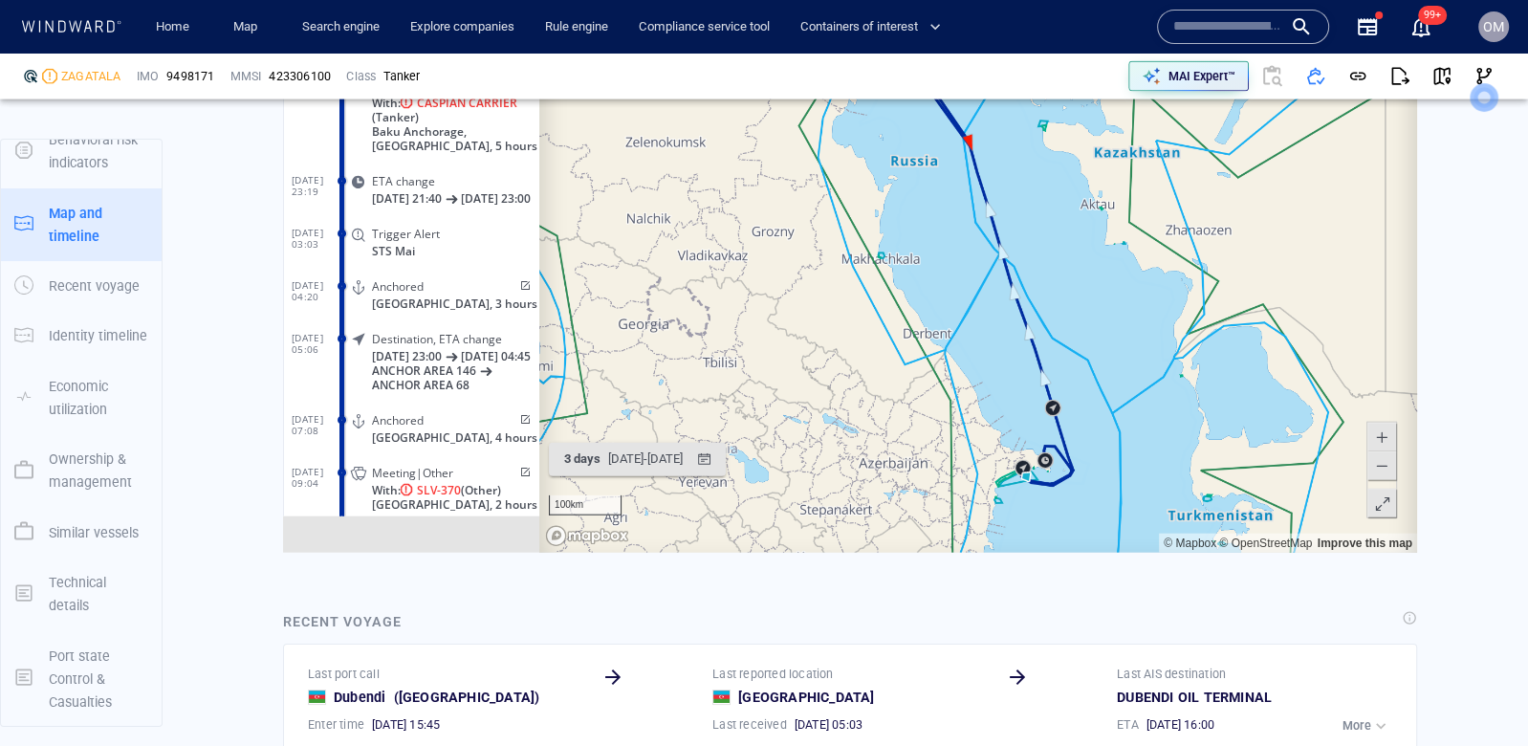
click at [1373, 435] on span at bounding box center [1381, 437] width 19 height 29
drag, startPoint x: 1146, startPoint y: 498, endPoint x: 1146, endPoint y: 241, distance: 257.2
click at [1146, 246] on canvas "Map" at bounding box center [978, 256] width 878 height 593
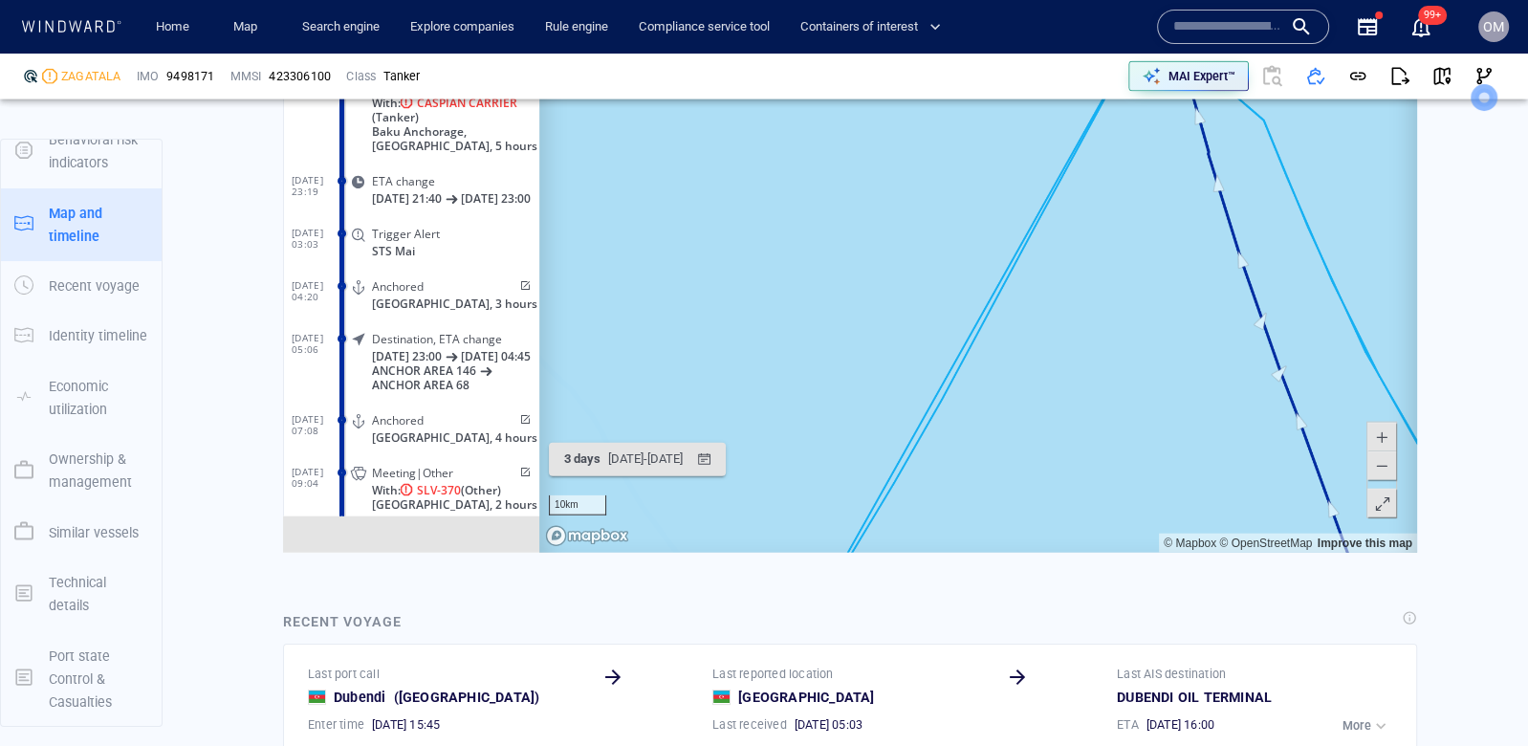
click at [1372, 472] on span at bounding box center [1381, 465] width 19 height 29
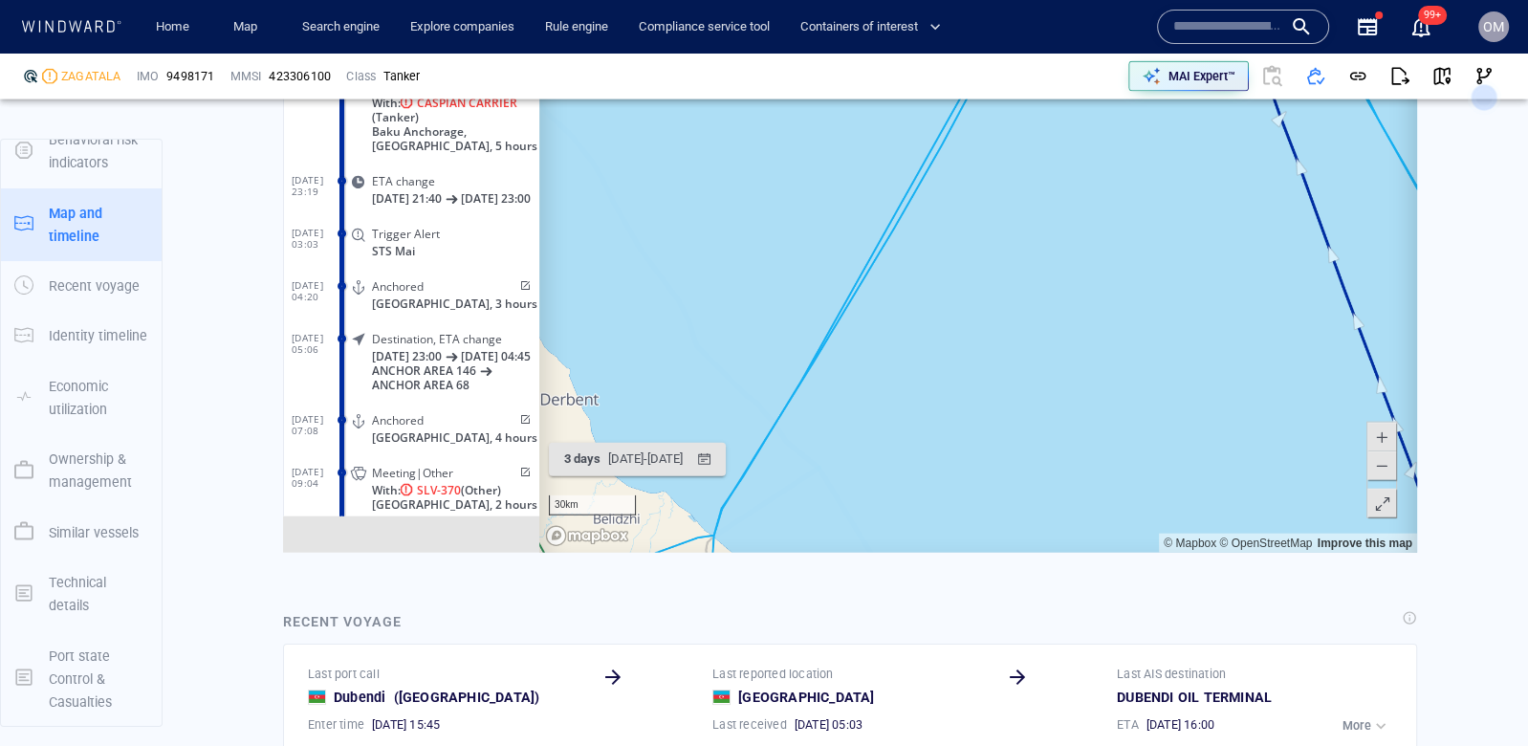
click at [1372, 472] on span at bounding box center [1381, 465] width 19 height 29
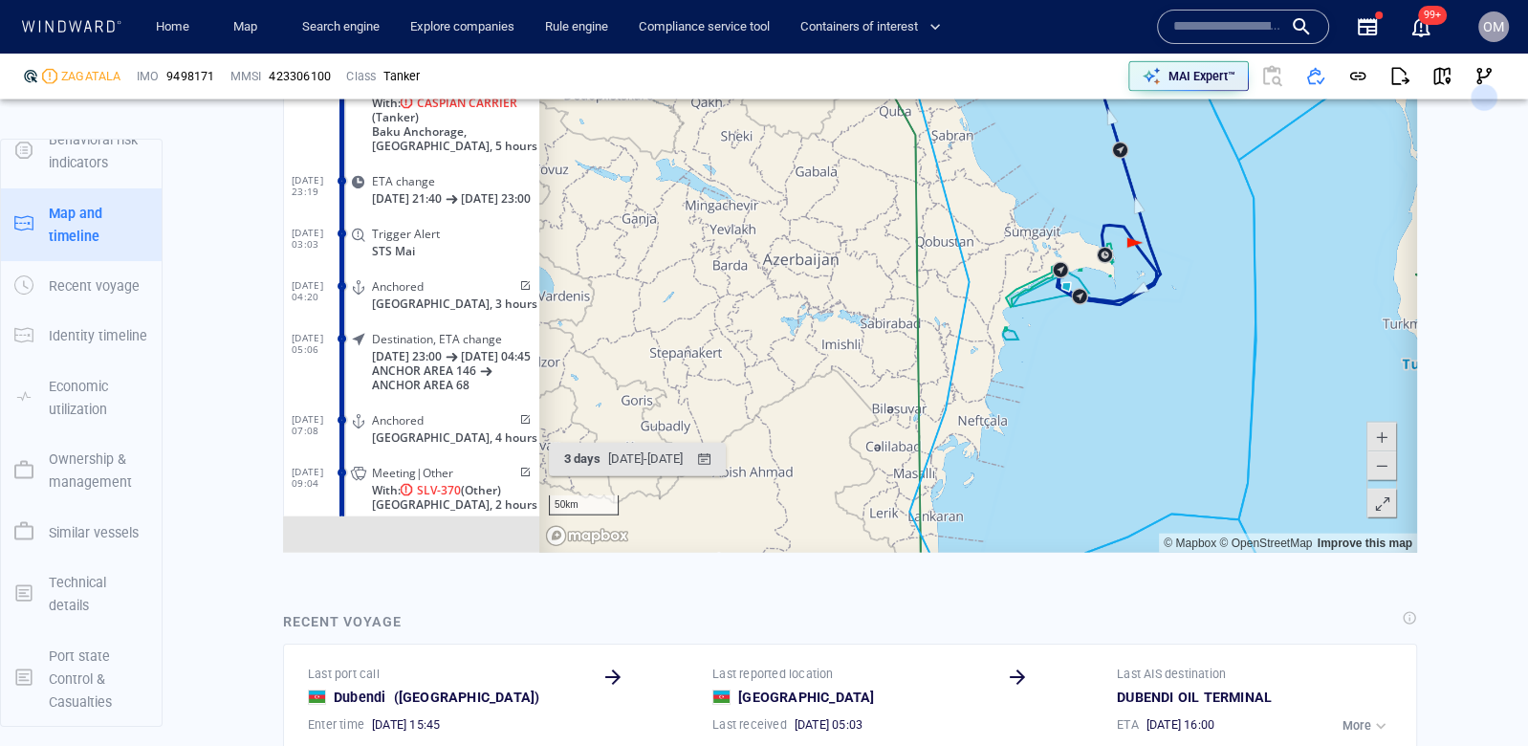
drag, startPoint x: 1255, startPoint y: 471, endPoint x: 1243, endPoint y: 165, distance: 306.2
click at [1243, 166] on canvas "Map" at bounding box center [978, 256] width 878 height 593
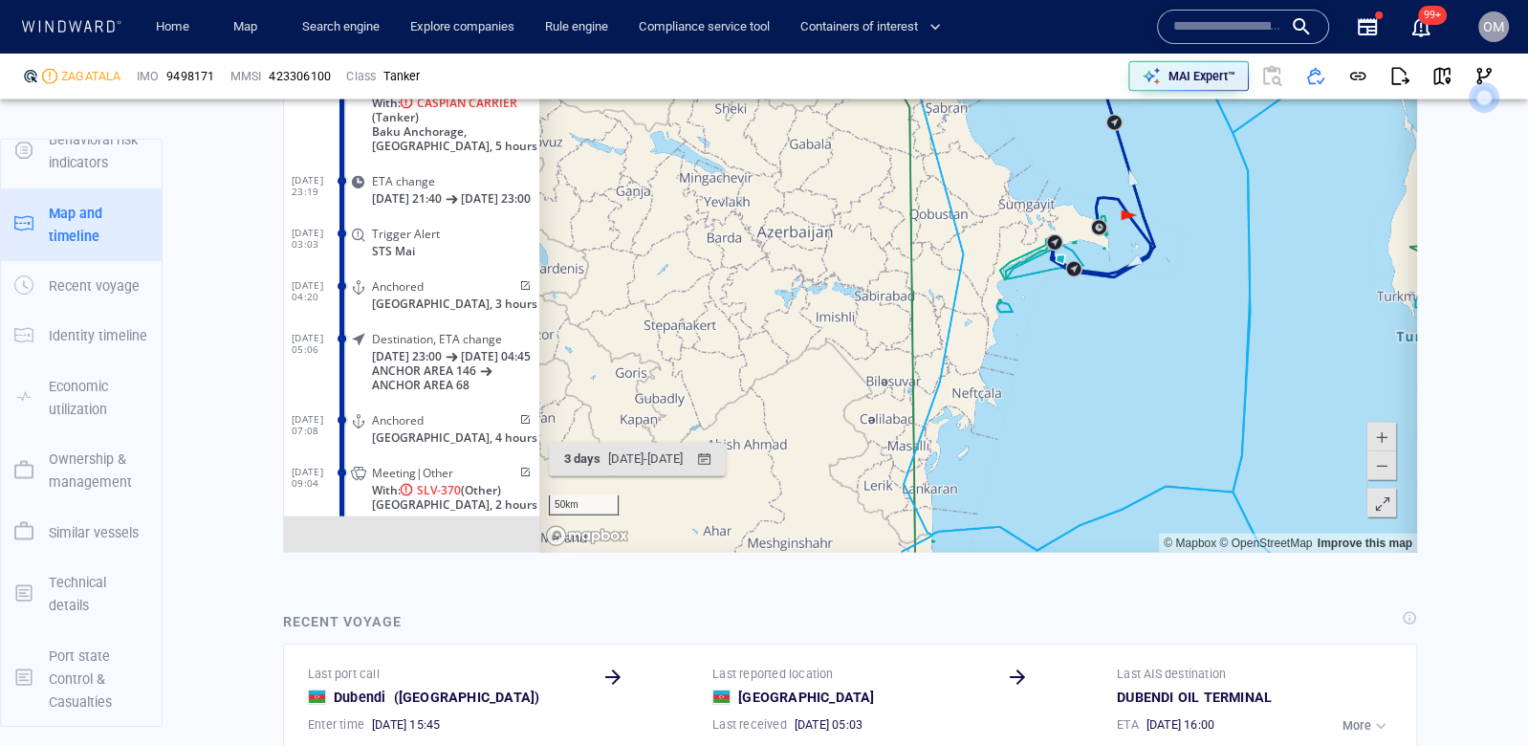
click at [1385, 439] on span at bounding box center [1381, 437] width 19 height 29
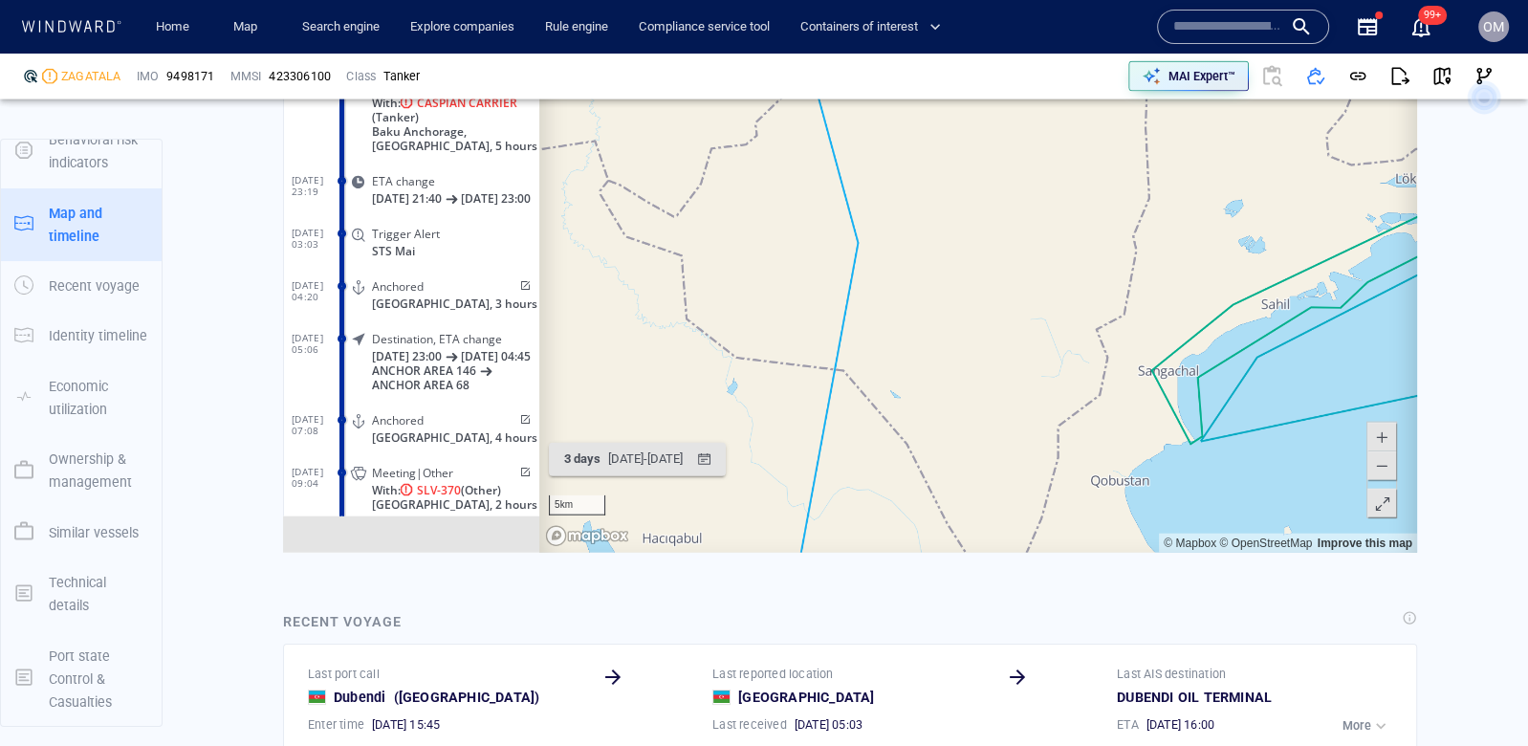
drag, startPoint x: 1309, startPoint y: 324, endPoint x: 1021, endPoint y: 323, distance: 287.8
click at [1021, 323] on canvas "Map" at bounding box center [978, 256] width 878 height 593
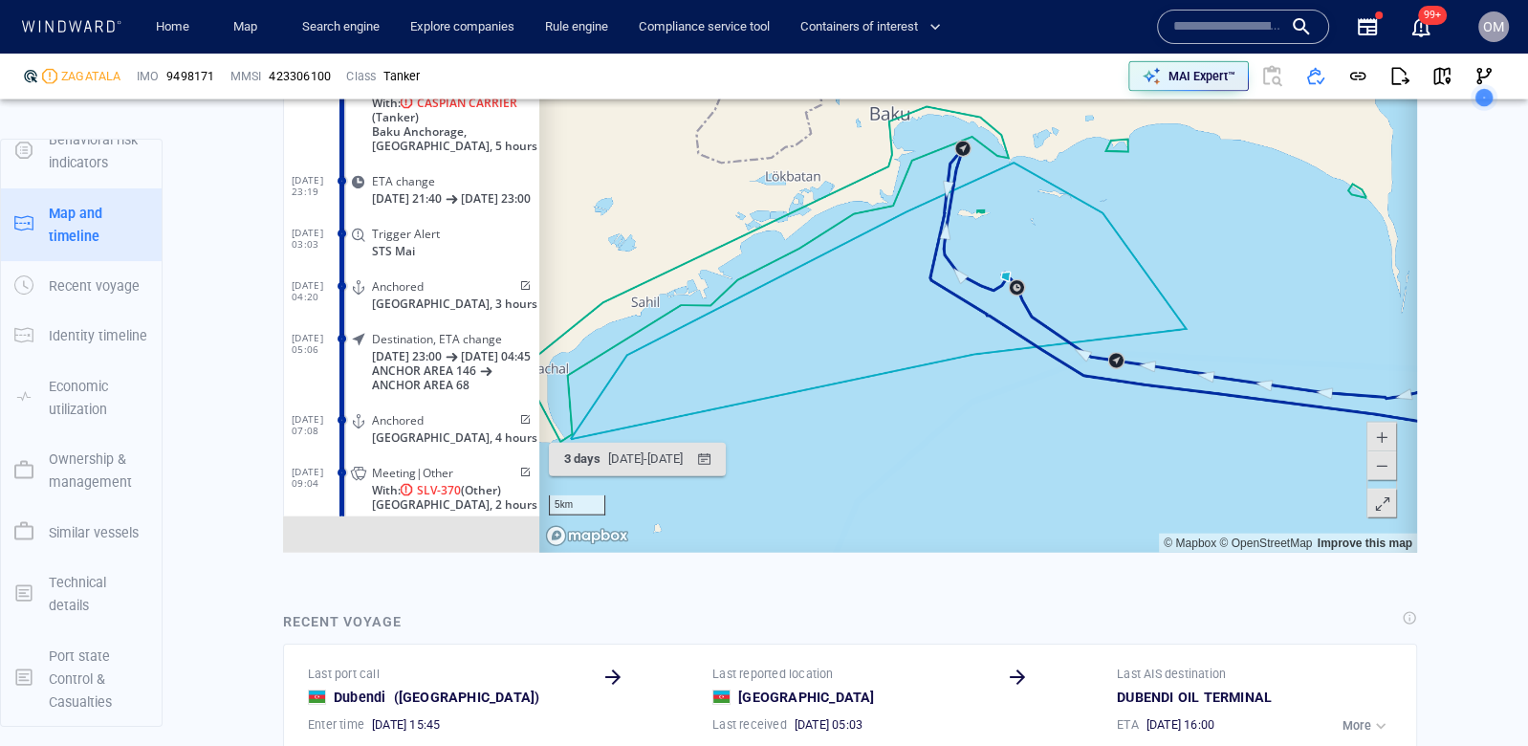
click at [1379, 433] on span at bounding box center [1381, 437] width 19 height 29
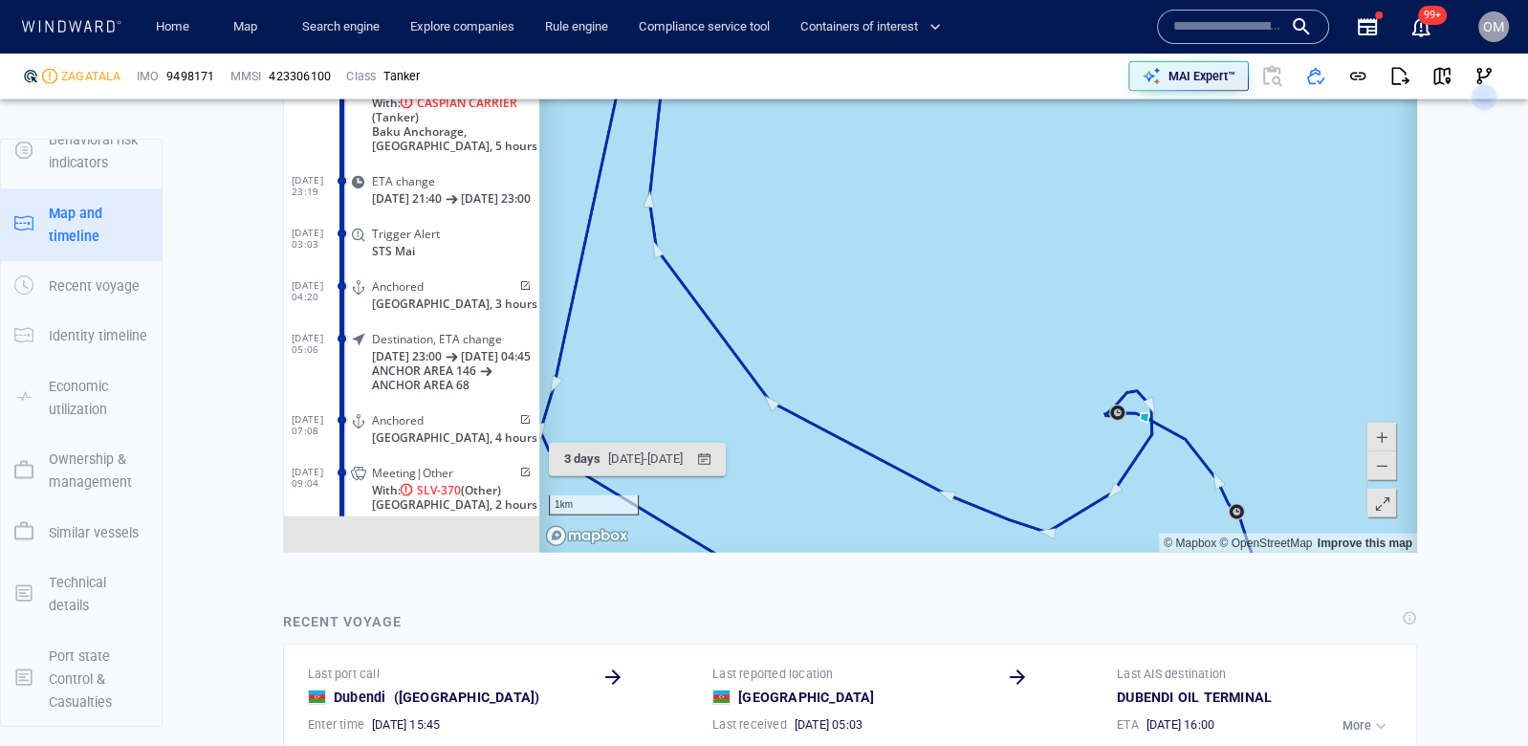
drag, startPoint x: 1259, startPoint y: 423, endPoint x: 1162, endPoint y: 399, distance: 100.4
click at [1162, 399] on canvas "Map" at bounding box center [978, 256] width 878 height 593
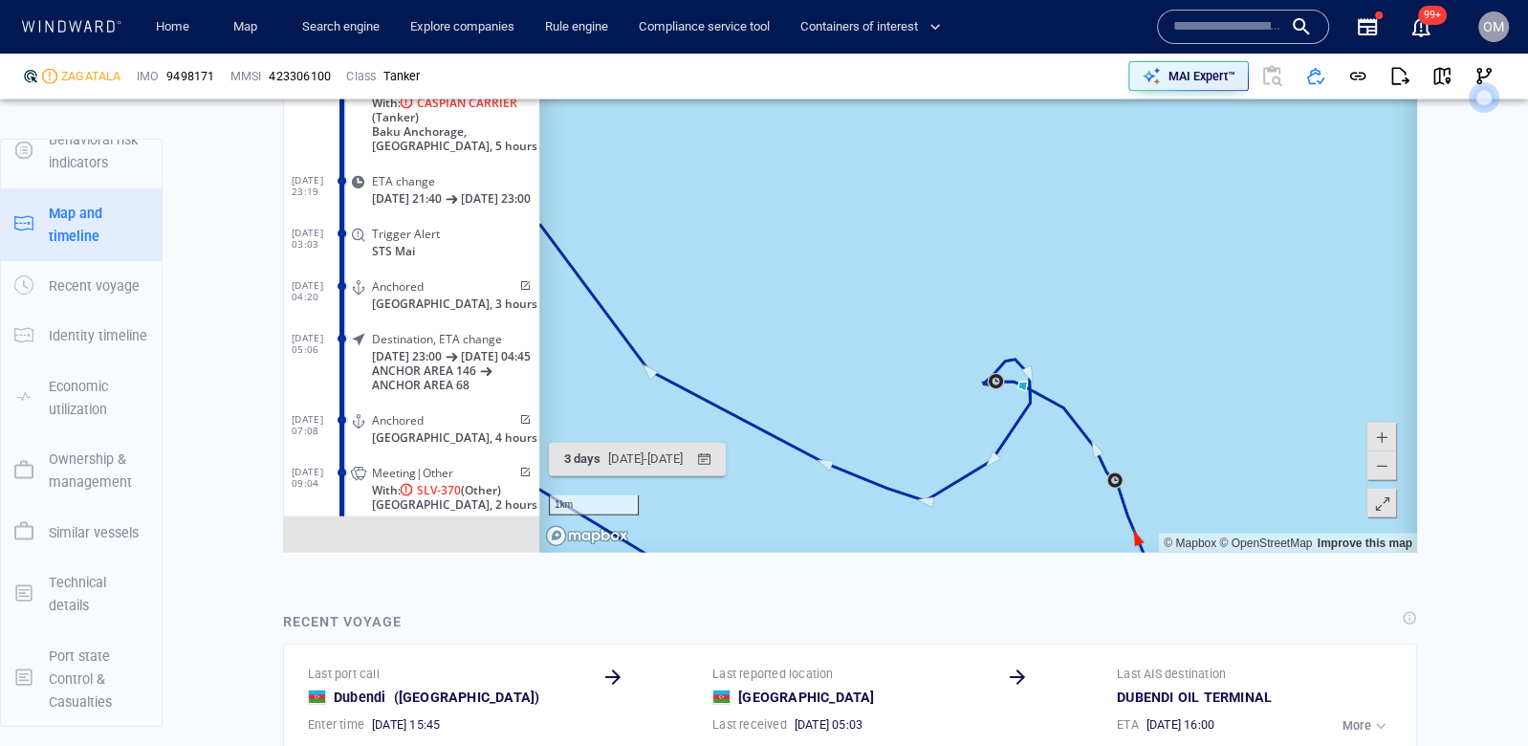
click at [1387, 442] on span at bounding box center [1381, 437] width 19 height 29
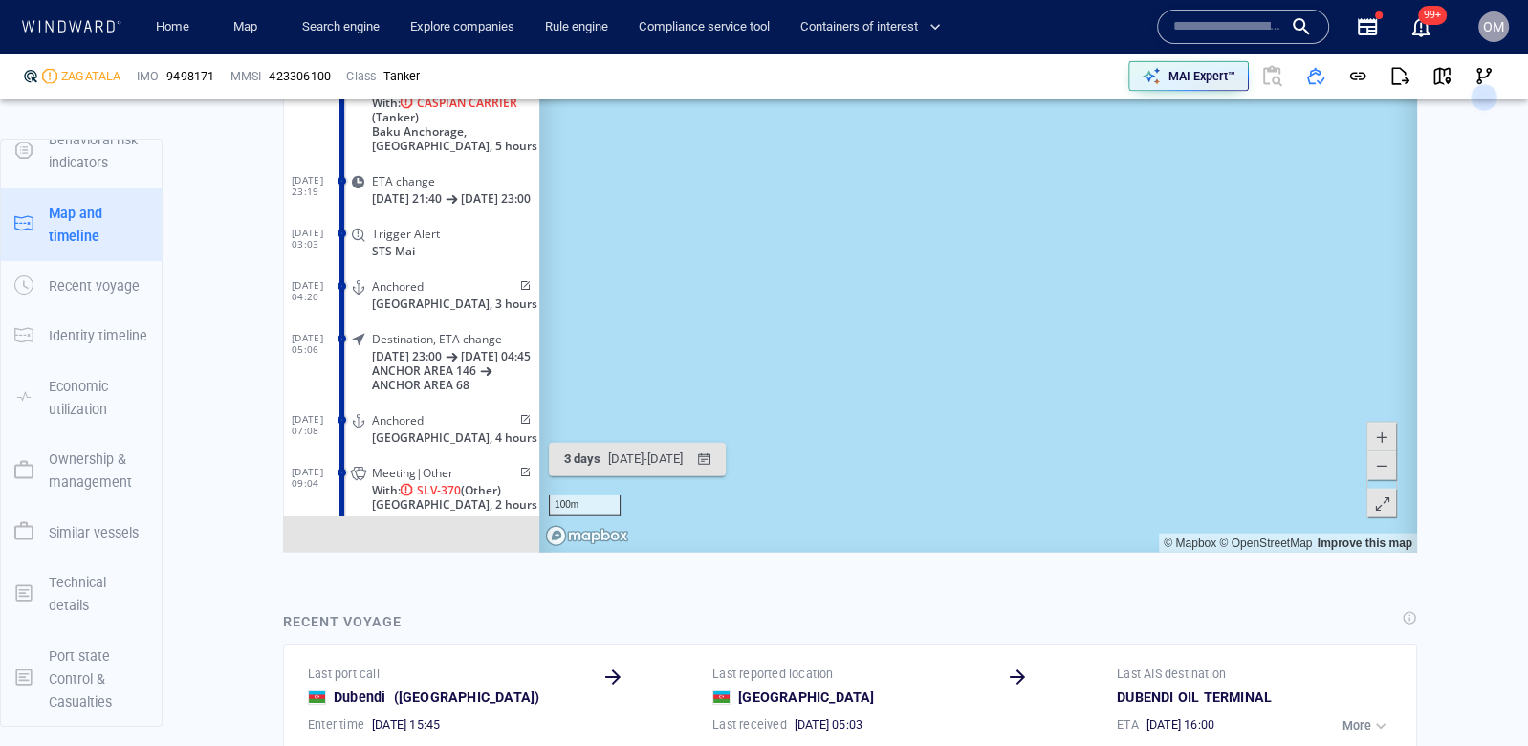
drag, startPoint x: 1140, startPoint y: 470, endPoint x: 1095, endPoint y: 317, distance: 159.5
click at [1095, 319] on canvas "Map" at bounding box center [978, 256] width 878 height 593
click at [1387, 471] on span at bounding box center [1381, 465] width 19 height 29
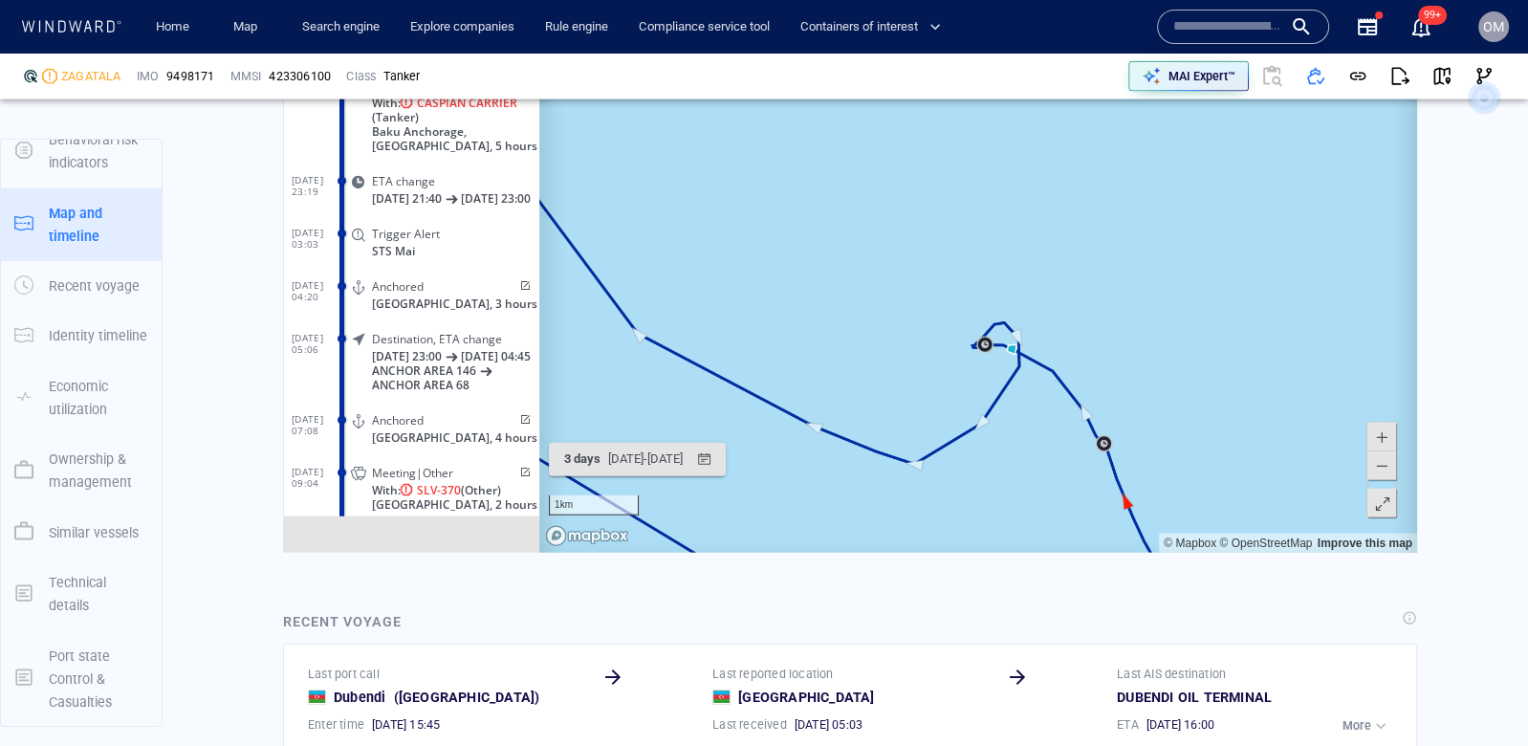
click at [1381, 435] on span at bounding box center [1381, 437] width 19 height 29
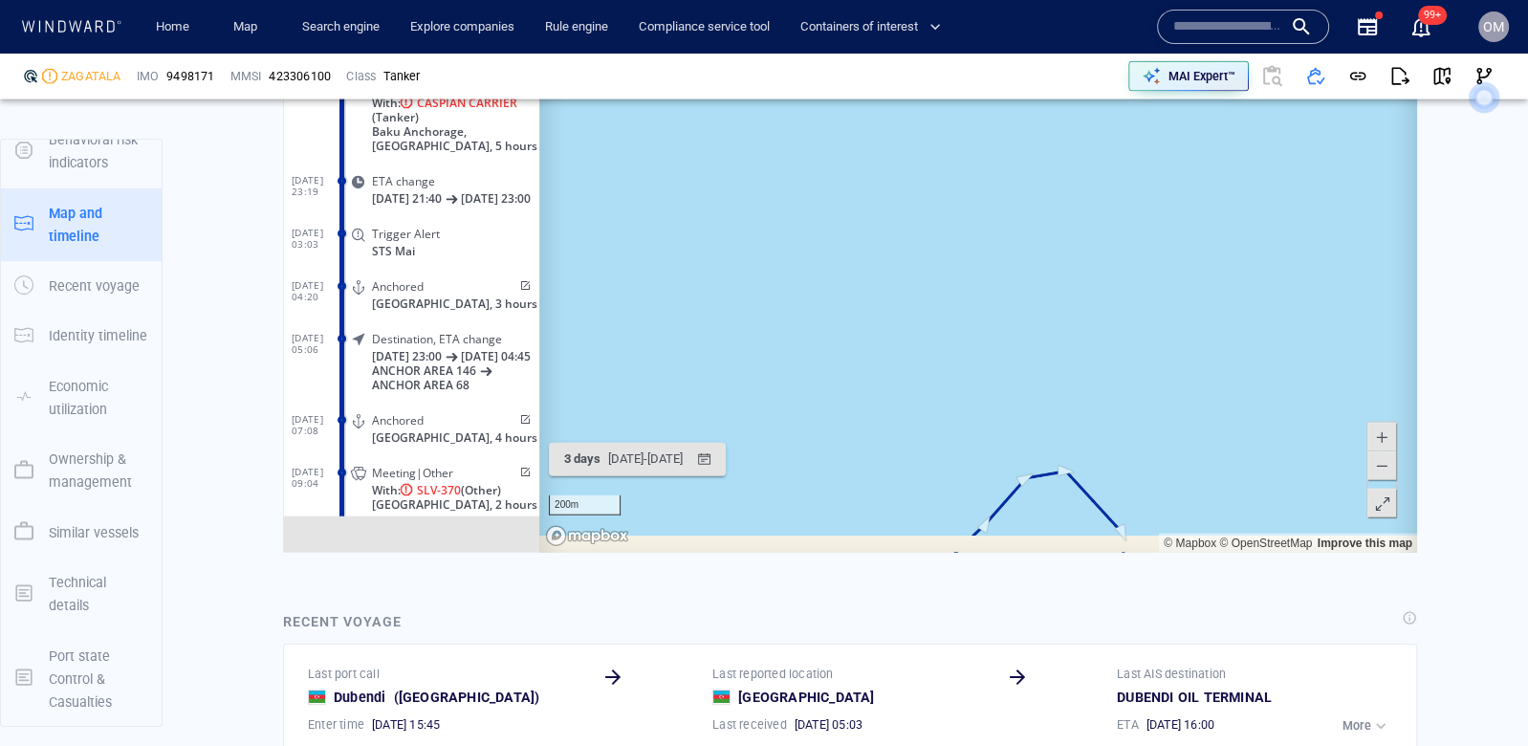
drag, startPoint x: 1301, startPoint y: 455, endPoint x: 1262, endPoint y: 221, distance: 237.4
click at [1262, 221] on canvas "Map" at bounding box center [978, 256] width 878 height 593
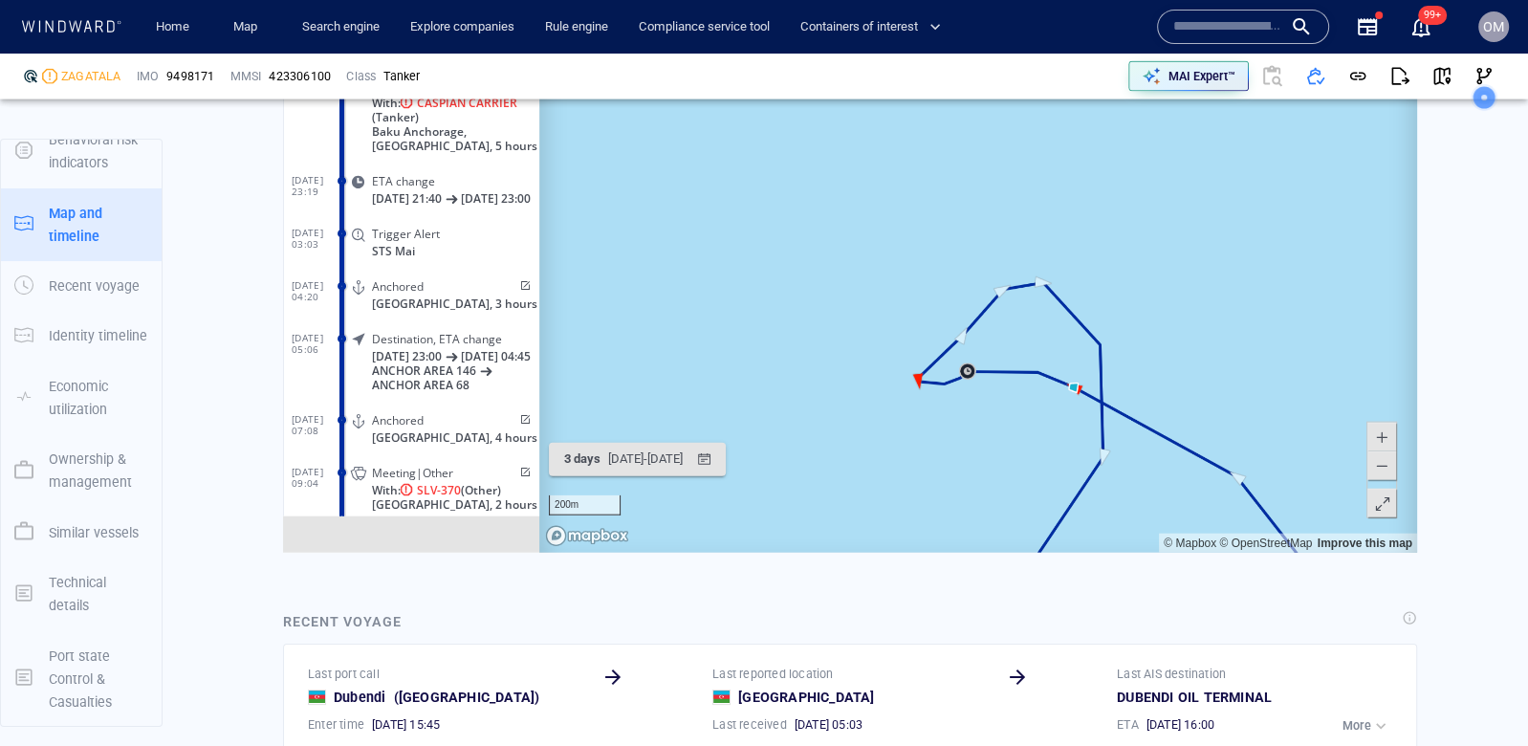
click at [1384, 441] on span at bounding box center [1381, 437] width 19 height 29
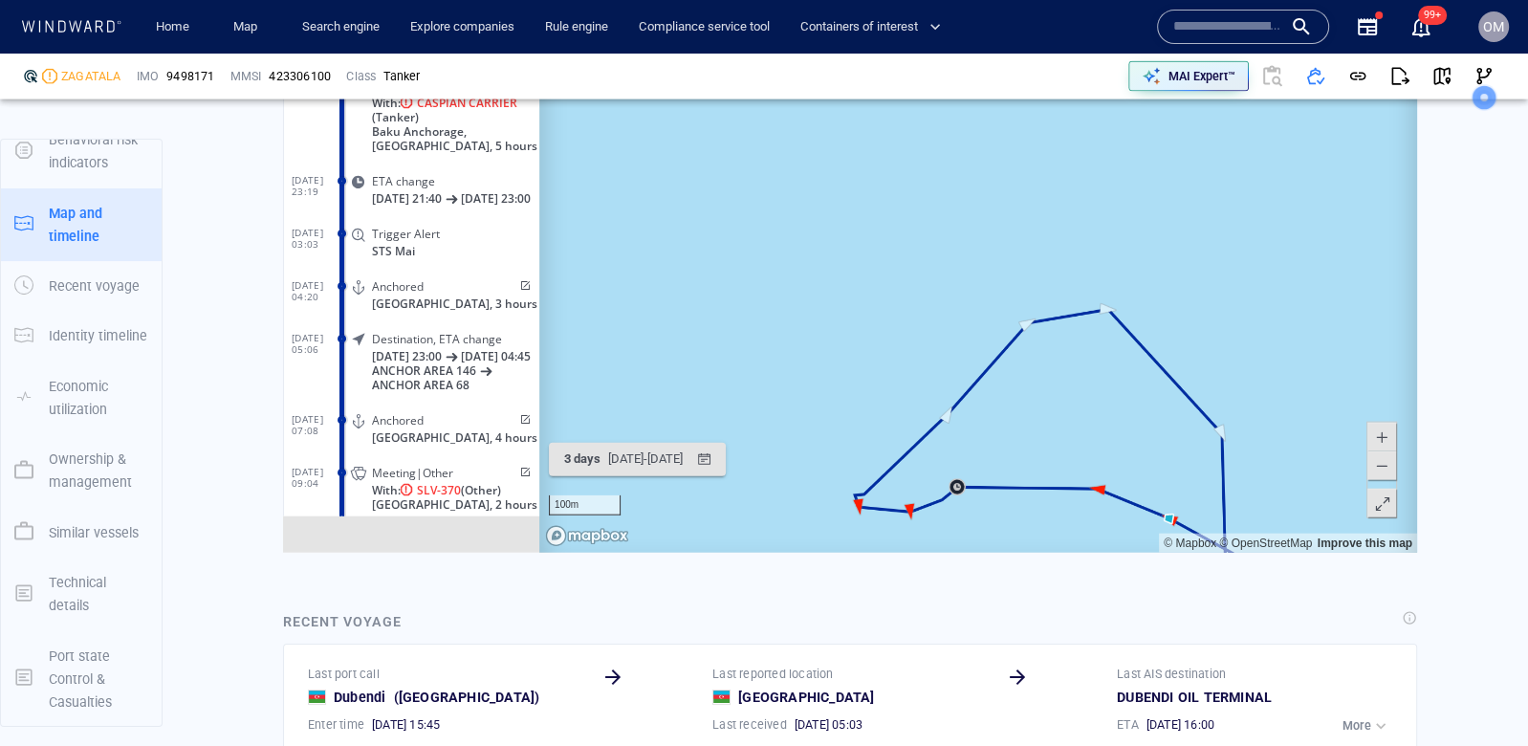
drag, startPoint x: 1281, startPoint y: 433, endPoint x: 1191, endPoint y: 319, distance: 145.6
click at [1191, 319] on canvas "Map" at bounding box center [978, 256] width 878 height 593
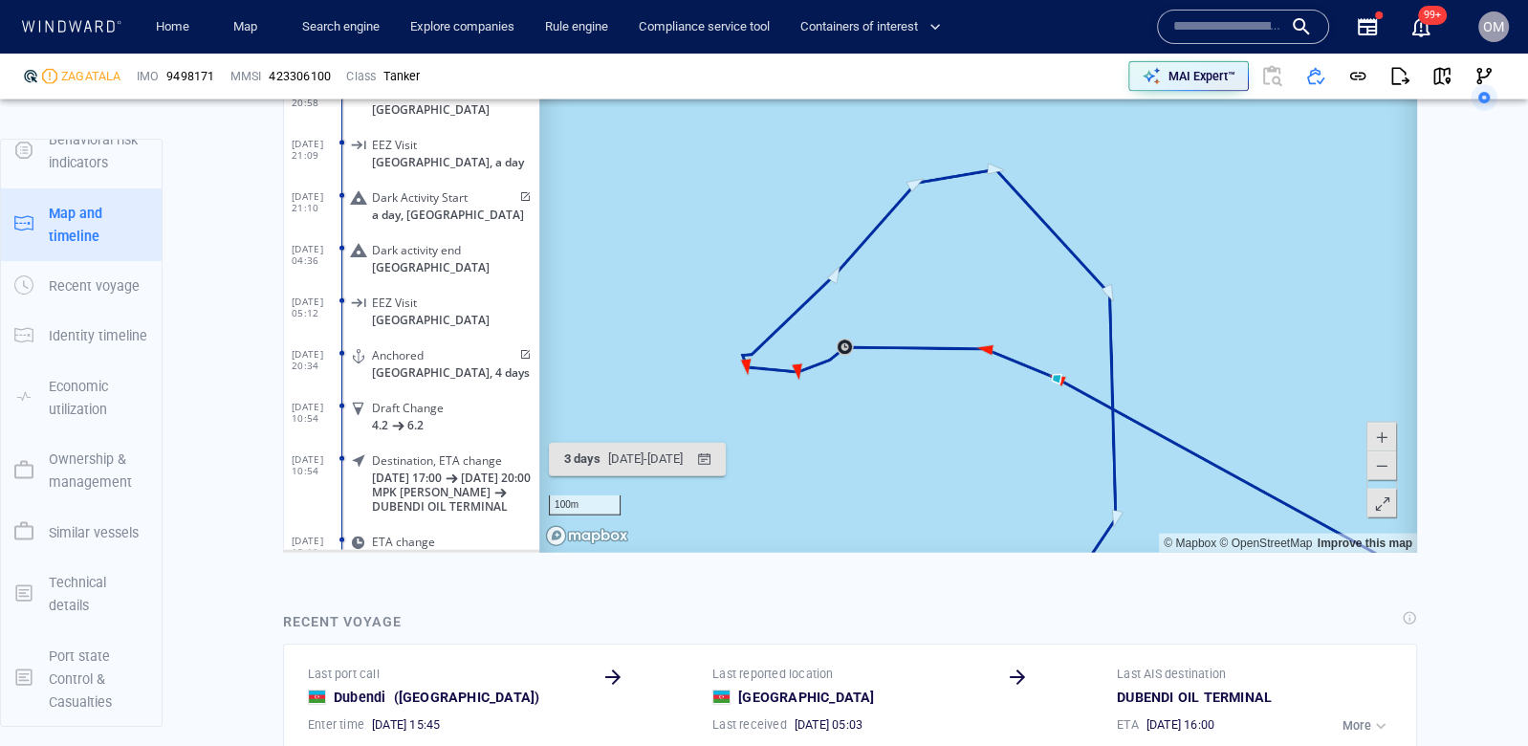
scroll to position [301273, 0]
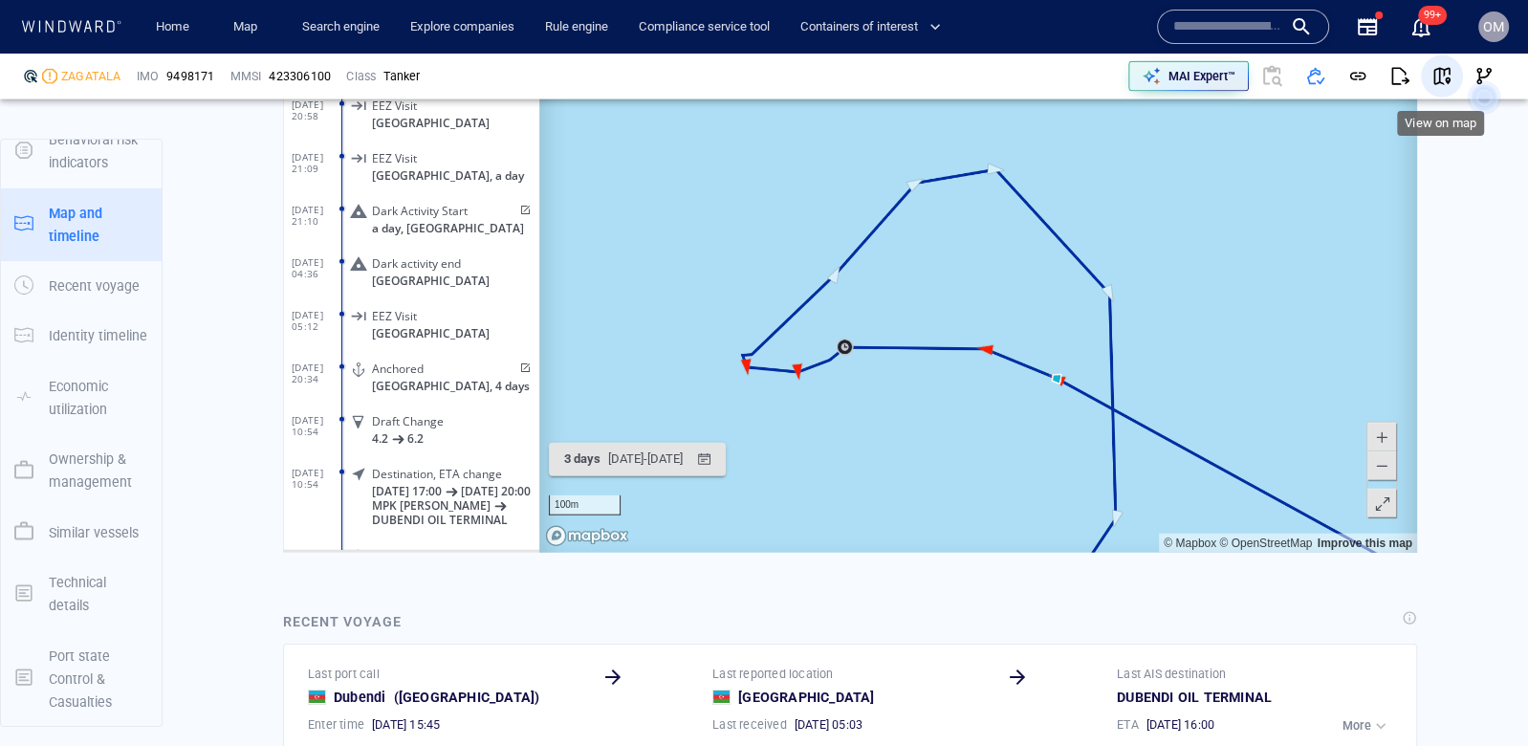
click at [1450, 77] on span "button" at bounding box center [1442, 76] width 19 height 19
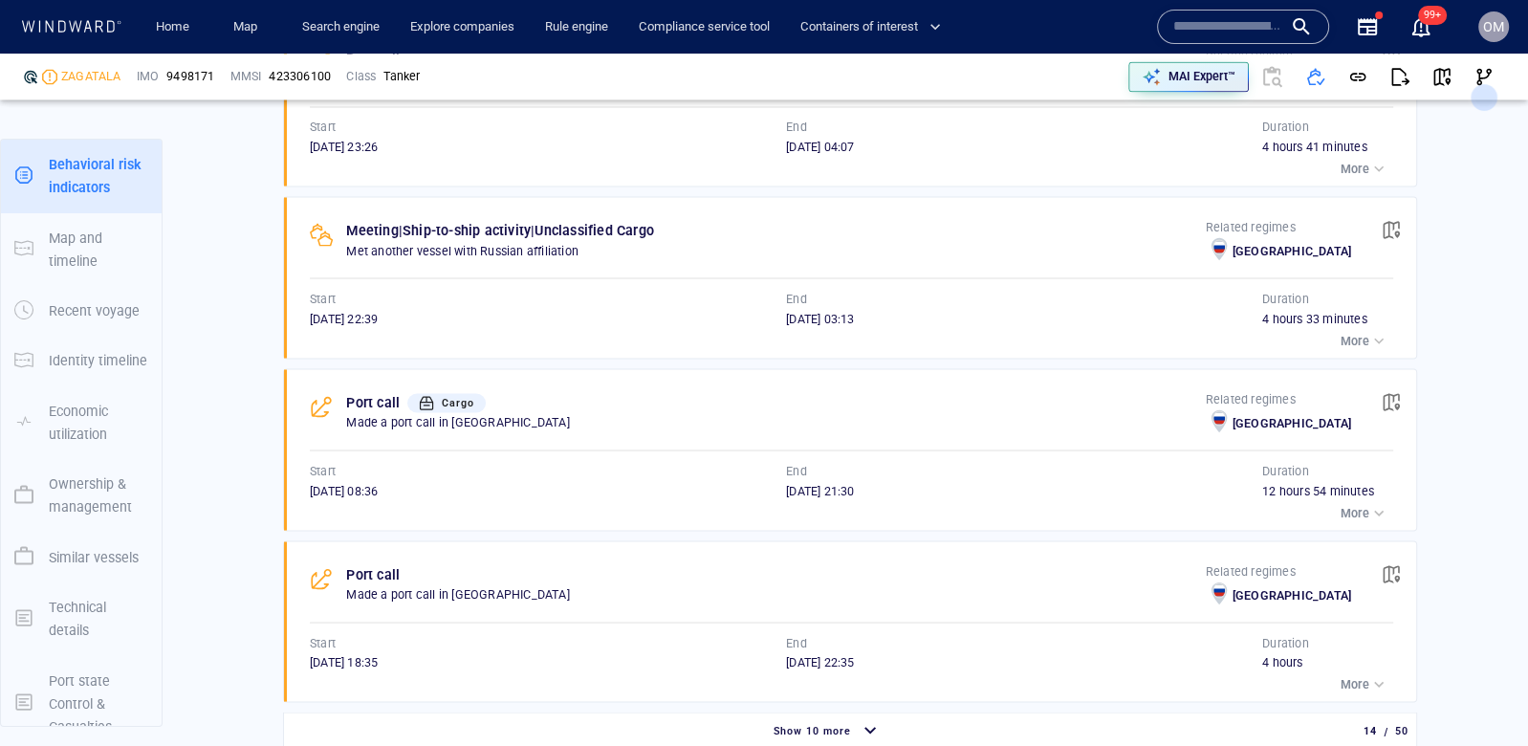
scroll to position [3329, 0]
click at [1376, 329] on div "button" at bounding box center [1378, 338] width 19 height 19
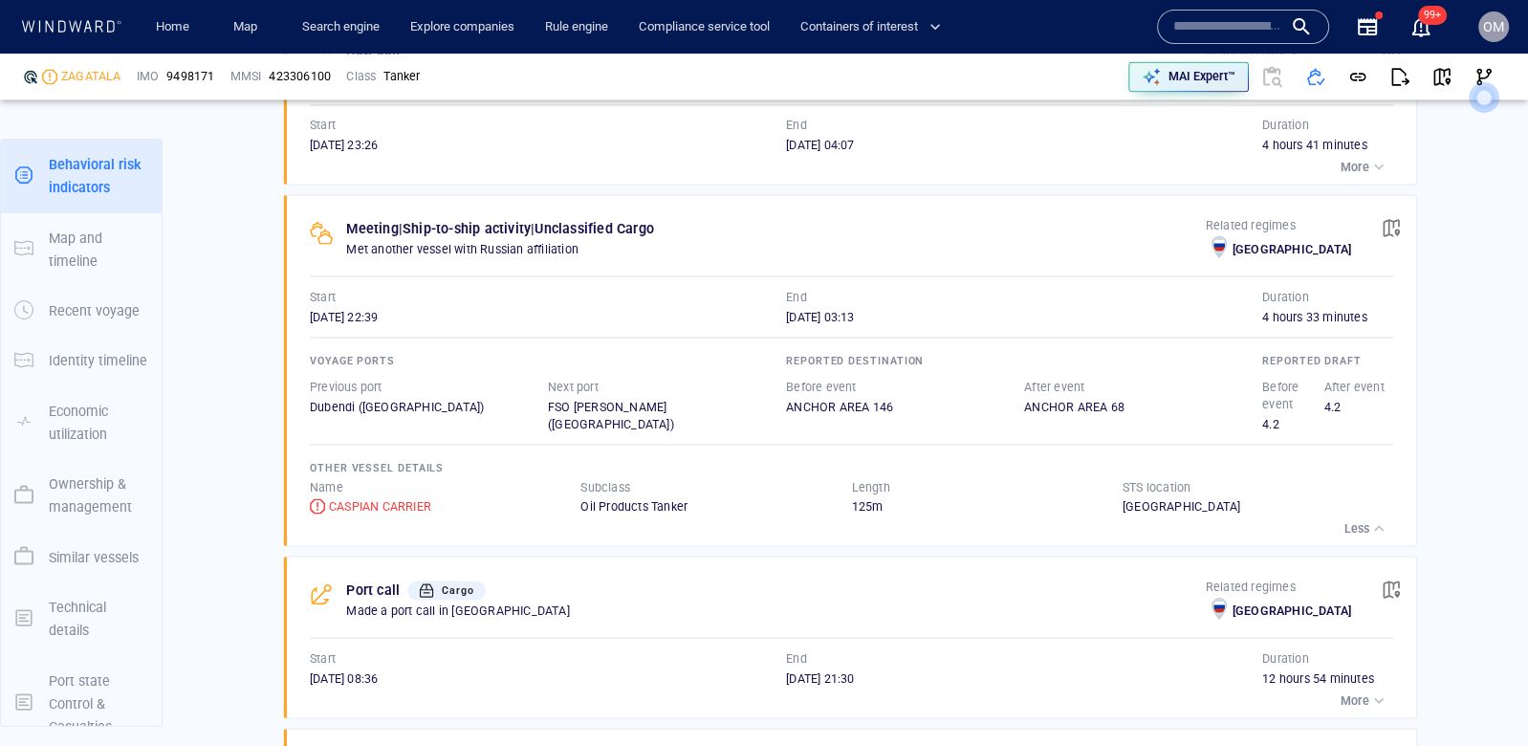
click at [201, 80] on span "9498171" at bounding box center [190, 76] width 48 height 17
copy span "9498171"
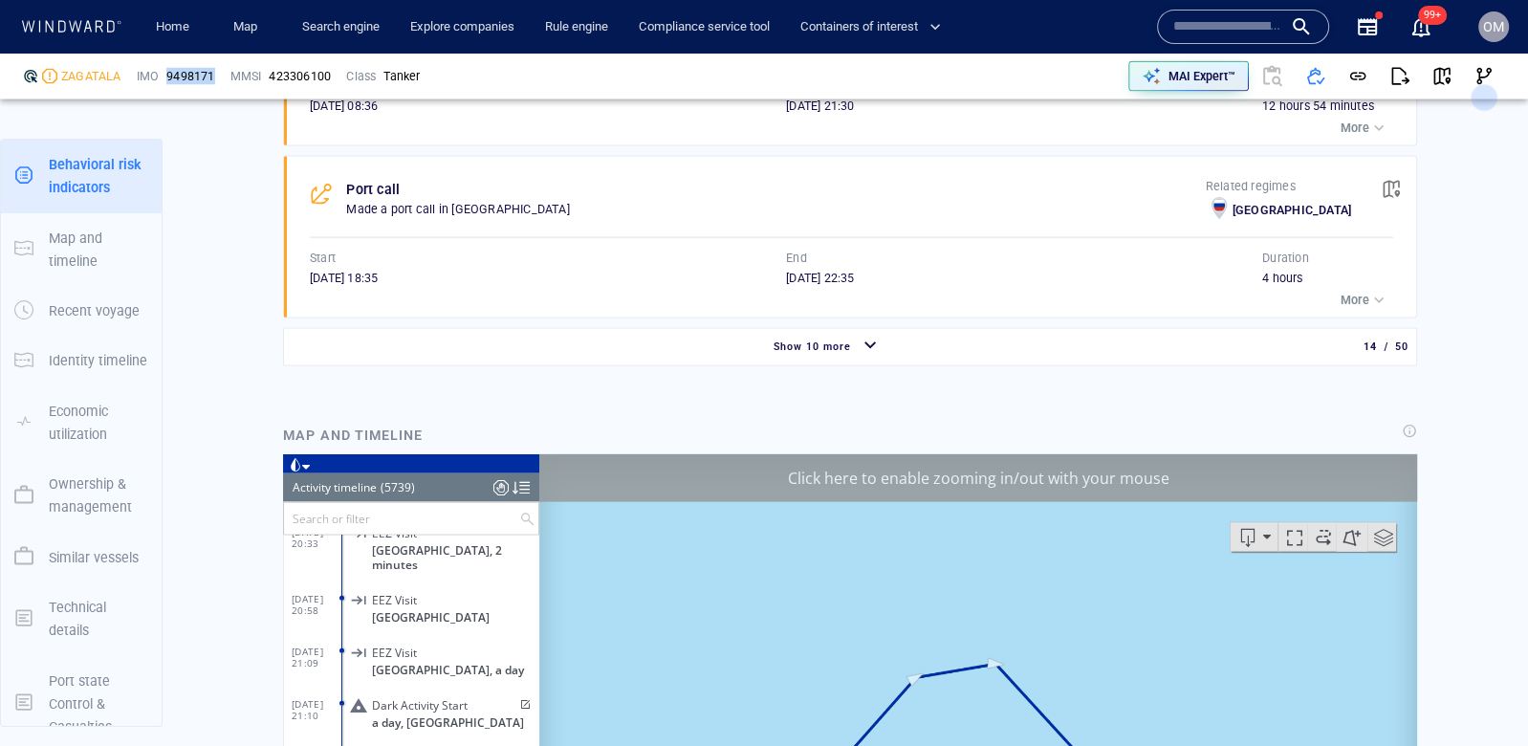
scroll to position [198, 0]
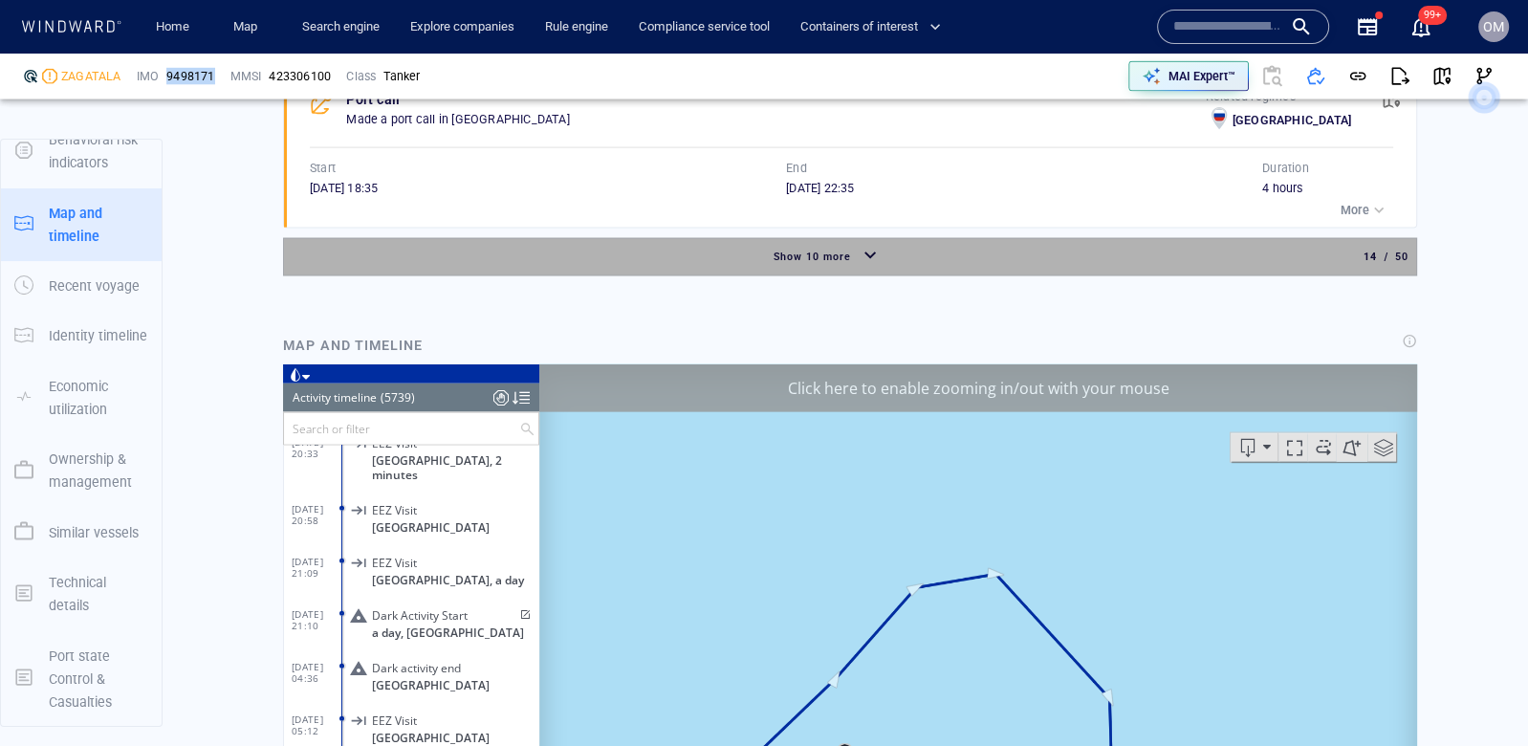
click at [856, 244] on div "button" at bounding box center [870, 256] width 31 height 33
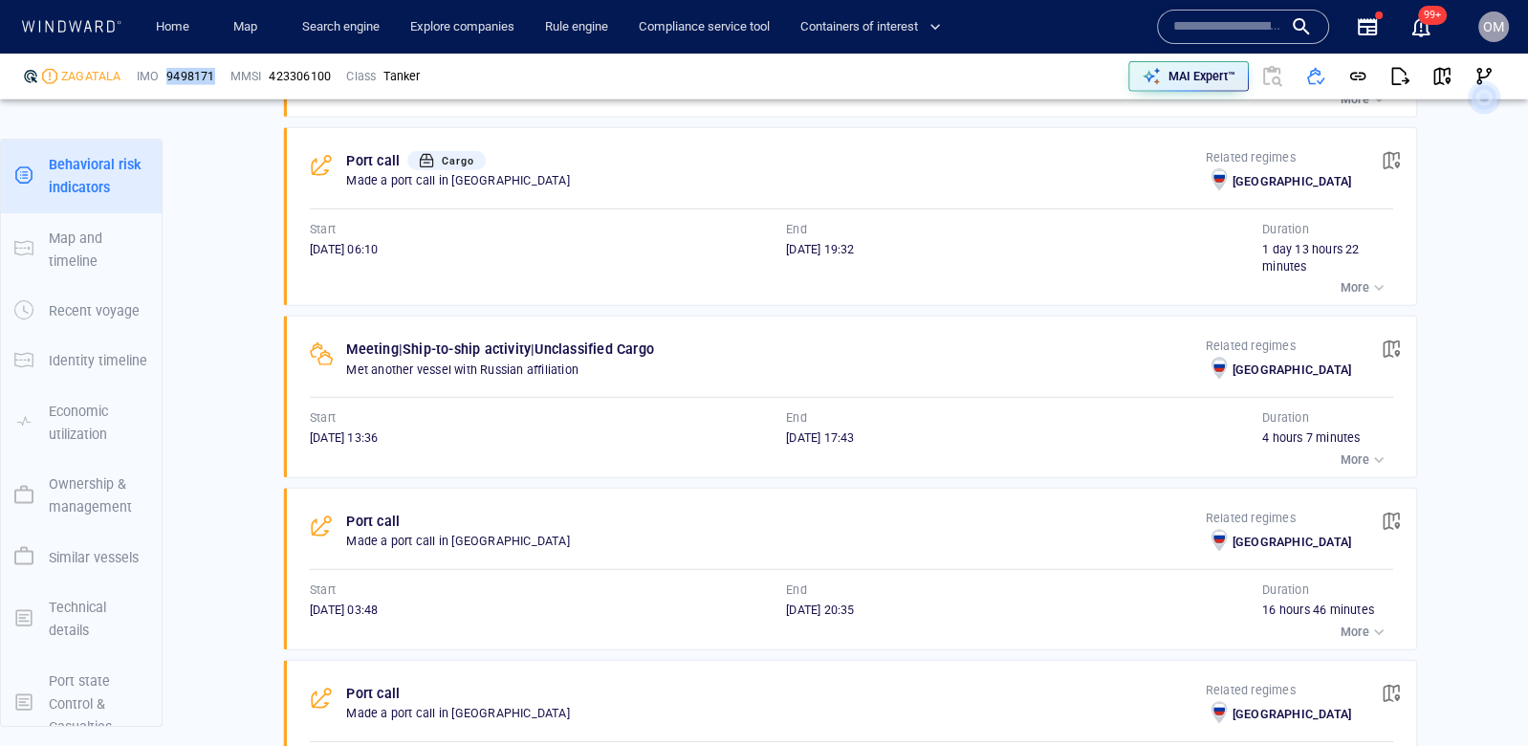
scroll to position [5236, 0]
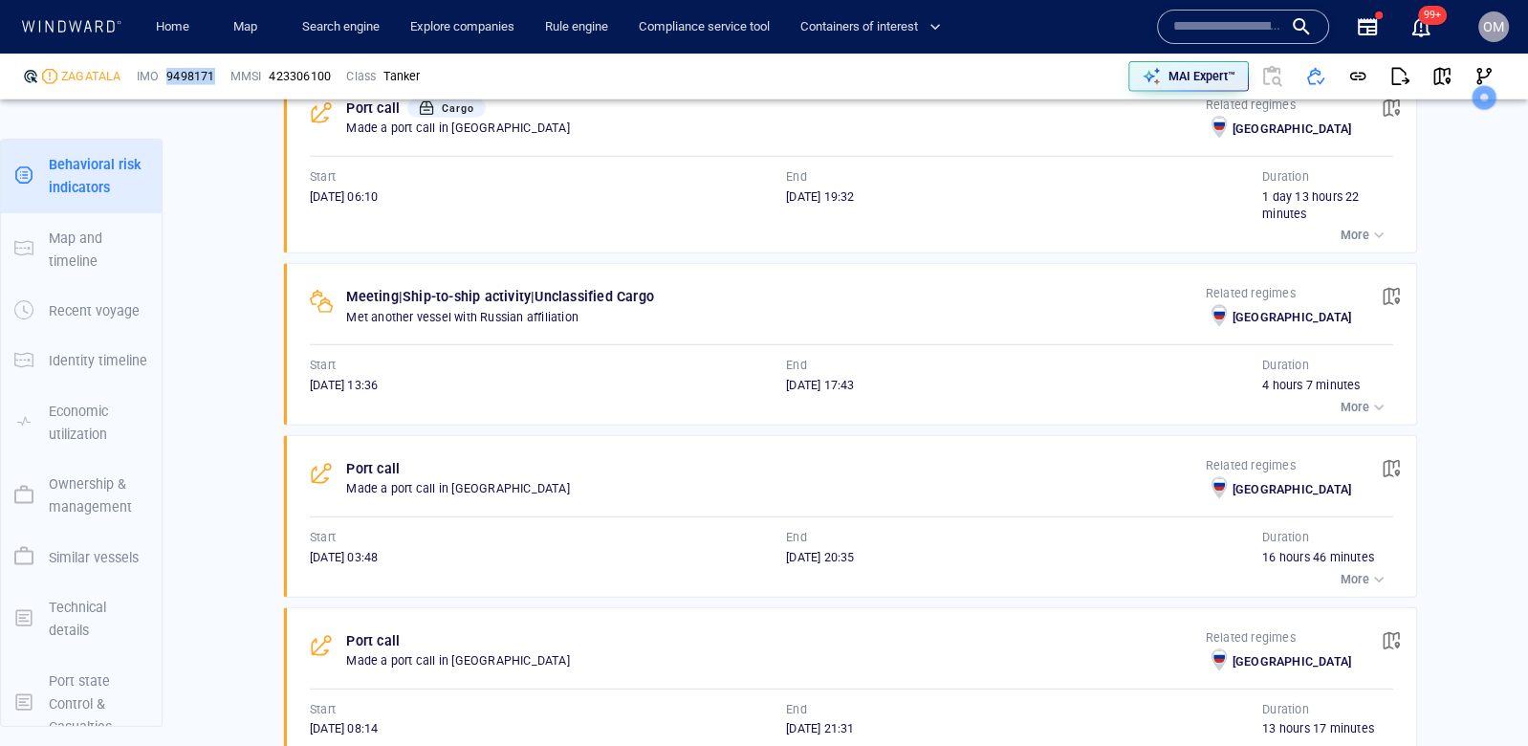
click at [1342, 399] on p "More" at bounding box center [1355, 407] width 29 height 17
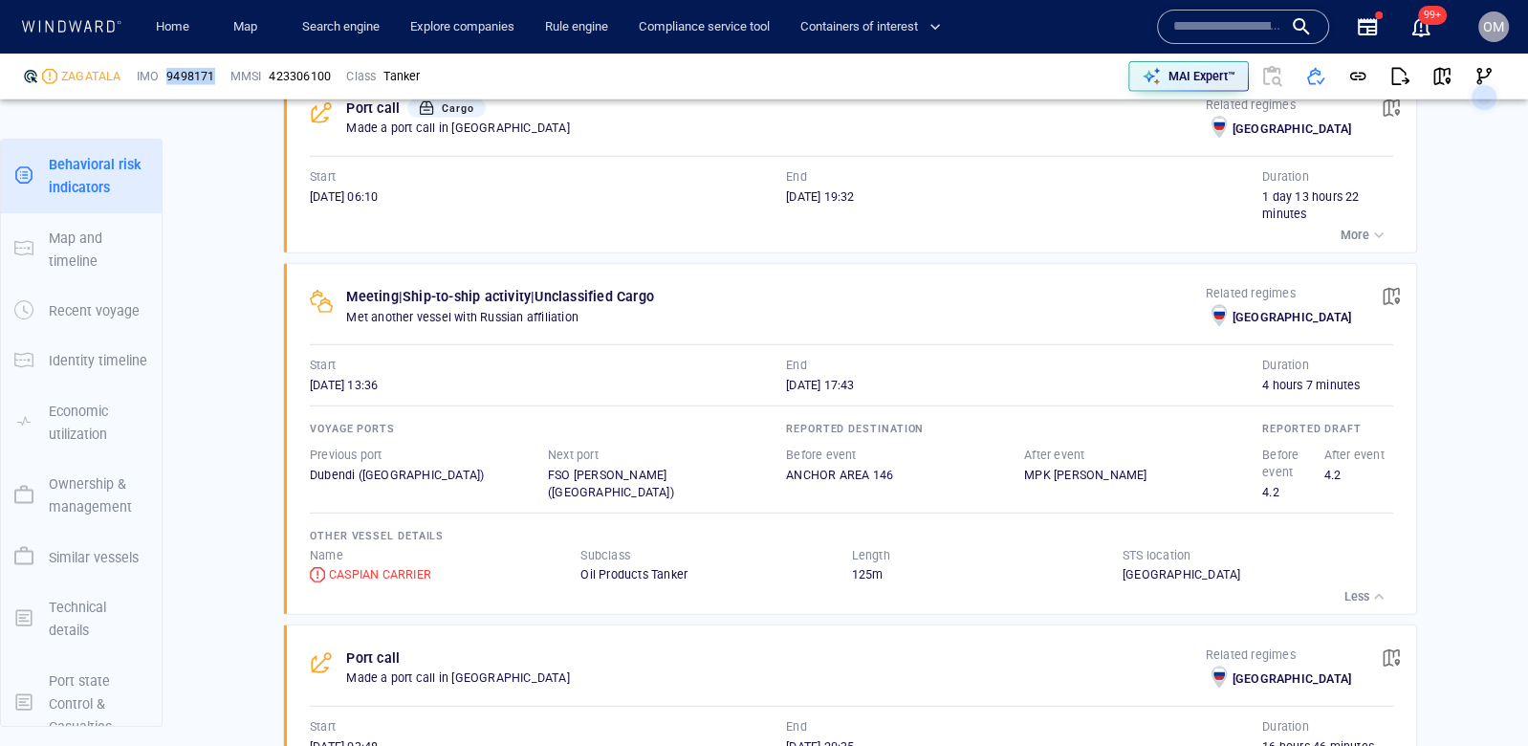
click at [1342, 394] on div "Voyage ports Previous port Dubendi (Azerbaijan) Next port FSO YURI KORCHAGIN (R…" at bounding box center [851, 488] width 1083 height 189
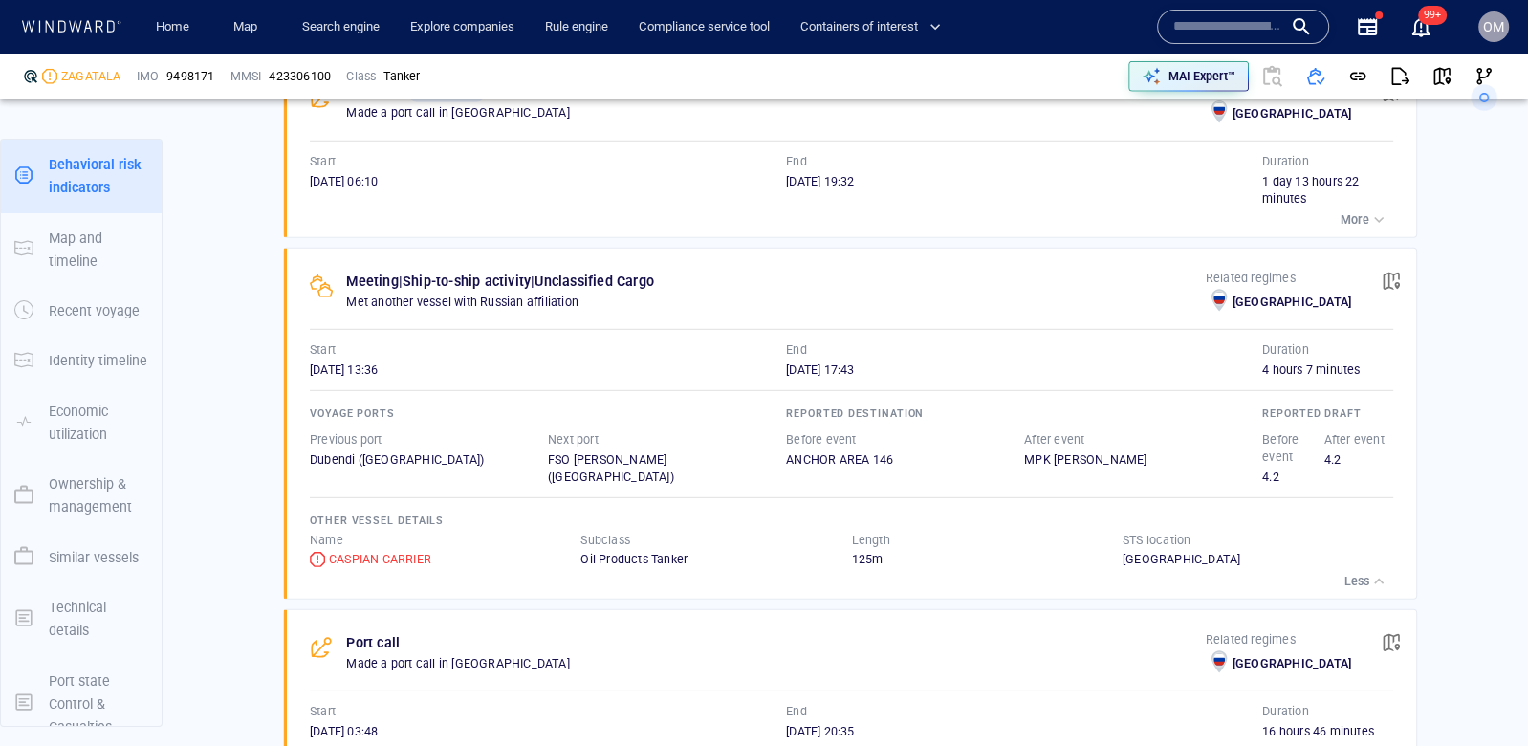
scroll to position [5183, 0]
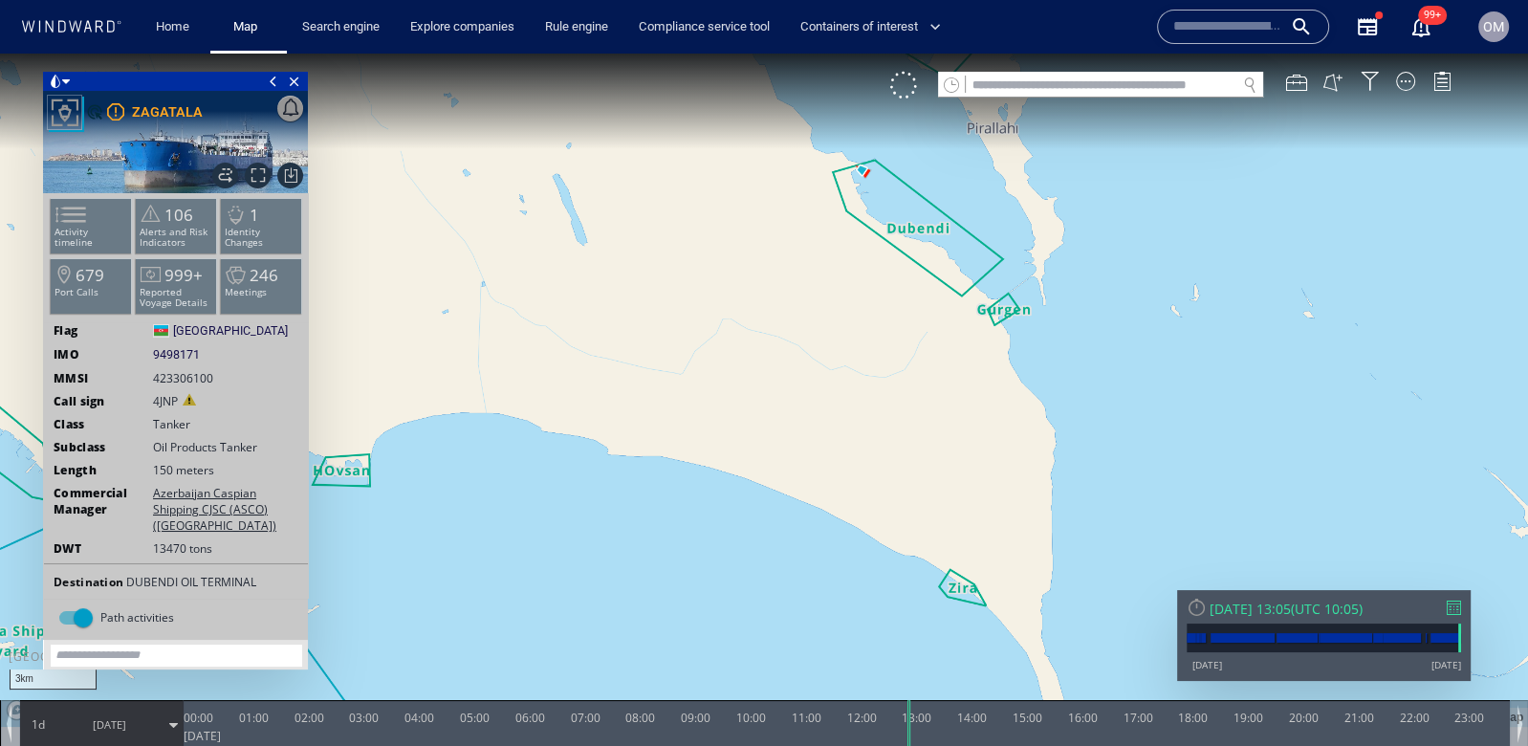
click at [1455, 604] on div at bounding box center [1454, 608] width 14 height 14
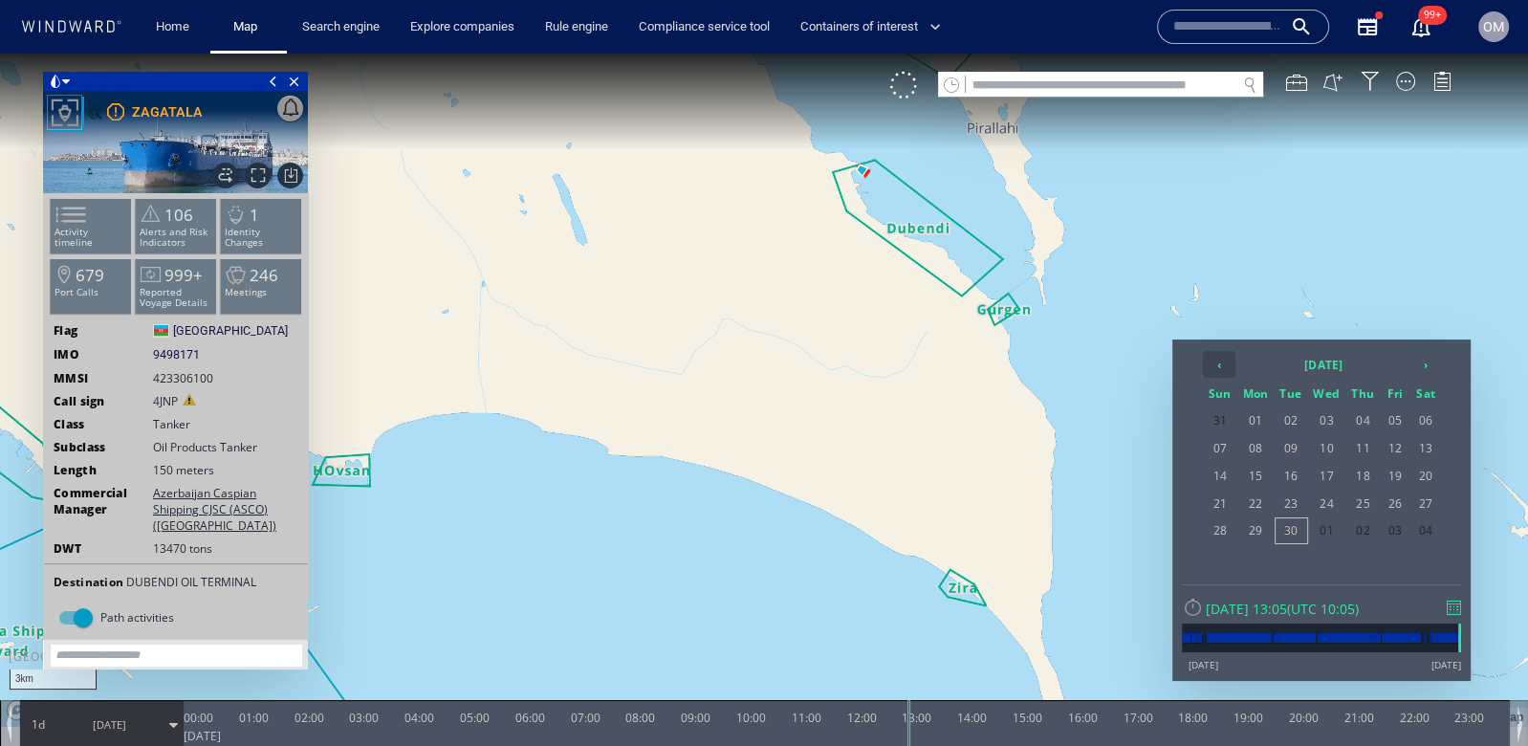
click at [1222, 367] on th "‹" at bounding box center [1219, 364] width 33 height 27
click at [1427, 441] on span "12" at bounding box center [1426, 448] width 29 height 25
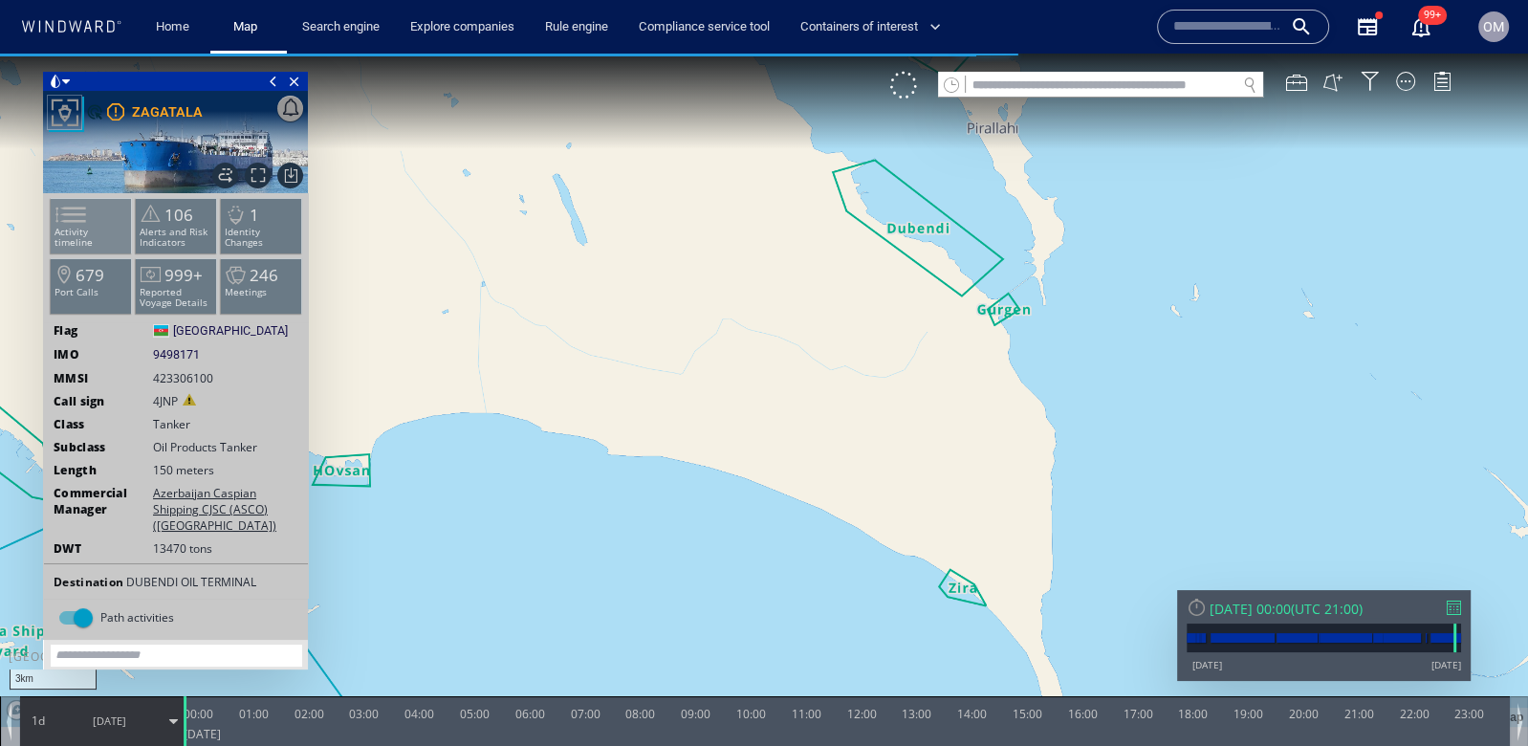
click at [109, 199] on li "Activity timeline" at bounding box center [91, 225] width 81 height 55
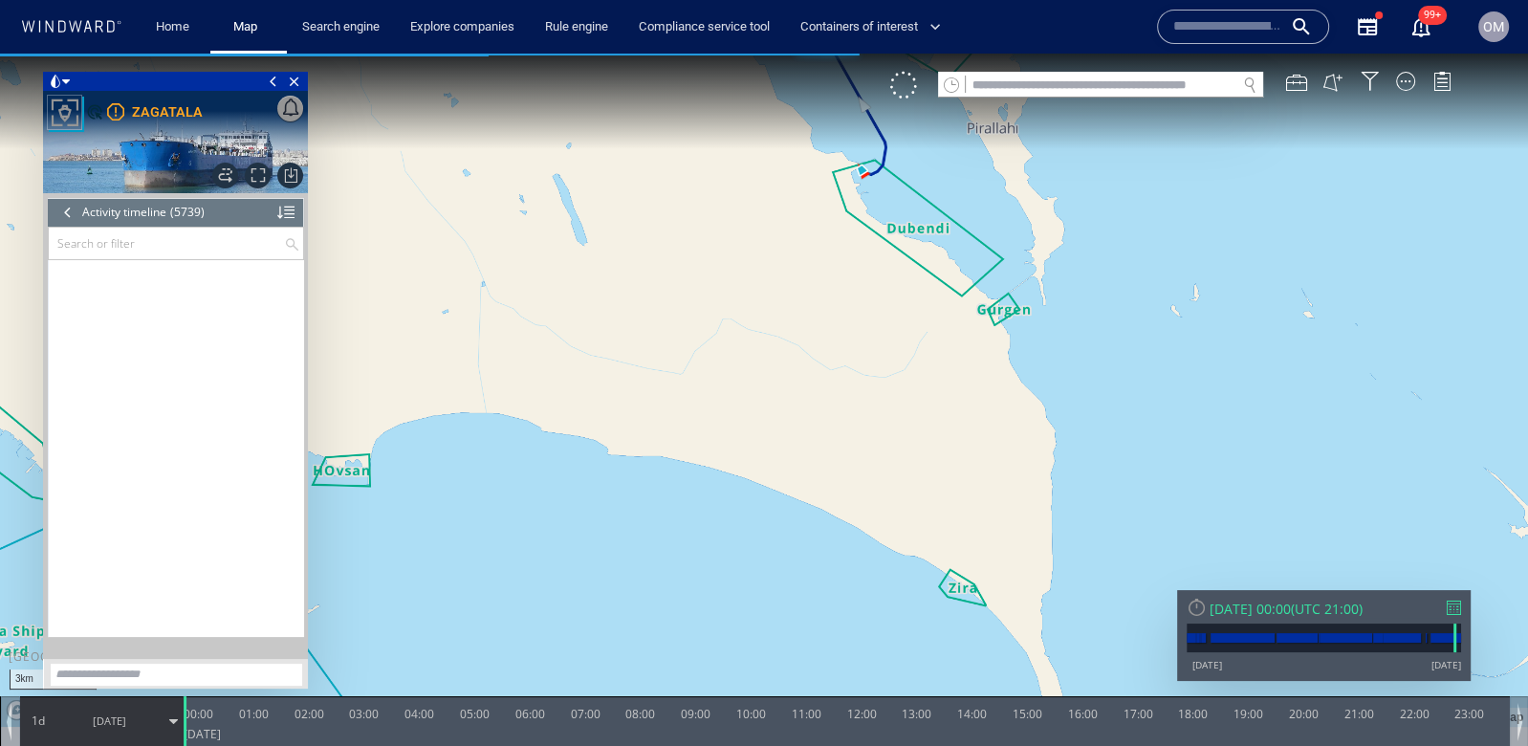
scroll to position [293279, 0]
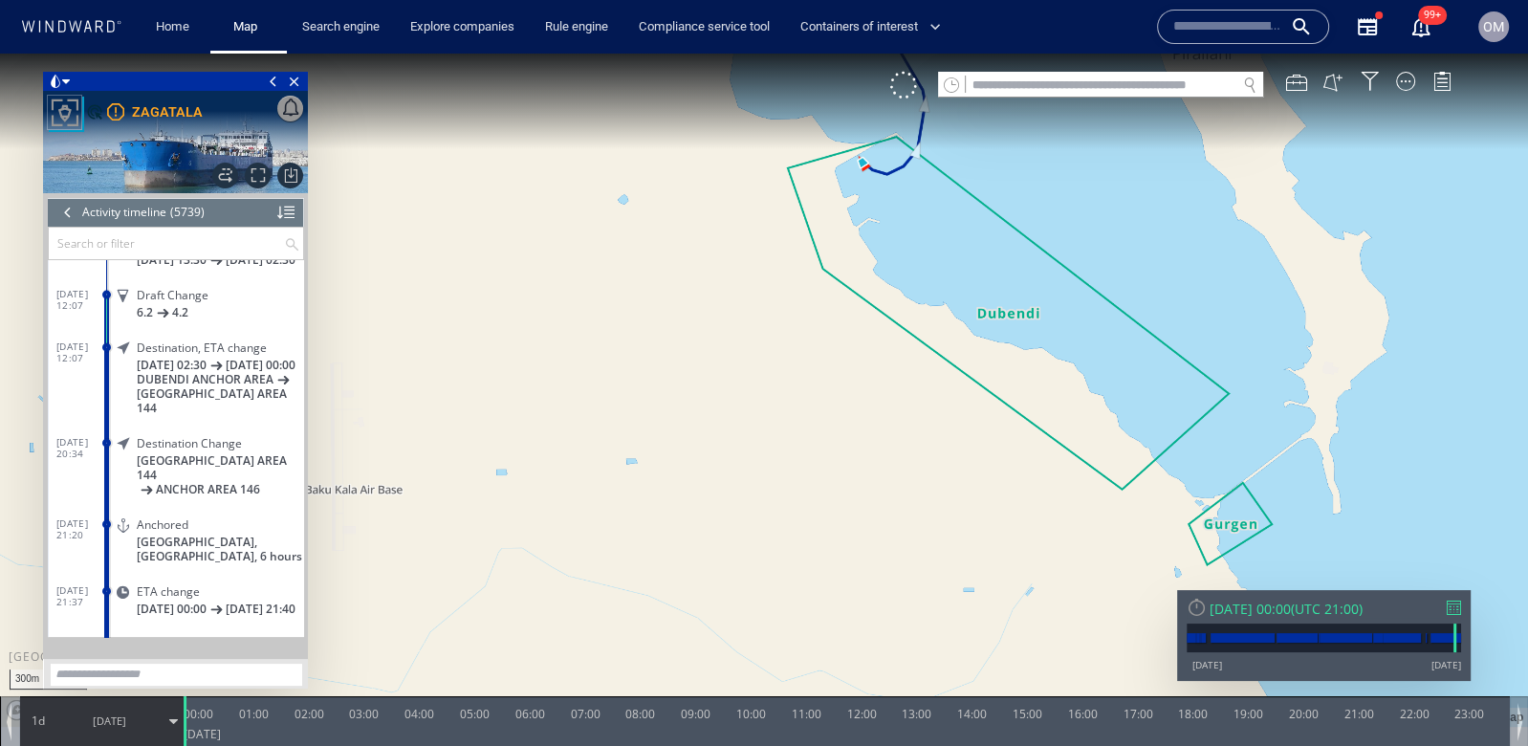
drag, startPoint x: 866, startPoint y: 200, endPoint x: 866, endPoint y: 248, distance: 47.8
click at [866, 248] on canvas "Map" at bounding box center [764, 390] width 1528 height 673
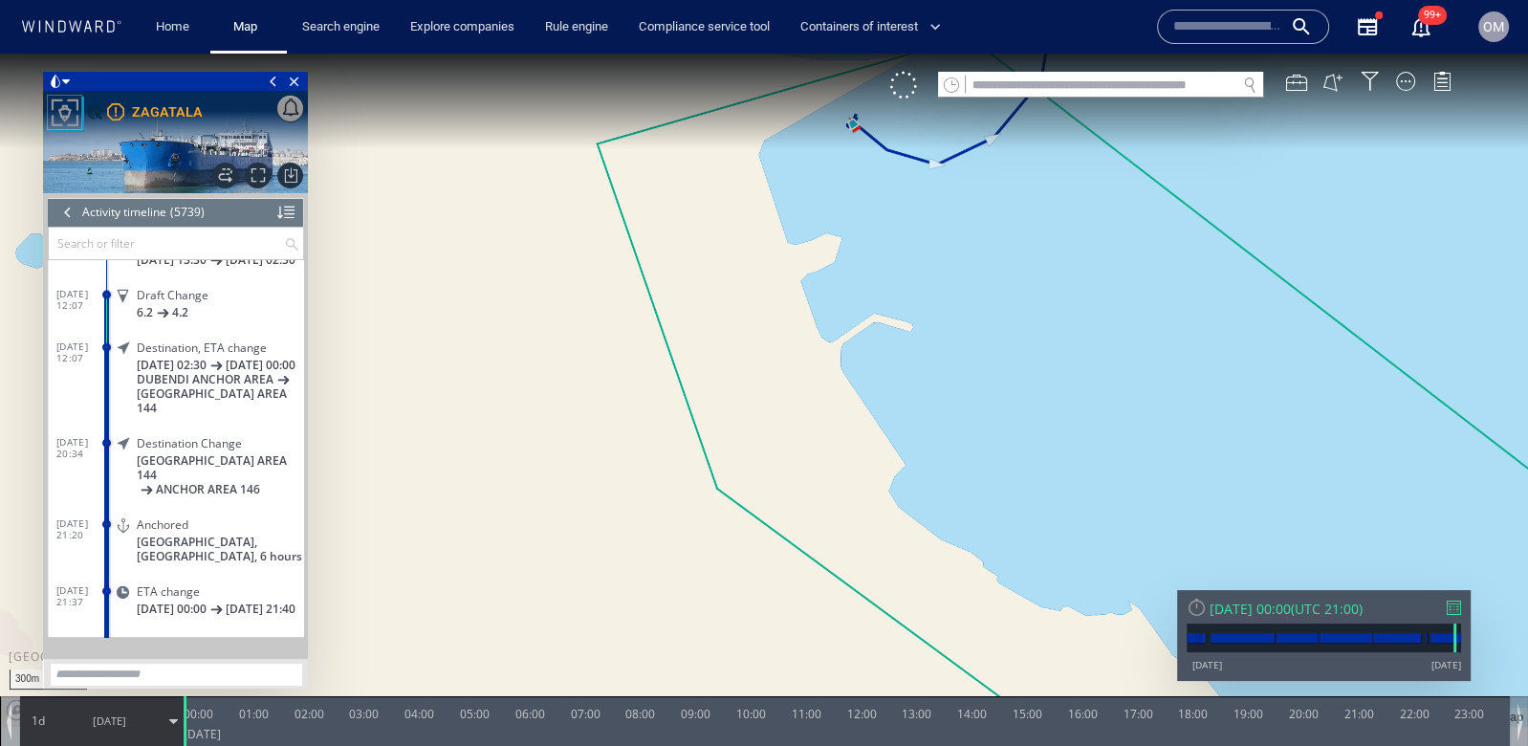
click at [876, 120] on canvas "Map" at bounding box center [764, 390] width 1528 height 673
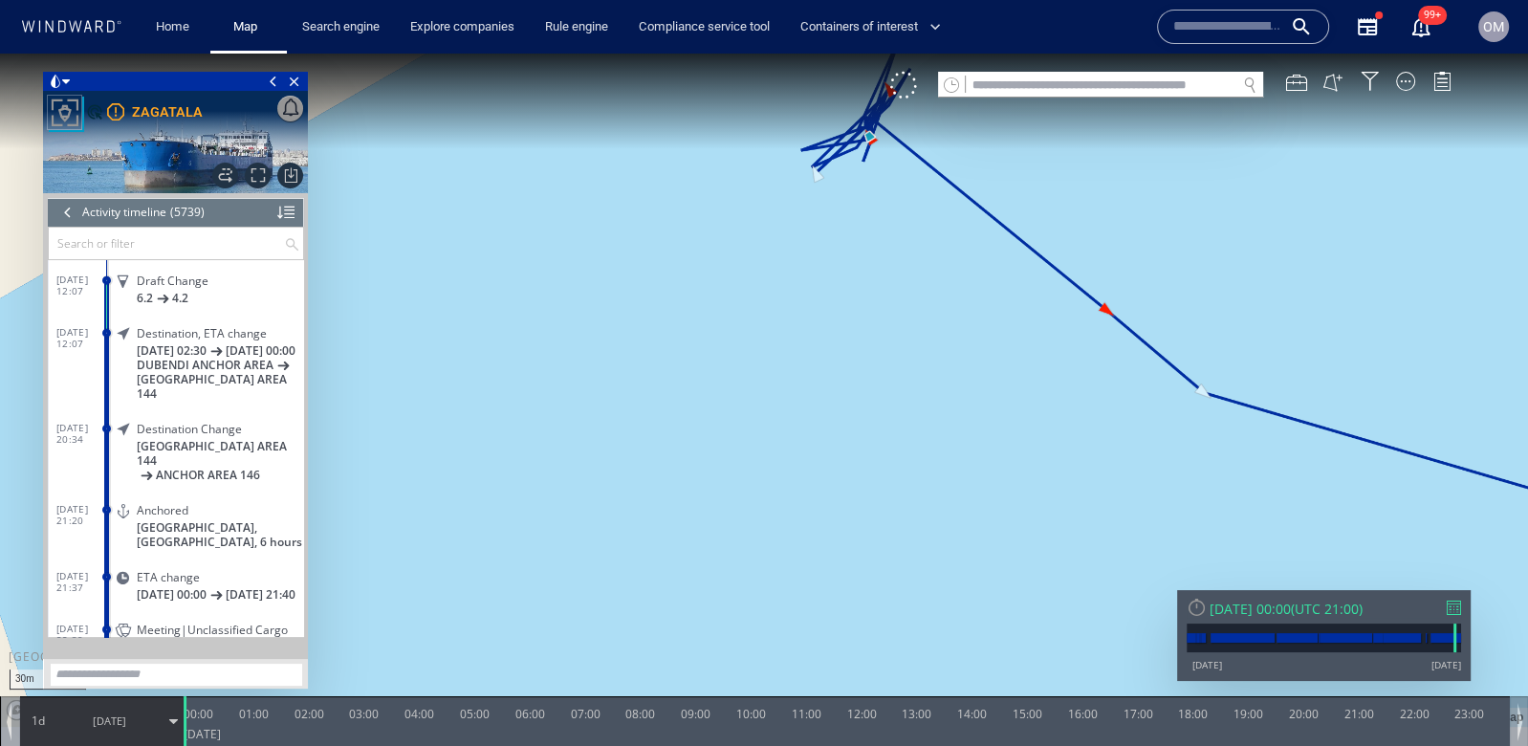
scroll to position [293363, 0]
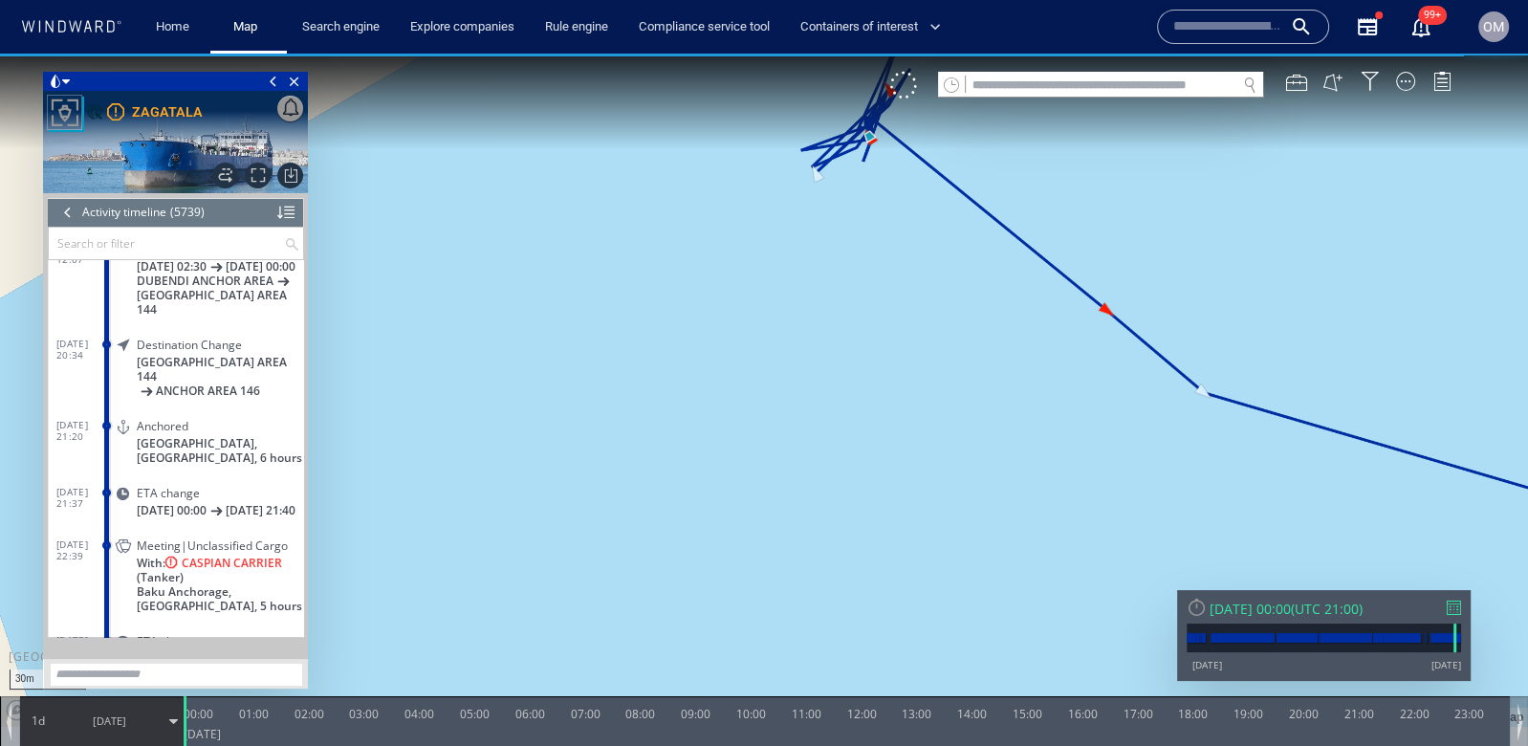
click at [215, 584] on span "Baku Anchorage, [GEOGRAPHIC_DATA], 5 hours" at bounding box center [220, 598] width 167 height 29
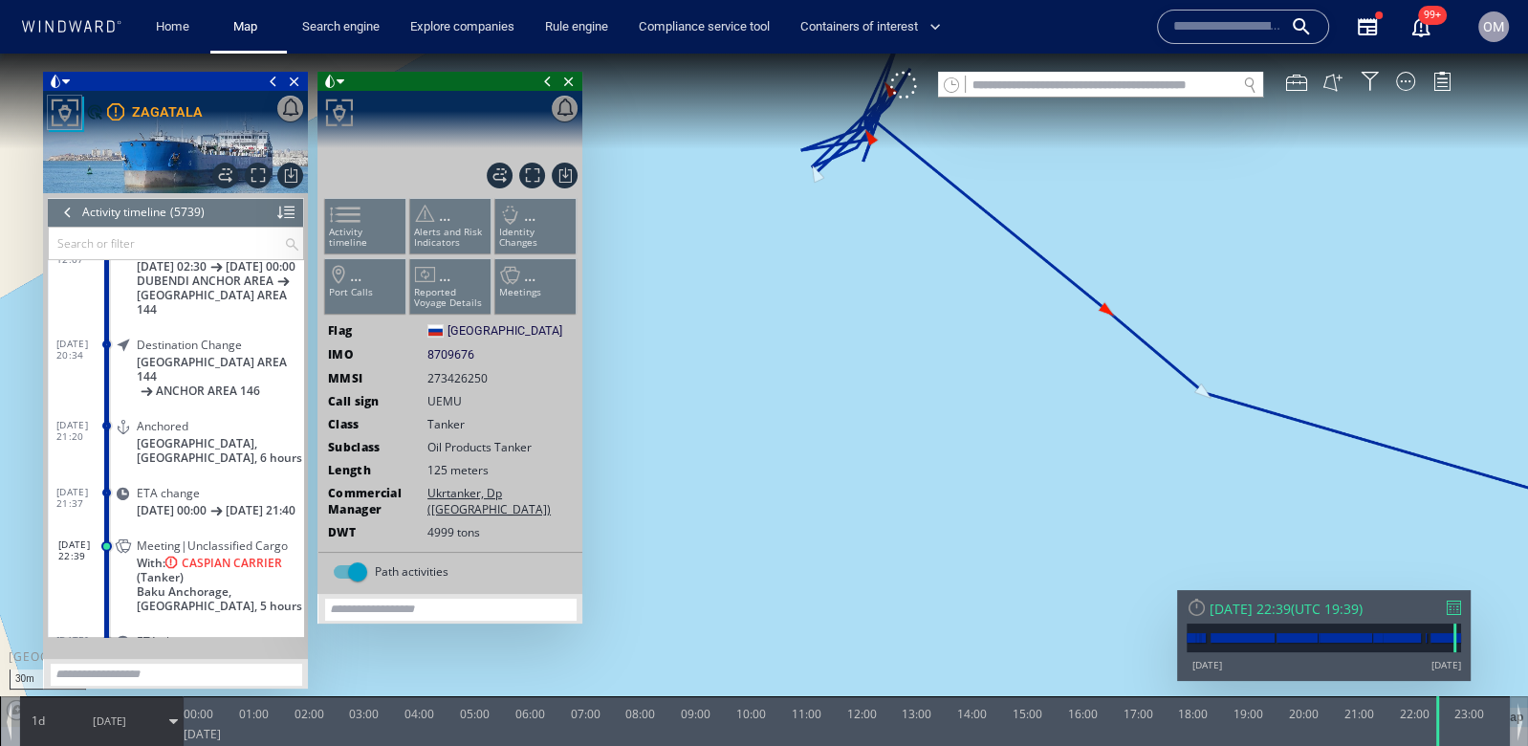
scroll to position [293542, 0]
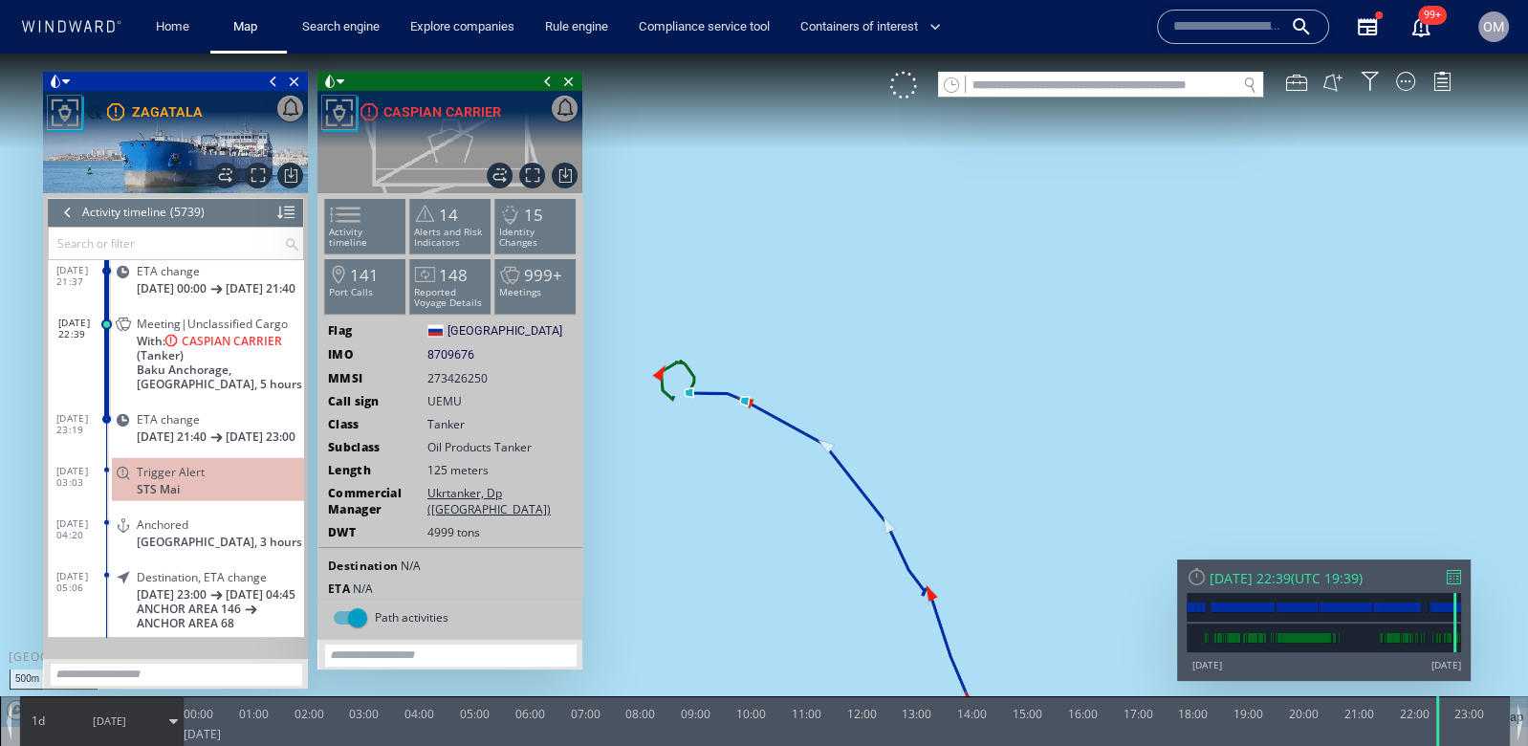
drag, startPoint x: 689, startPoint y: 412, endPoint x: 701, endPoint y: 416, distance: 12.1
click at [701, 416] on canvas "Map" at bounding box center [764, 390] width 1528 height 673
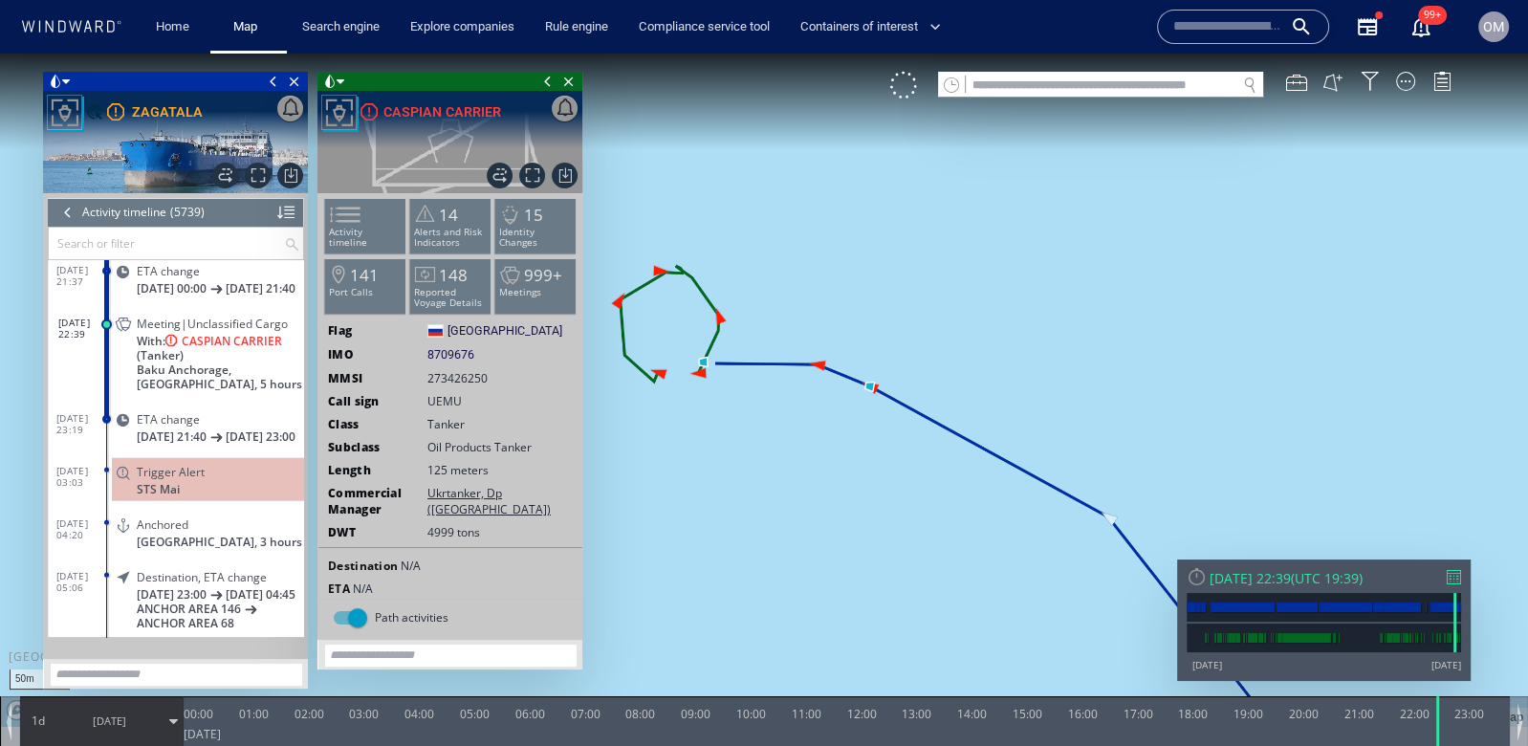
drag, startPoint x: 701, startPoint y: 416, endPoint x: 749, endPoint y: 448, distance: 57.3
click at [749, 448] on canvas "Map" at bounding box center [764, 390] width 1528 height 673
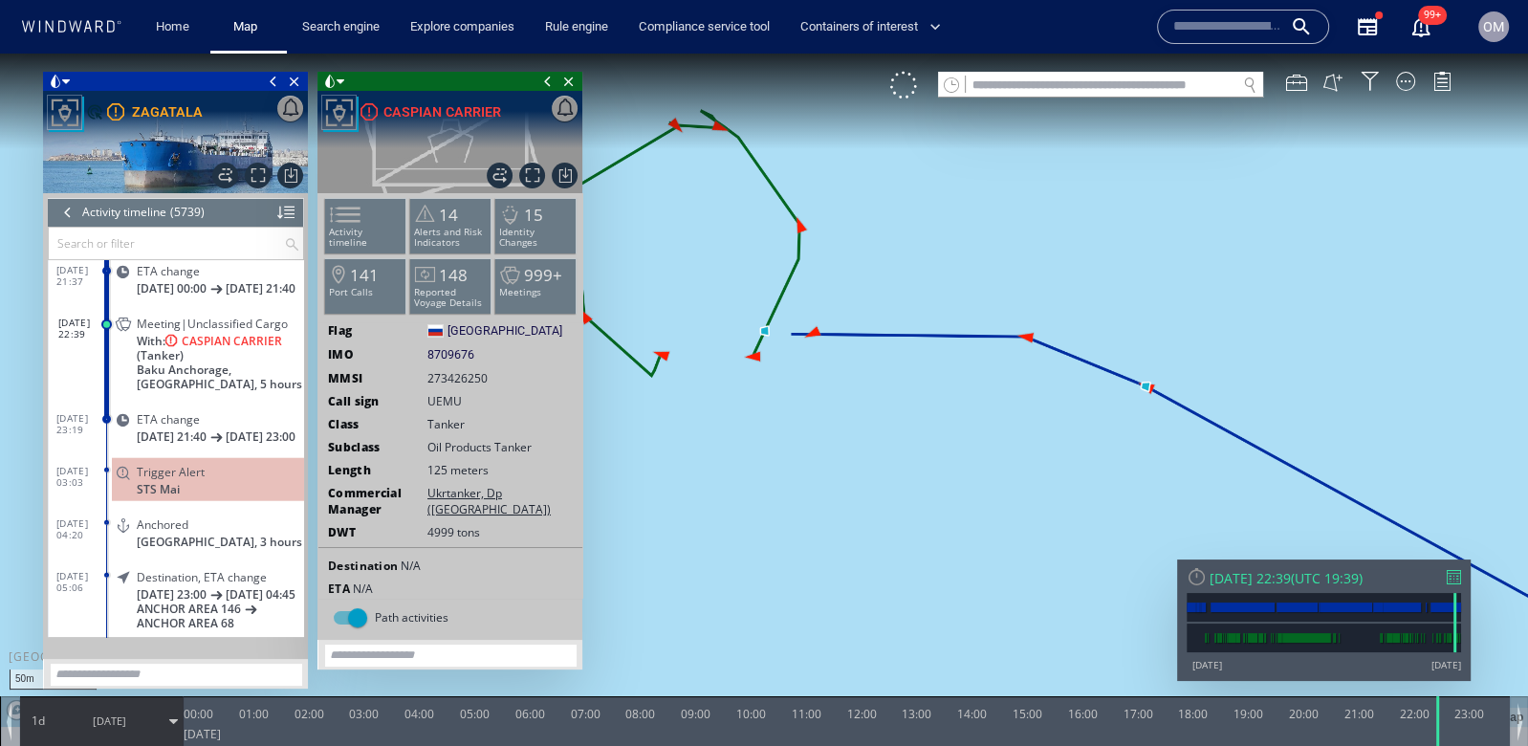
drag, startPoint x: 742, startPoint y: 403, endPoint x: 838, endPoint y: 413, distance: 96.2
click at [838, 413] on canvas "Map" at bounding box center [764, 390] width 1528 height 673
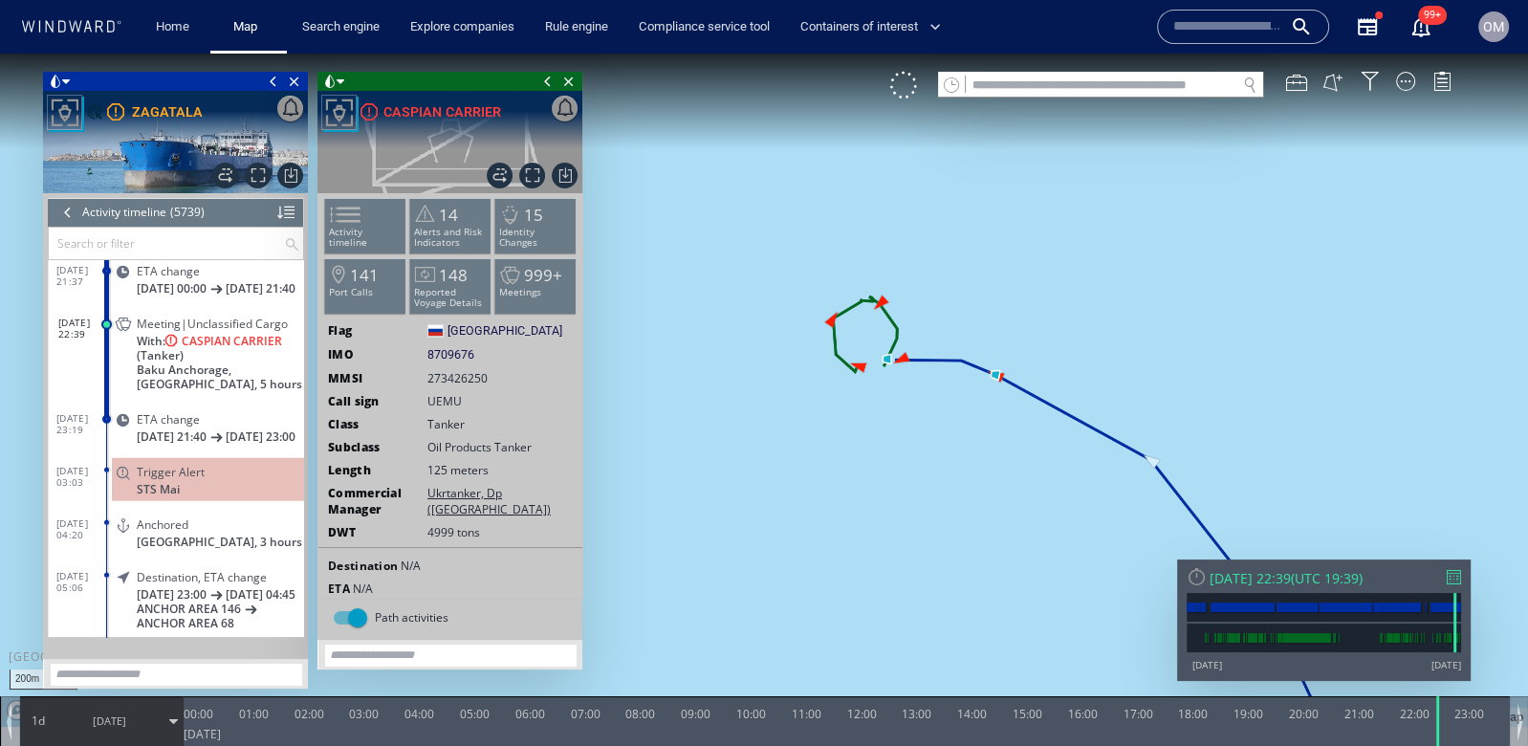
click at [1447, 576] on div at bounding box center [1454, 577] width 14 height 14
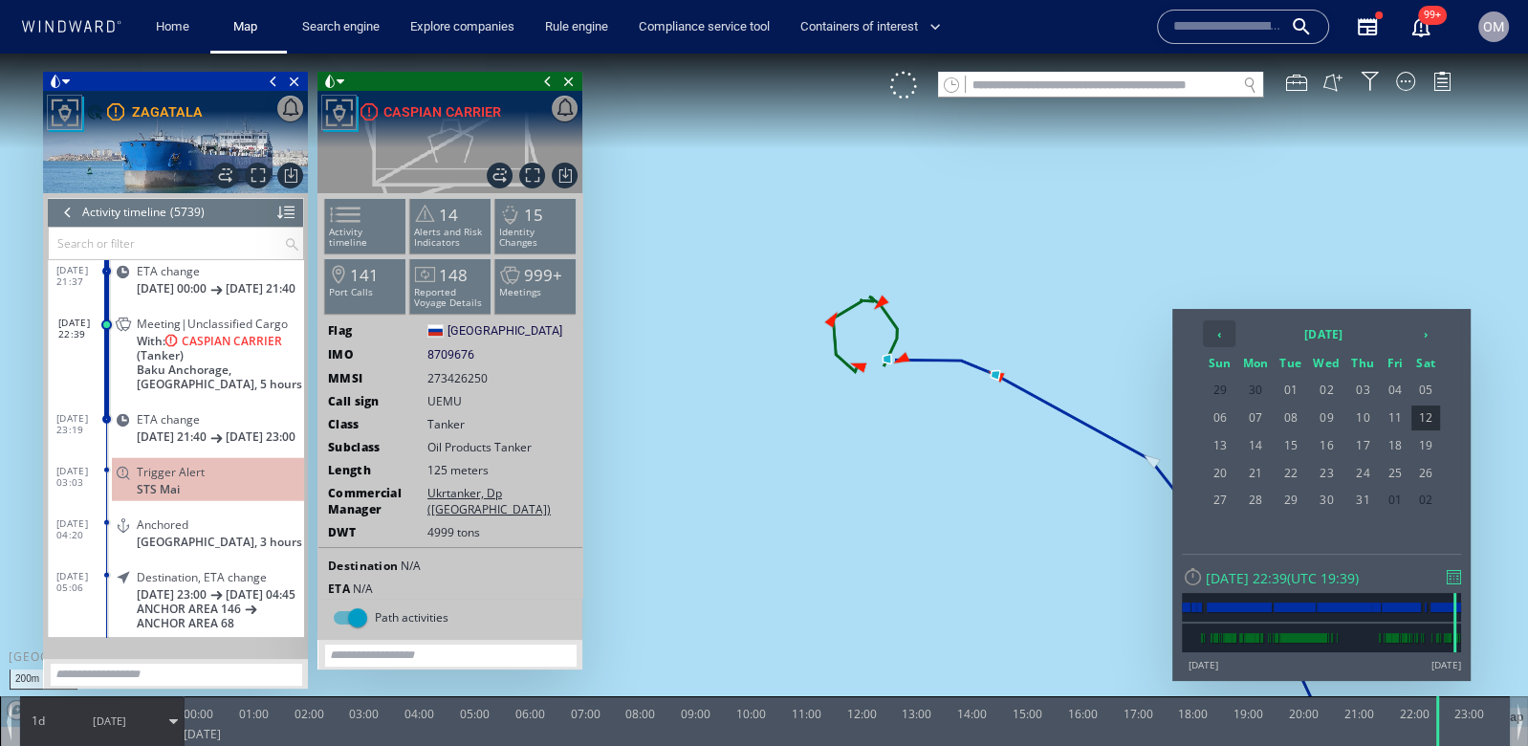
click at [1234, 343] on th "‹" at bounding box center [1219, 333] width 33 height 27
click at [1268, 445] on span "09" at bounding box center [1255, 445] width 35 height 25
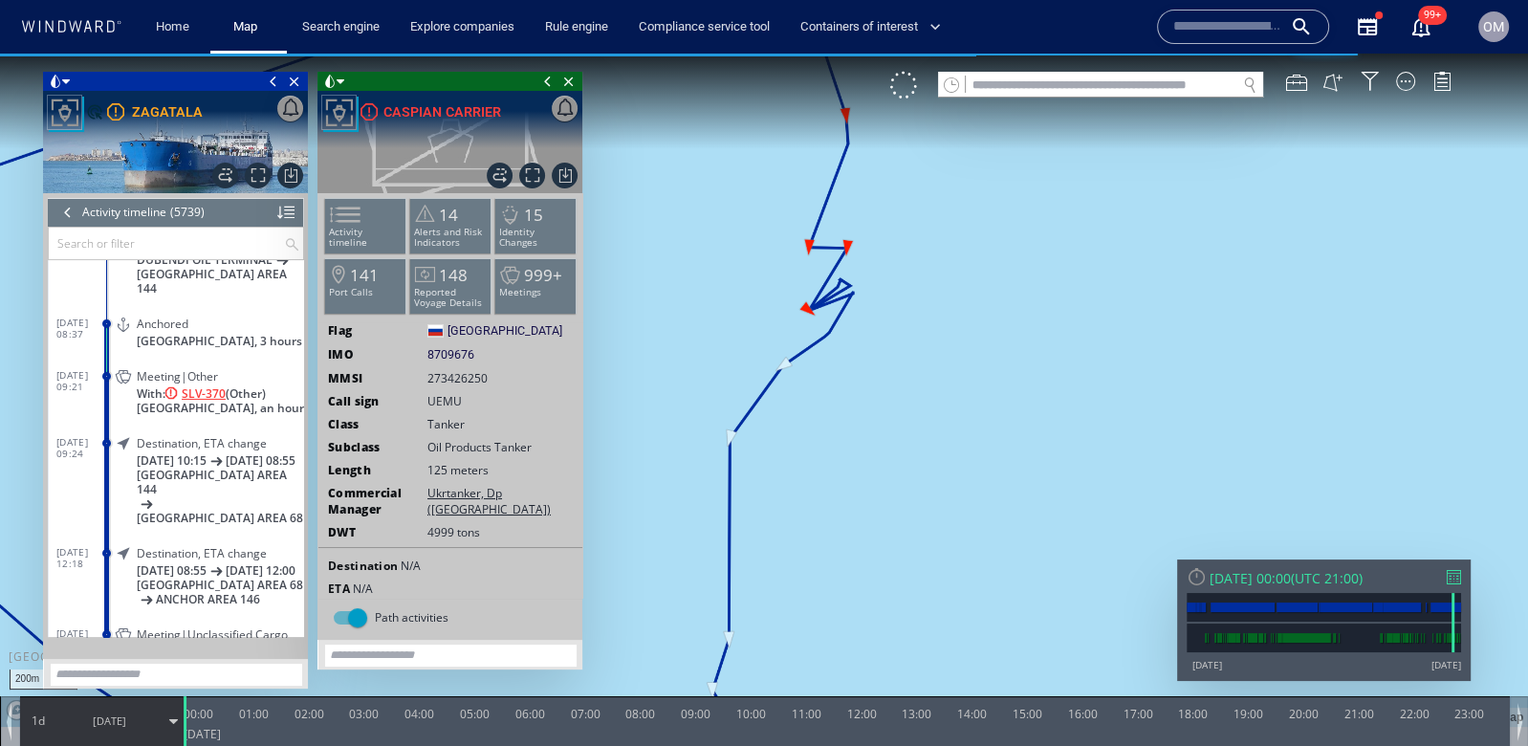
scroll to position [288244, 0]
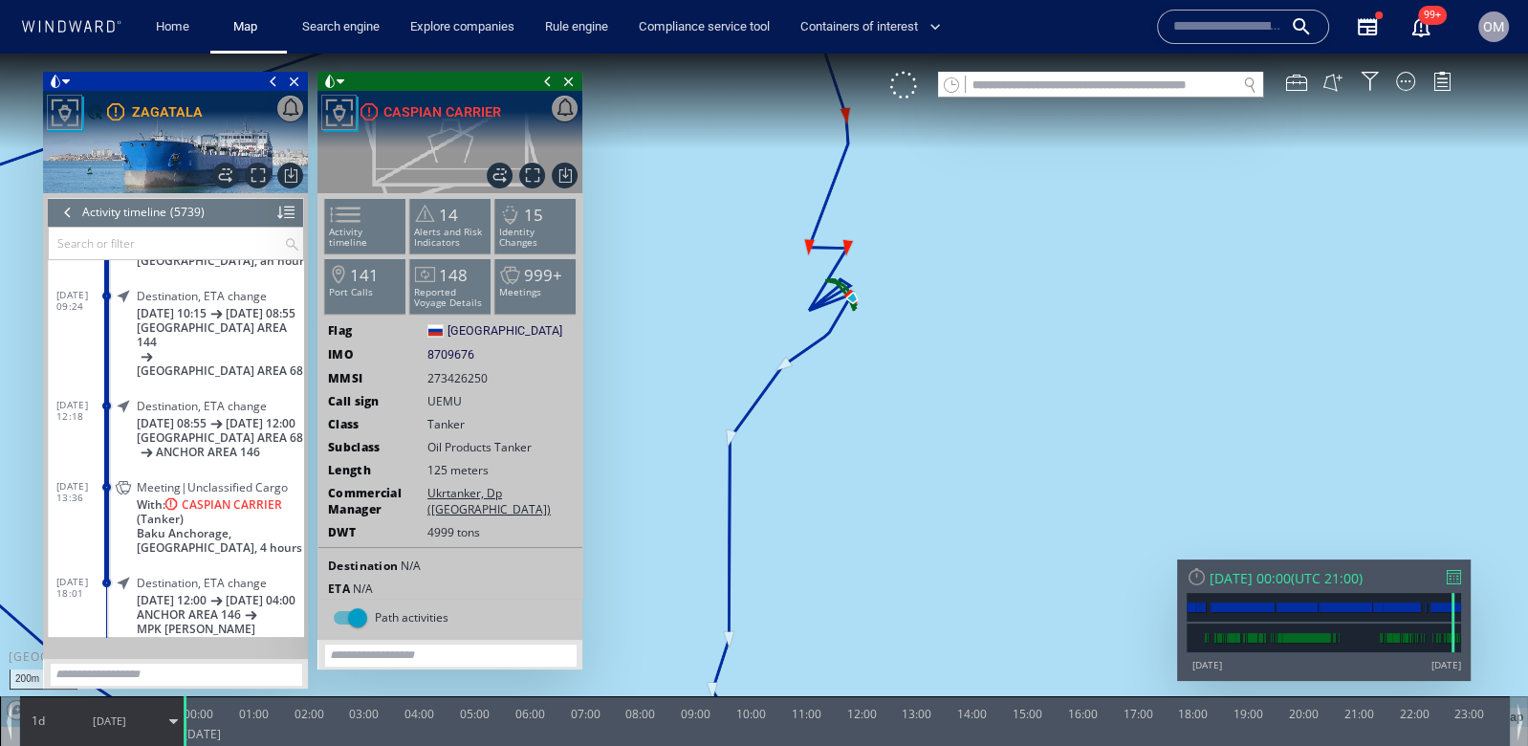
click at [219, 523] on span "With: CASPIAN CARRIER (Tanker)" at bounding box center [220, 511] width 167 height 29
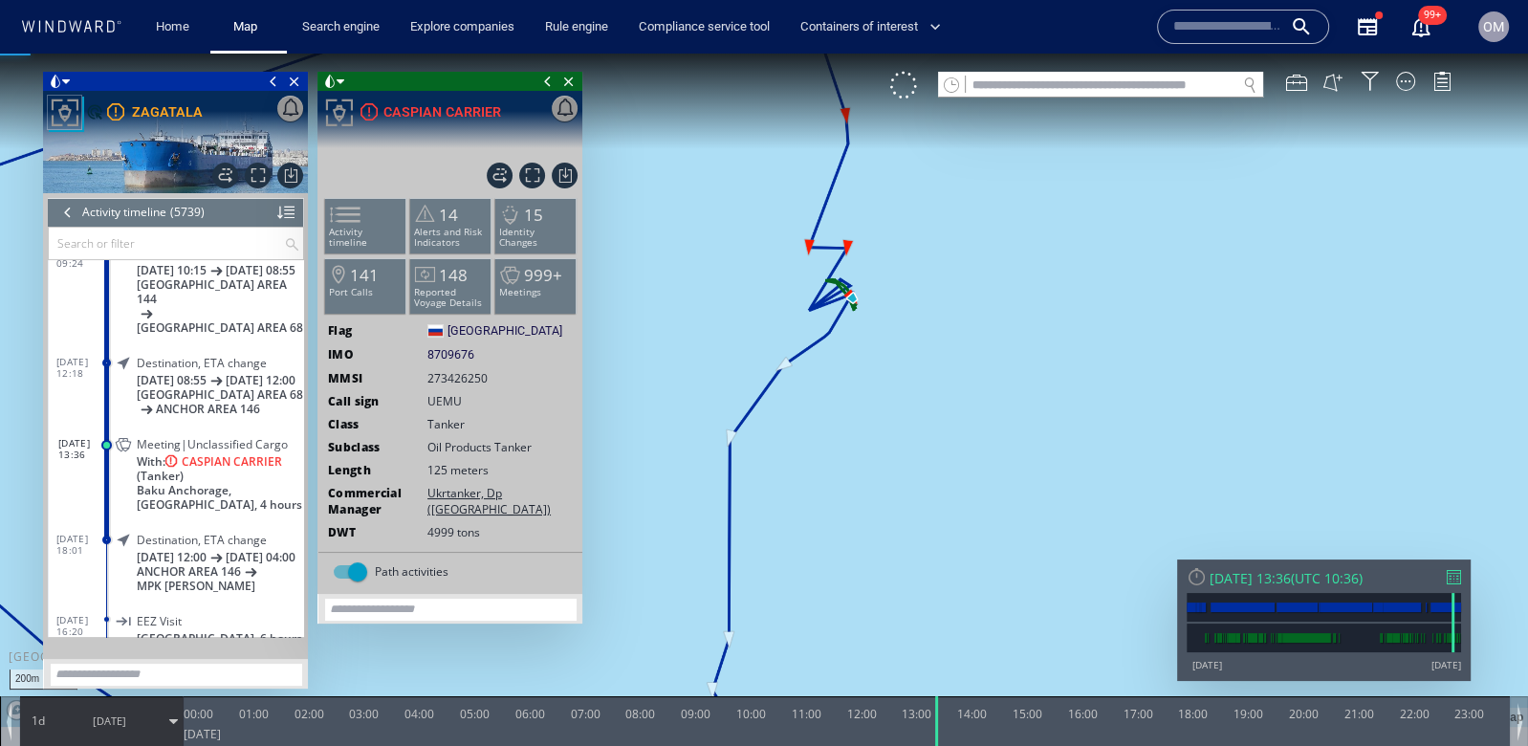
scroll to position [288388, 0]
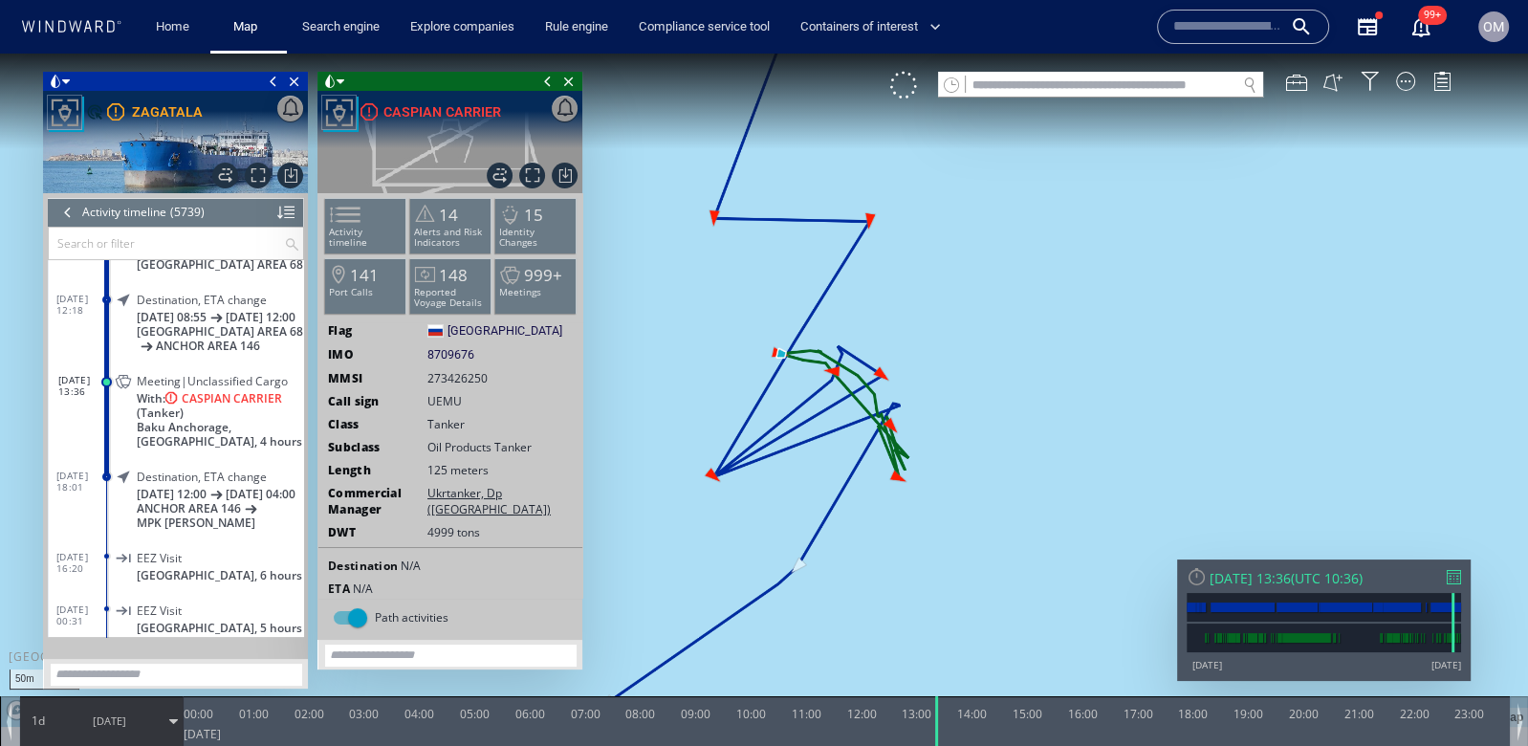
click at [457, 357] on span "8709676" at bounding box center [450, 354] width 47 height 17
copy span "8709676"
drag, startPoint x: 509, startPoint y: 115, endPoint x: 499, endPoint y: 110, distance: 10.7
click at [499, 110] on div "Export data Export path positions... Export property changes... Generate vessel…" at bounding box center [449, 142] width 265 height 102
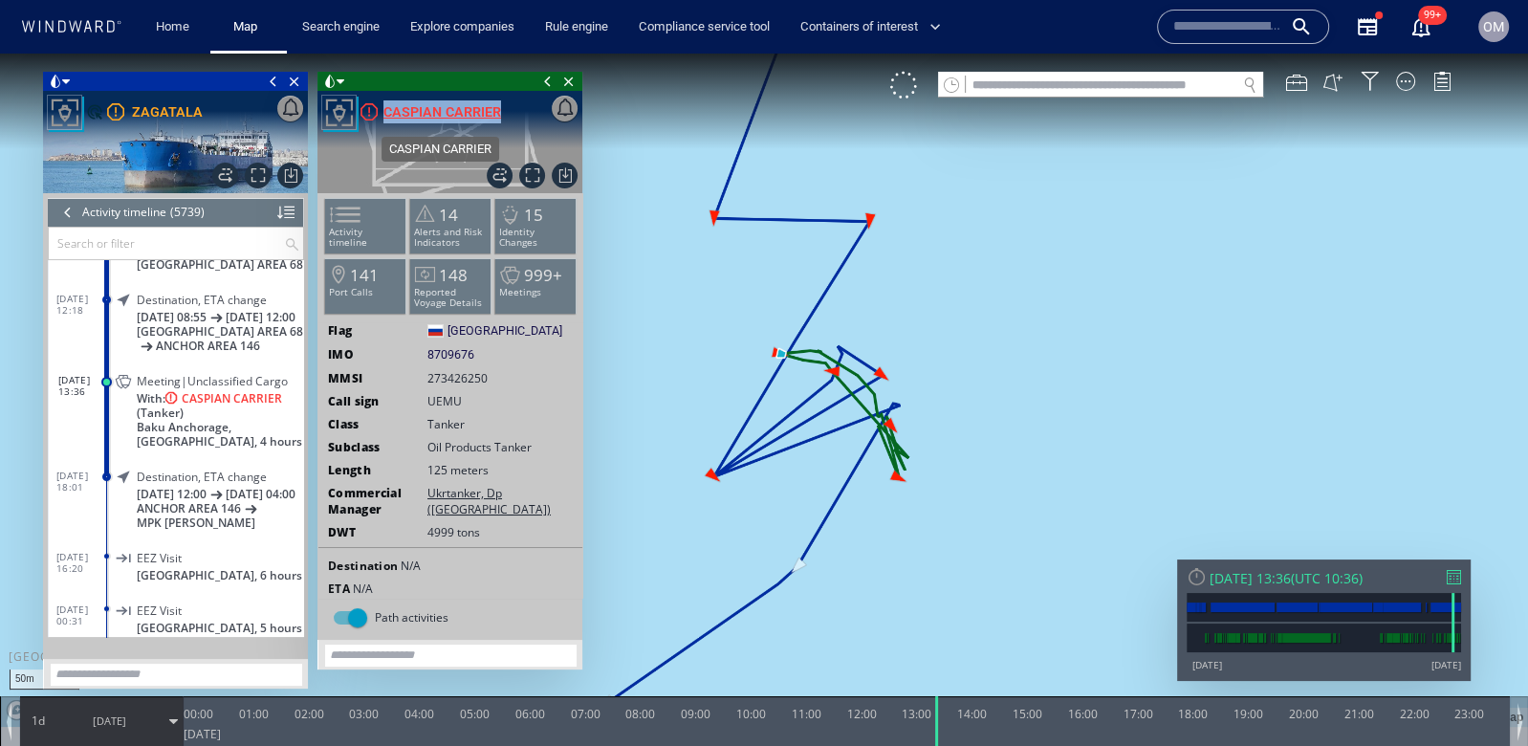
copy div "Export data Export path positions... Export property changes... Generate vessel…"
click at [1224, 20] on input "text" at bounding box center [1227, 26] width 109 height 29
